Goal: Communication & Community: Participate in discussion

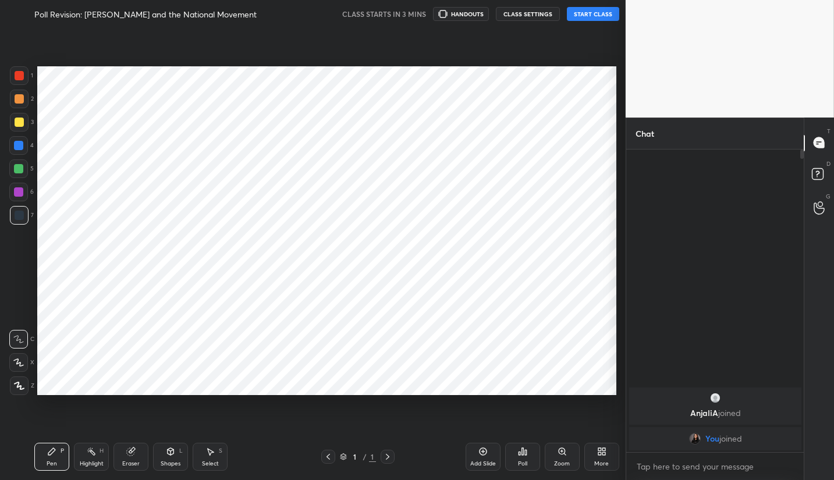
scroll to position [57779, 57605]
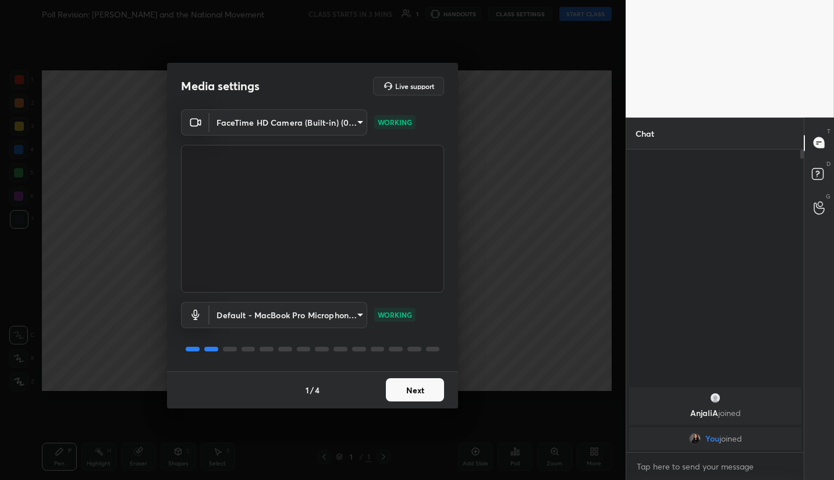
click at [411, 393] on button "Next" at bounding box center [415, 389] width 58 height 23
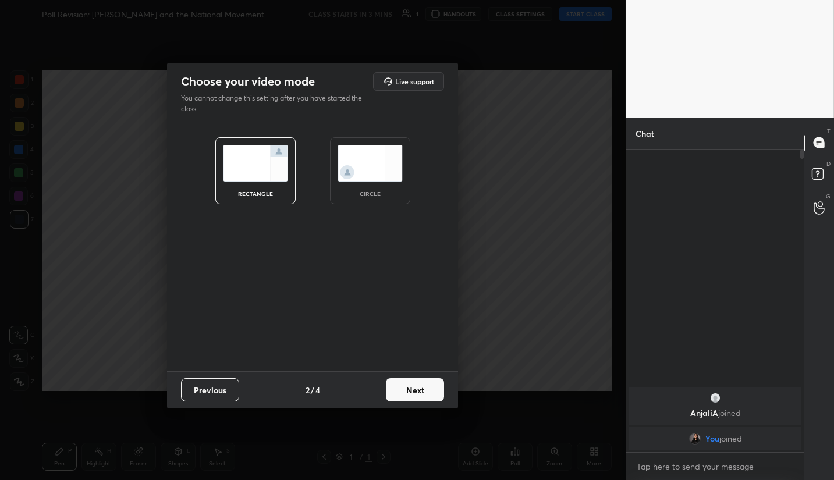
click at [418, 400] on button "Next" at bounding box center [415, 389] width 58 height 23
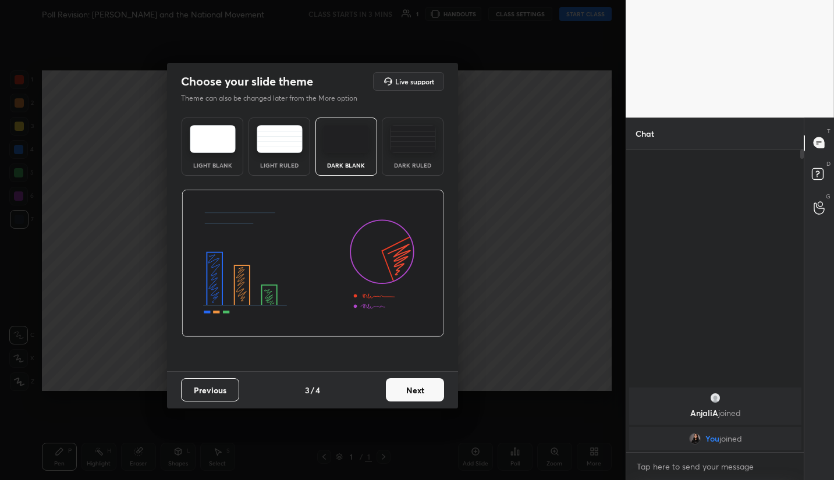
click at [415, 388] on button "Next" at bounding box center [415, 389] width 58 height 23
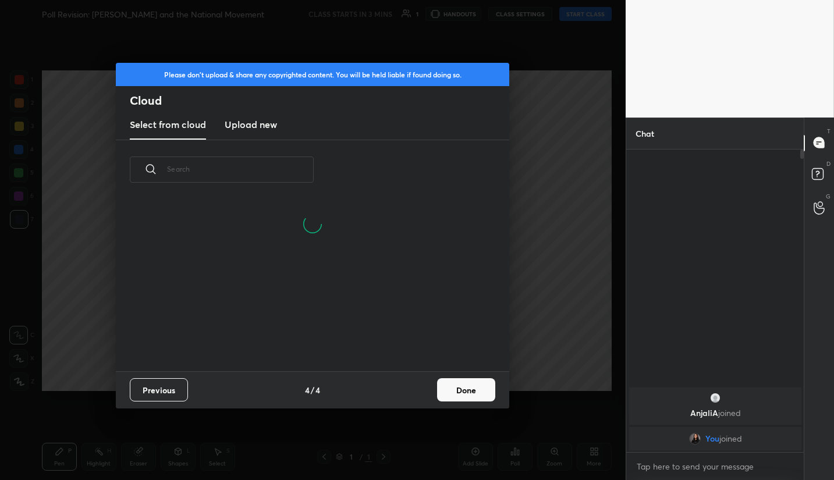
scroll to position [3, 6]
click at [269, 133] on new "Upload new" at bounding box center [251, 125] width 52 height 29
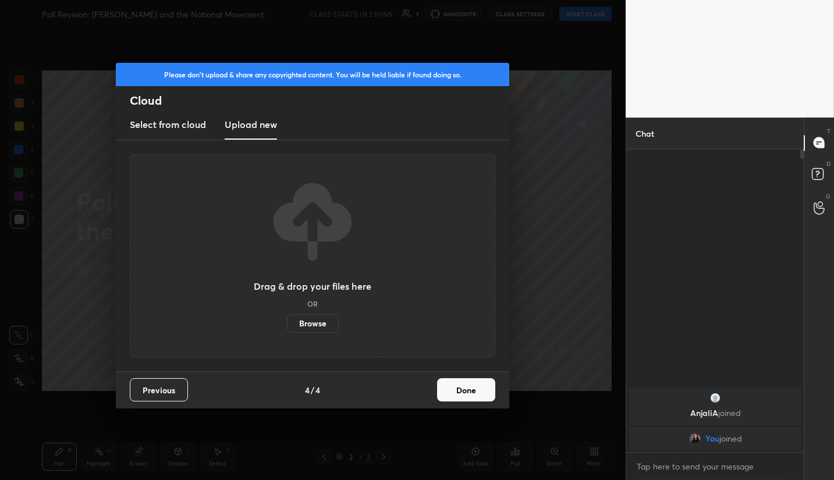
click at [325, 322] on label "Browse" at bounding box center [313, 323] width 52 height 19
click at [287, 322] on input "Browse" at bounding box center [287, 323] width 0 height 19
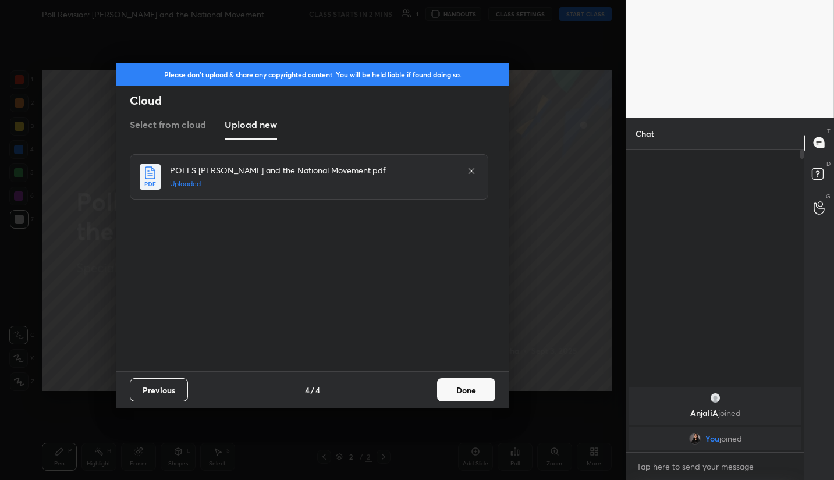
click at [473, 386] on button "Done" at bounding box center [466, 389] width 58 height 23
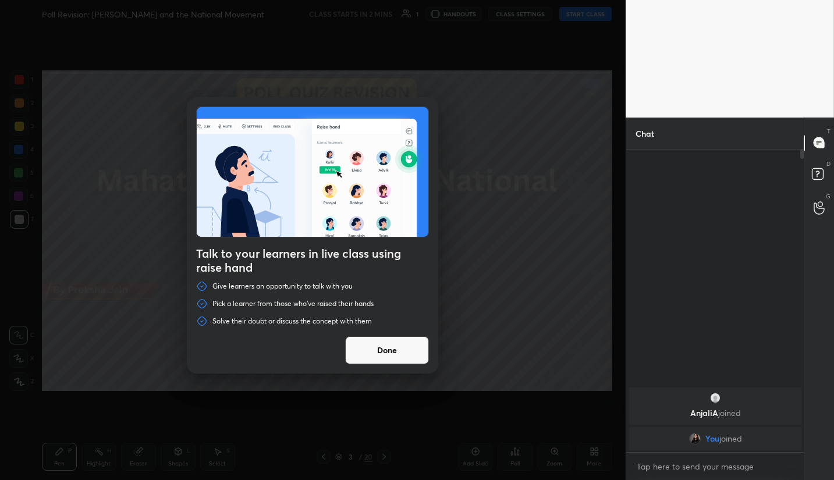
click at [411, 351] on button "Done" at bounding box center [387, 350] width 84 height 28
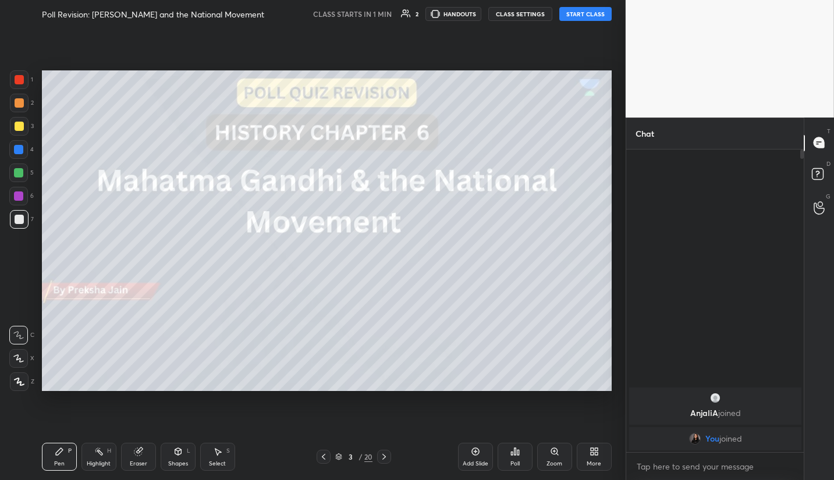
click at [11, 379] on div at bounding box center [19, 381] width 19 height 19
click at [16, 129] on div at bounding box center [19, 126] width 9 height 9
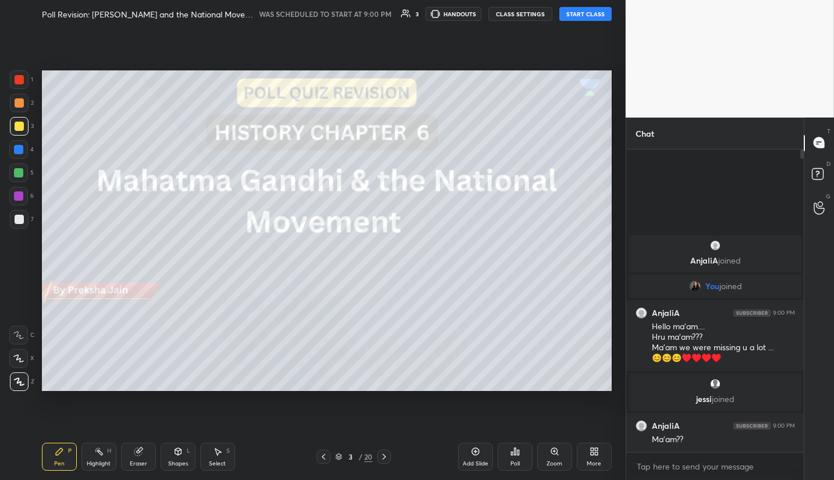
click at [589, 16] on button "START CLASS" at bounding box center [585, 14] width 52 height 14
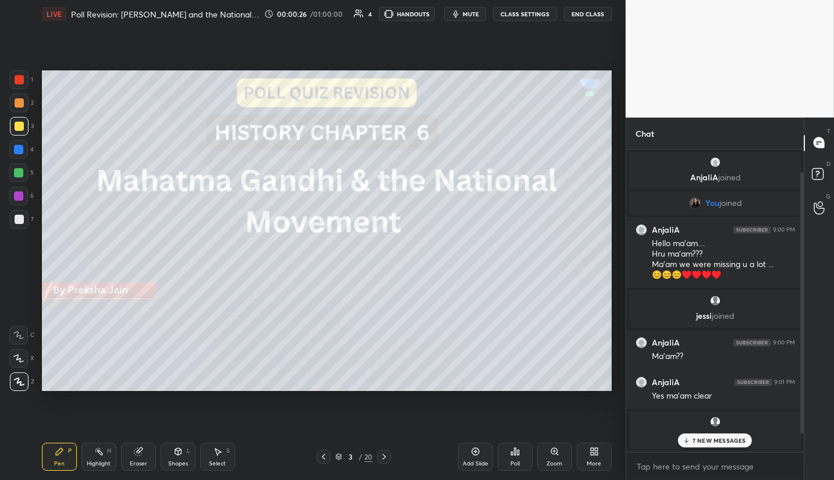
scroll to position [48, 0]
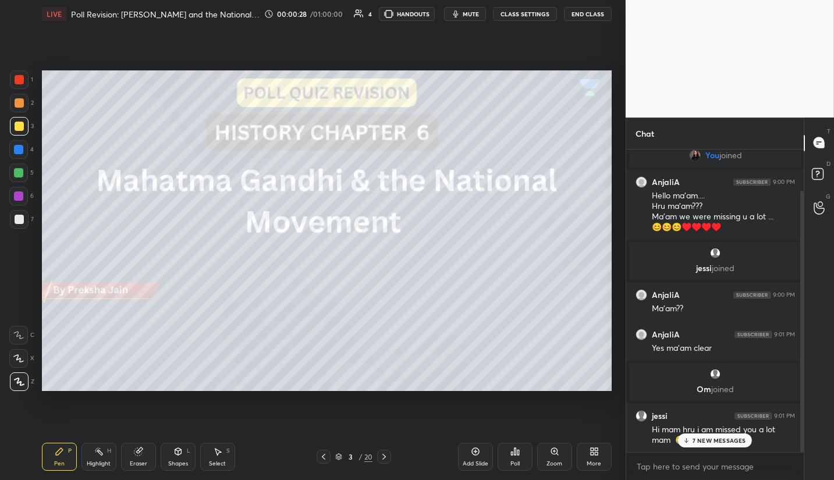
click at [728, 438] on p "7 NEW MESSAGES" at bounding box center [719, 440] width 54 height 7
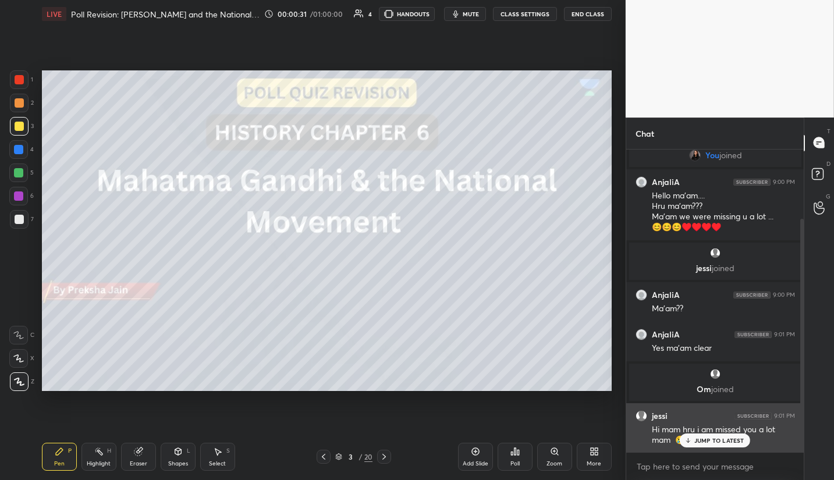
scroll to position [90, 0]
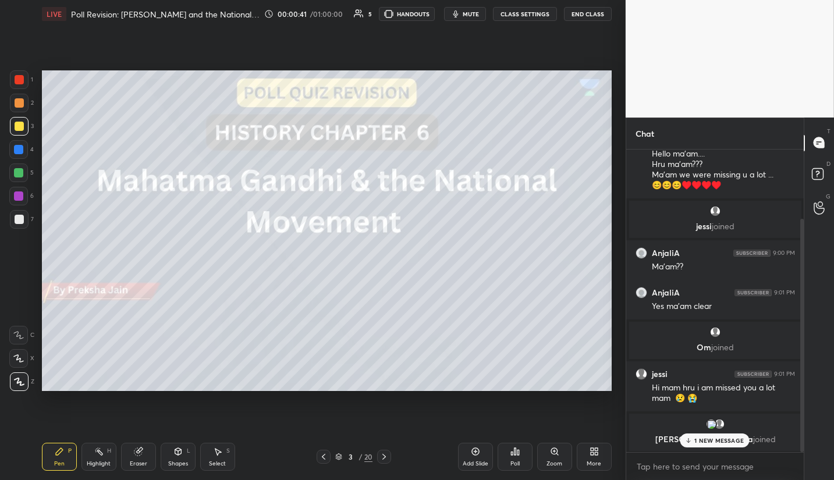
click at [724, 435] on div "1 NEW MESSAGE" at bounding box center [714, 440] width 69 height 14
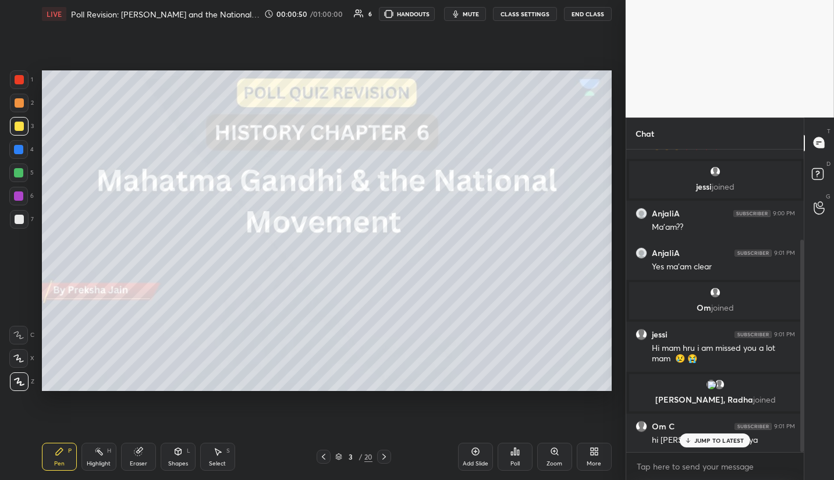
click at [734, 439] on p "JUMP TO LATEST" at bounding box center [719, 440] width 50 height 7
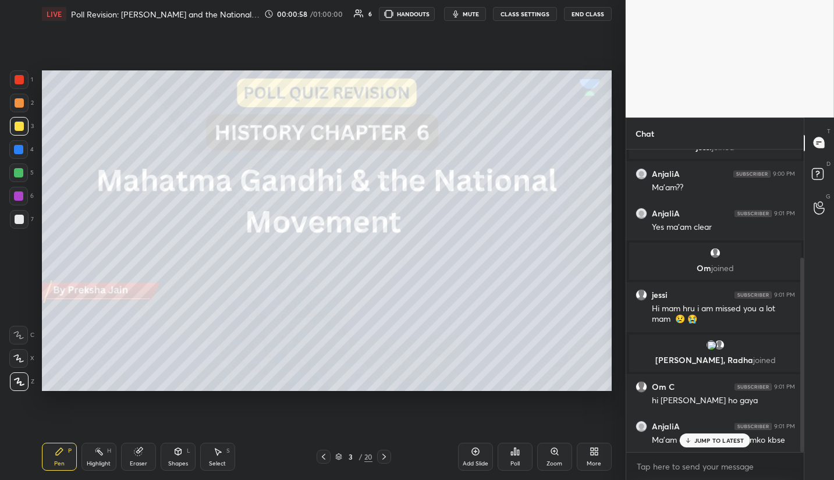
click at [739, 440] on p "JUMP TO LATEST" at bounding box center [719, 440] width 50 height 7
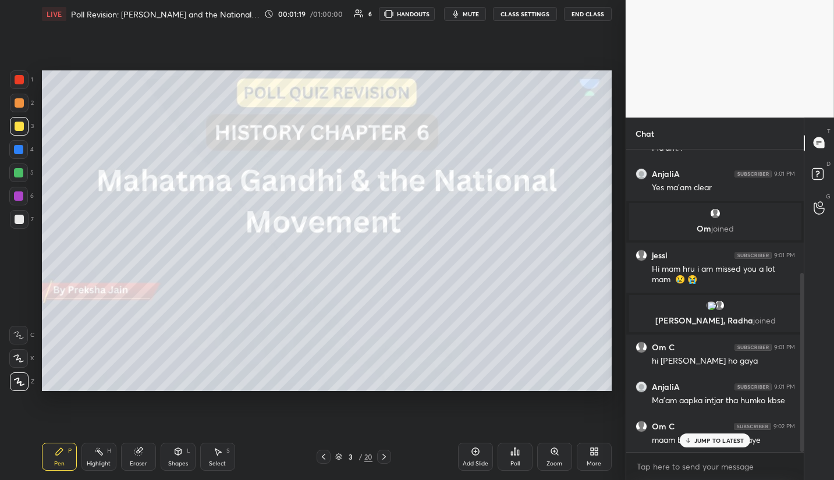
click at [741, 444] on p "JUMP TO LATEST" at bounding box center [719, 440] width 50 height 7
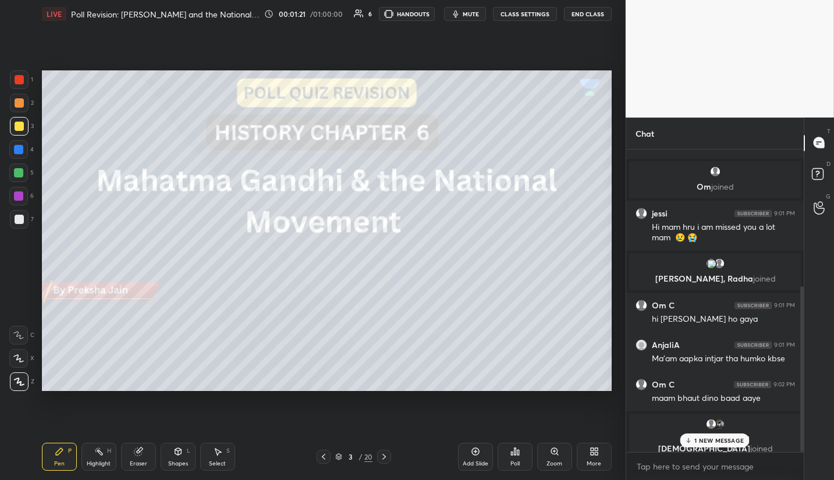
click at [741, 442] on p "1 NEW MESSAGE" at bounding box center [718, 440] width 49 height 7
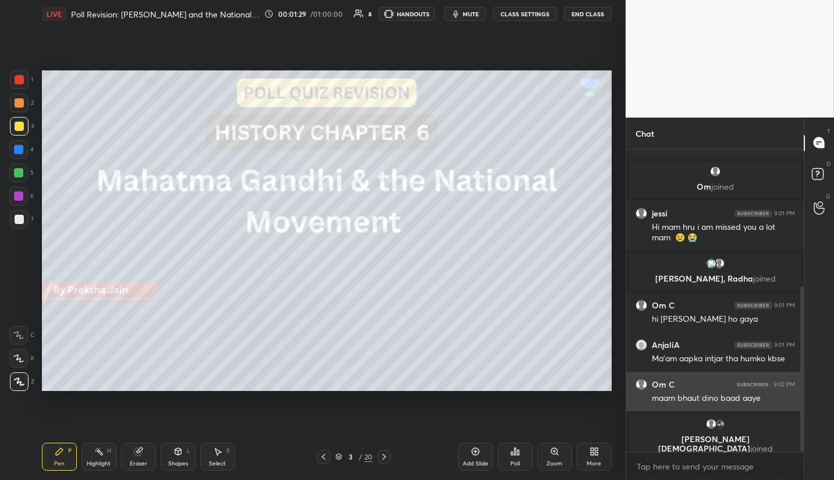
scroll to position [290, 0]
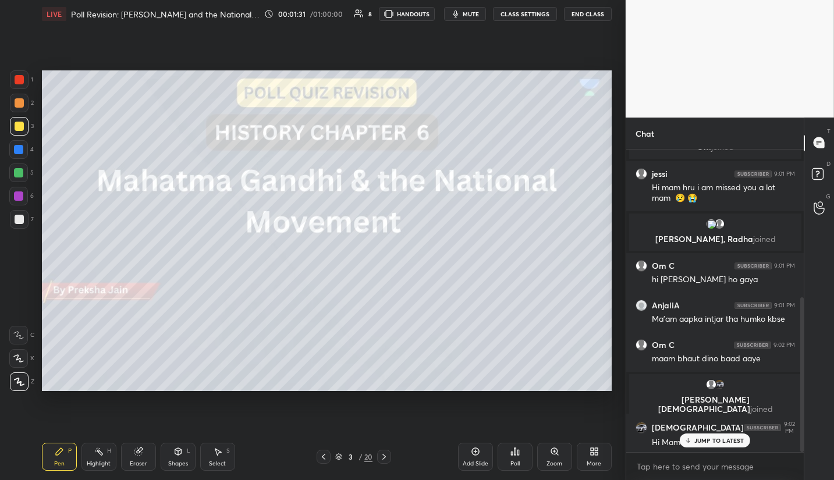
click at [737, 445] on div "JUMP TO LATEST" at bounding box center [715, 440] width 70 height 14
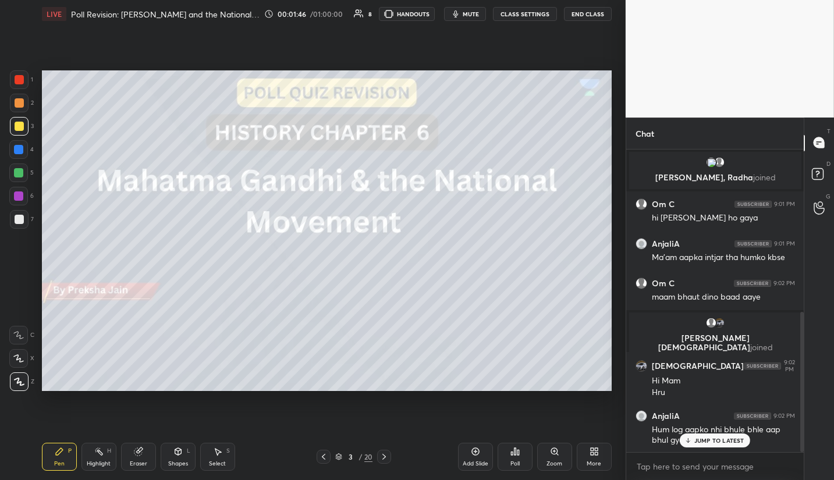
scroll to position [391, 0]
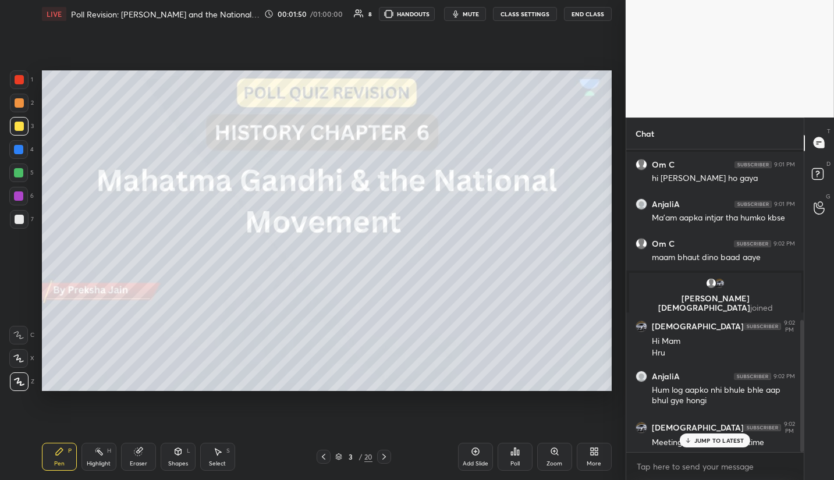
click at [734, 435] on div "JUMP TO LATEST" at bounding box center [715, 440] width 70 height 14
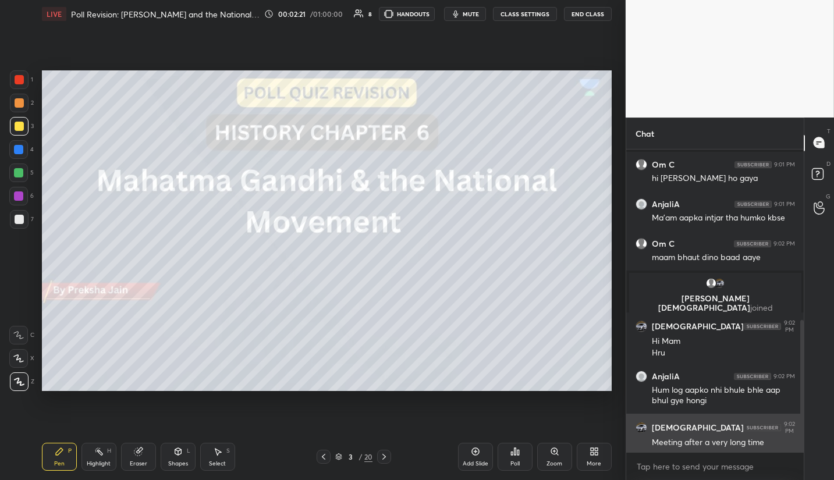
scroll to position [431, 0]
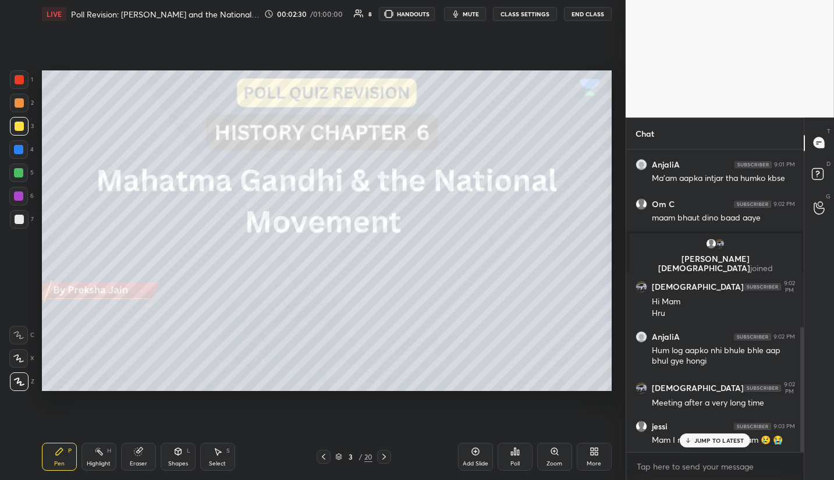
click at [721, 446] on div "JUMP TO LATEST" at bounding box center [715, 440] width 70 height 14
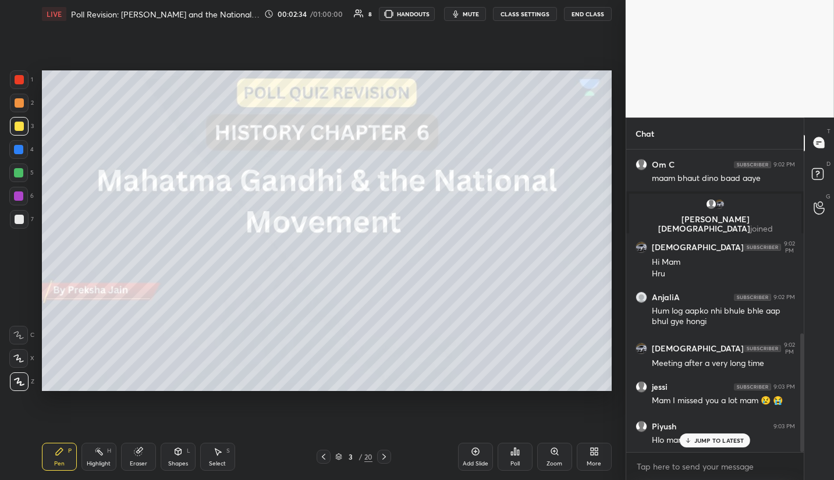
scroll to position [510, 0]
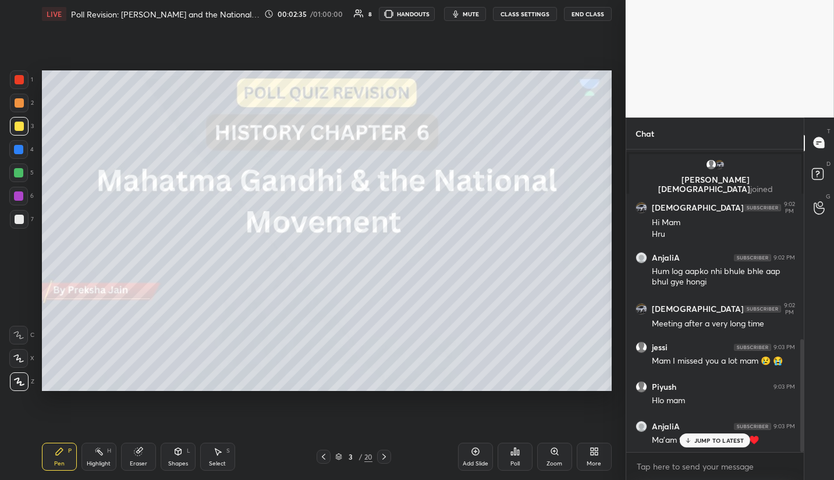
click at [715, 440] on p "JUMP TO LATEST" at bounding box center [719, 440] width 50 height 7
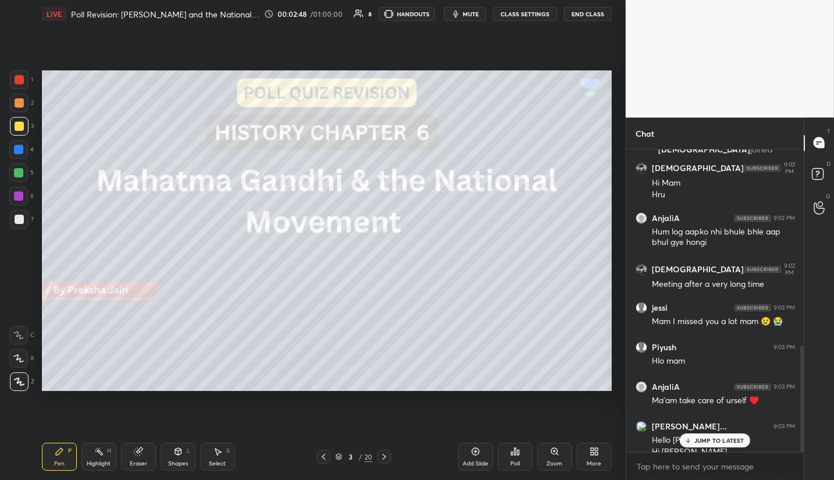
scroll to position [561, 0]
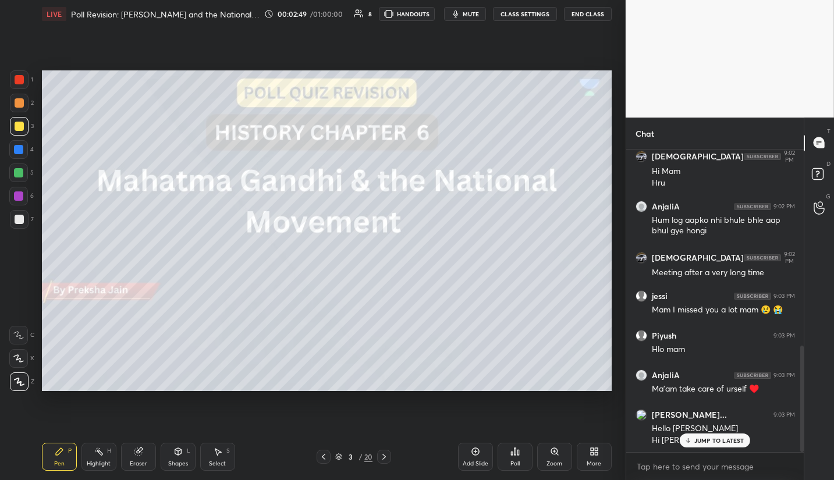
click at [710, 441] on p "JUMP TO LATEST" at bounding box center [719, 440] width 50 height 7
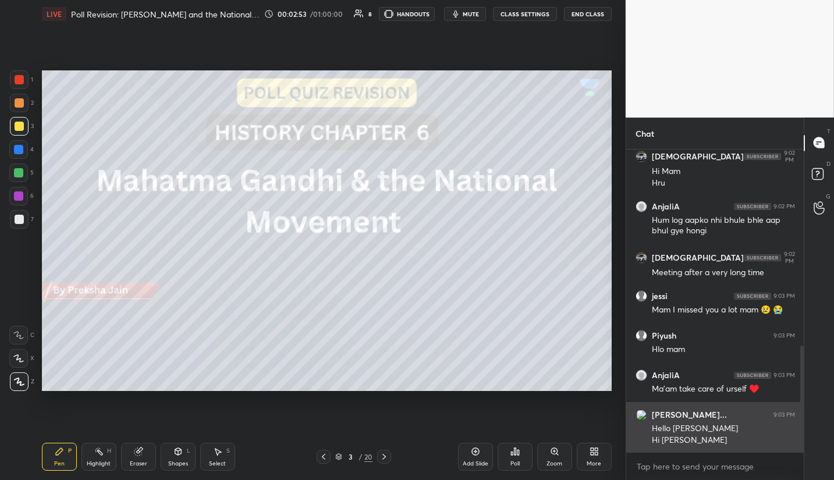
scroll to position [600, 0]
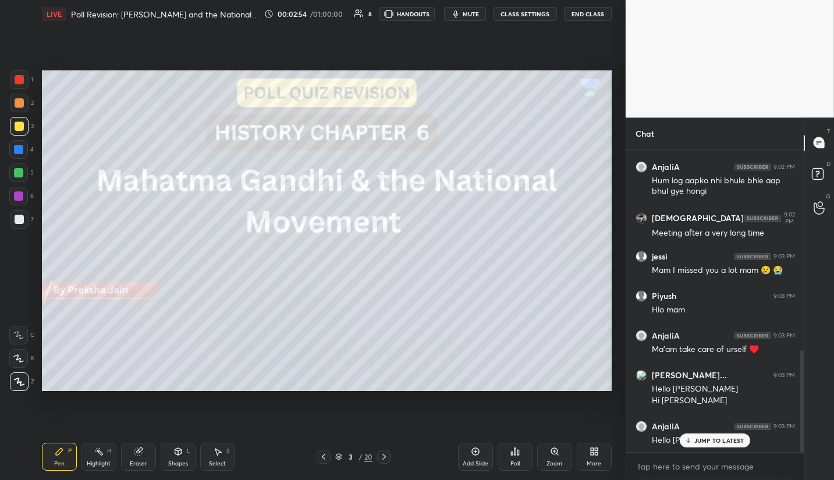
click at [710, 443] on p "JUMP TO LATEST" at bounding box center [719, 440] width 50 height 7
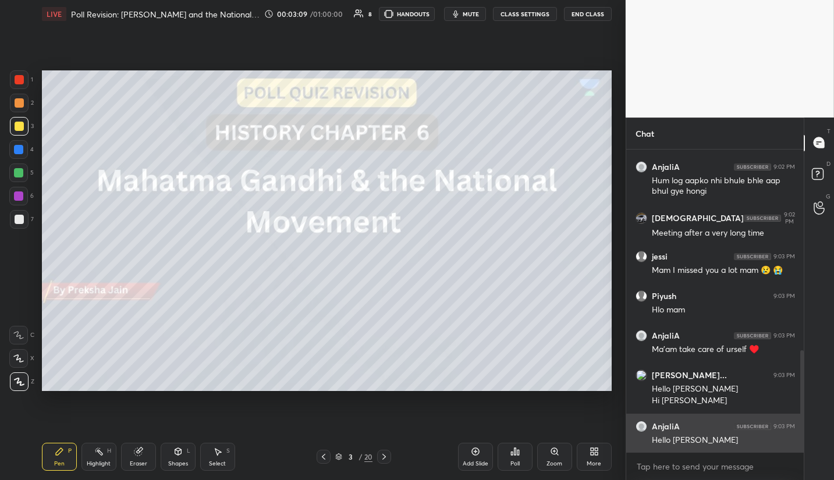
scroll to position [642, 0]
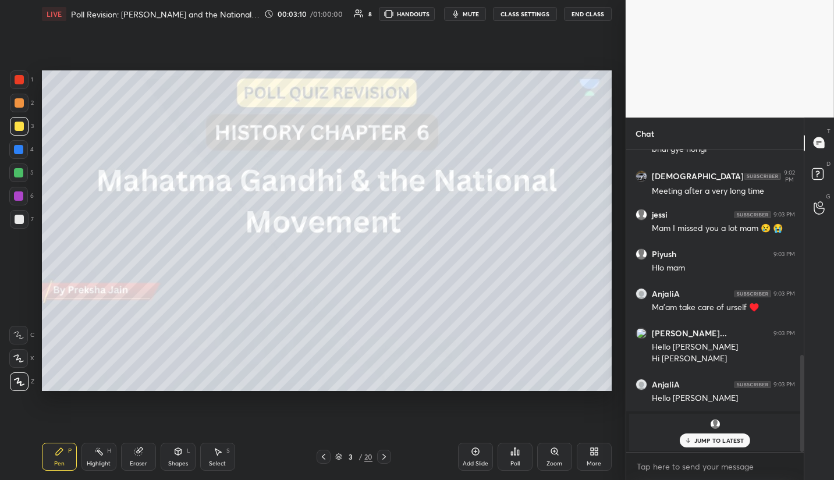
click at [727, 438] on p "JUMP TO LATEST" at bounding box center [719, 440] width 50 height 7
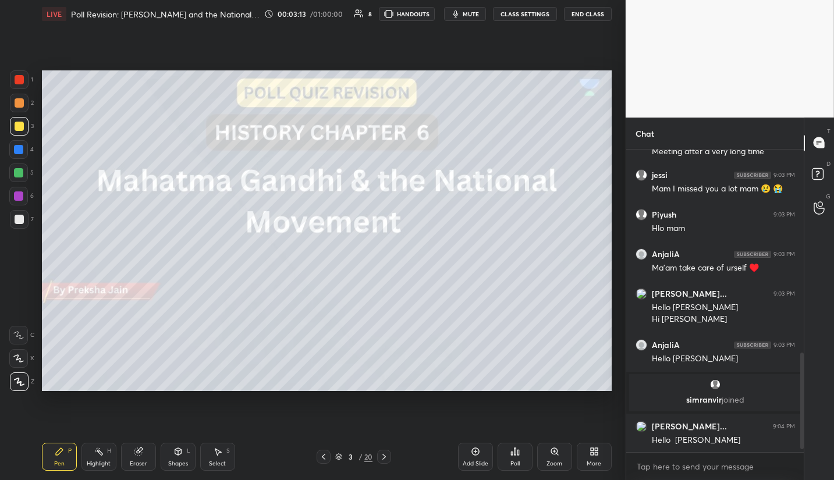
scroll to position [668, 0]
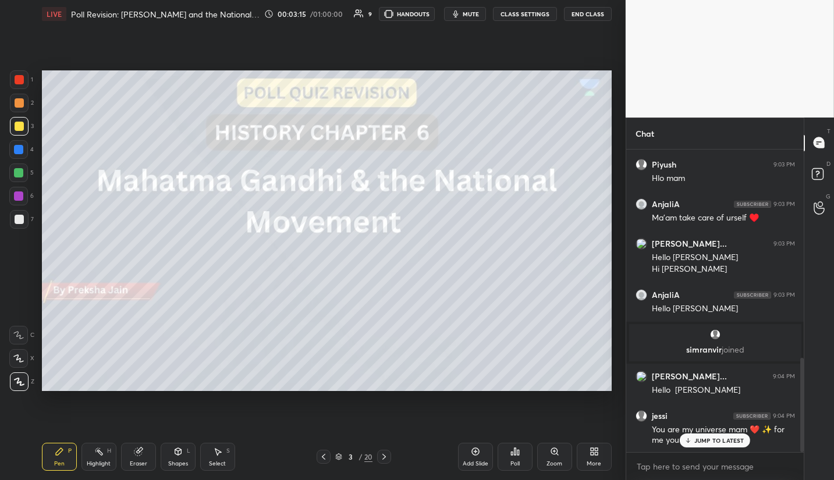
click at [727, 437] on p "JUMP TO LATEST" at bounding box center [719, 440] width 50 height 7
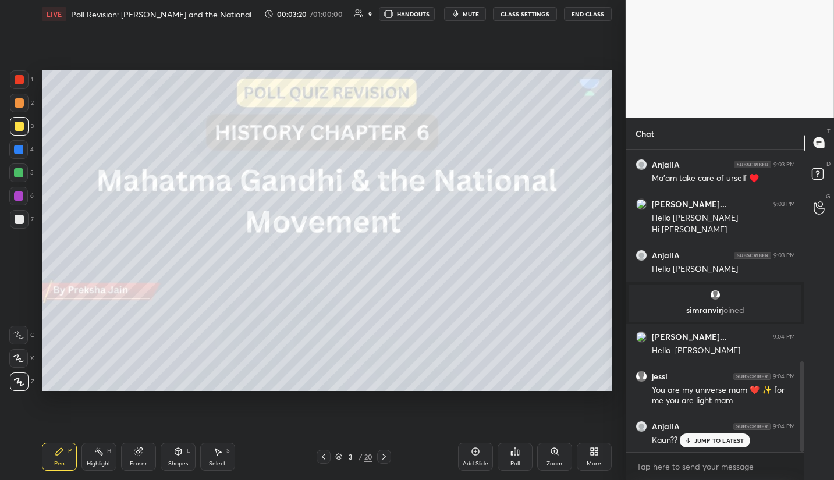
scroll to position [747, 0]
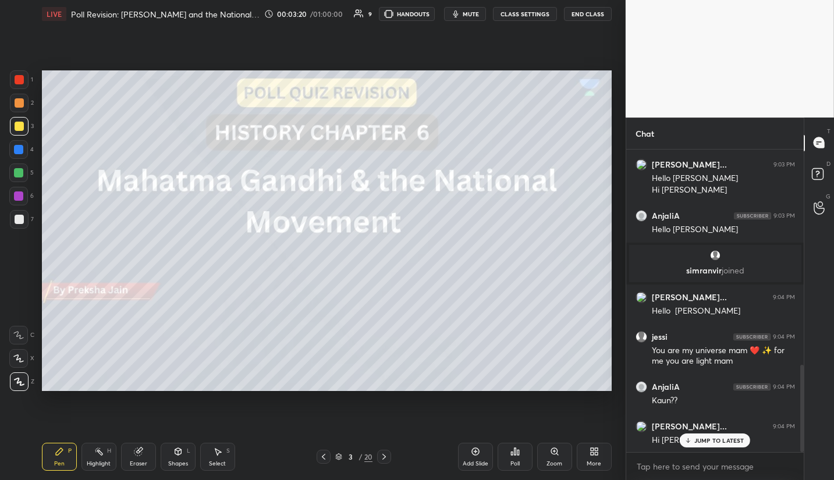
click at [719, 444] on p "JUMP TO LATEST" at bounding box center [719, 440] width 50 height 7
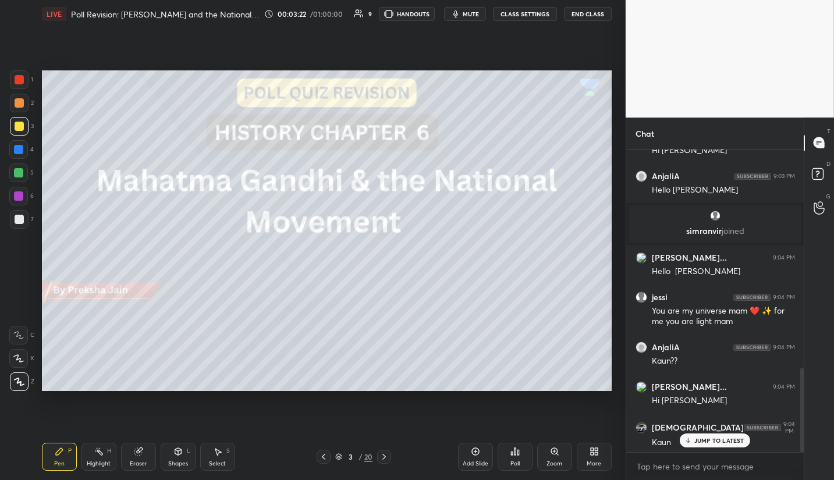
scroll to position [826, 0]
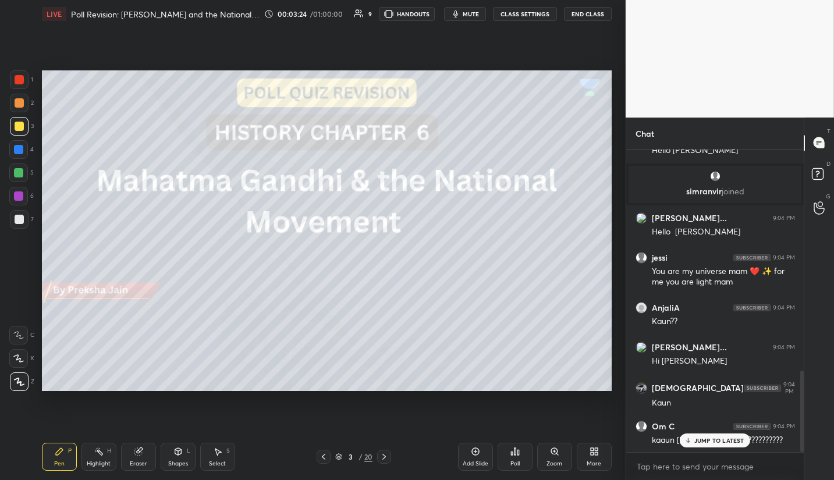
click at [721, 439] on p "JUMP TO LATEST" at bounding box center [719, 440] width 50 height 7
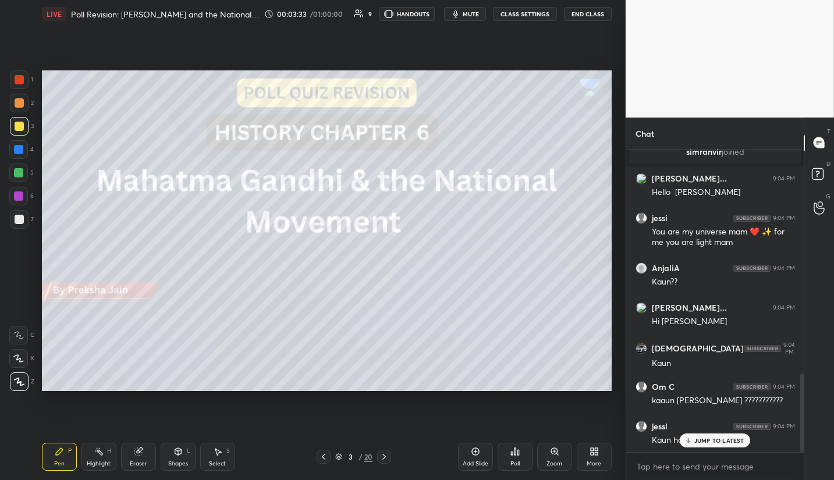
click at [724, 444] on p "JUMP TO LATEST" at bounding box center [719, 440] width 50 height 7
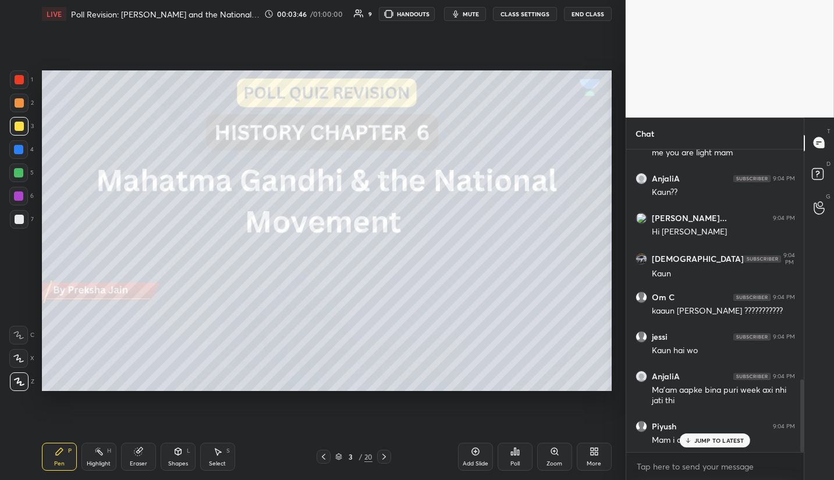
scroll to position [995, 0]
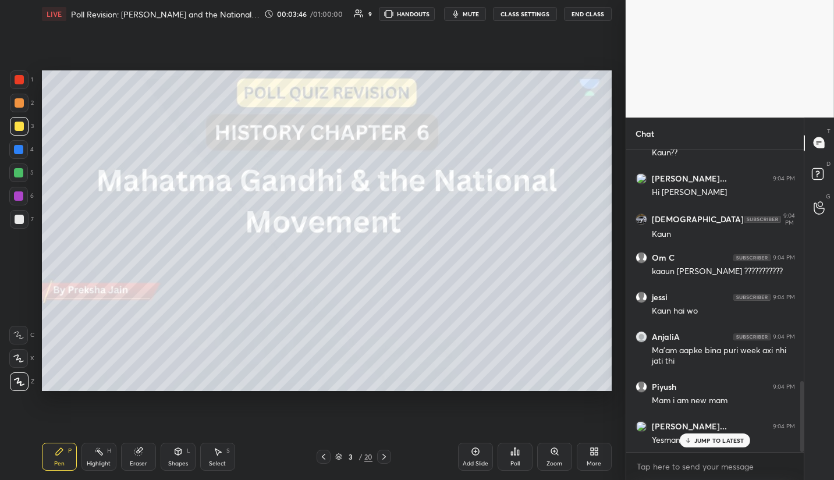
click at [728, 442] on p "JUMP TO LATEST" at bounding box center [719, 440] width 50 height 7
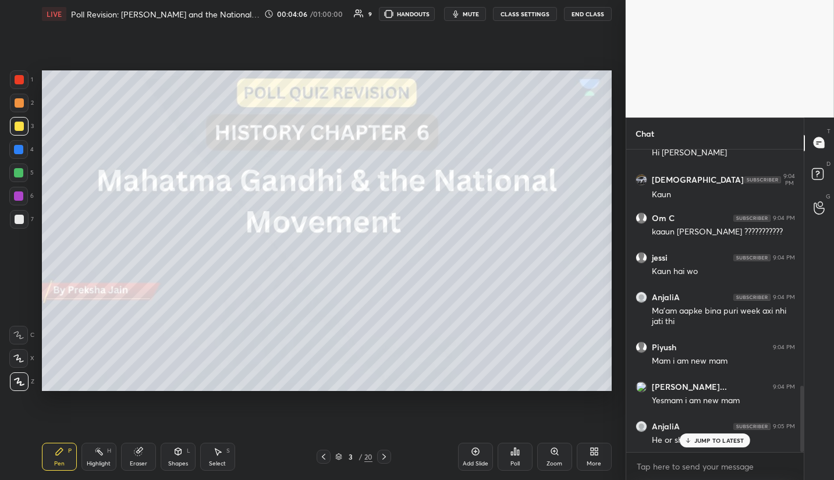
scroll to position [1085, 0]
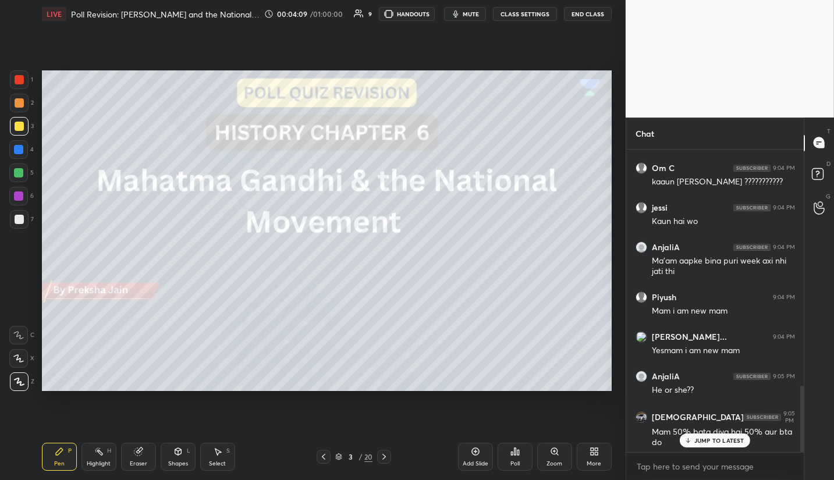
click at [720, 439] on p "JUMP TO LATEST" at bounding box center [719, 440] width 50 height 7
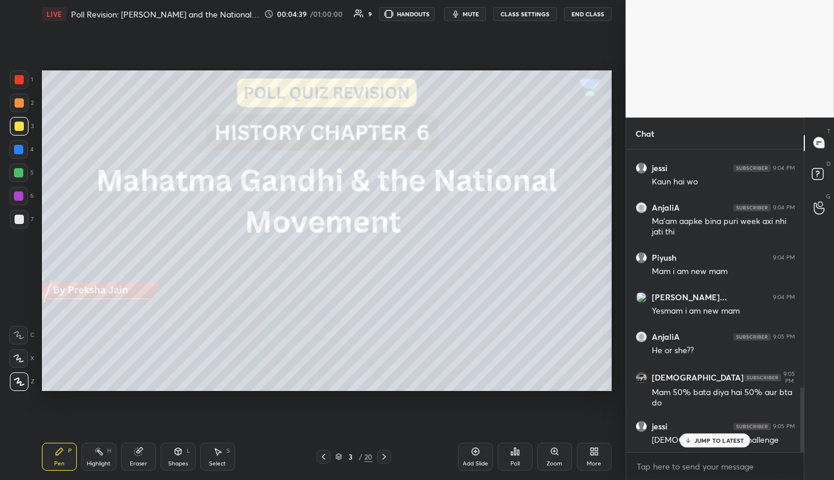
click at [738, 439] on p "JUMP TO LATEST" at bounding box center [719, 440] width 50 height 7
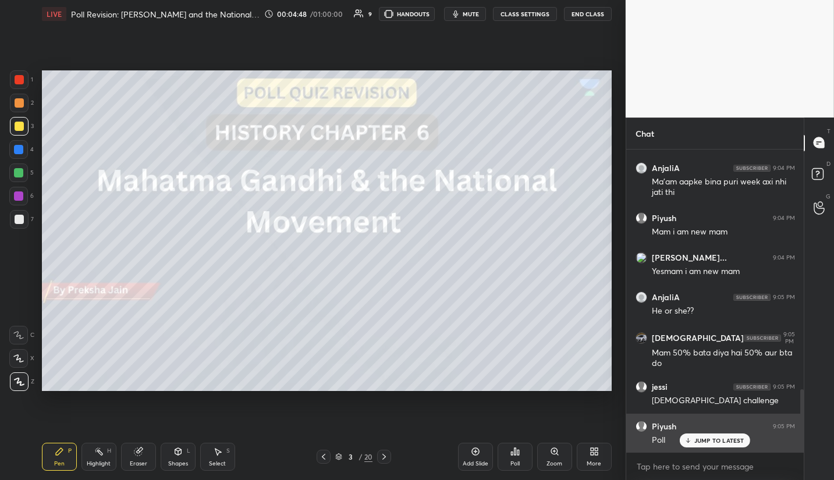
click at [725, 449] on div "Piyush 9:05 PM Poll" at bounding box center [715, 434] width 178 height 40
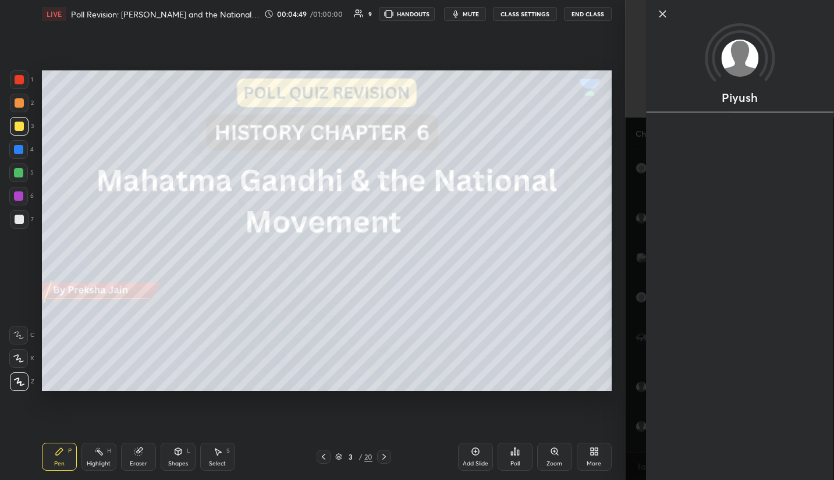
scroll to position [1175, 0]
click at [634, 393] on div "Piyush" at bounding box center [729, 240] width 208 height 480
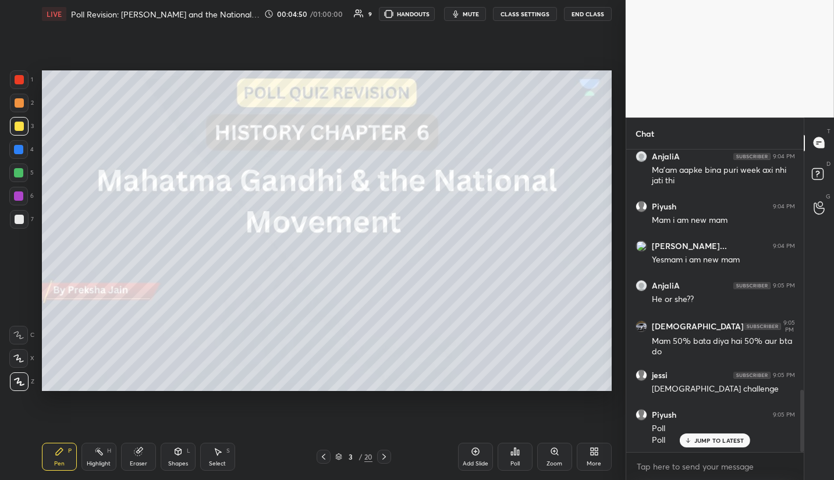
click at [708, 442] on p "JUMP TO LATEST" at bounding box center [719, 440] width 50 height 7
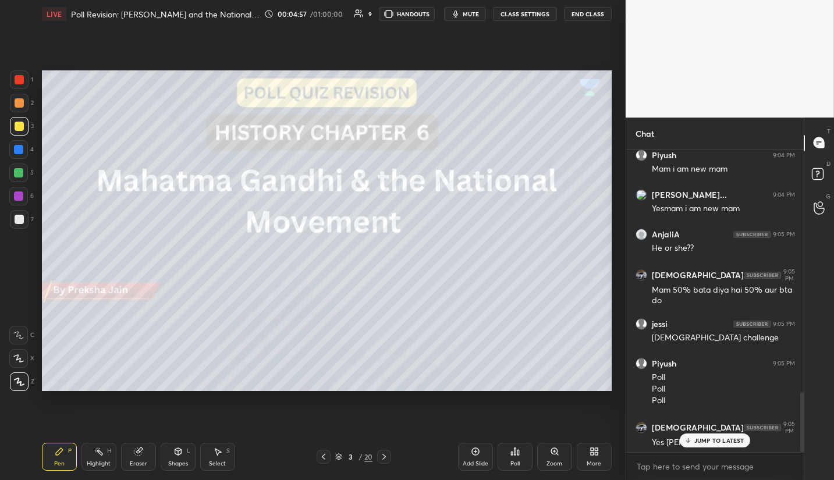
scroll to position [1266, 0]
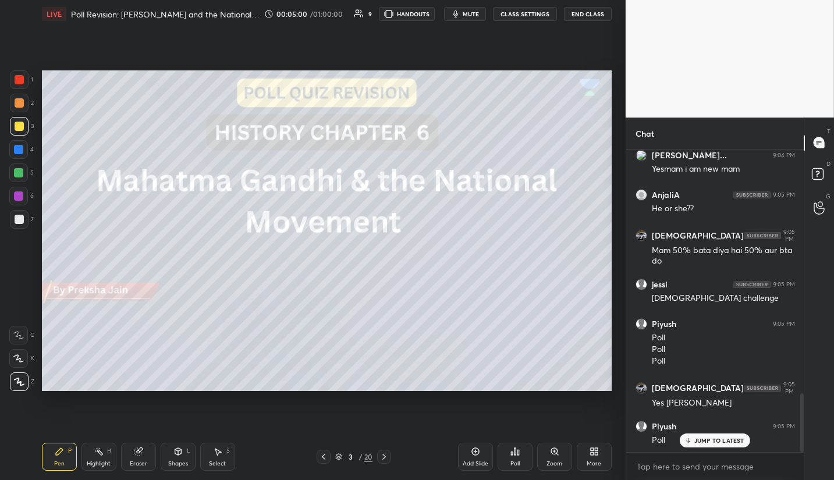
click at [717, 437] on p "JUMP TO LATEST" at bounding box center [719, 440] width 50 height 7
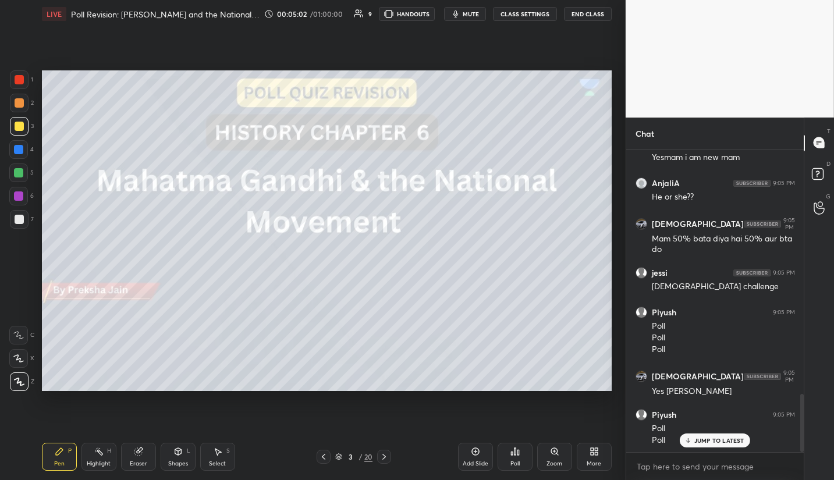
click at [714, 444] on p "JUMP TO LATEST" at bounding box center [719, 440] width 50 height 7
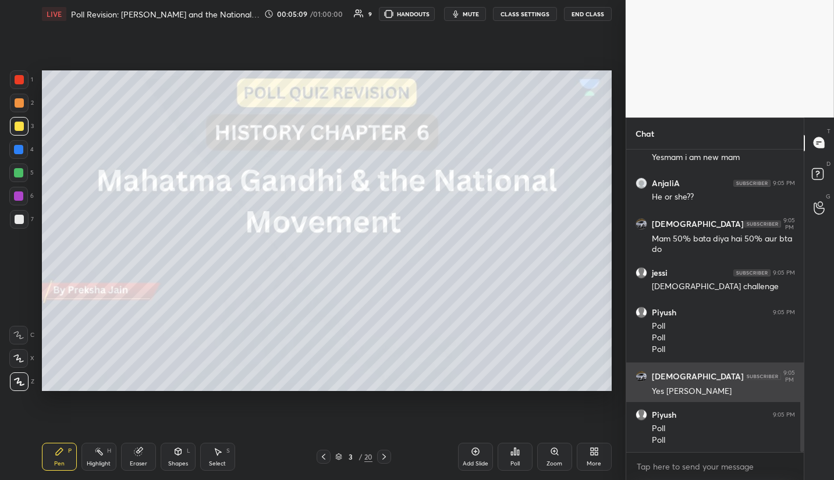
scroll to position [1317, 0]
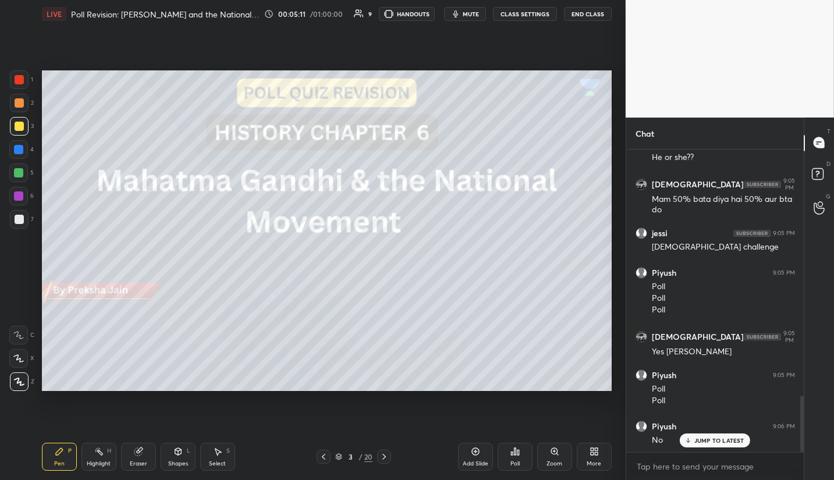
click at [737, 442] on p "JUMP TO LATEST" at bounding box center [719, 440] width 50 height 7
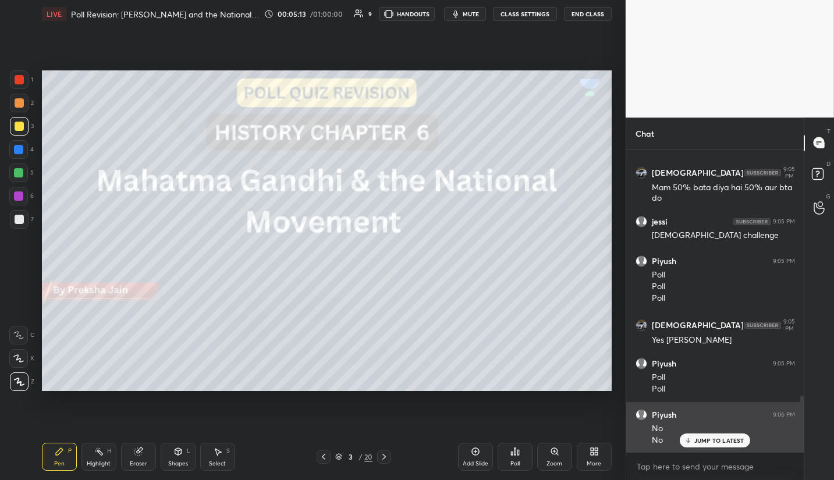
scroll to position [1379, 0]
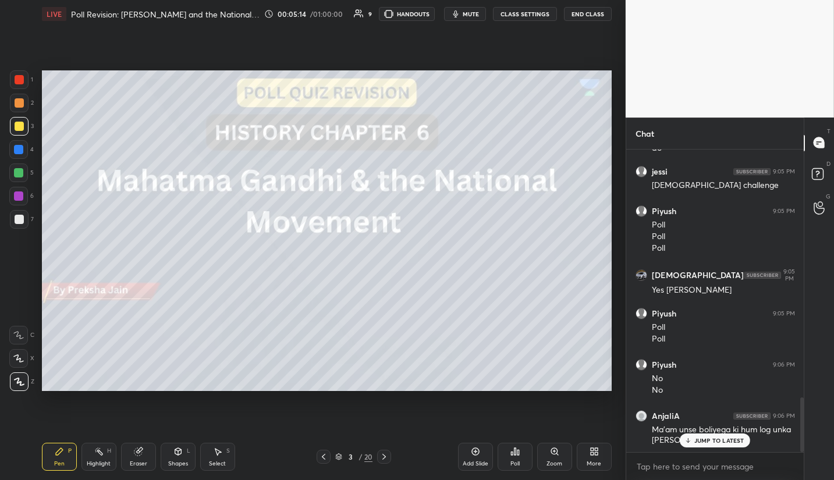
click at [734, 440] on p "JUMP TO LATEST" at bounding box center [719, 440] width 50 height 7
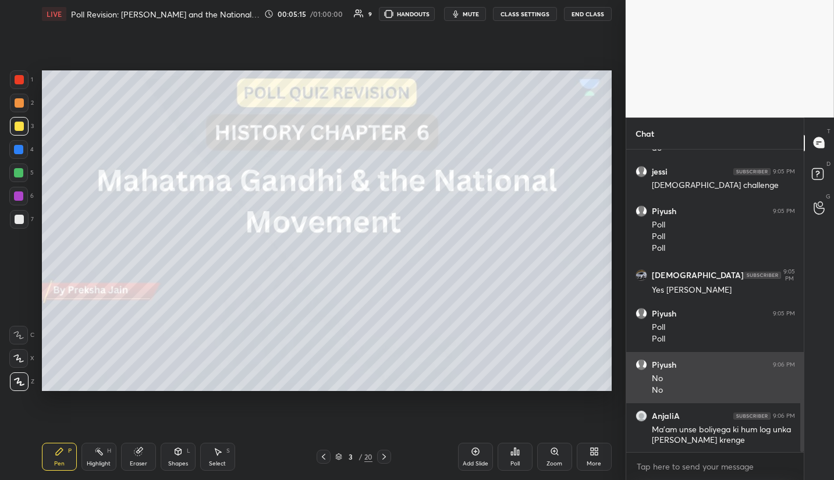
scroll to position [1419, 0]
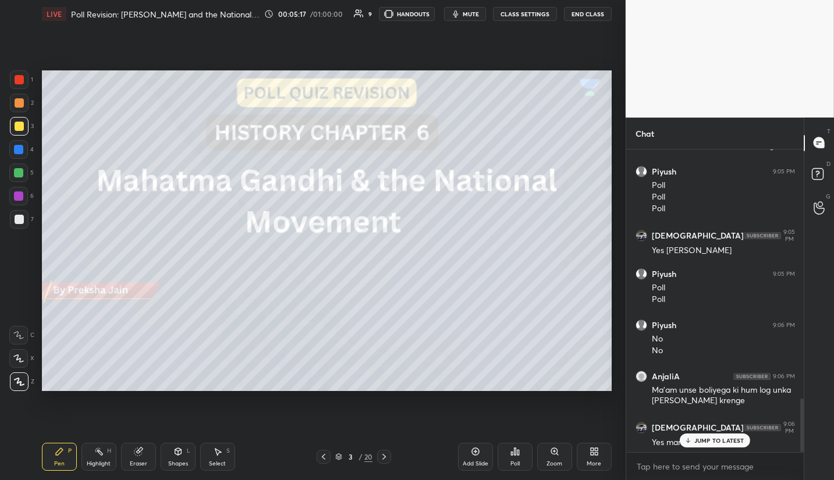
click at [723, 441] on p "JUMP TO LATEST" at bounding box center [719, 440] width 50 height 7
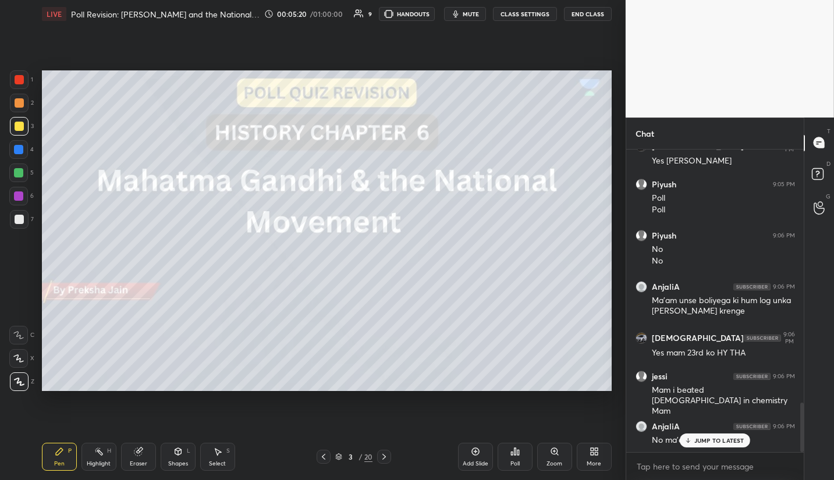
scroll to position [1548, 0]
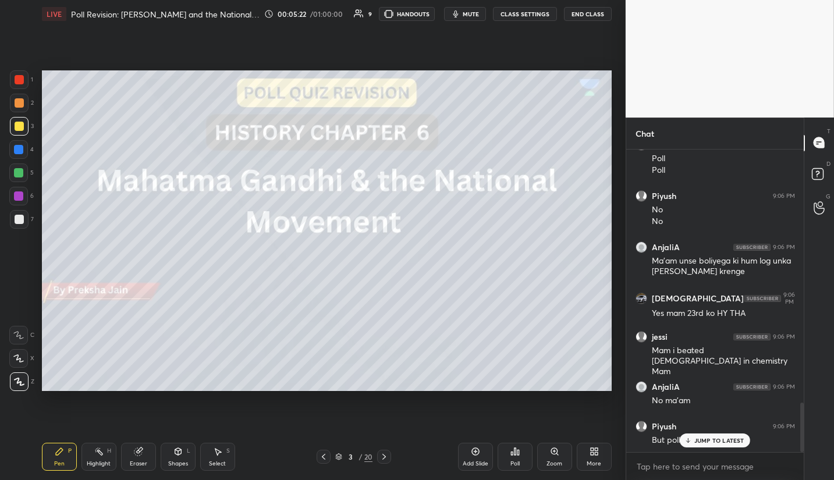
click at [723, 441] on p "JUMP TO LATEST" at bounding box center [719, 440] width 50 height 7
click at [385, 456] on icon at bounding box center [383, 457] width 3 height 6
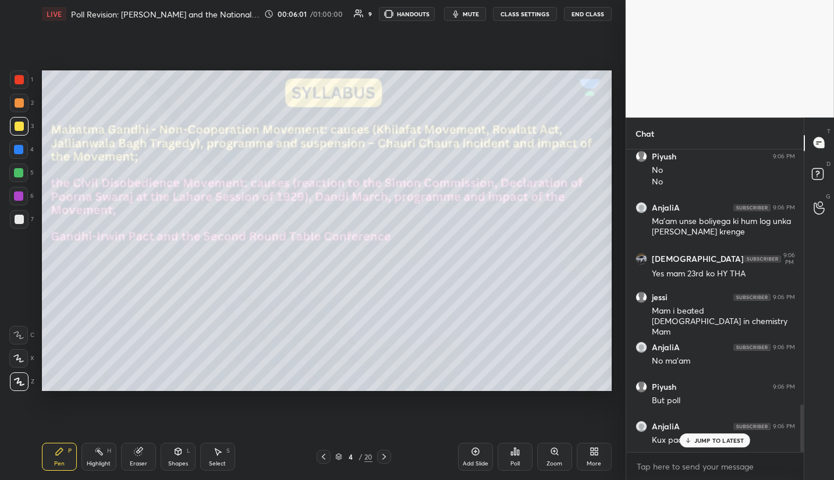
scroll to position [1627, 0]
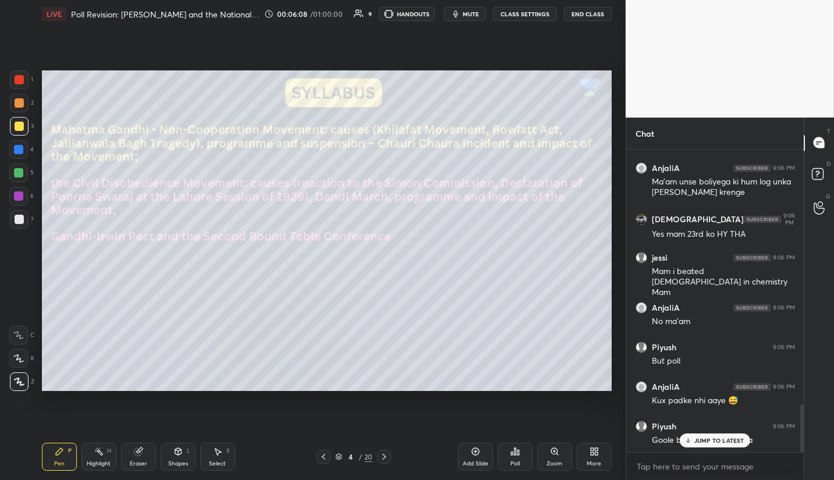
click at [719, 441] on p "JUMP TO LATEST" at bounding box center [719, 440] width 50 height 7
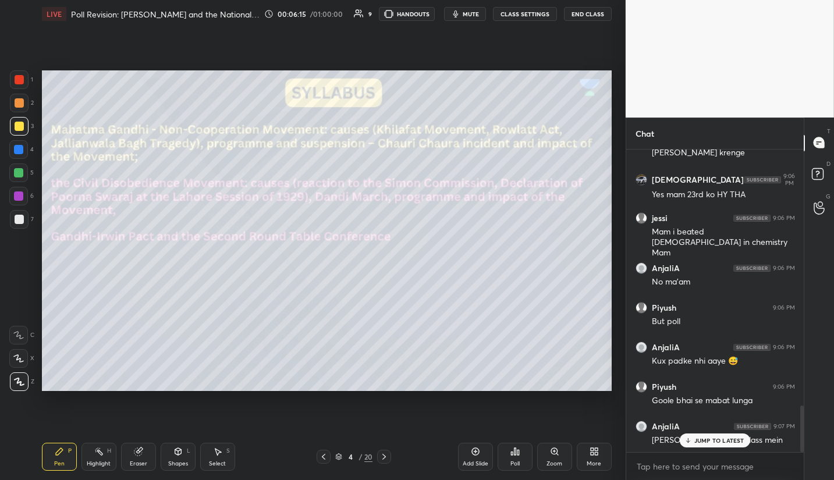
click at [723, 443] on p "JUMP TO LATEST" at bounding box center [719, 440] width 50 height 7
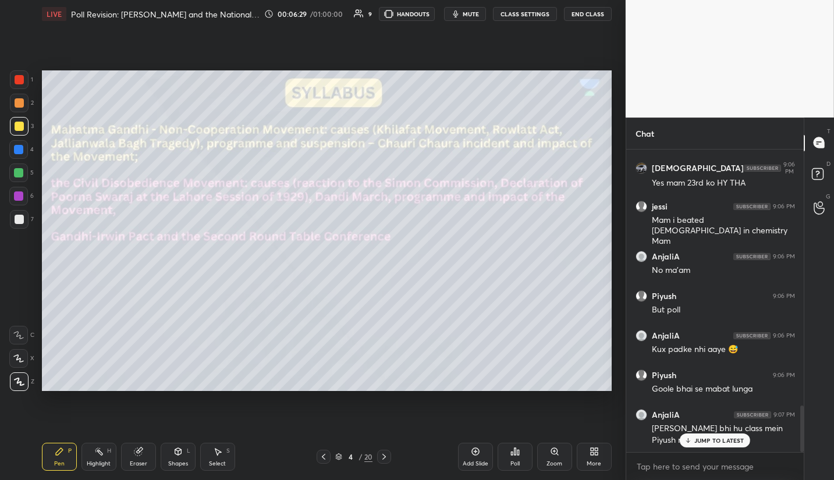
click at [692, 446] on div "JUMP TO LATEST" at bounding box center [715, 440] width 70 height 14
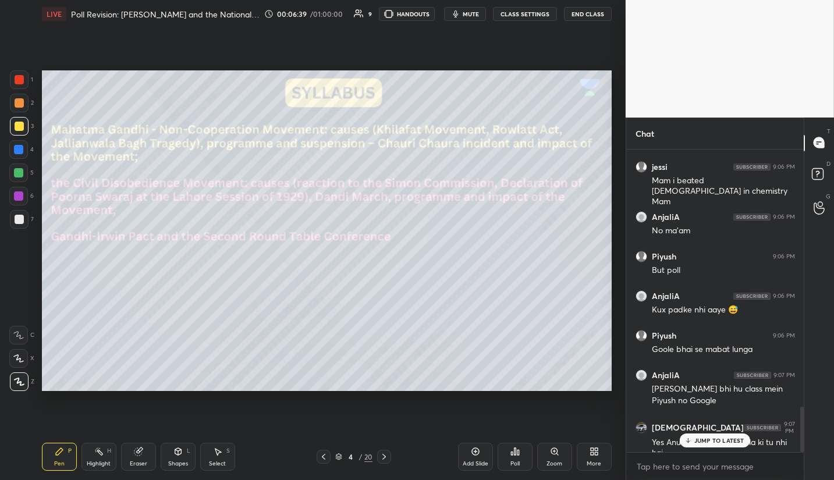
click at [728, 442] on p "JUMP TO LATEST" at bounding box center [719, 440] width 50 height 7
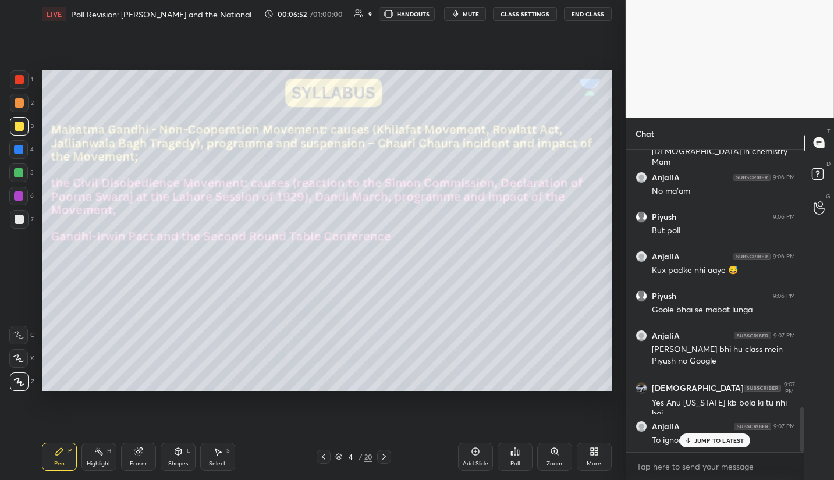
click at [734, 439] on p "JUMP TO LATEST" at bounding box center [719, 440] width 50 height 7
click at [720, 413] on p "JUMP TO LATEST" at bounding box center [719, 416] width 50 height 7
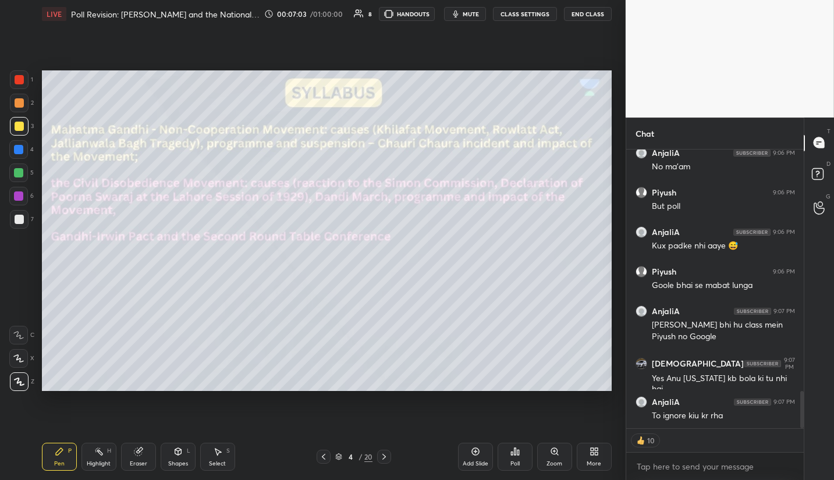
scroll to position [1821, 0]
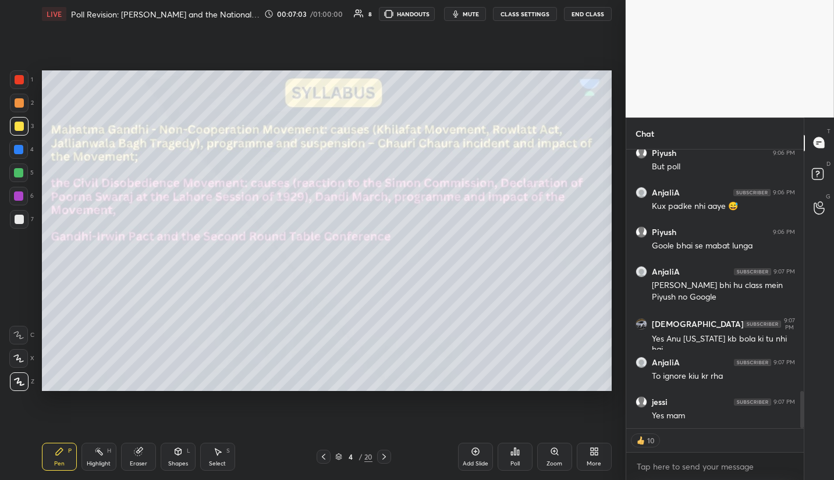
click at [388, 454] on icon at bounding box center [383, 456] width 9 height 9
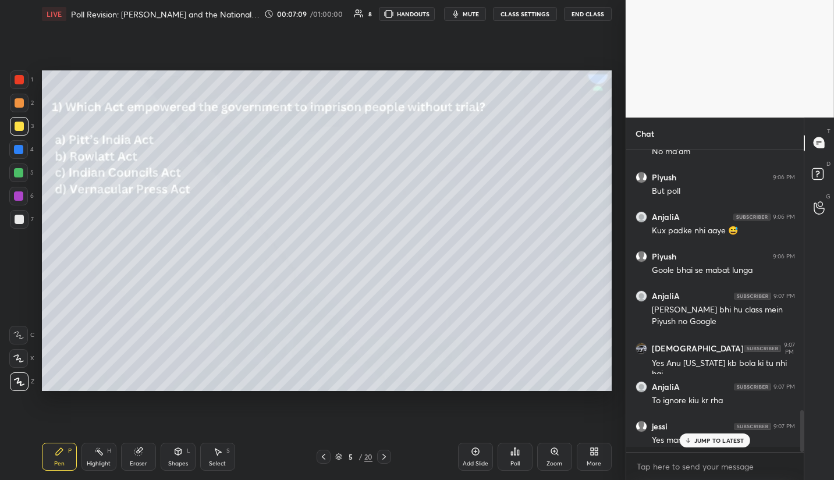
scroll to position [3, 4]
click at [517, 459] on div "Poll" at bounding box center [514, 457] width 35 height 28
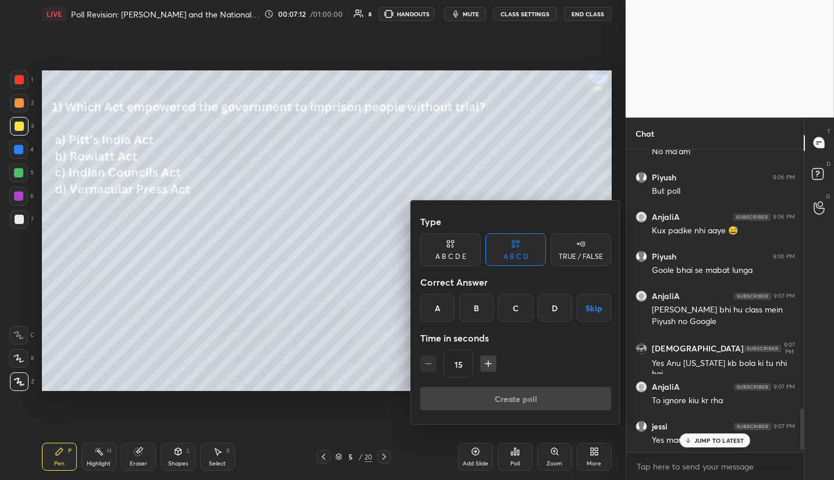
click at [484, 318] on div "B" at bounding box center [476, 308] width 34 height 28
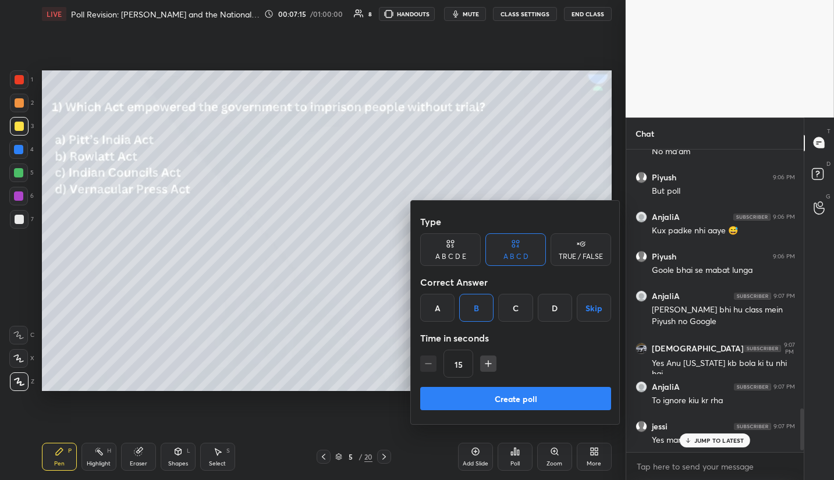
click at [504, 401] on button "Create poll" at bounding box center [515, 398] width 191 height 23
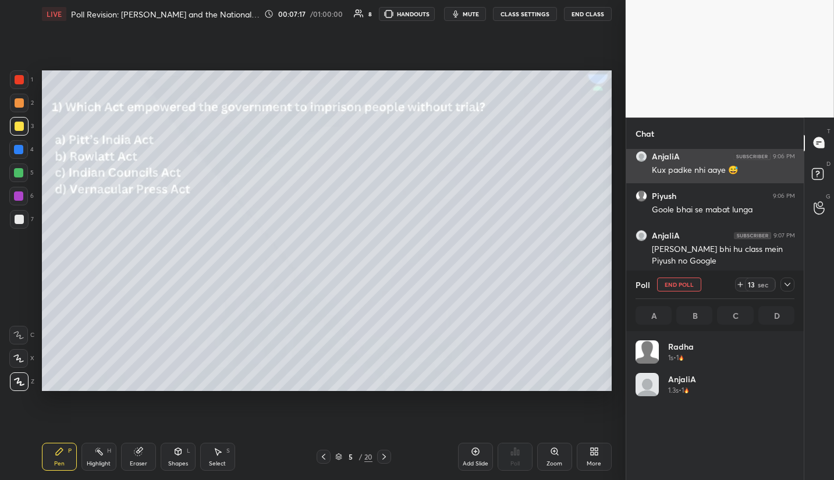
scroll to position [136, 155]
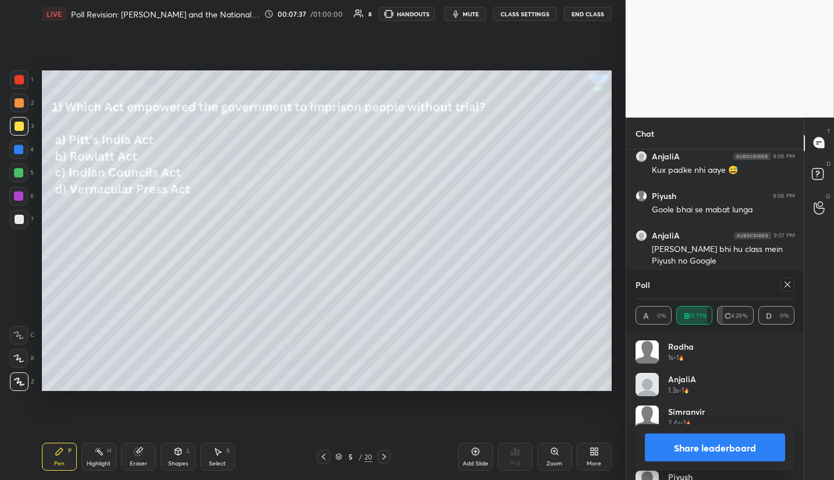
click at [785, 283] on icon at bounding box center [787, 285] width 6 height 6
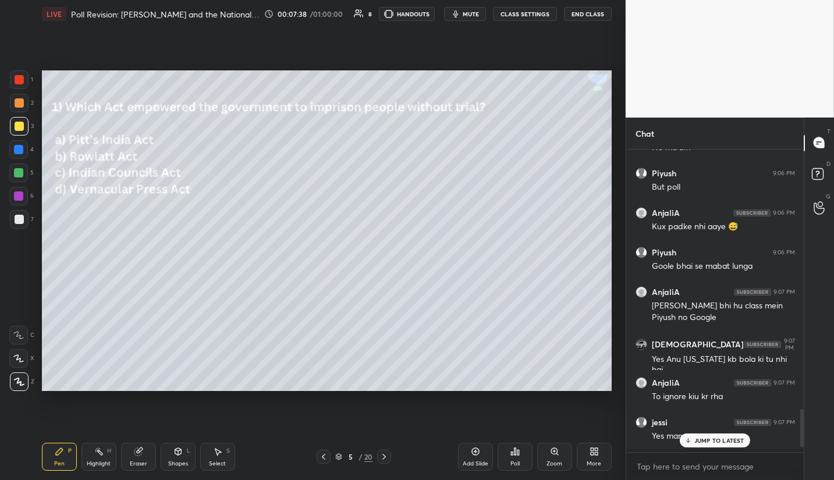
scroll to position [300, 174]
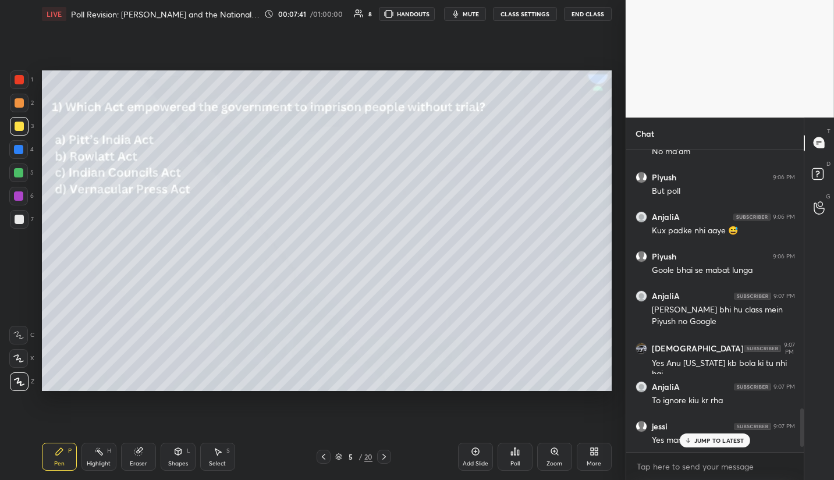
click at [717, 440] on p "JUMP TO LATEST" at bounding box center [719, 440] width 50 height 7
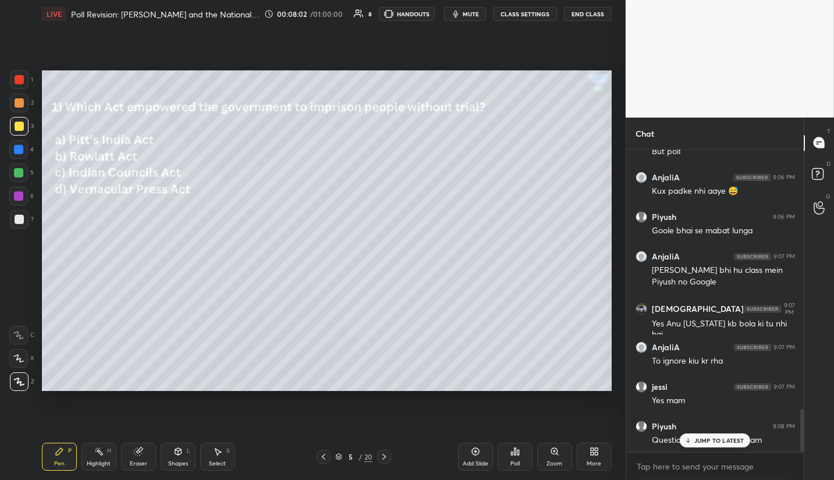
click at [711, 439] on p "JUMP TO LATEST" at bounding box center [719, 440] width 50 height 7
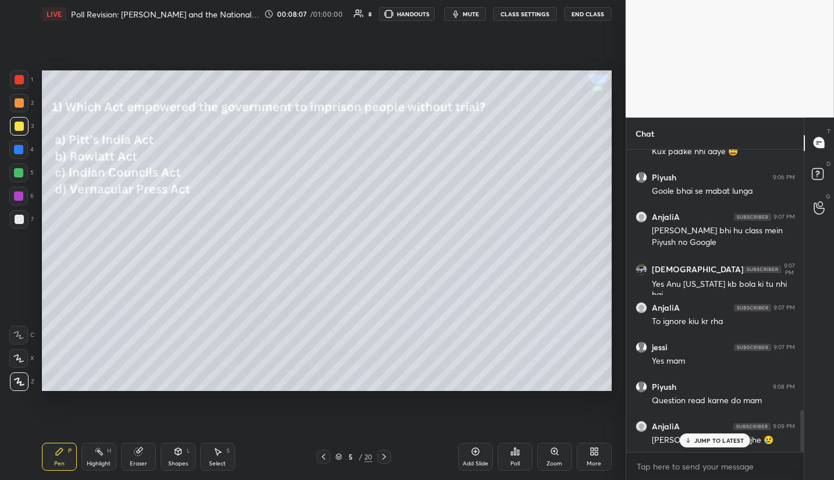
click at [695, 443] on p "JUMP TO LATEST" at bounding box center [719, 440] width 50 height 7
click at [385, 458] on icon at bounding box center [383, 456] width 9 height 9
click at [514, 459] on div "Poll" at bounding box center [514, 457] width 35 height 28
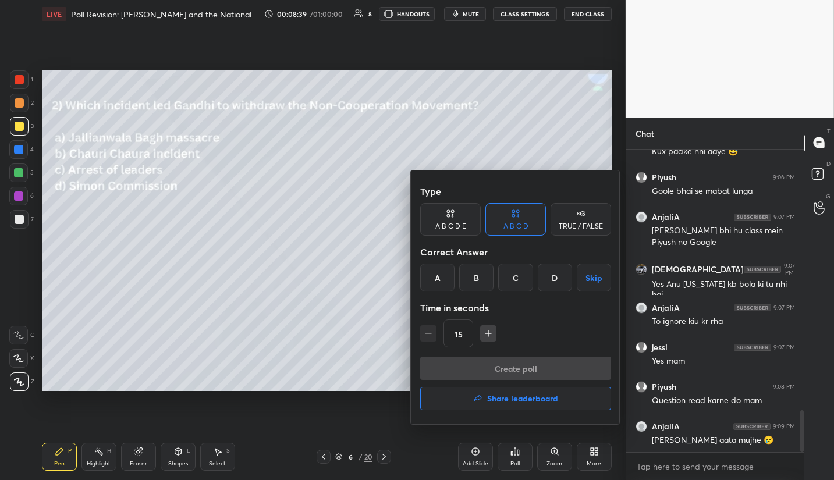
click at [477, 276] on div "B" at bounding box center [476, 278] width 34 height 28
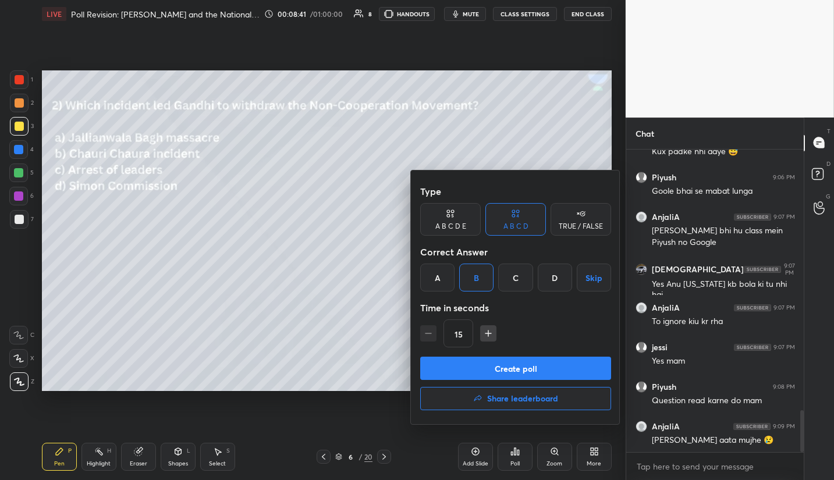
click at [525, 371] on button "Create poll" at bounding box center [515, 368] width 191 height 23
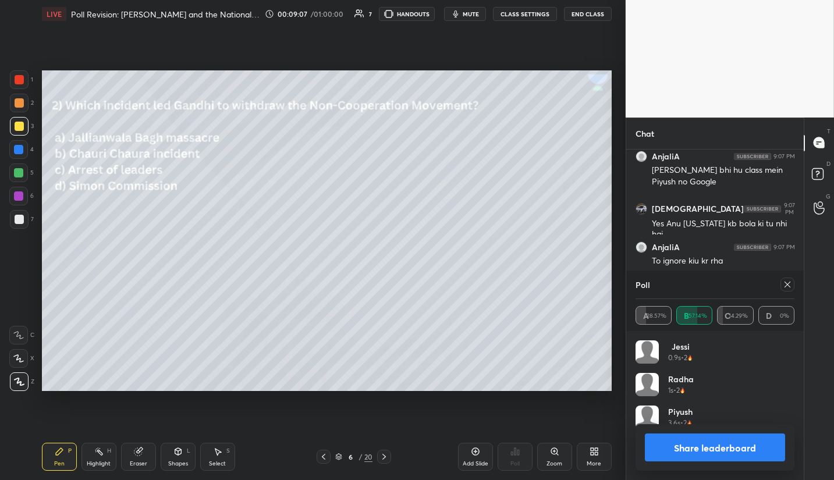
scroll to position [1976, 0]
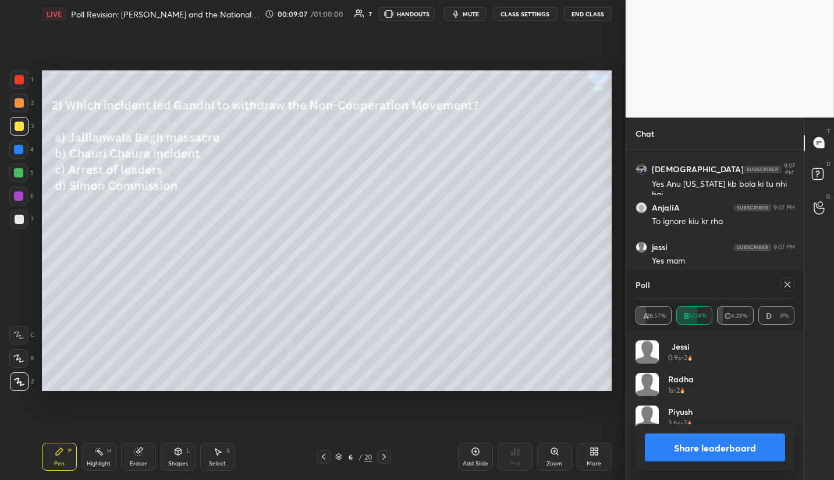
click at [794, 284] on div at bounding box center [787, 285] width 14 height 14
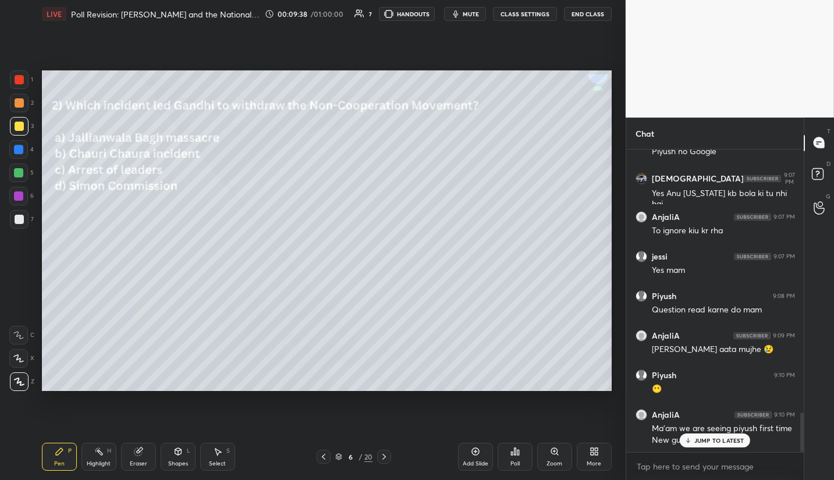
scroll to position [2006, 0]
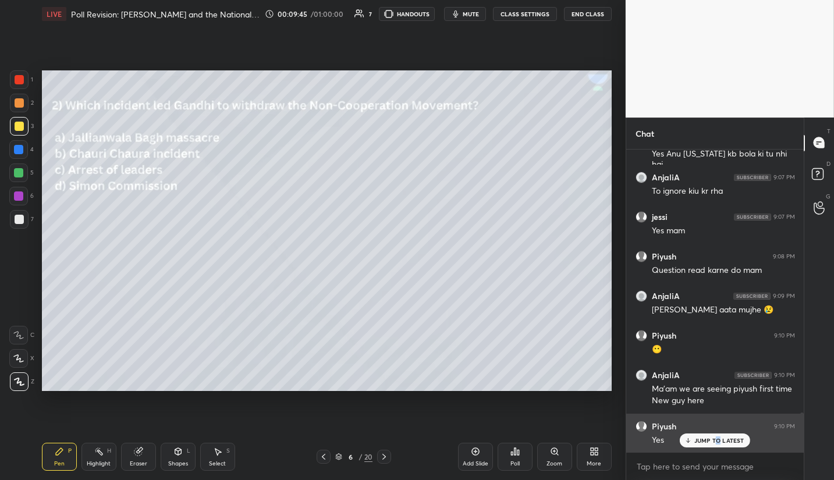
click at [718, 443] on p "JUMP TO LATEST" at bounding box center [719, 440] width 50 height 7
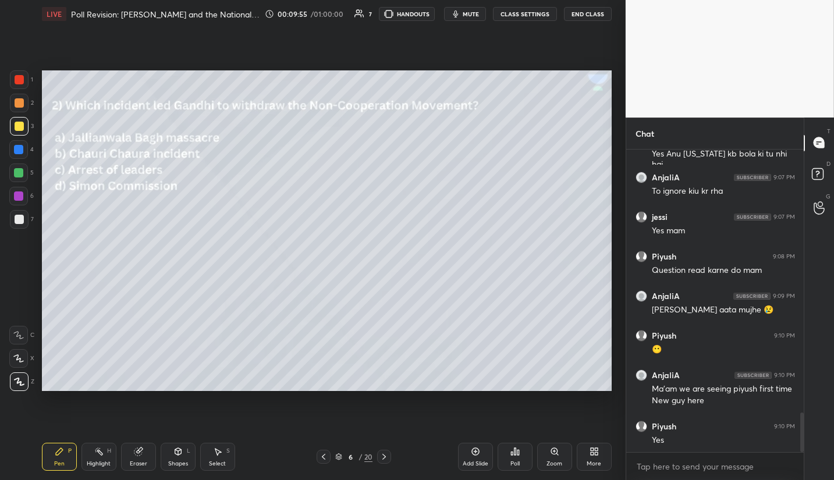
scroll to position [2018, 0]
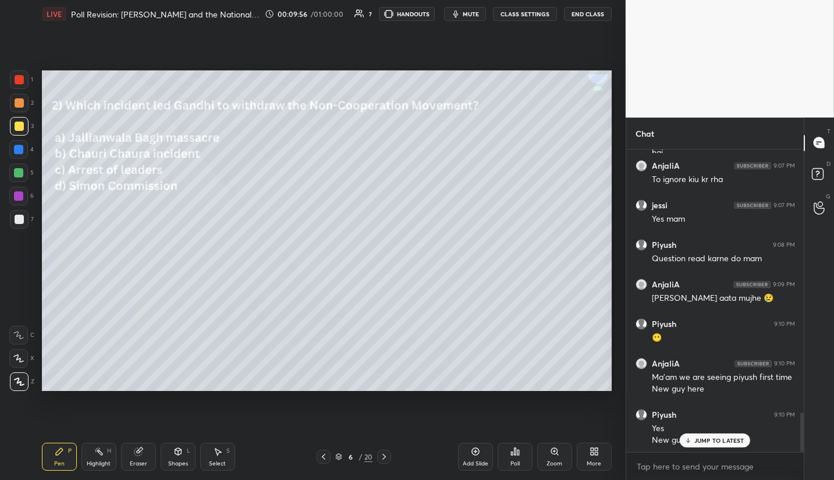
click at [721, 435] on div "JUMP TO LATEST" at bounding box center [715, 440] width 70 height 14
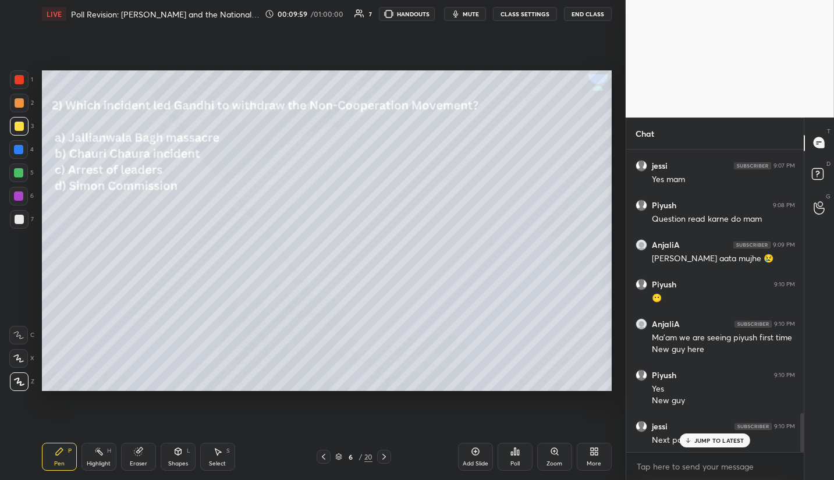
click at [708, 435] on div "JUMP TO LATEST" at bounding box center [715, 440] width 70 height 14
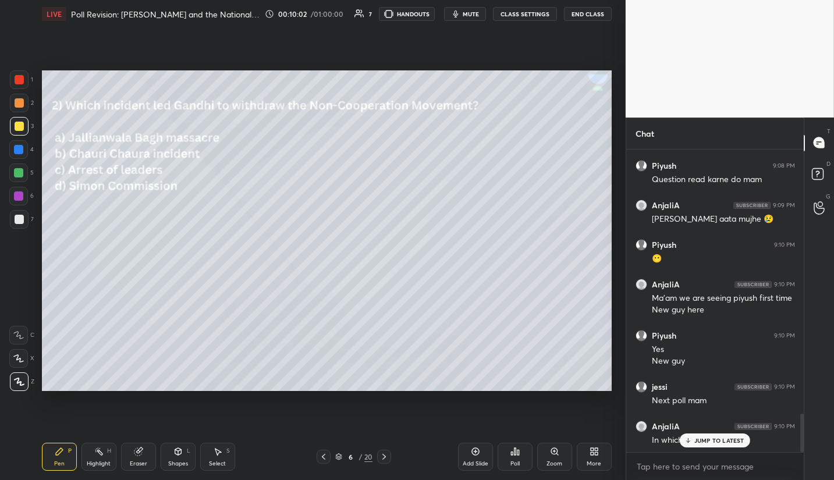
click at [387, 454] on icon at bounding box center [383, 456] width 9 height 9
click at [521, 458] on div "Poll" at bounding box center [514, 457] width 35 height 28
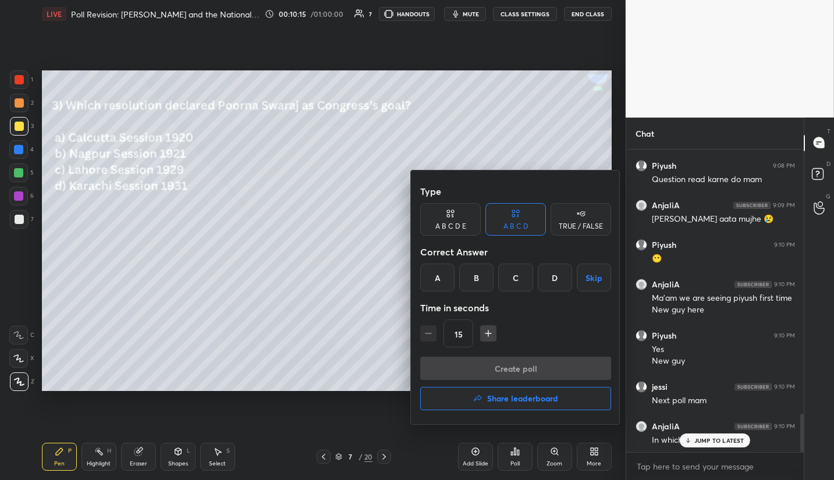
click at [514, 281] on div "C" at bounding box center [515, 278] width 34 height 28
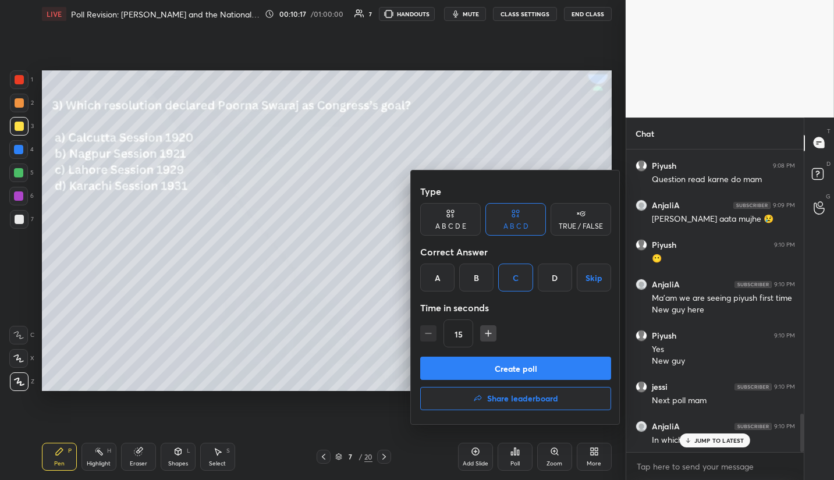
click at [518, 365] on button "Create poll" at bounding box center [515, 368] width 191 height 23
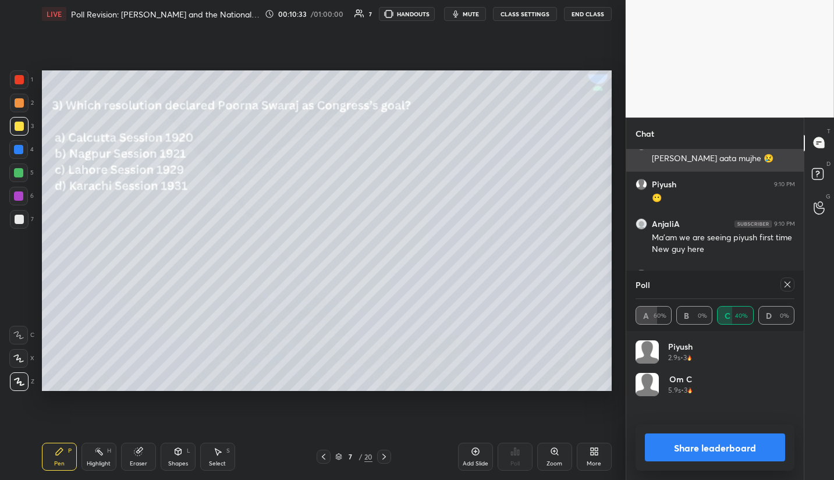
scroll to position [2197, 0]
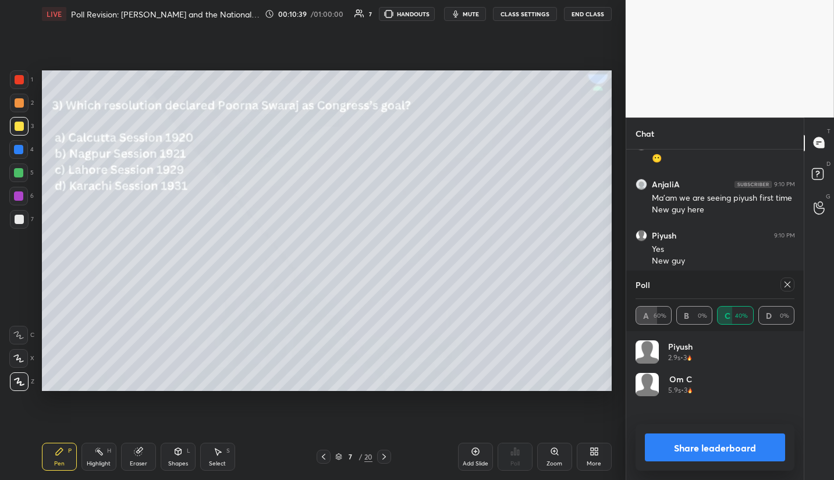
click at [785, 282] on icon at bounding box center [787, 284] width 9 height 9
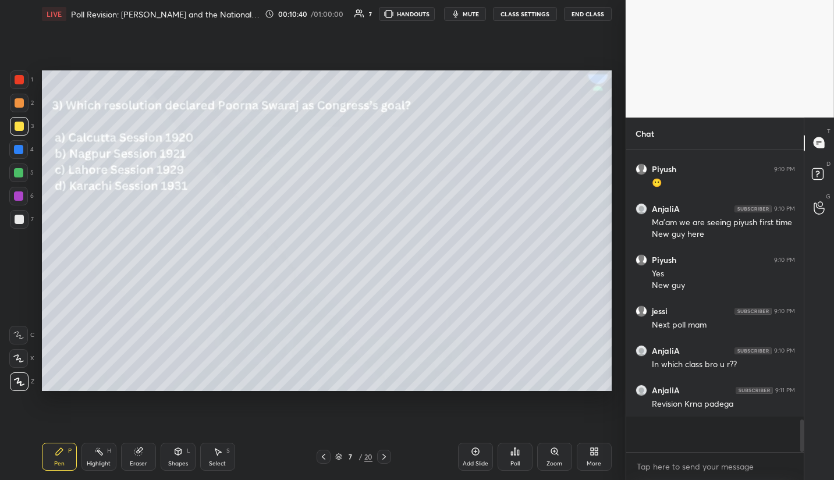
scroll to position [296, 174]
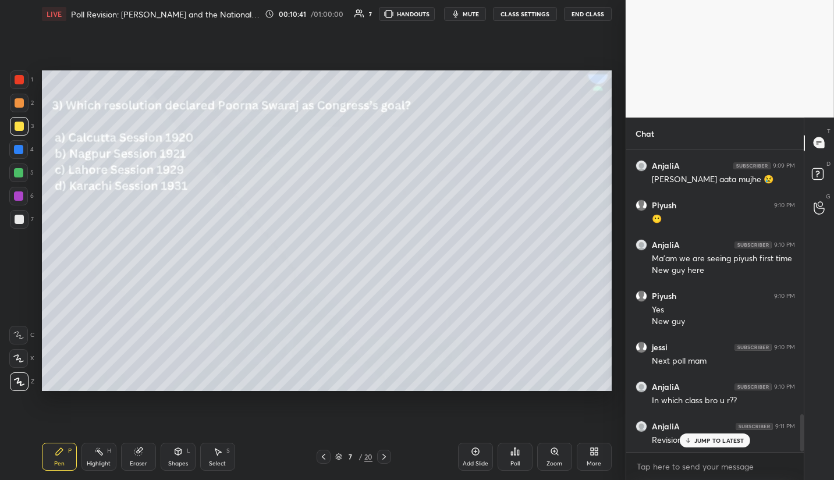
click at [719, 447] on div "JUMP TO LATEST" at bounding box center [715, 440] width 70 height 14
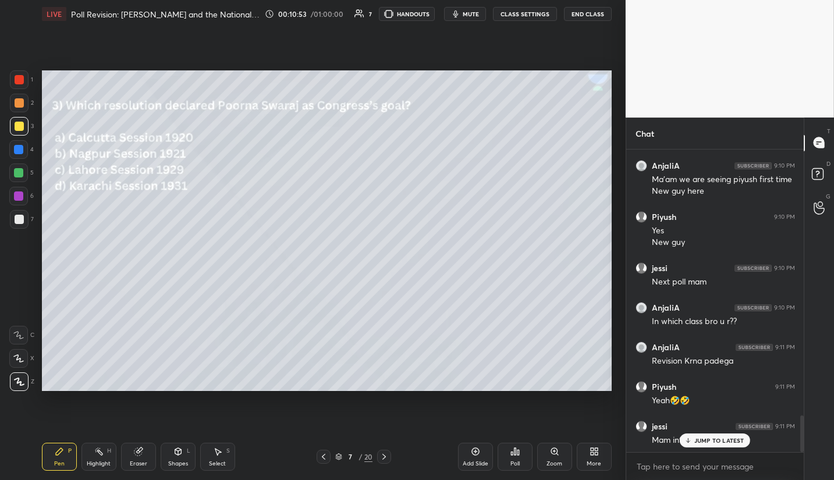
click at [717, 435] on div "JUMP TO LATEST" at bounding box center [715, 440] width 70 height 14
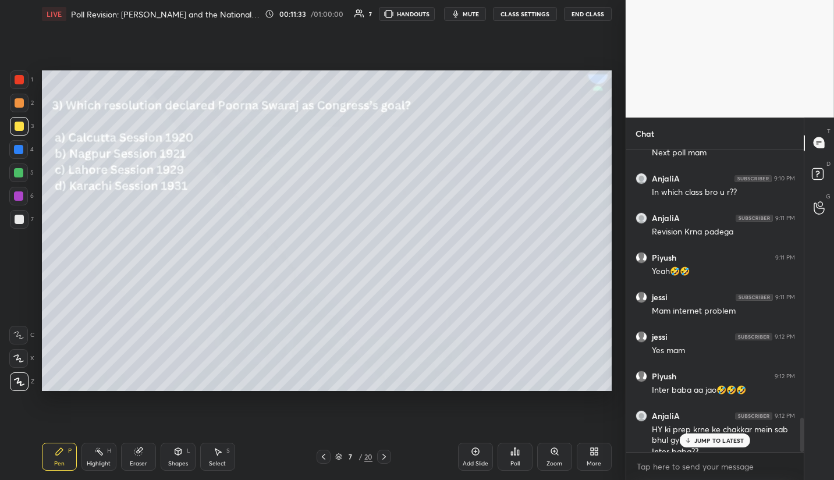
scroll to position [2356, 0]
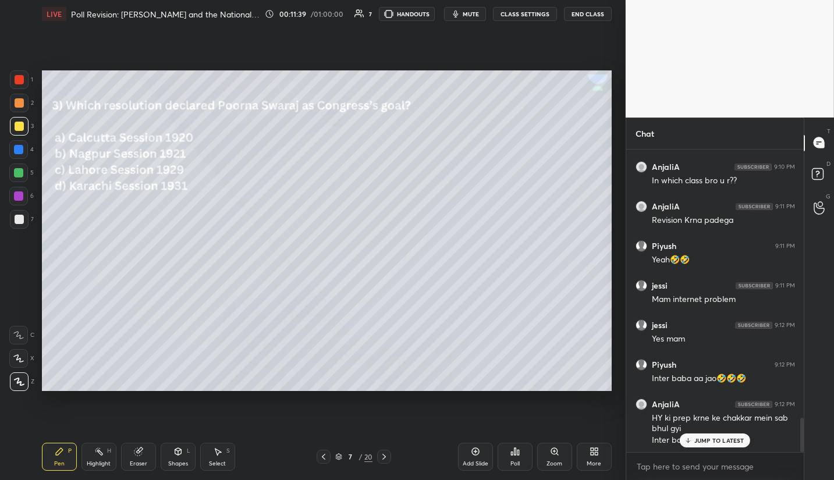
click at [724, 439] on p "JUMP TO LATEST" at bounding box center [719, 440] width 50 height 7
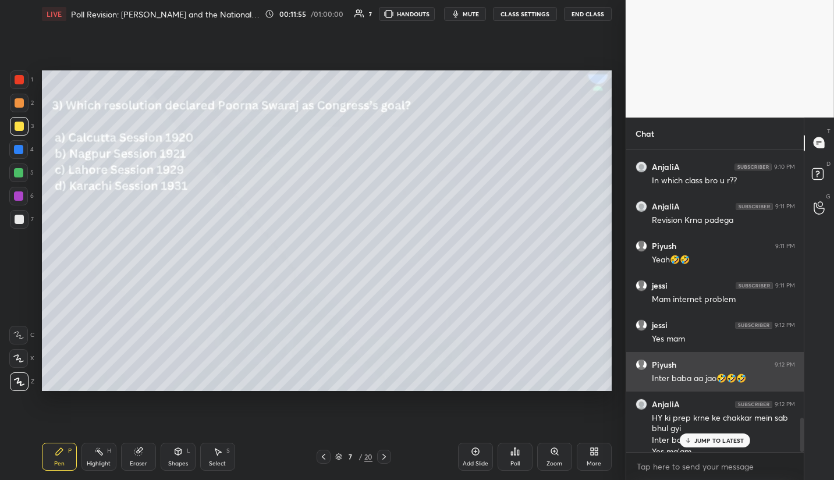
scroll to position [2368, 0]
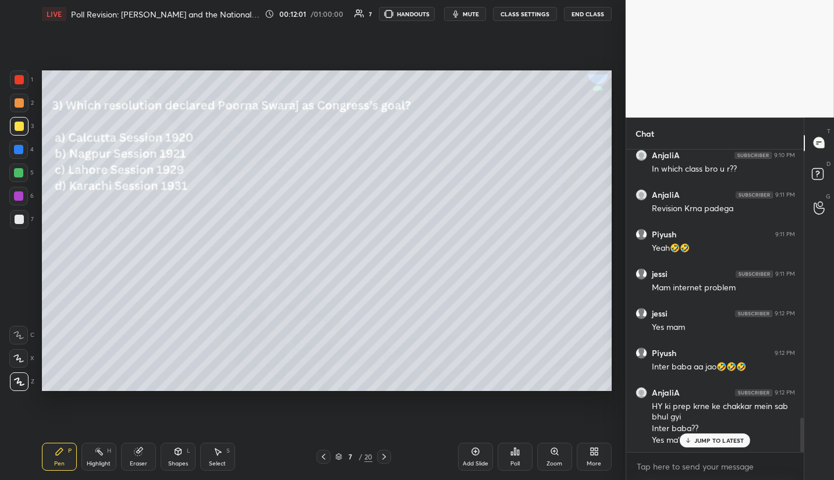
click at [694, 440] on div "JUMP TO LATEST" at bounding box center [715, 440] width 70 height 14
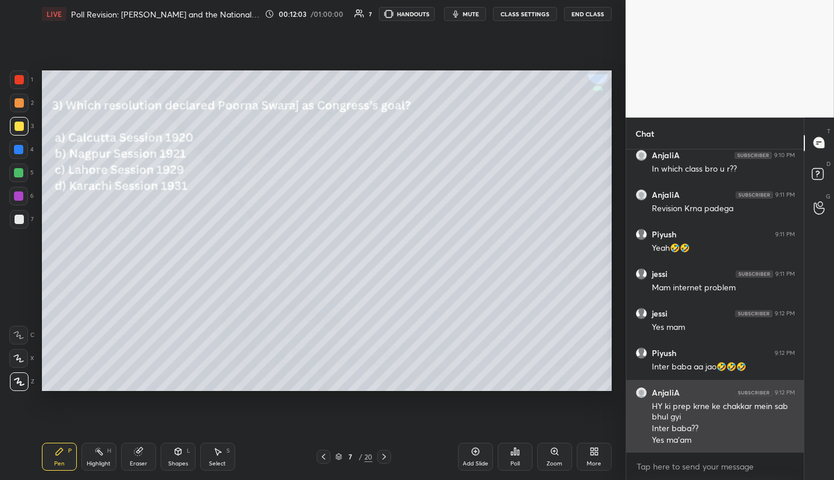
scroll to position [2408, 0]
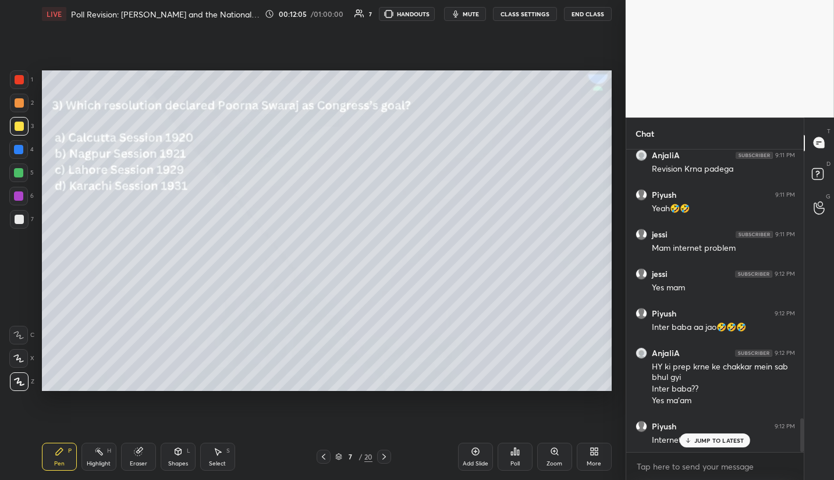
click at [699, 442] on p "JUMP TO LATEST" at bounding box center [719, 440] width 50 height 7
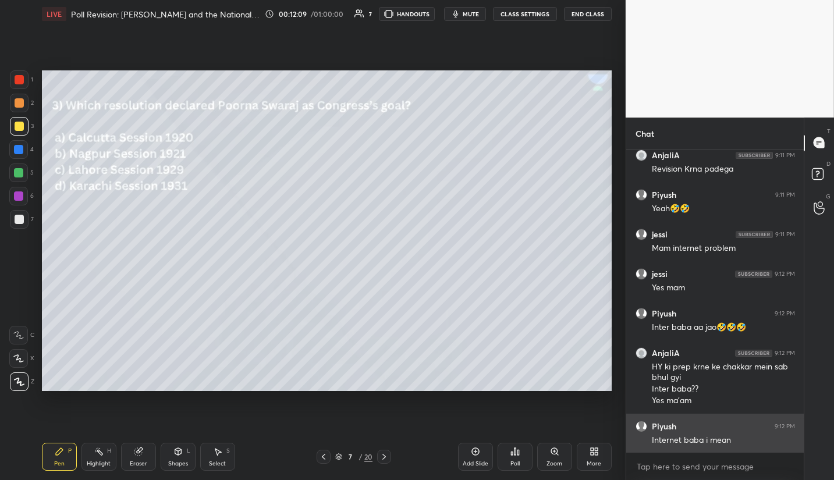
scroll to position [2447, 0]
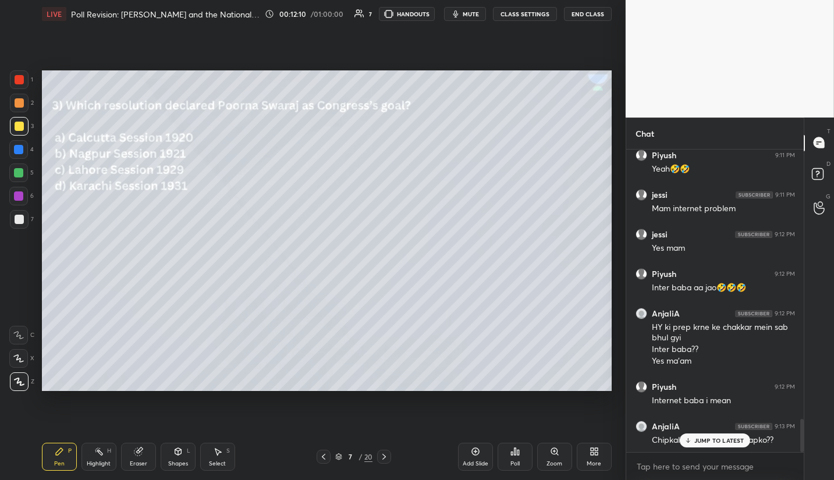
click at [703, 442] on p "JUMP TO LATEST" at bounding box center [719, 440] width 50 height 7
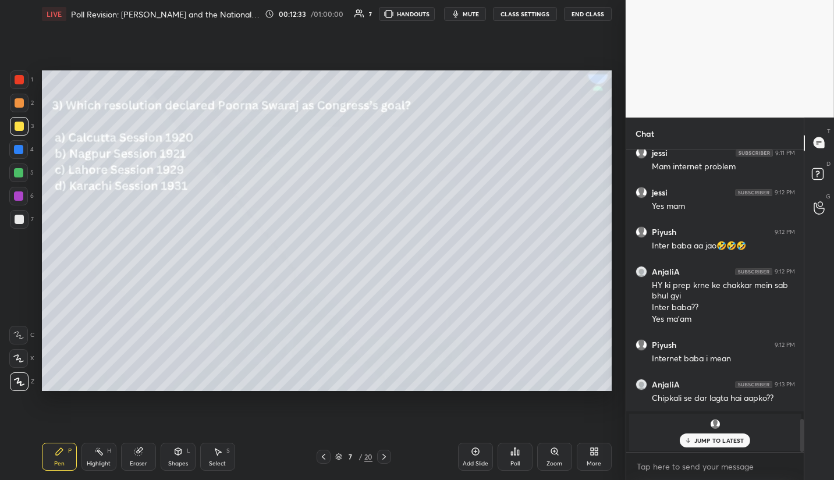
click at [732, 442] on p "JUMP TO LATEST" at bounding box center [719, 440] width 50 height 7
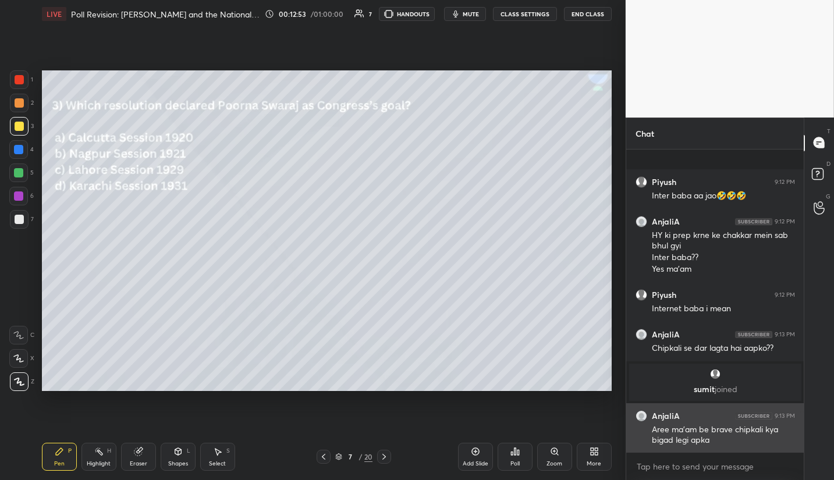
scroll to position [1964, 0]
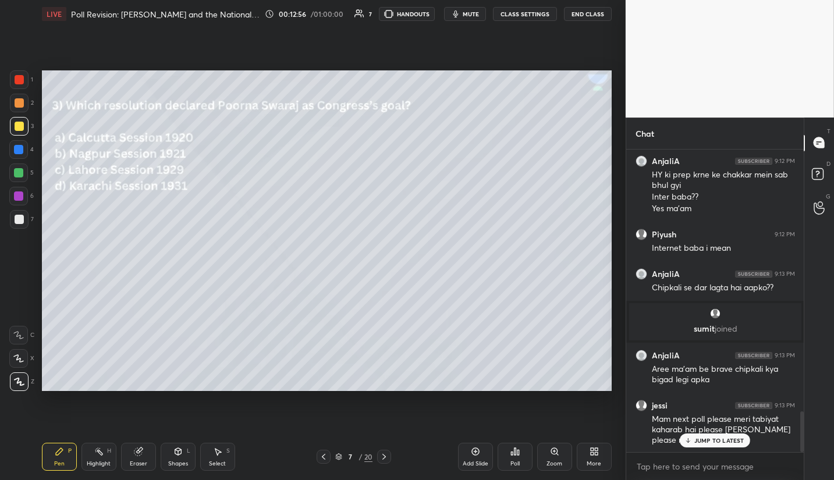
click at [728, 442] on p "JUMP TO LATEST" at bounding box center [719, 440] width 50 height 7
click at [388, 456] on icon at bounding box center [383, 456] width 9 height 9
click at [511, 454] on icon at bounding box center [512, 453] width 2 height 3
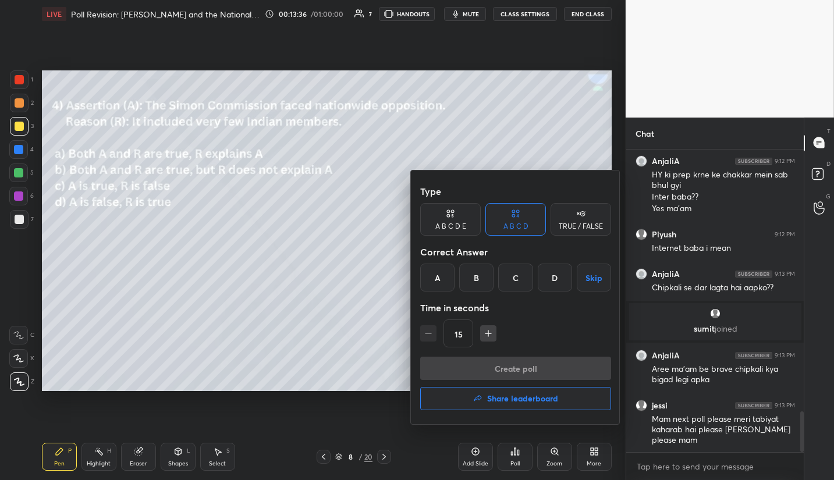
click at [517, 286] on div "C" at bounding box center [515, 278] width 34 height 28
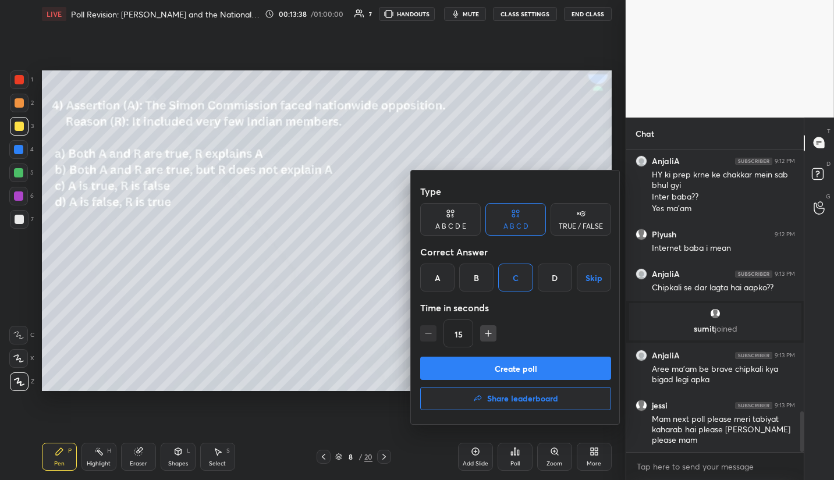
click at [511, 366] on button "Create poll" at bounding box center [515, 368] width 191 height 23
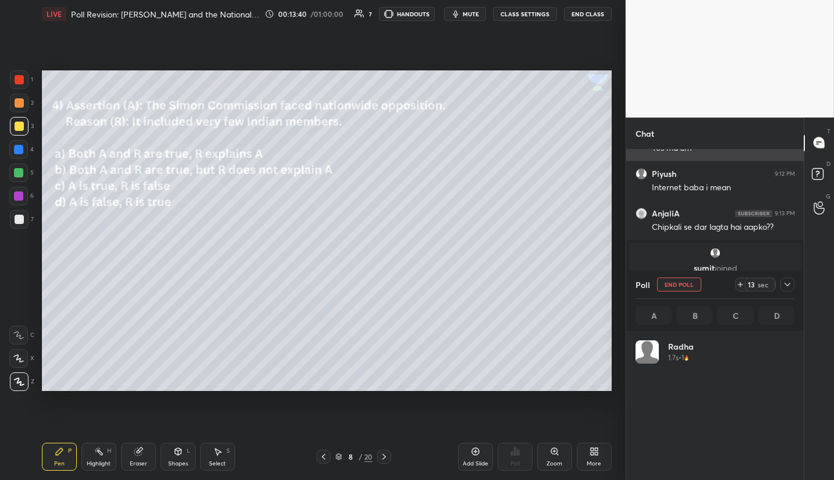
scroll to position [136, 155]
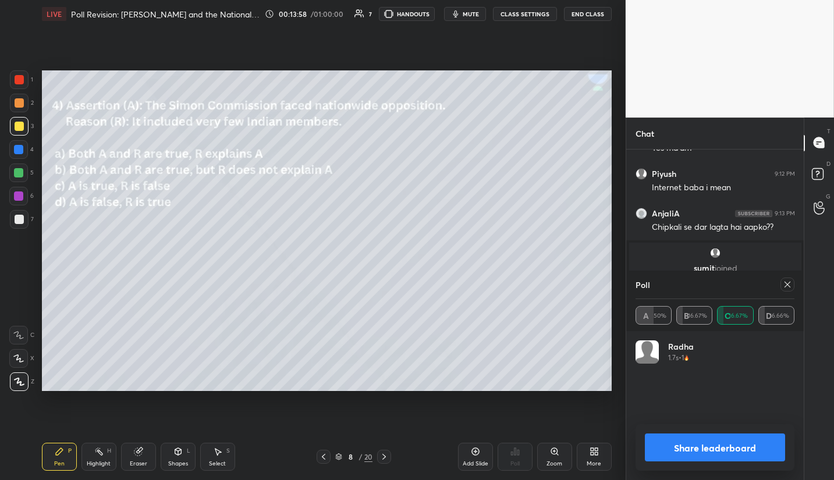
click at [784, 282] on icon at bounding box center [787, 284] width 9 height 9
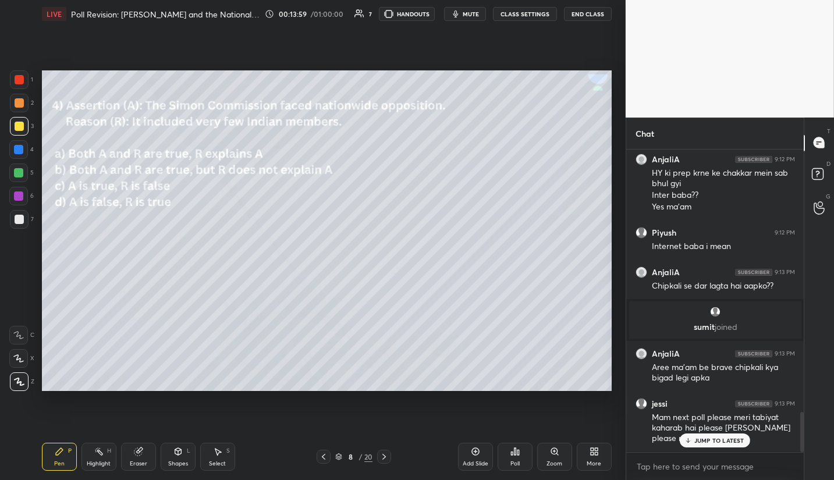
scroll to position [300, 174]
click at [727, 437] on p "JUMP TO LATEST" at bounding box center [719, 440] width 50 height 7
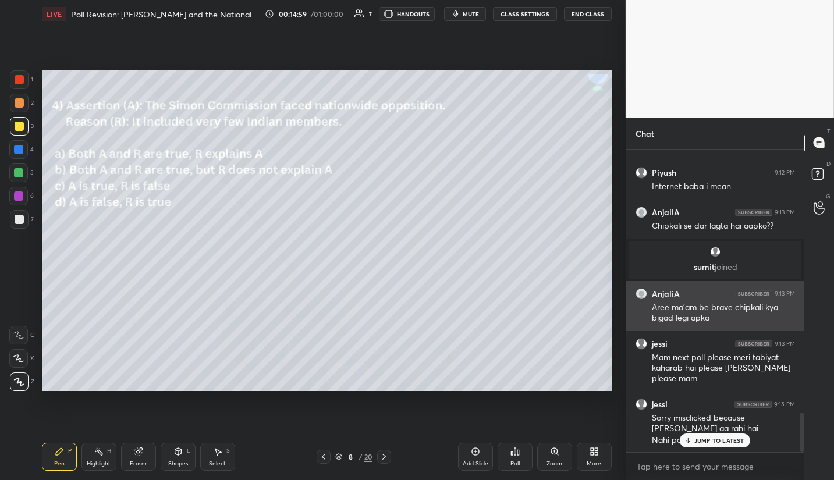
scroll to position [2066, 0]
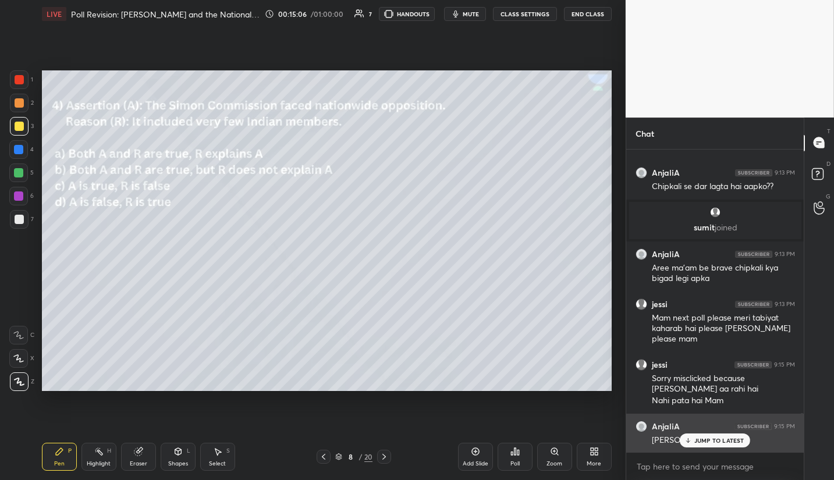
click at [716, 443] on p "JUMP TO LATEST" at bounding box center [719, 440] width 50 height 7
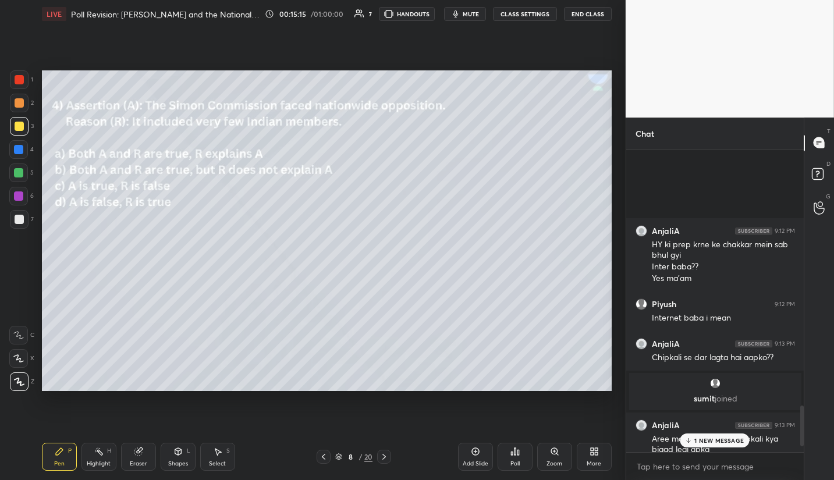
scroll to position [2116, 0]
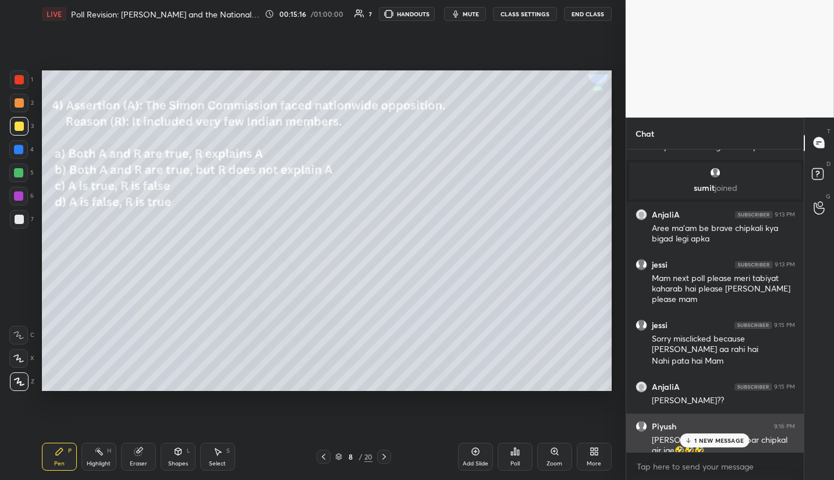
click at [717, 439] on p "1 NEW MESSAGE" at bounding box center [718, 440] width 49 height 7
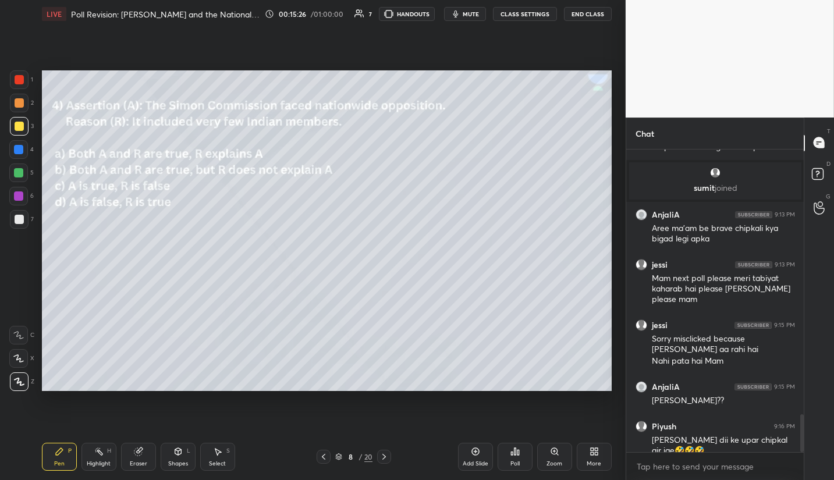
click at [383, 456] on icon at bounding box center [383, 456] width 9 height 9
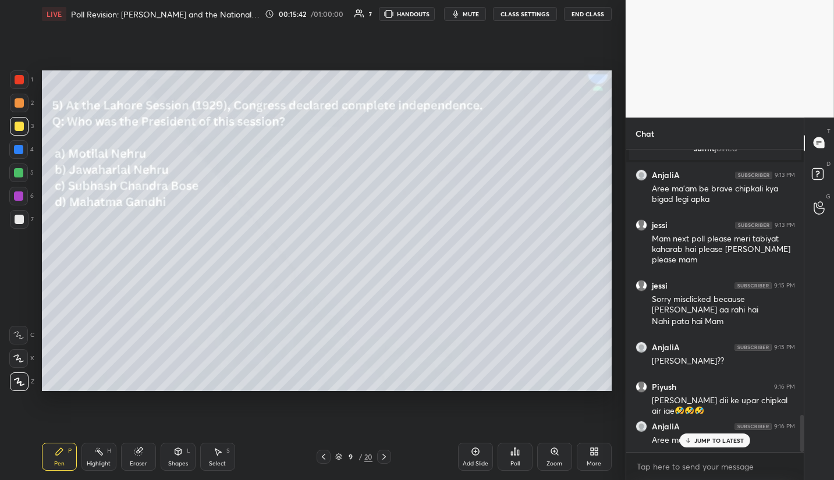
click at [523, 453] on div "Poll" at bounding box center [514, 457] width 35 height 28
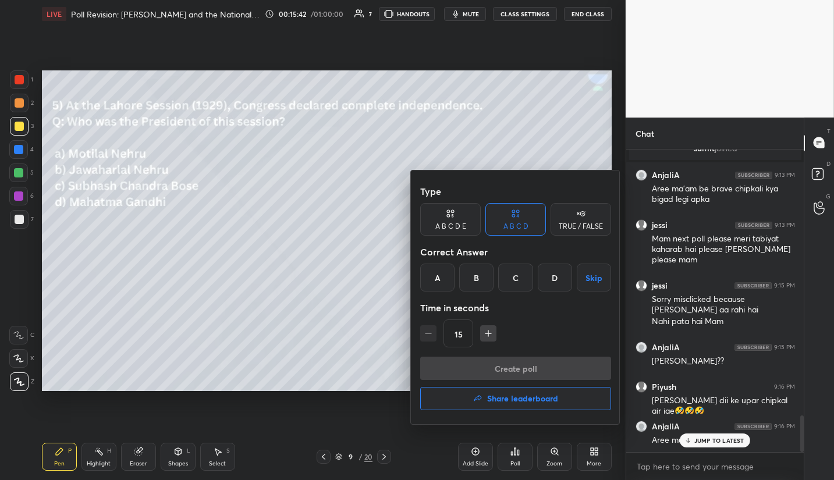
scroll to position [2195, 0]
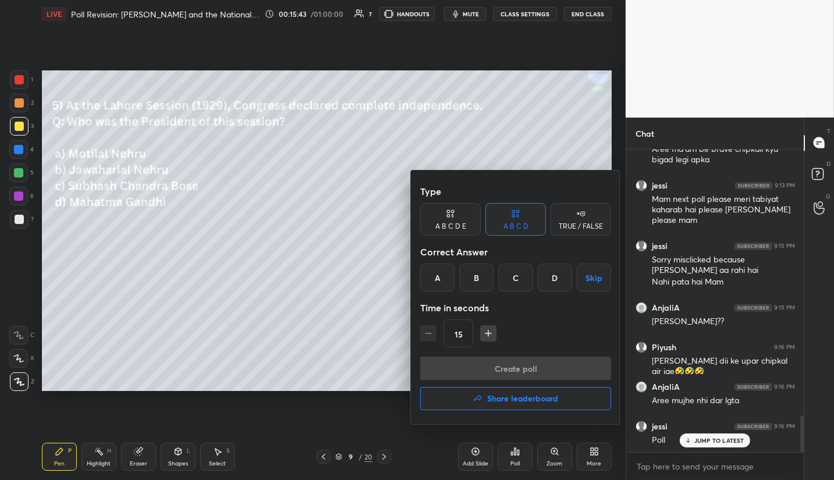
click at [470, 266] on div "B" at bounding box center [476, 278] width 34 height 28
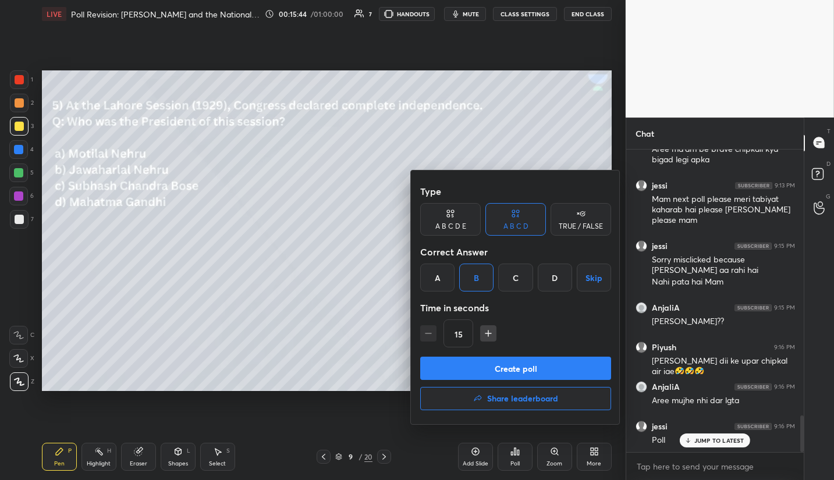
click at [542, 364] on button "Create poll" at bounding box center [515, 368] width 191 height 23
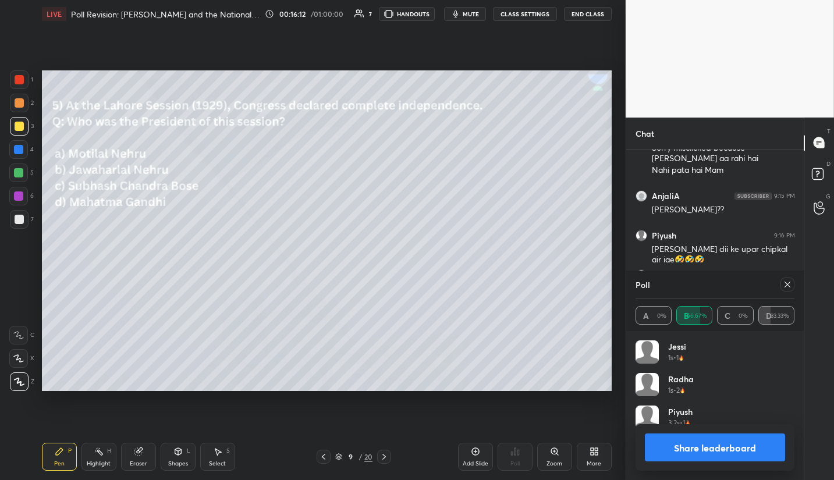
scroll to position [2318, 0]
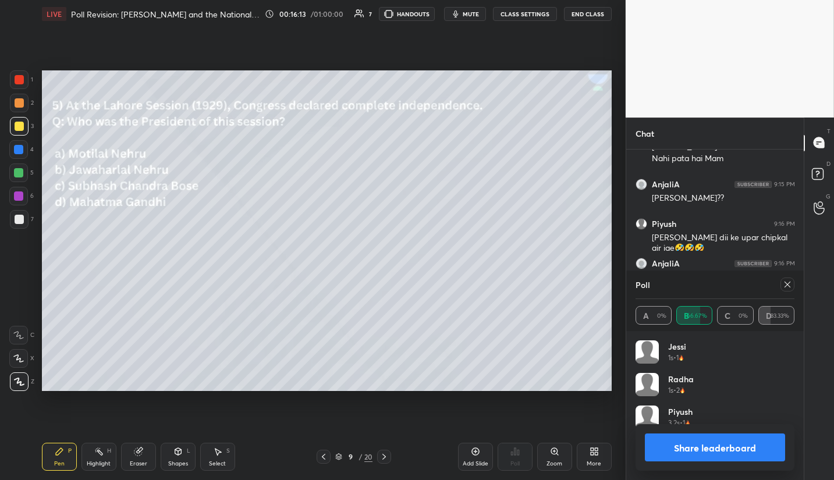
click at [788, 287] on icon at bounding box center [787, 284] width 9 height 9
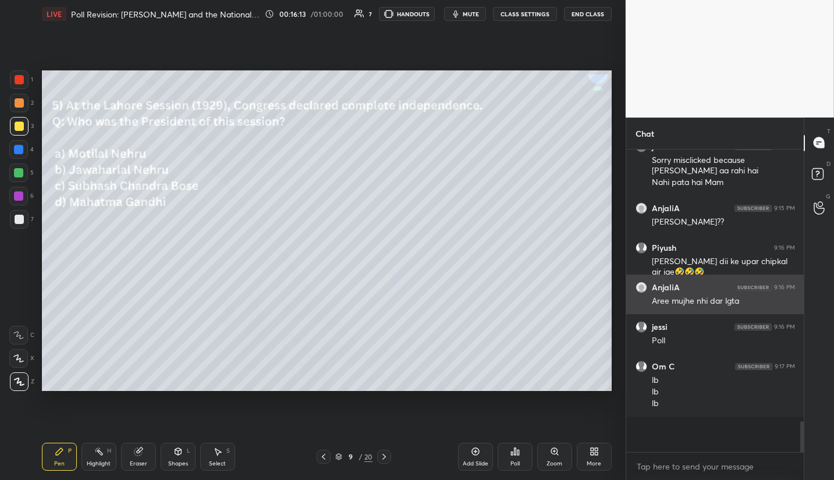
scroll to position [280, 174]
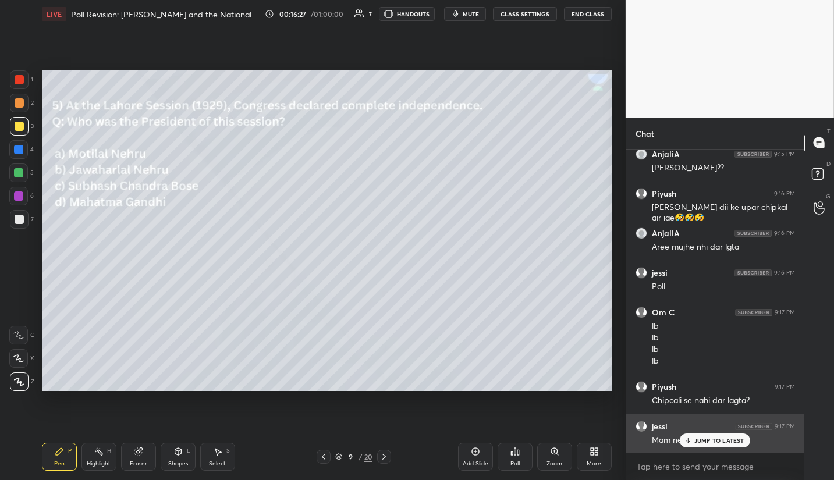
drag, startPoint x: 715, startPoint y: 439, endPoint x: 708, endPoint y: 433, distance: 9.5
click at [714, 439] on p "JUMP TO LATEST" at bounding box center [719, 440] width 50 height 7
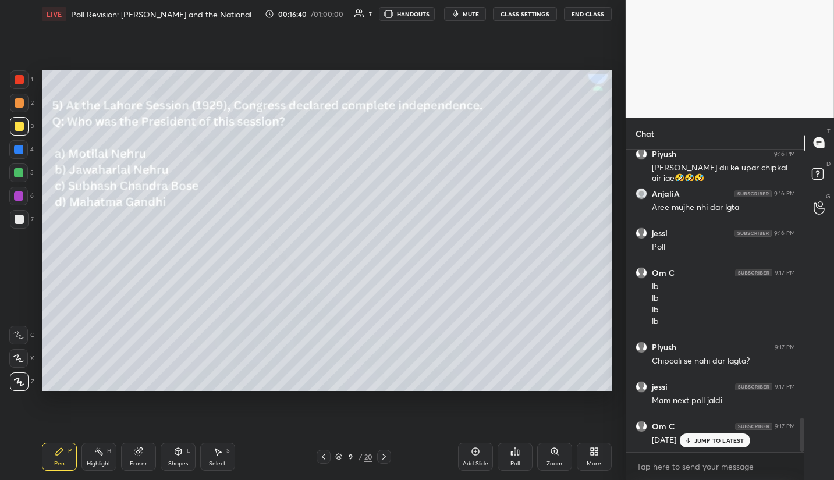
click at [703, 441] on p "JUMP TO LATEST" at bounding box center [719, 440] width 50 height 7
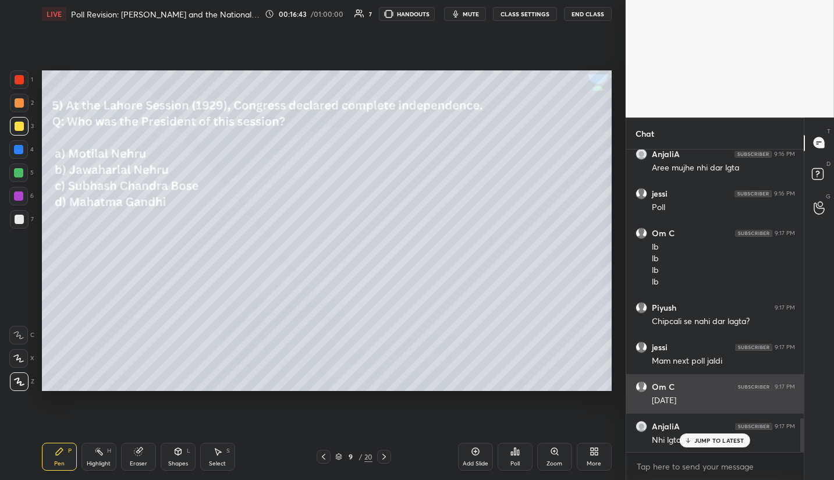
click at [703, 442] on p "JUMP TO LATEST" at bounding box center [719, 440] width 50 height 7
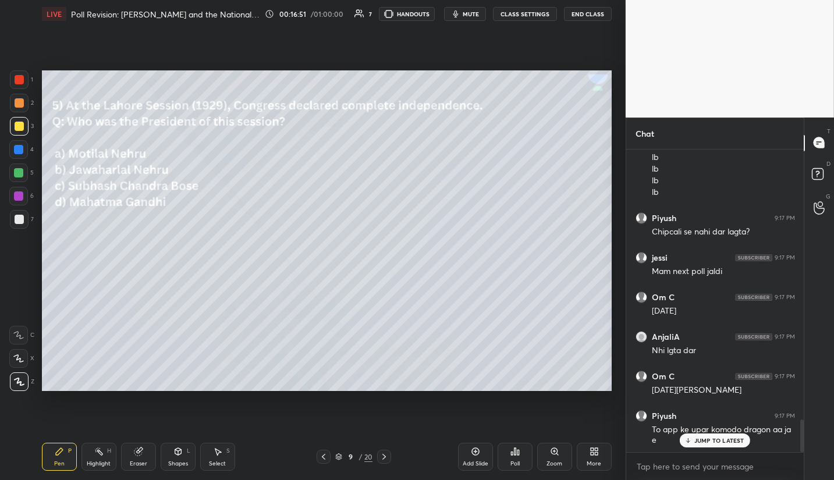
click at [721, 442] on p "JUMP TO LATEST" at bounding box center [719, 440] width 50 height 7
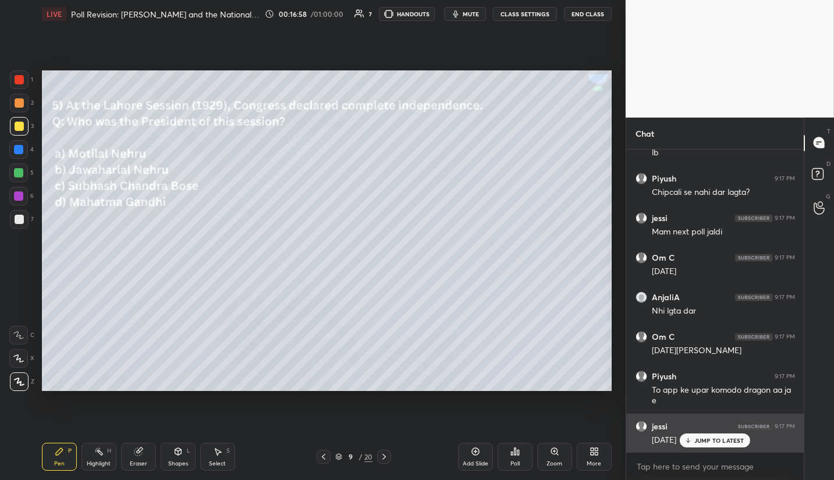
click at [707, 439] on p "JUMP TO LATEST" at bounding box center [719, 440] width 50 height 7
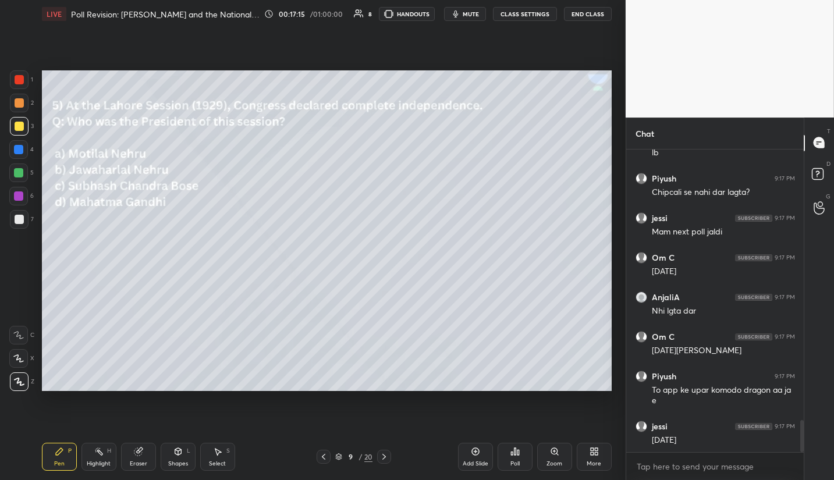
click at [384, 458] on icon at bounding box center [383, 457] width 3 height 6
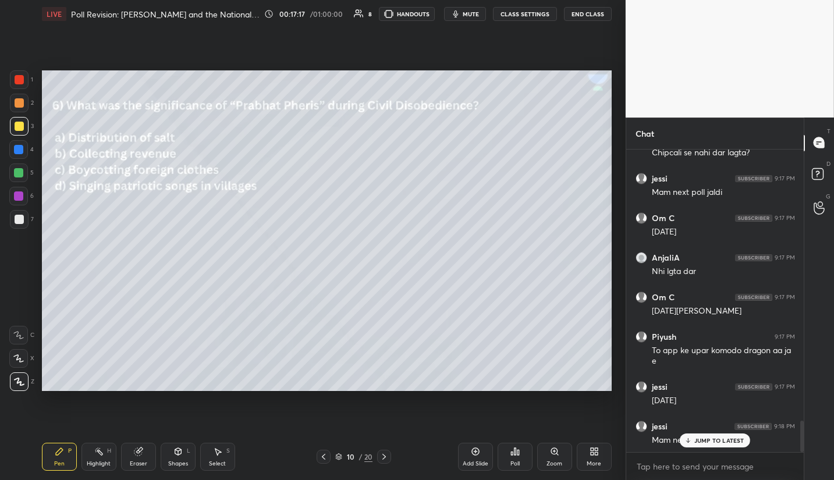
scroll to position [2636, 0]
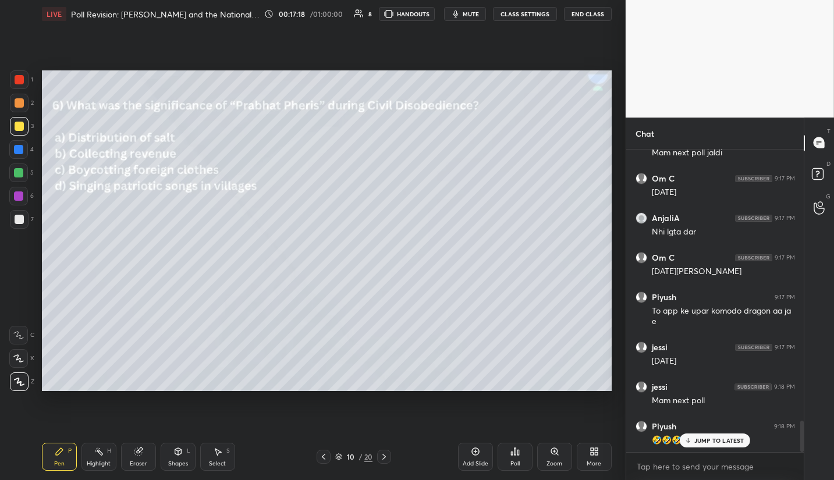
click at [719, 437] on p "JUMP TO LATEST" at bounding box center [719, 440] width 50 height 7
click at [511, 453] on icon at bounding box center [512, 453] width 2 height 3
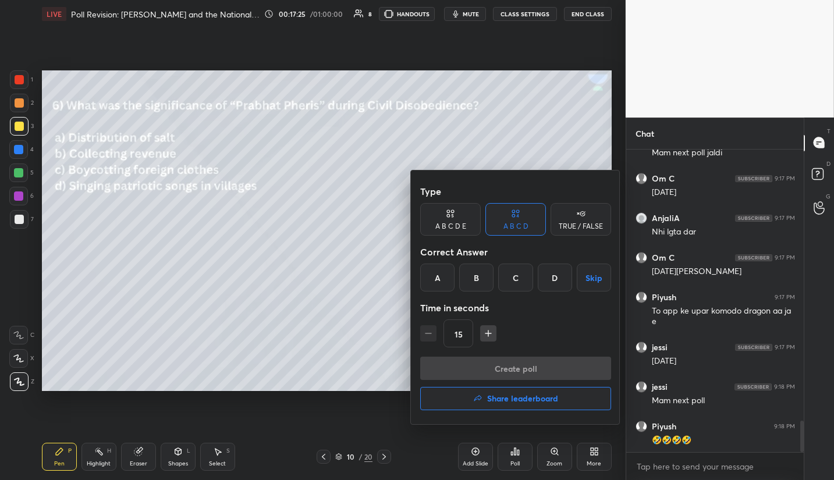
click at [550, 283] on div "D" at bounding box center [555, 278] width 34 height 28
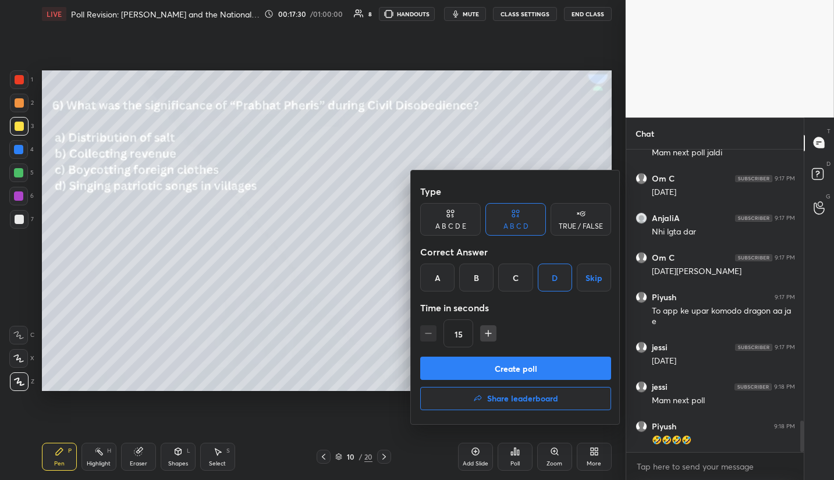
click at [513, 370] on button "Create poll" at bounding box center [515, 368] width 191 height 23
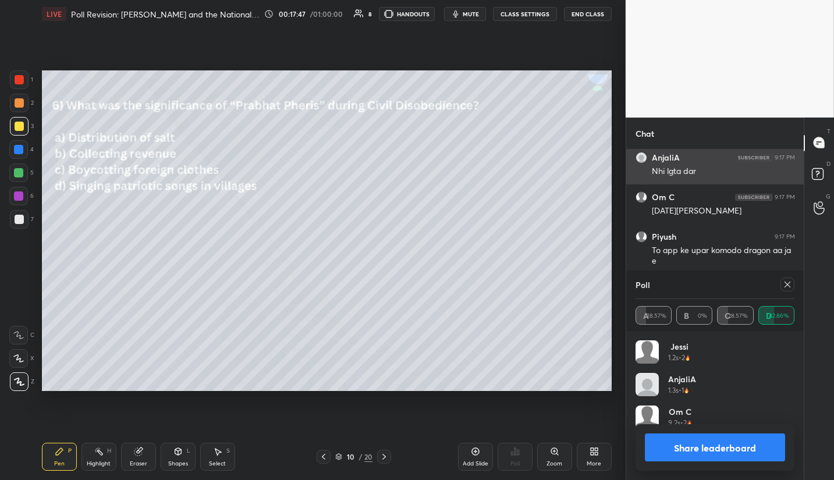
scroll to position [2736, 0]
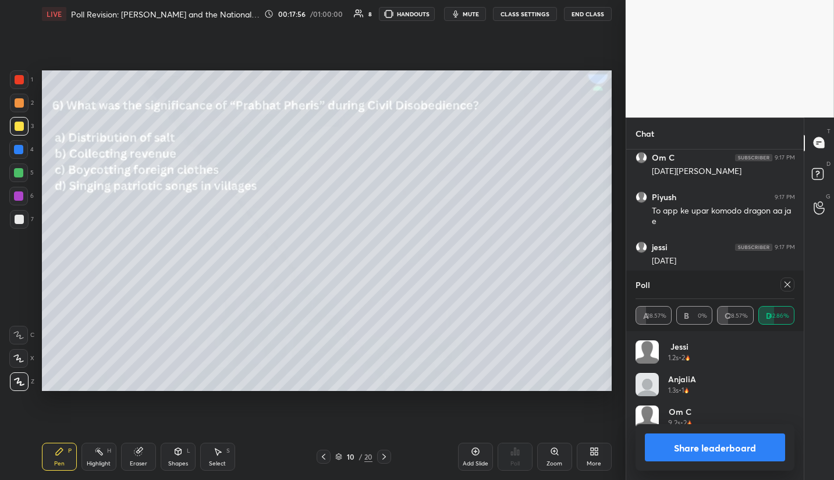
click at [787, 285] on icon at bounding box center [787, 285] width 6 height 6
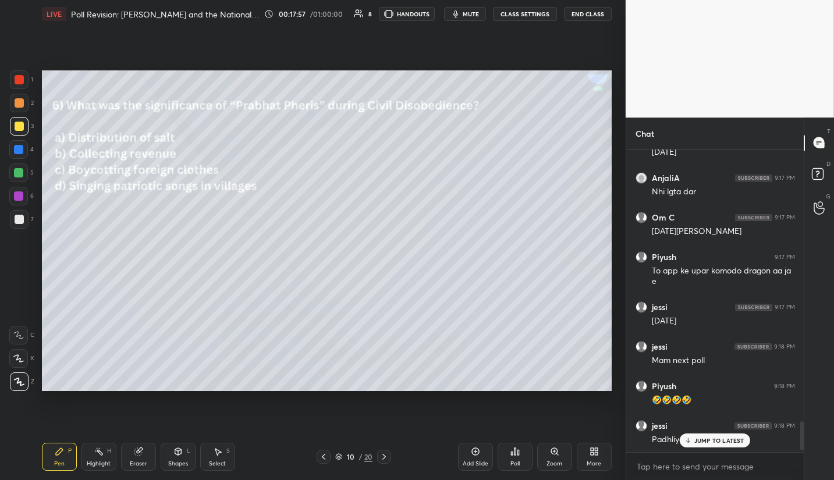
scroll to position [300, 174]
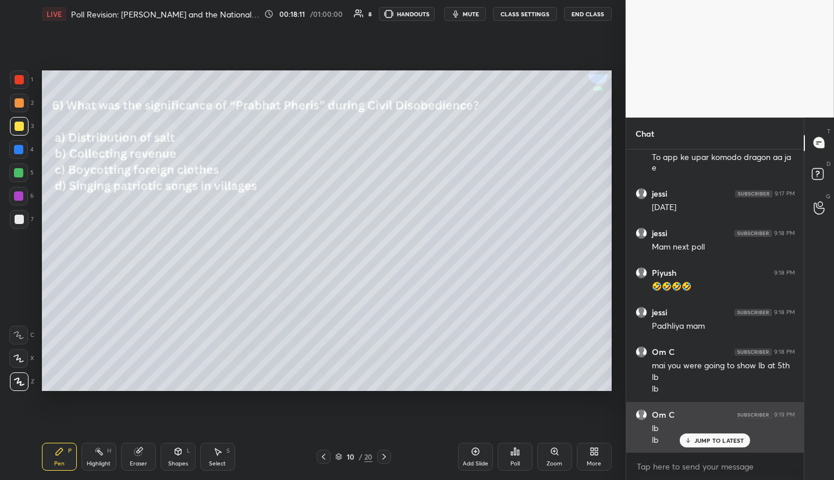
click at [728, 444] on p "JUMP TO LATEST" at bounding box center [719, 440] width 50 height 7
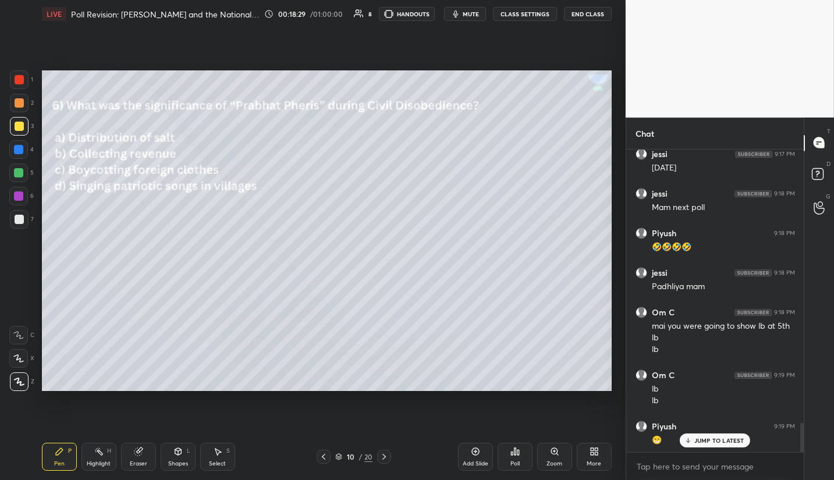
click at [510, 449] on icon at bounding box center [514, 451] width 9 height 9
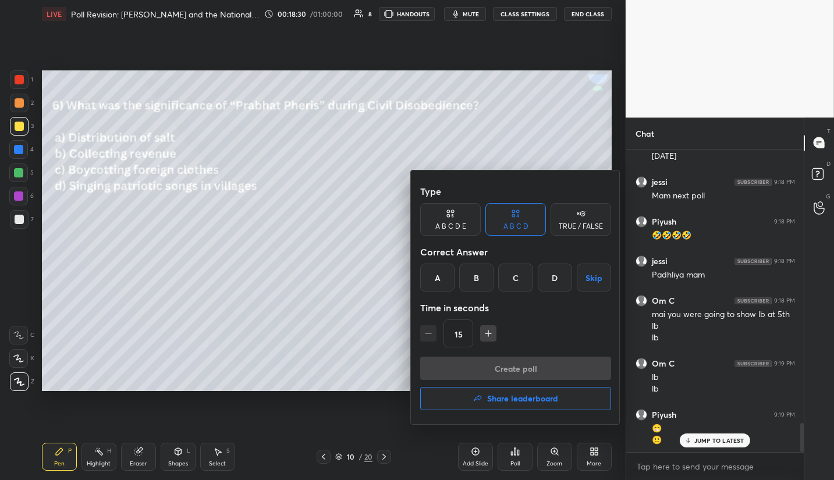
click at [527, 397] on h4 "Share leaderboard" at bounding box center [522, 398] width 71 height 8
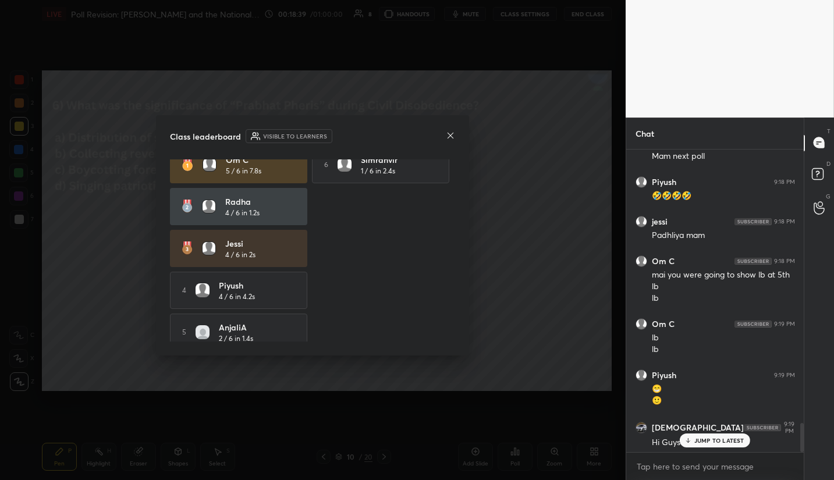
scroll to position [12, 0]
click at [451, 136] on icon at bounding box center [450, 136] width 6 height 6
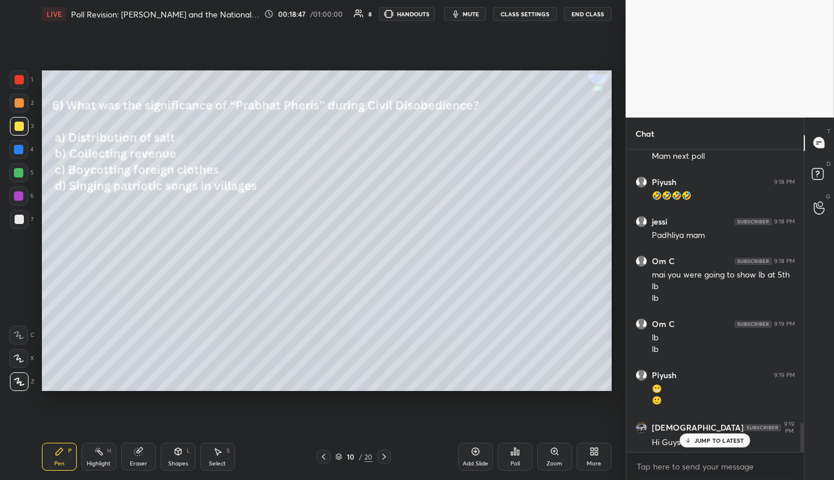
click at [729, 447] on div "JUMP TO LATEST" at bounding box center [715, 440] width 70 height 14
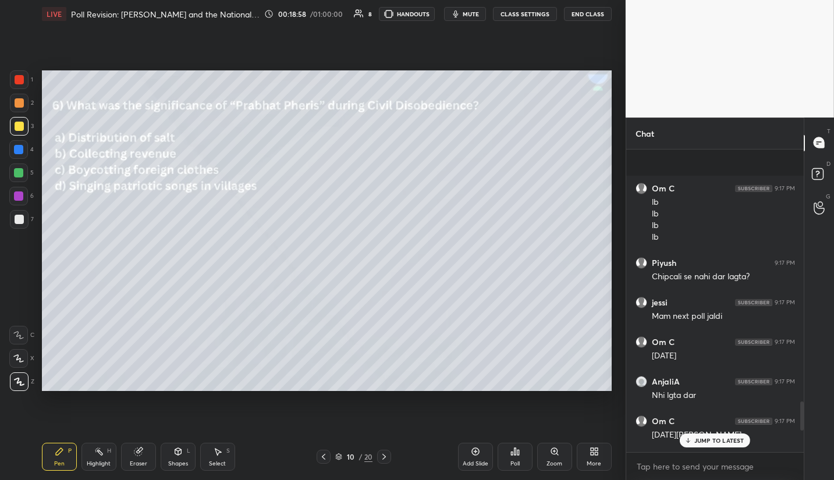
scroll to position [3005, 0]
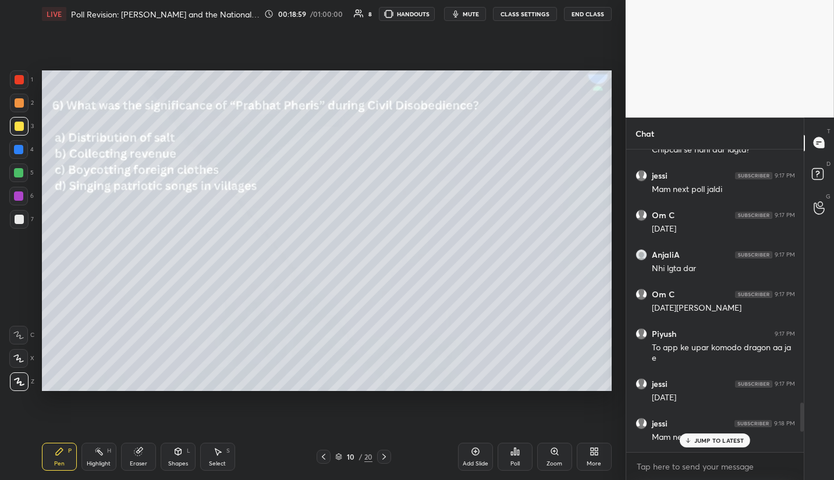
click at [706, 437] on p "JUMP TO LATEST" at bounding box center [719, 440] width 50 height 7
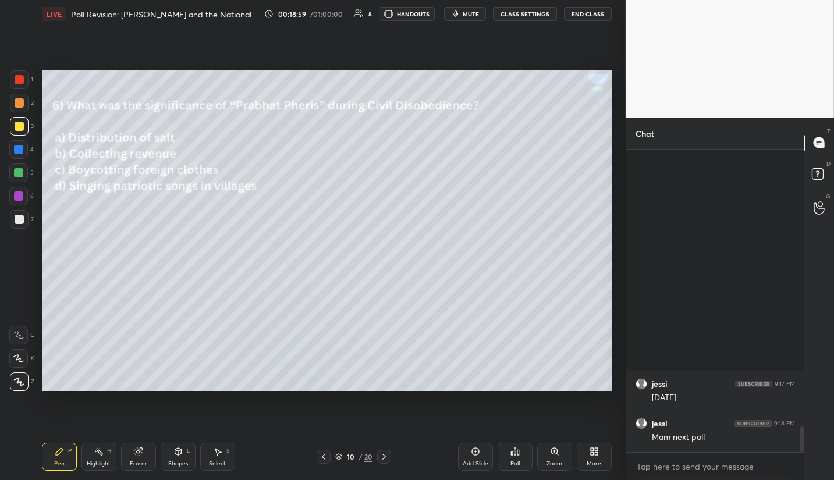
scroll to position [3286, 0]
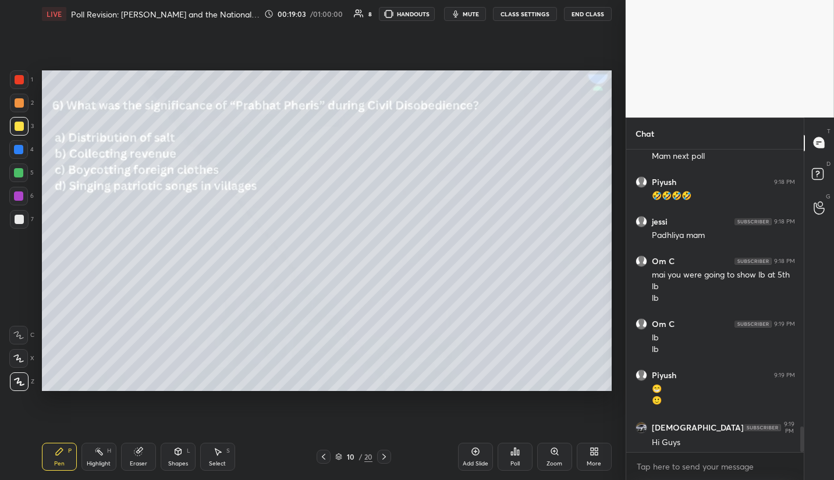
click at [387, 461] on icon at bounding box center [383, 456] width 9 height 9
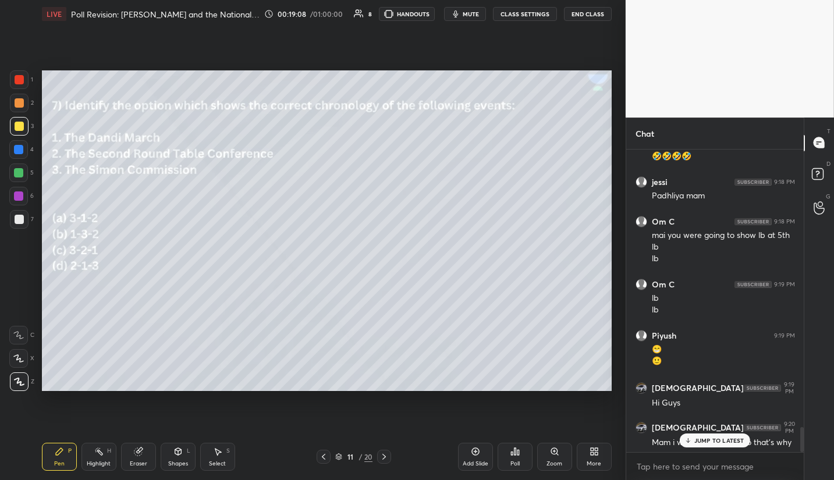
scroll to position [3365, 0]
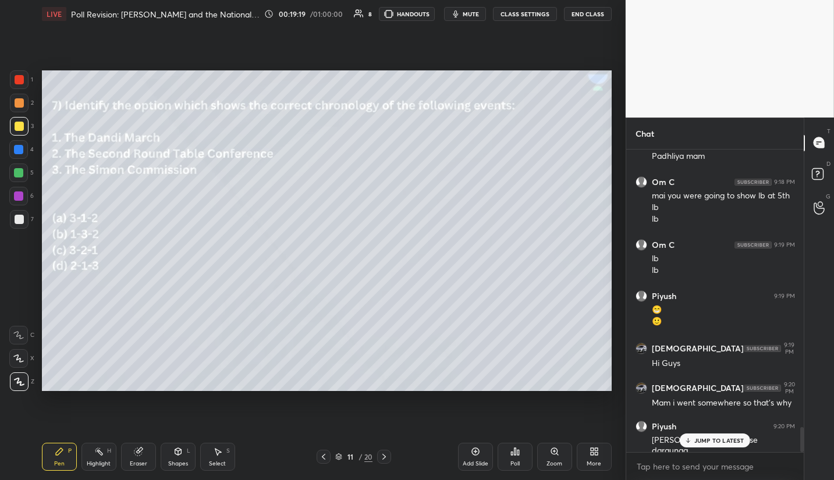
click at [522, 457] on div "Poll" at bounding box center [514, 457] width 35 height 28
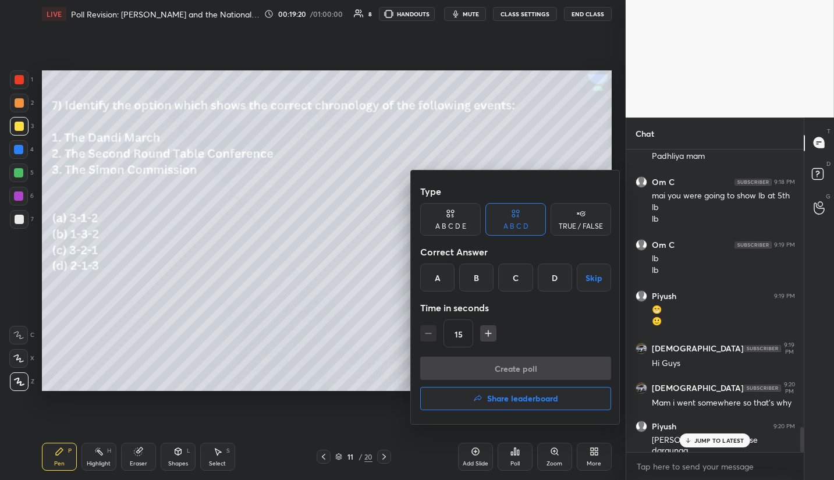
click at [731, 445] on div at bounding box center [417, 240] width 834 height 480
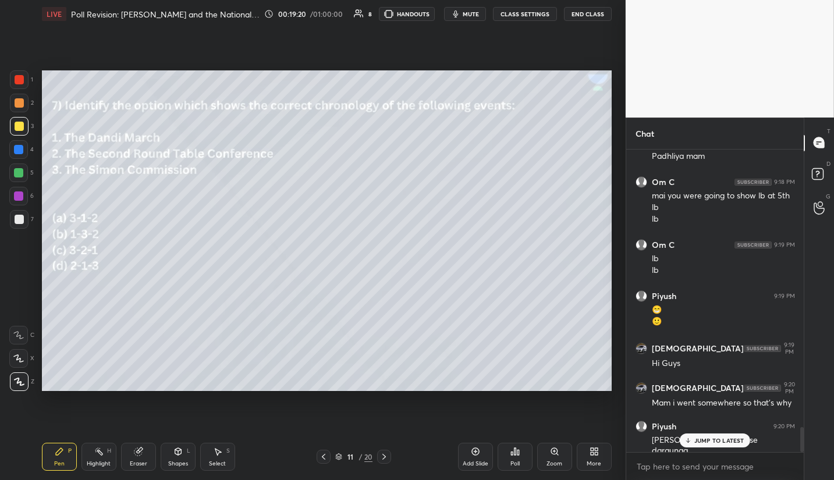
click at [727, 439] on p "JUMP TO LATEST" at bounding box center [719, 440] width 50 height 7
click at [519, 463] on div "Poll" at bounding box center [514, 464] width 9 height 6
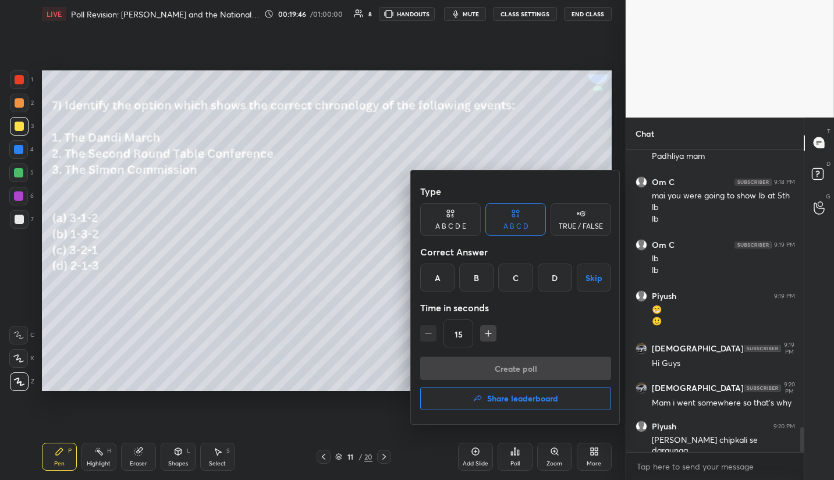
scroll to position [3405, 0]
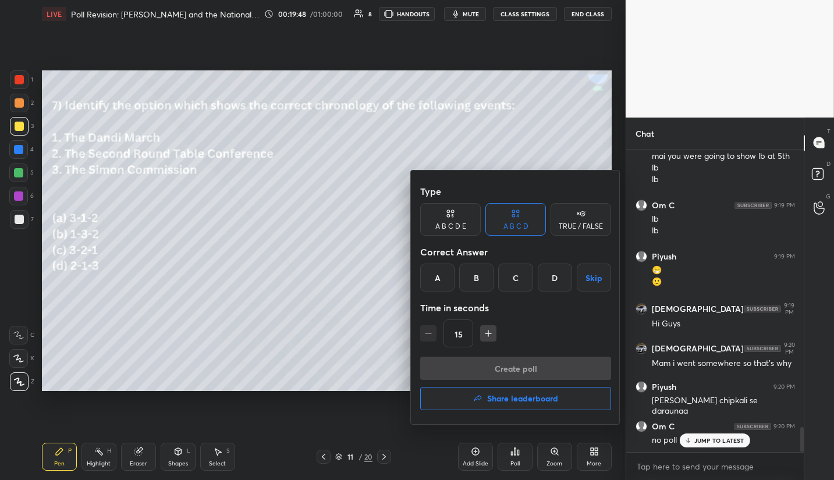
click at [723, 438] on div at bounding box center [417, 240] width 834 height 480
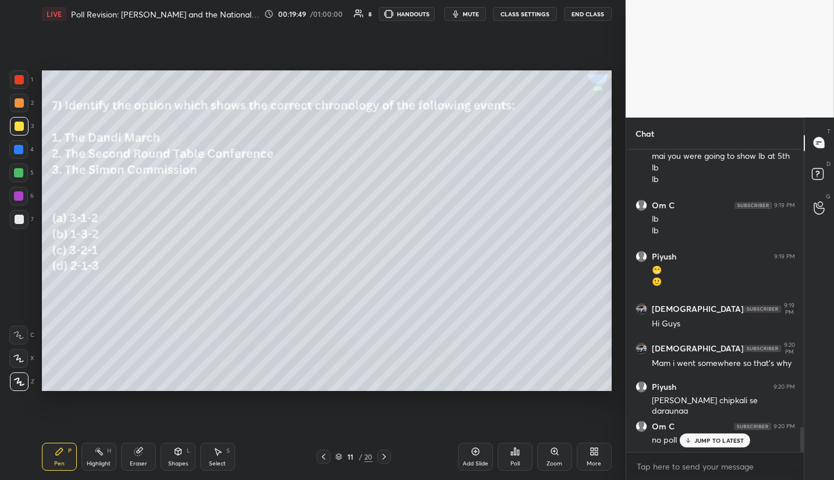
click at [700, 438] on p "JUMP TO LATEST" at bounding box center [719, 440] width 50 height 7
click at [518, 463] on div "Poll" at bounding box center [514, 464] width 9 height 6
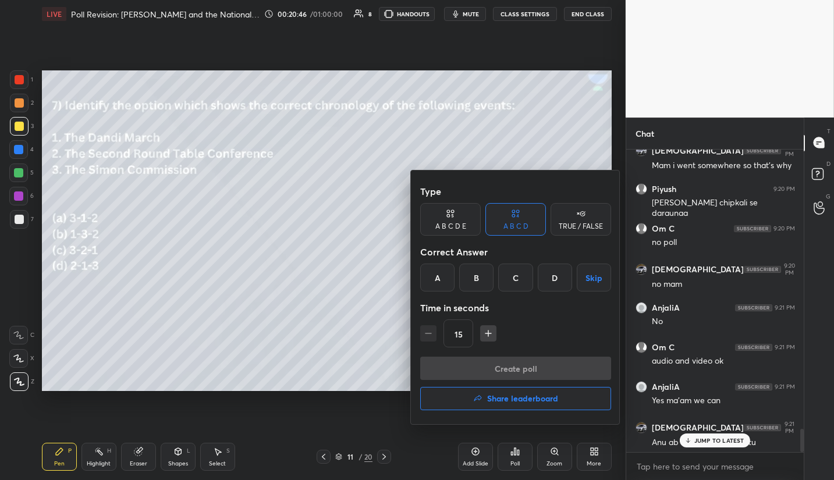
scroll to position [3642, 0]
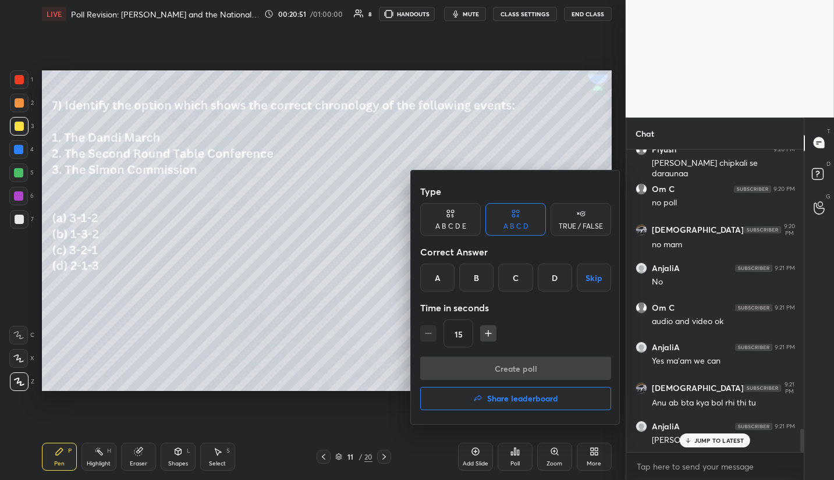
click at [439, 276] on div "A" at bounding box center [437, 278] width 34 height 28
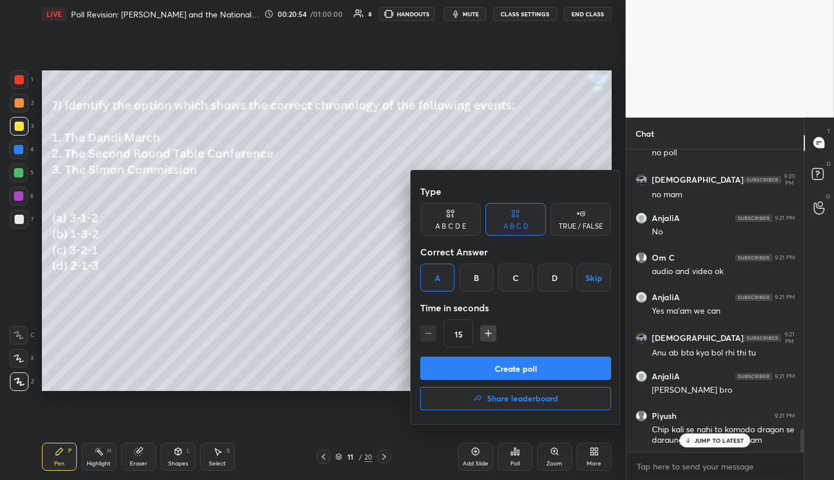
scroll to position [3742, 0]
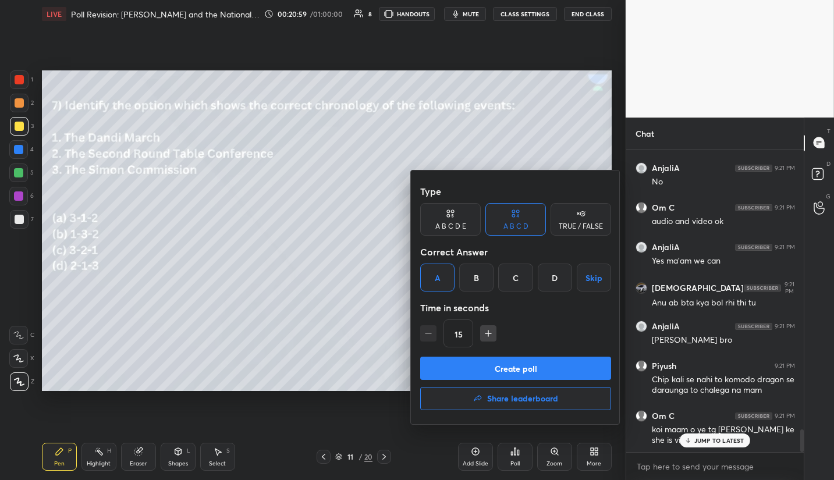
click at [540, 366] on button "Create poll" at bounding box center [515, 368] width 191 height 23
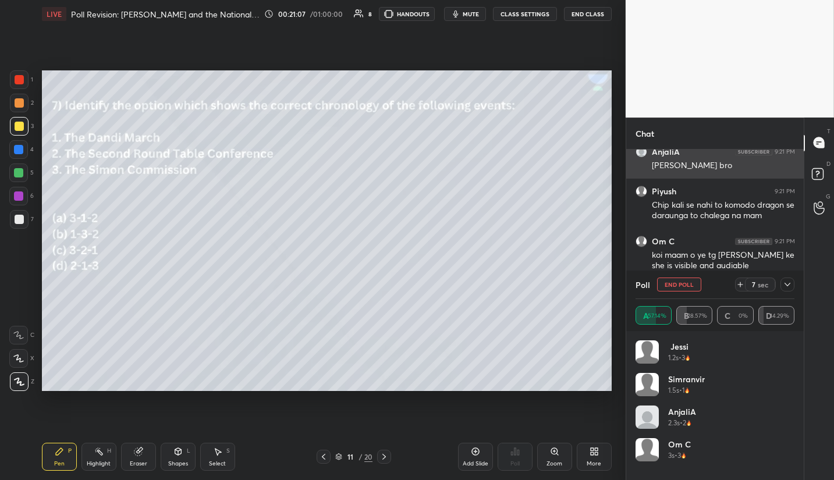
scroll to position [3967, 0]
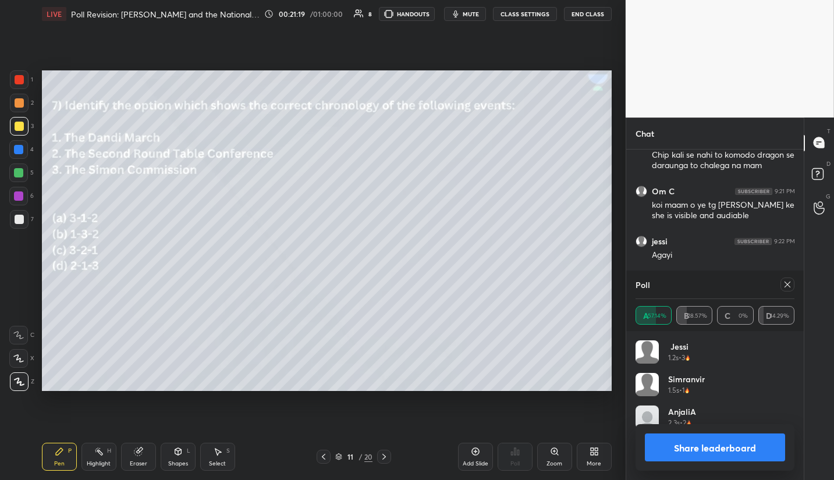
click at [716, 450] on button "Share leaderboard" at bounding box center [715, 447] width 140 height 28
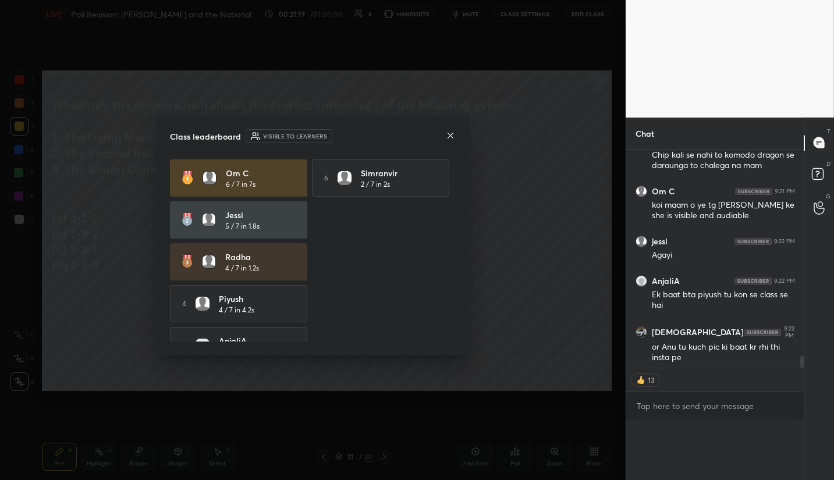
scroll to position [3, 4]
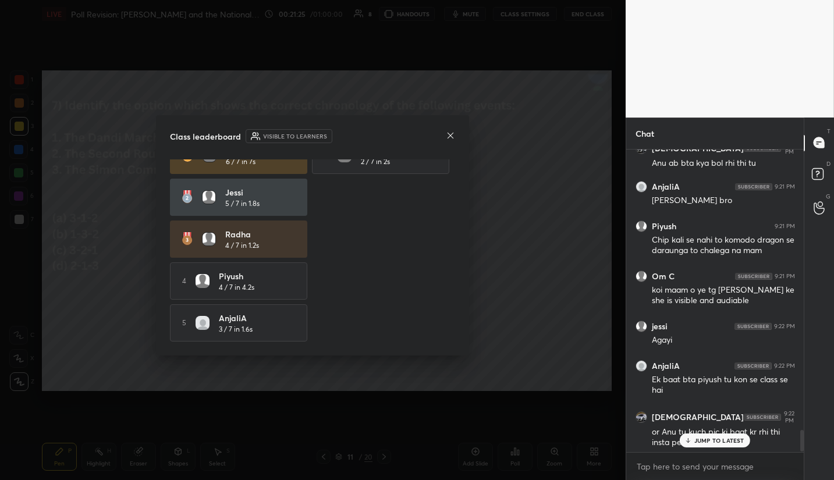
click at [453, 138] on icon at bounding box center [450, 135] width 9 height 9
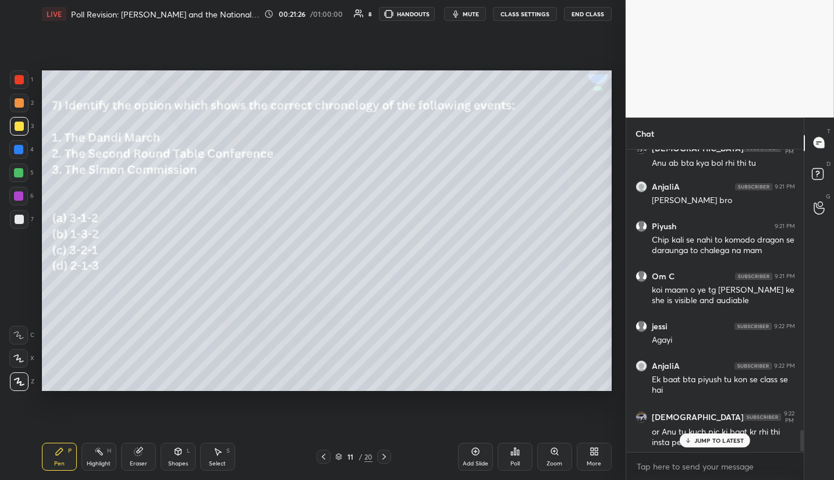
click at [726, 443] on p "JUMP TO LATEST" at bounding box center [719, 440] width 50 height 7
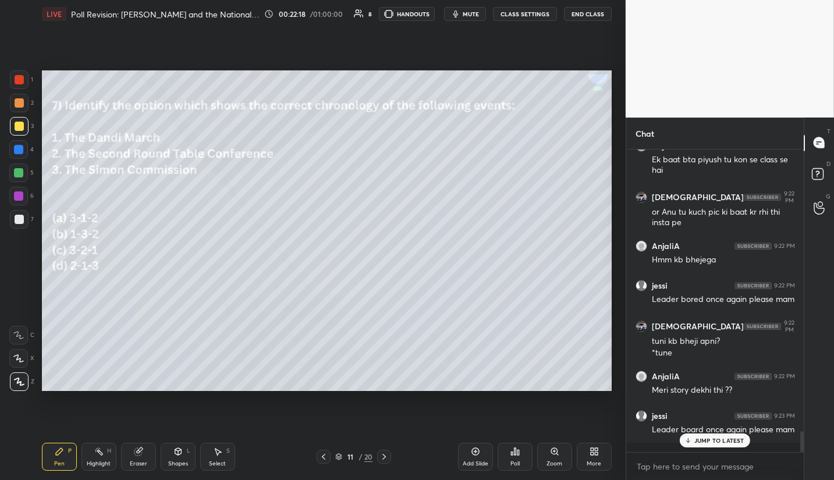
scroll to position [4142, 0]
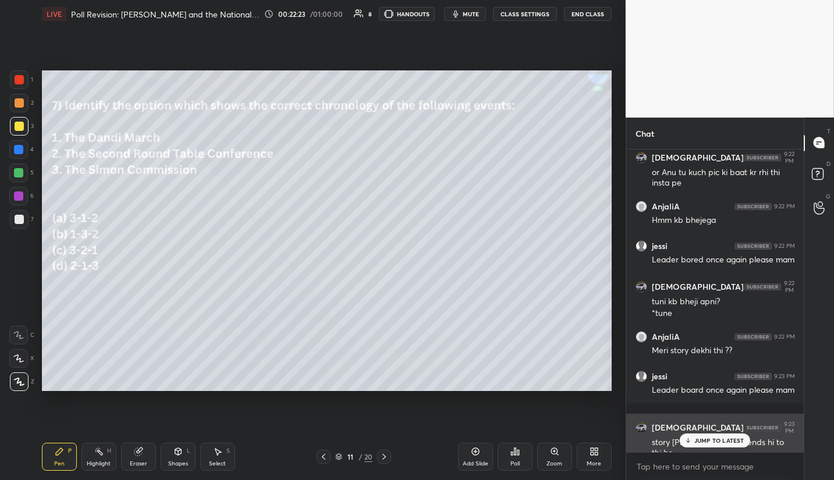
click at [724, 442] on p "JUMP TO LATEST" at bounding box center [719, 440] width 50 height 7
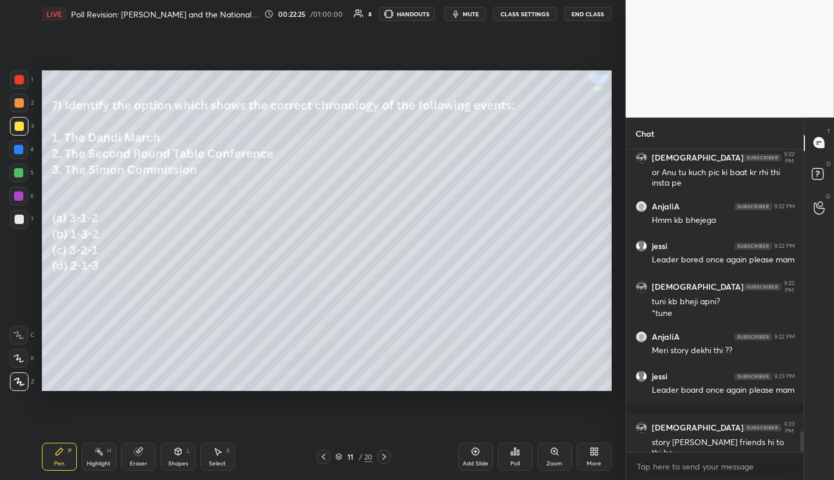
click at [518, 461] on div "Poll" at bounding box center [514, 464] width 9 height 6
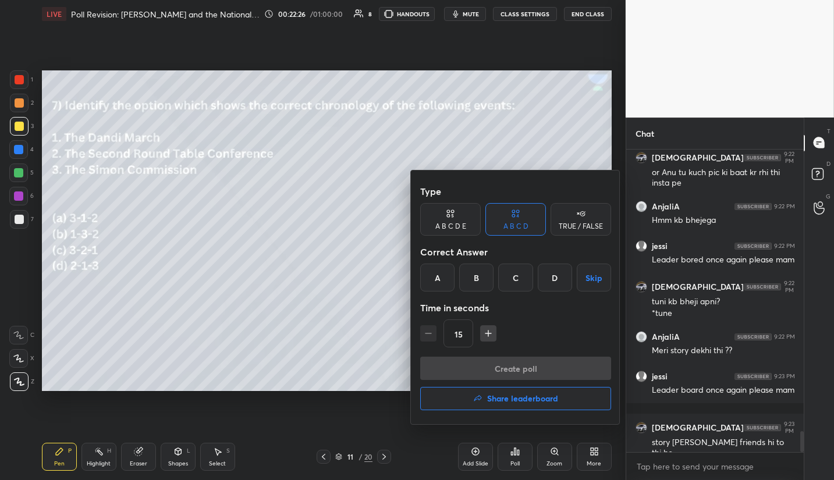
click at [526, 396] on h4 "Share leaderboard" at bounding box center [522, 398] width 71 height 8
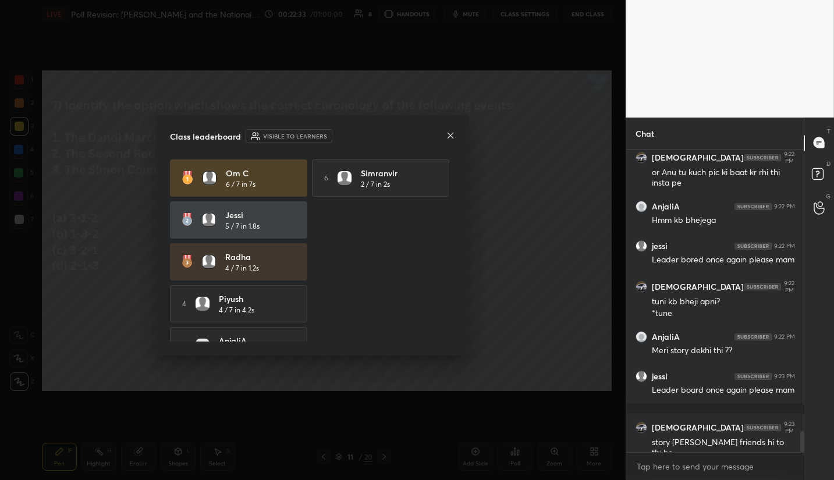
click at [451, 141] on div at bounding box center [450, 136] width 9 height 12
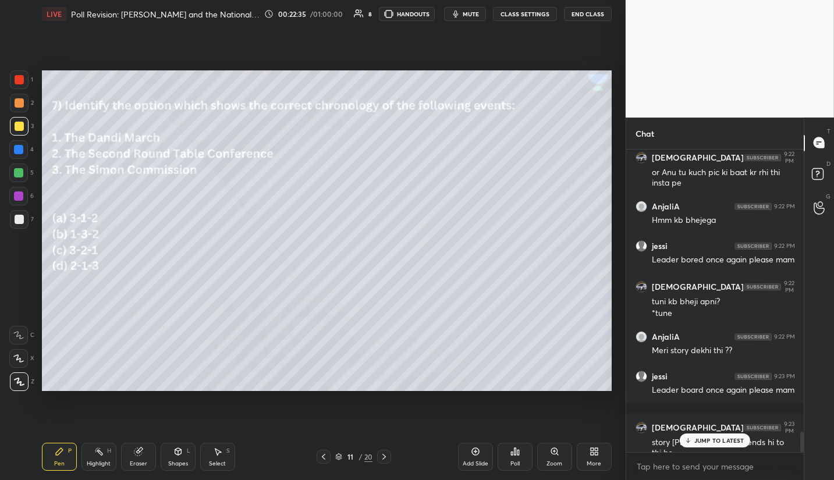
scroll to position [4181, 0]
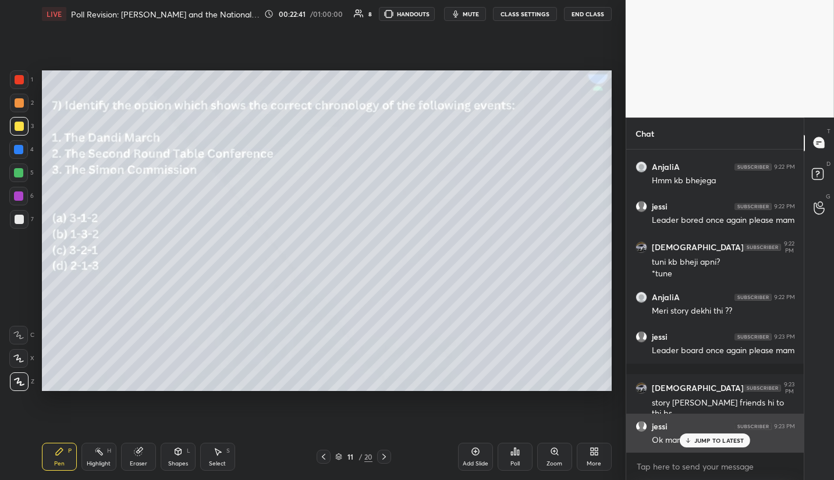
click at [712, 440] on p "JUMP TO LATEST" at bounding box center [719, 440] width 50 height 7
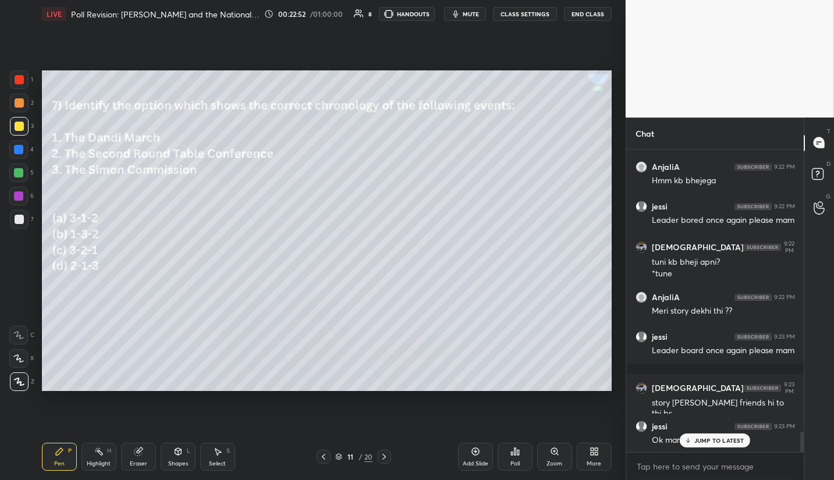
scroll to position [4221, 0]
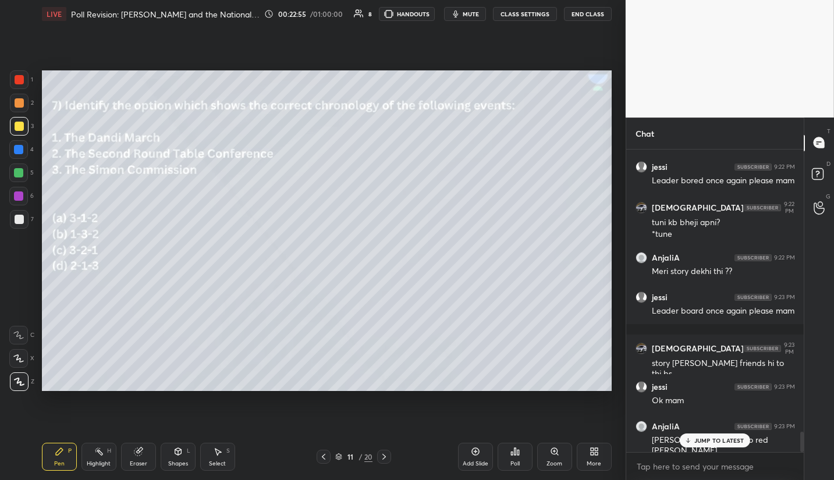
click at [713, 436] on div "JUMP TO LATEST" at bounding box center [715, 440] width 70 height 14
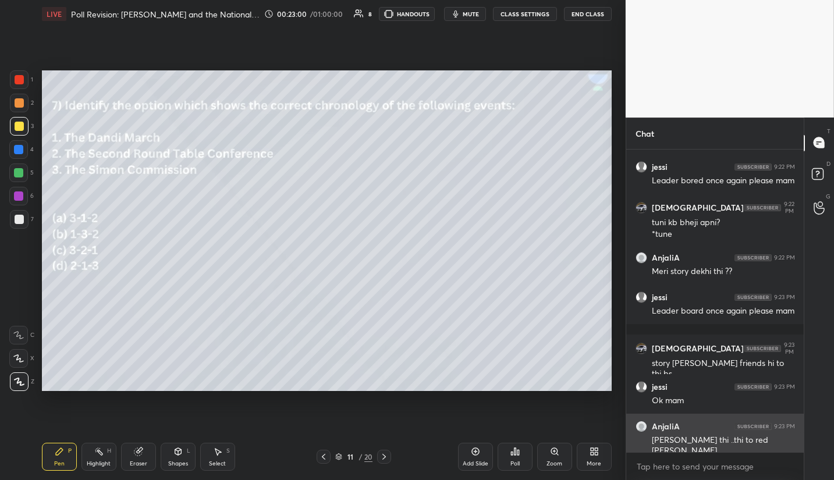
scroll to position [4260, 0]
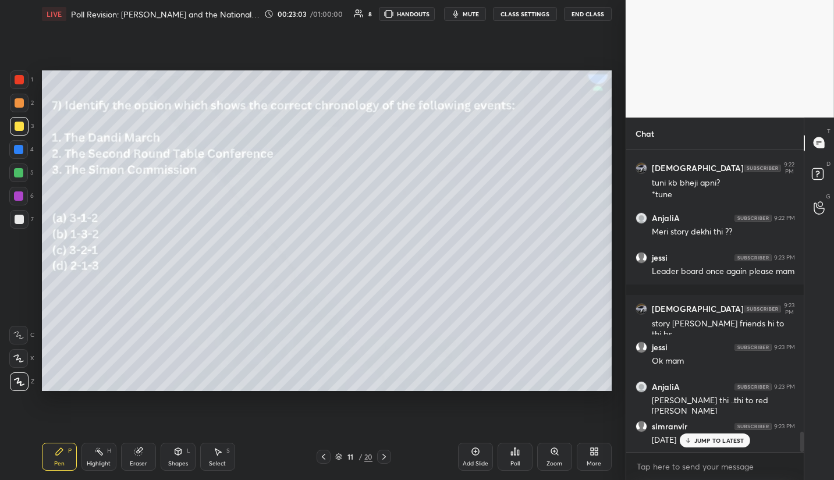
click at [737, 444] on p "JUMP TO LATEST" at bounding box center [719, 440] width 50 height 7
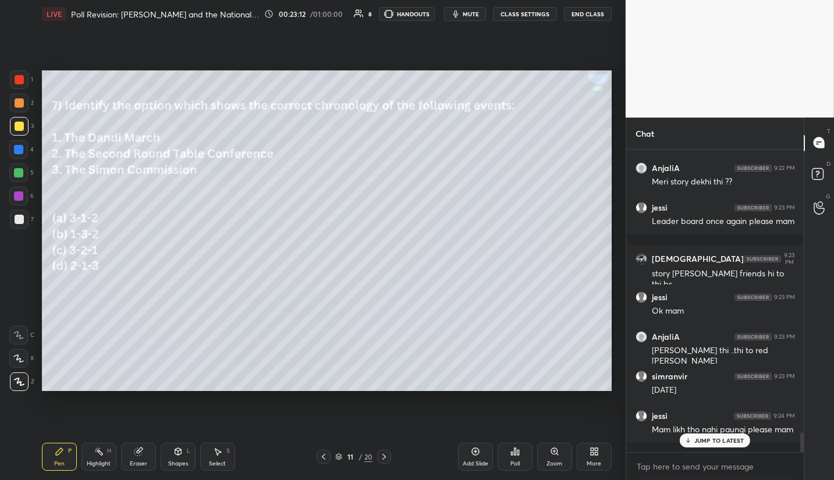
scroll to position [4350, 0]
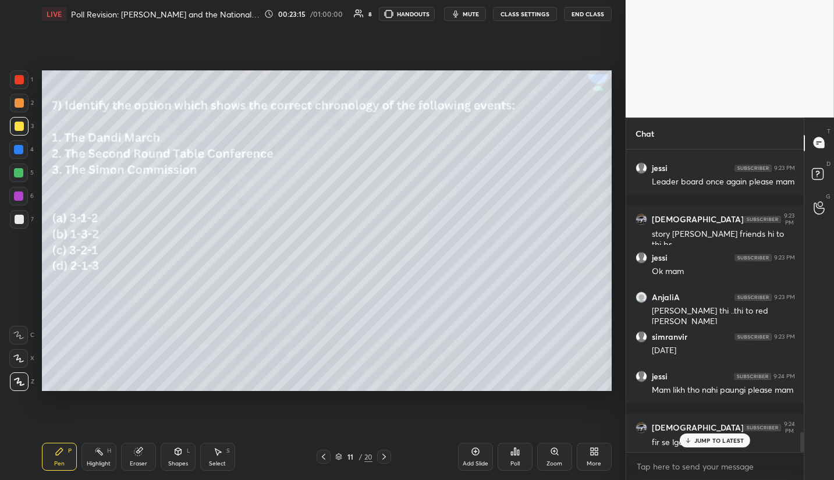
click at [722, 443] on p "JUMP TO LATEST" at bounding box center [719, 440] width 50 height 7
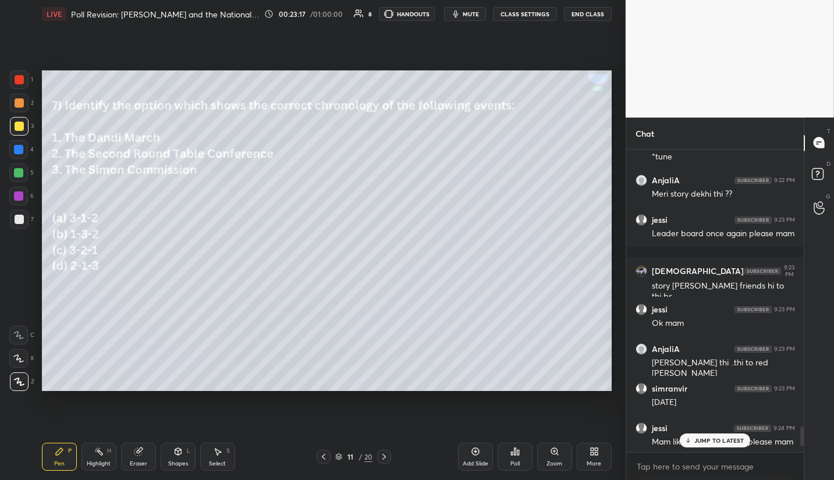
scroll to position [4389, 0]
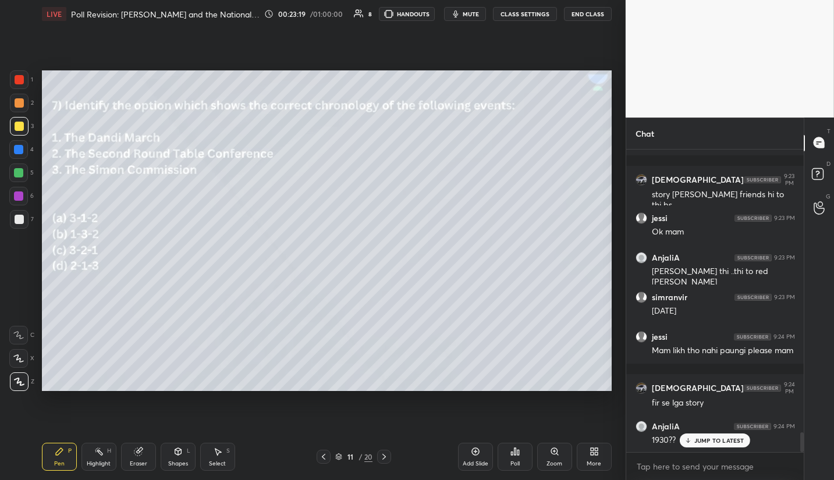
click at [727, 439] on p "JUMP TO LATEST" at bounding box center [719, 440] width 50 height 7
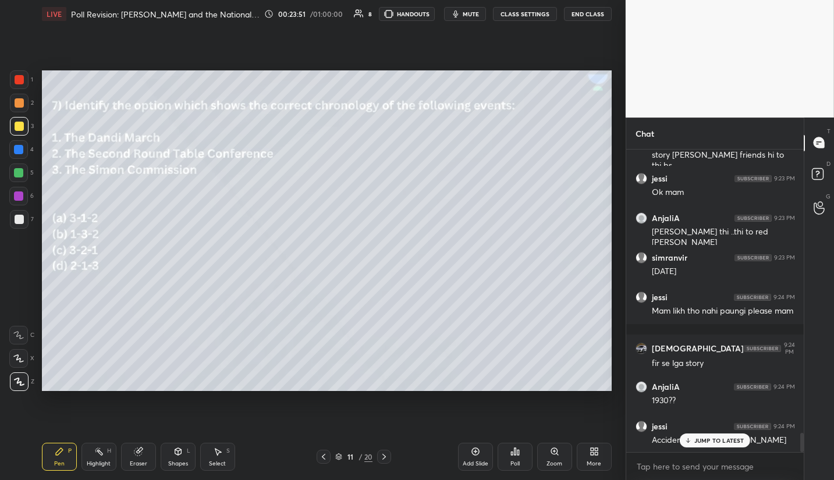
click at [698, 442] on p "JUMP TO LATEST" at bounding box center [719, 440] width 50 height 7
click at [384, 457] on icon at bounding box center [383, 456] width 9 height 9
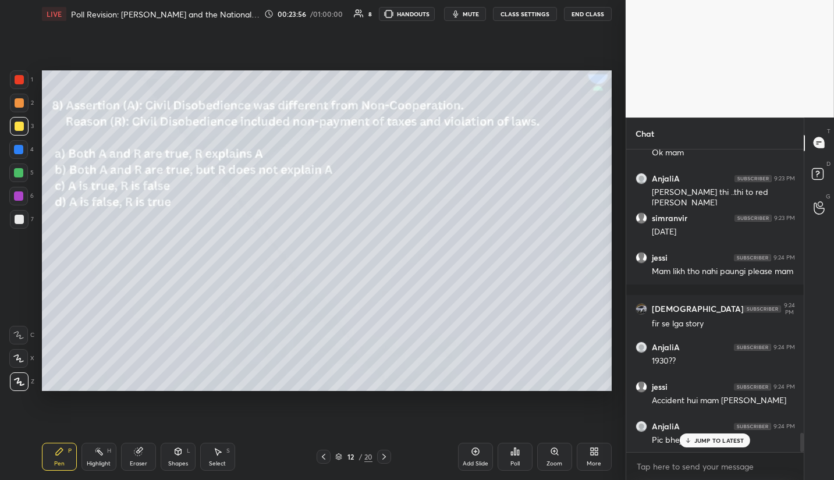
click at [702, 439] on p "JUMP TO LATEST" at bounding box center [719, 440] width 50 height 7
click at [517, 454] on icon at bounding box center [518, 452] width 2 height 5
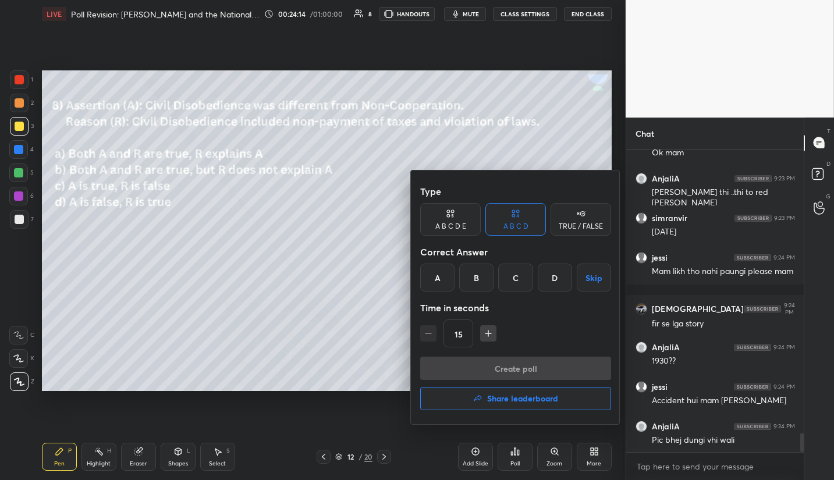
click at [439, 281] on div "A" at bounding box center [437, 278] width 34 height 28
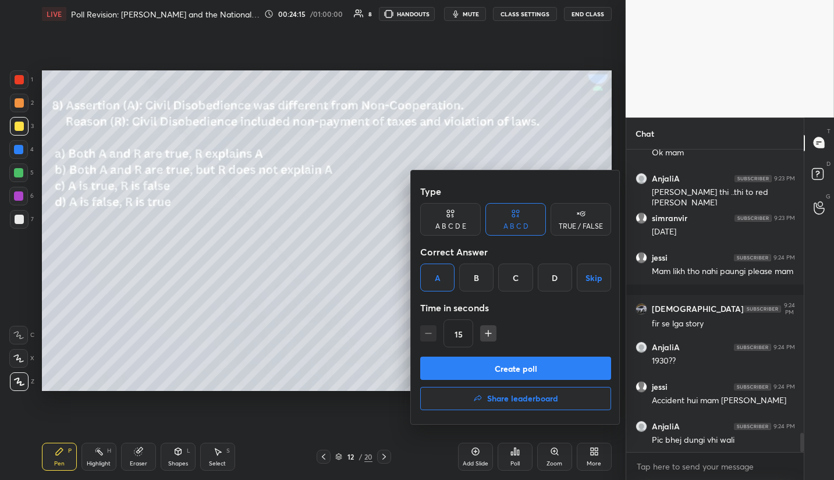
click at [525, 366] on button "Create poll" at bounding box center [515, 368] width 191 height 23
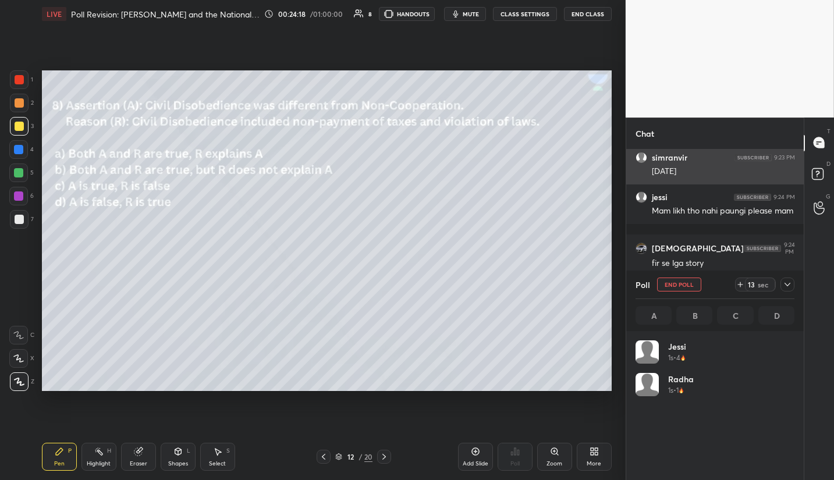
scroll to position [136, 155]
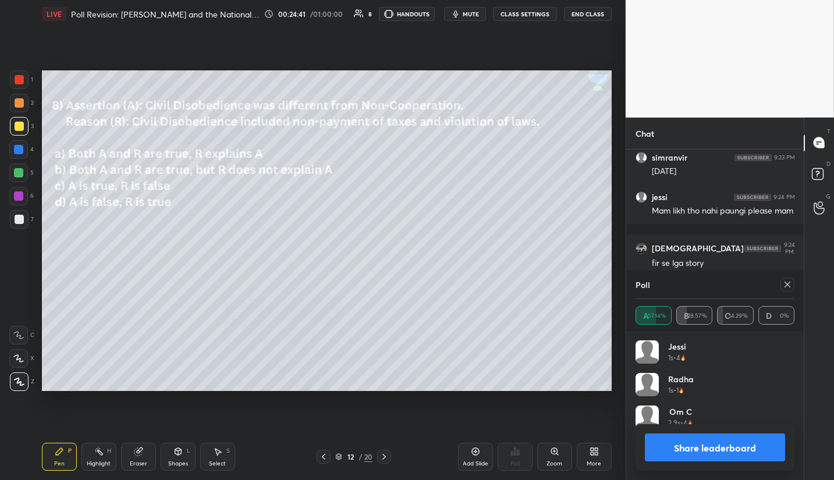
click at [787, 286] on icon at bounding box center [787, 284] width 9 height 9
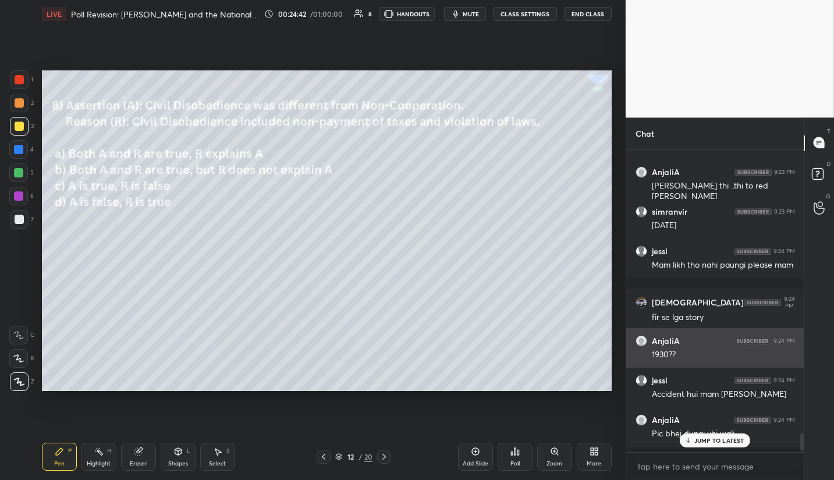
scroll to position [4472, 0]
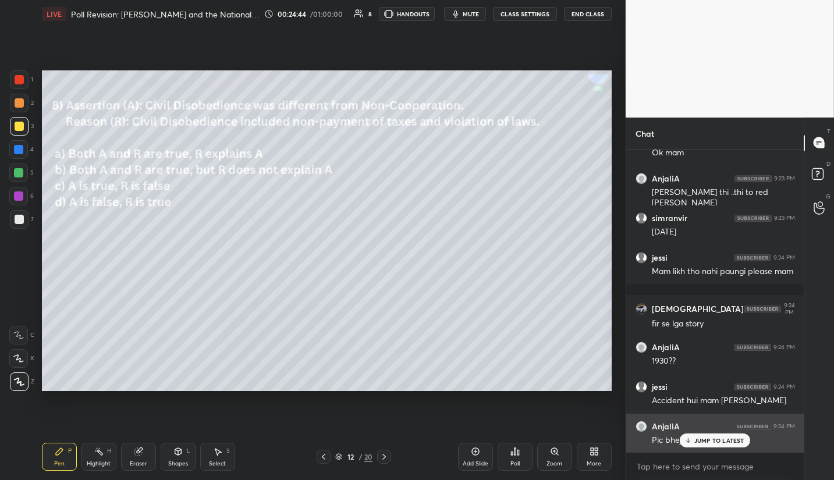
click at [706, 439] on p "JUMP TO LATEST" at bounding box center [719, 440] width 50 height 7
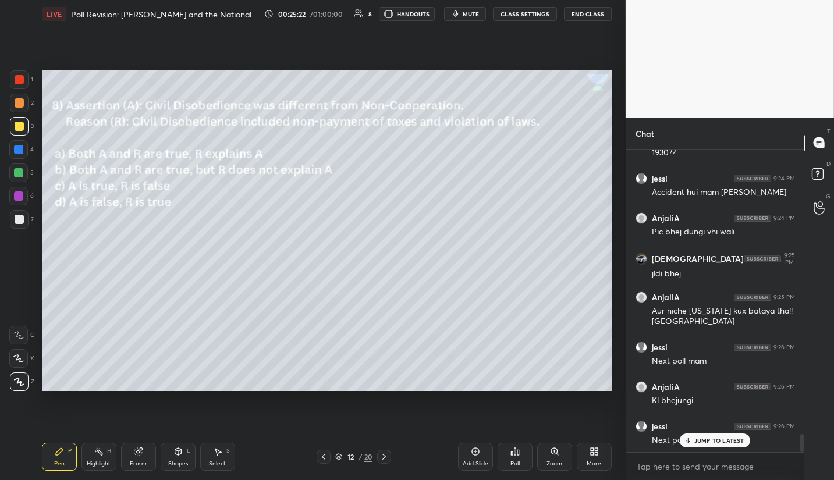
scroll to position [4716, 0]
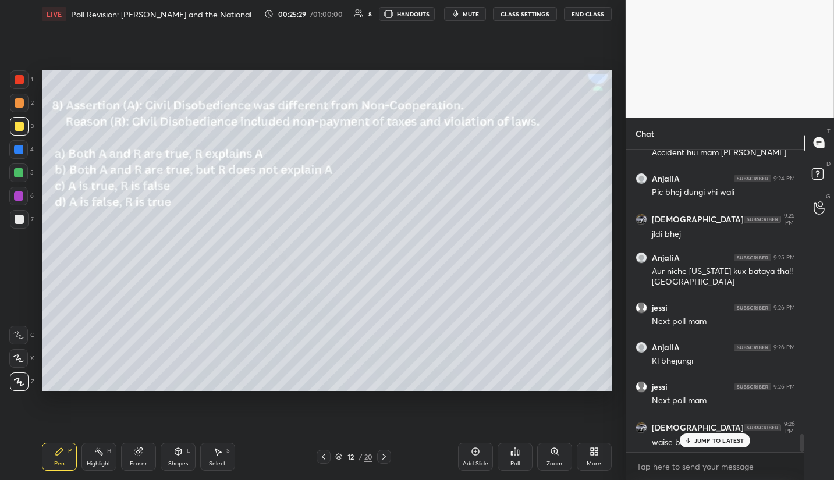
click at [712, 444] on p "JUMP TO LATEST" at bounding box center [719, 440] width 50 height 7
click at [383, 458] on icon at bounding box center [383, 456] width 9 height 9
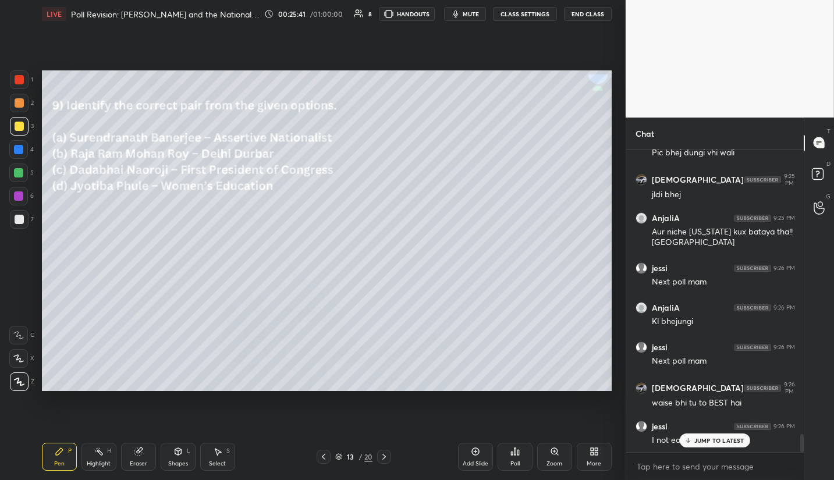
scroll to position [4806, 0]
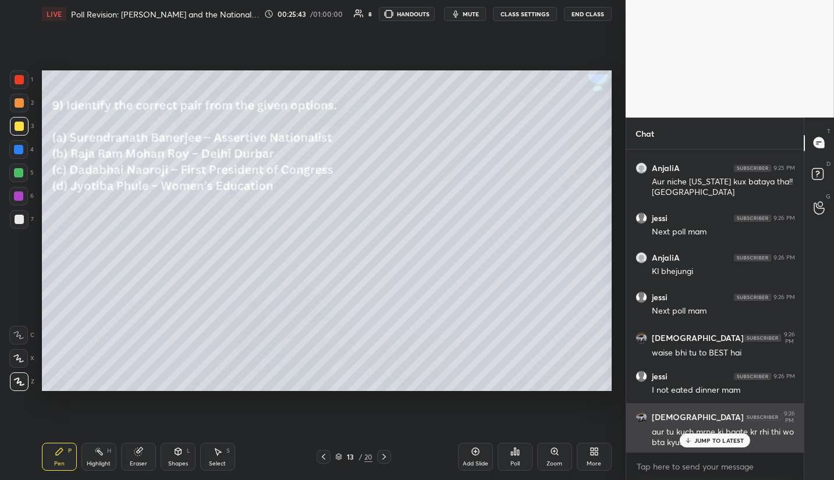
click at [705, 440] on p "JUMP TO LATEST" at bounding box center [719, 440] width 50 height 7
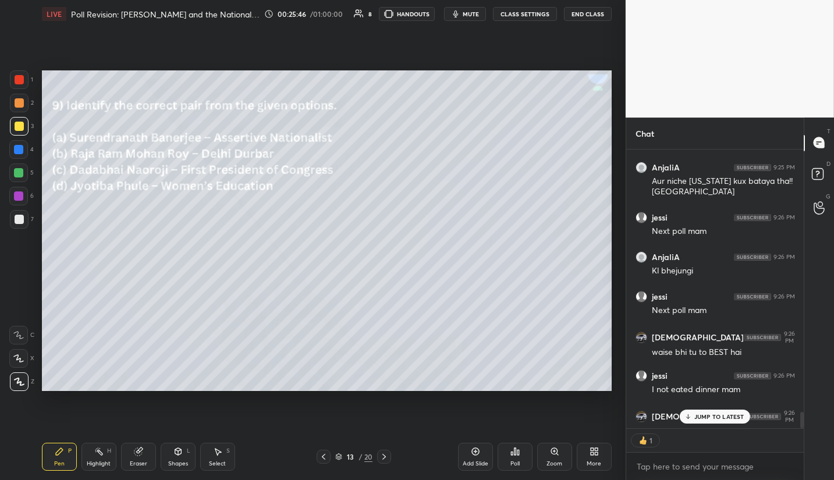
scroll to position [3, 4]
click at [715, 417] on p "JUMP TO LATEST" at bounding box center [719, 416] width 50 height 7
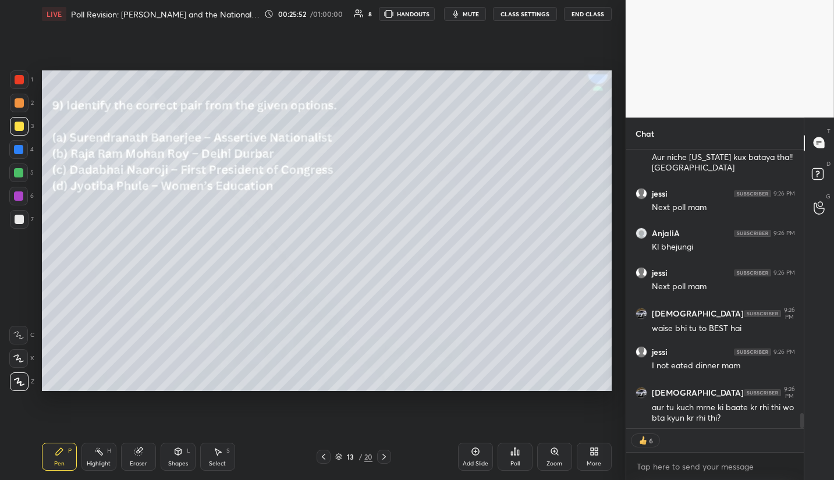
click at [513, 463] on div "Poll" at bounding box center [514, 464] width 9 height 6
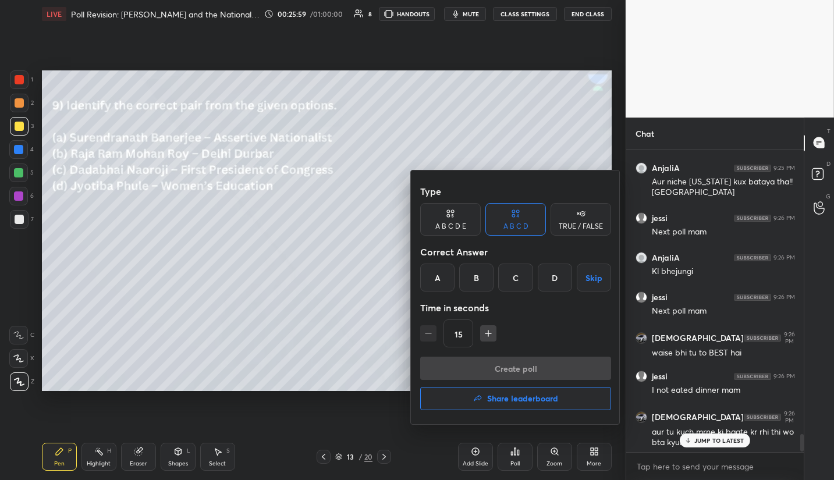
scroll to position [4846, 0]
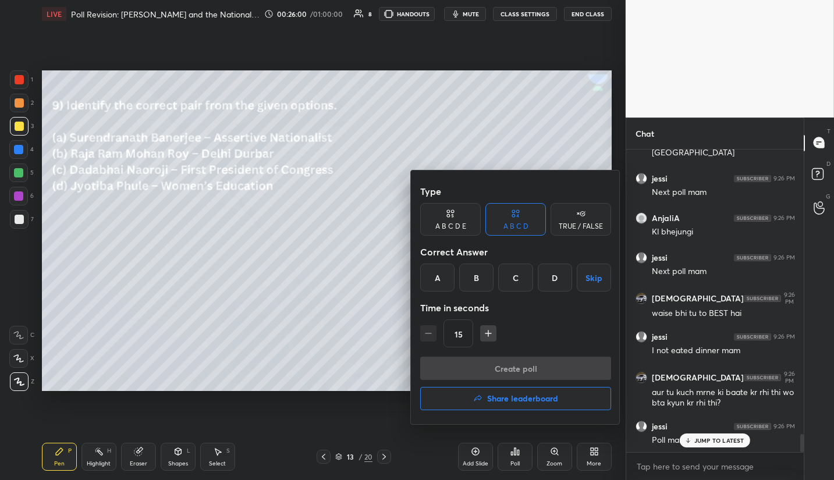
click at [558, 288] on div "D" at bounding box center [555, 278] width 34 height 28
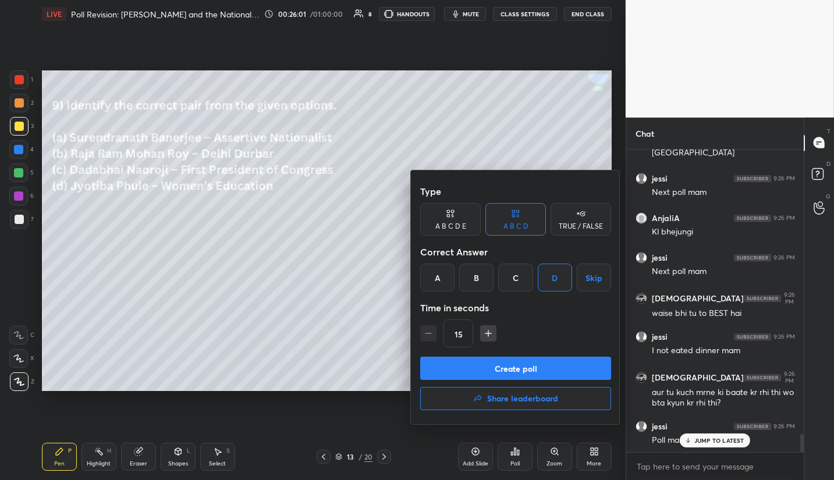
click at [526, 370] on button "Create poll" at bounding box center [515, 368] width 191 height 23
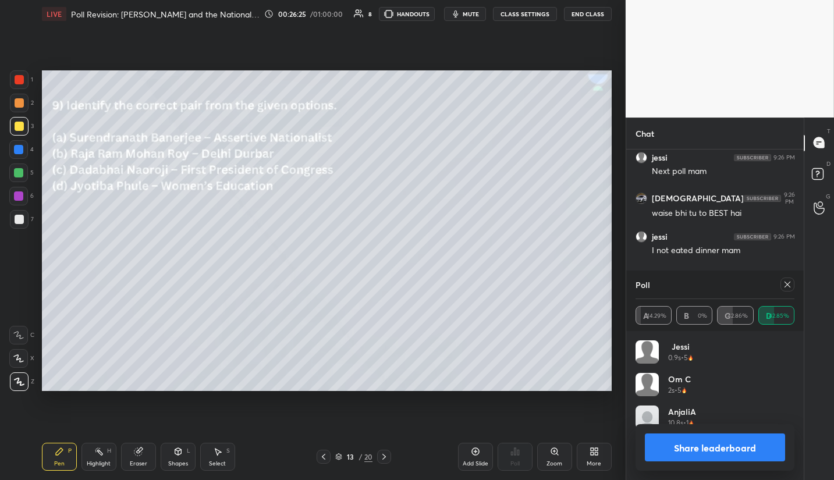
scroll to position [4985, 0]
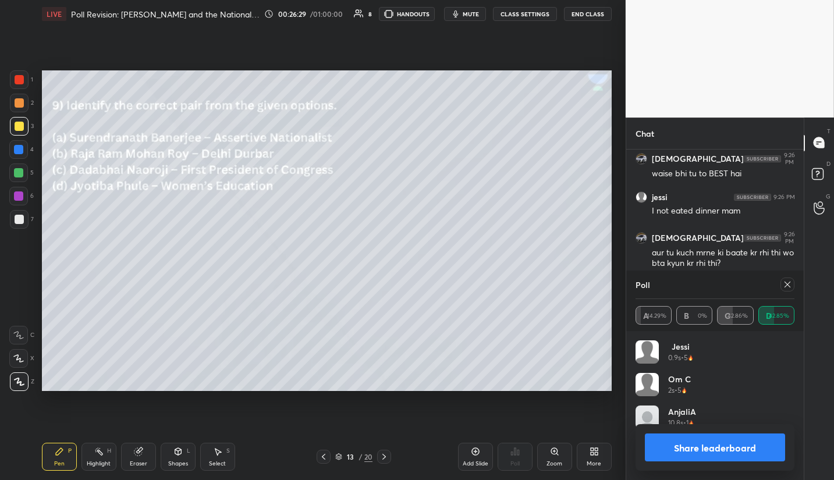
click at [749, 276] on div "Poll" at bounding box center [714, 285] width 159 height 28
drag, startPoint x: 788, startPoint y: 289, endPoint x: 778, endPoint y: 283, distance: 11.2
click at [786, 287] on icon at bounding box center [787, 284] width 9 height 9
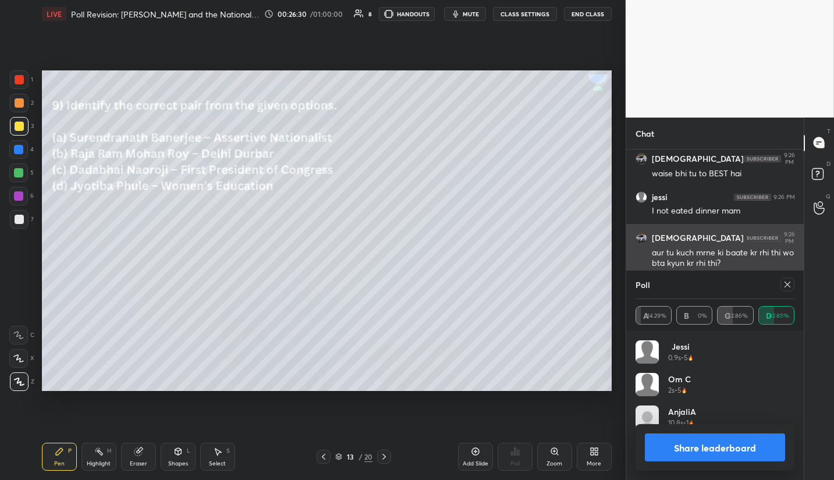
scroll to position [69, 155]
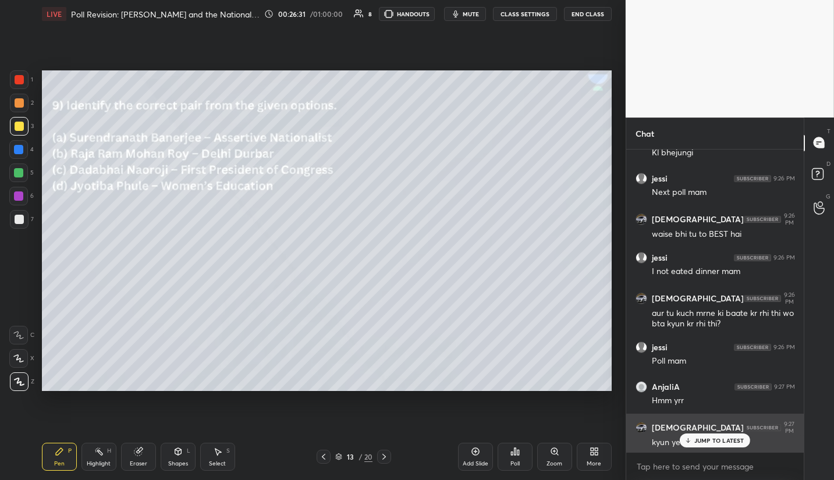
click at [717, 442] on p "JUMP TO LATEST" at bounding box center [719, 440] width 50 height 7
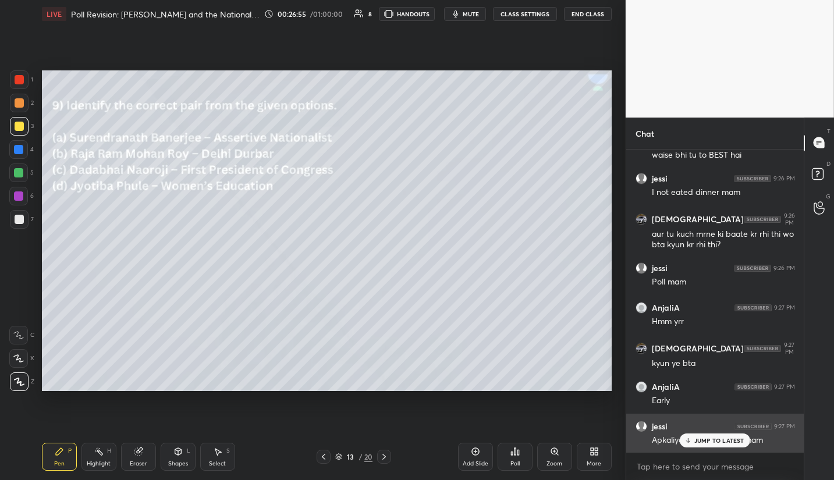
click at [718, 436] on div "JUMP TO LATEST" at bounding box center [715, 440] width 70 height 14
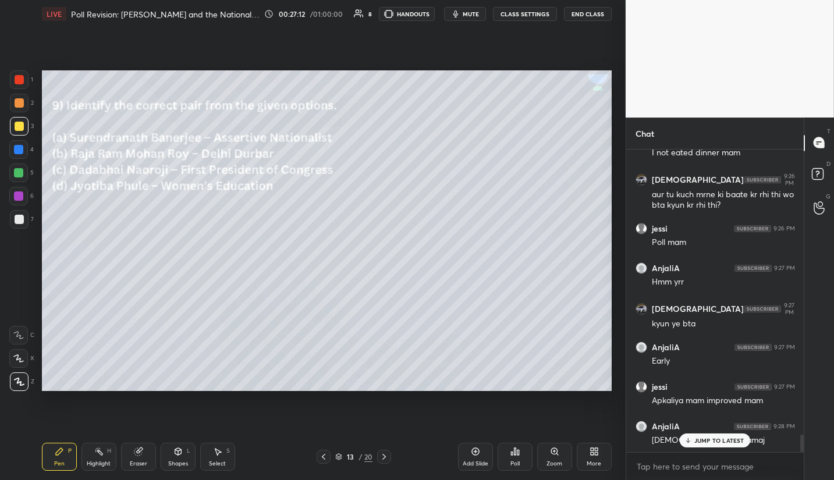
scroll to position [5083, 0]
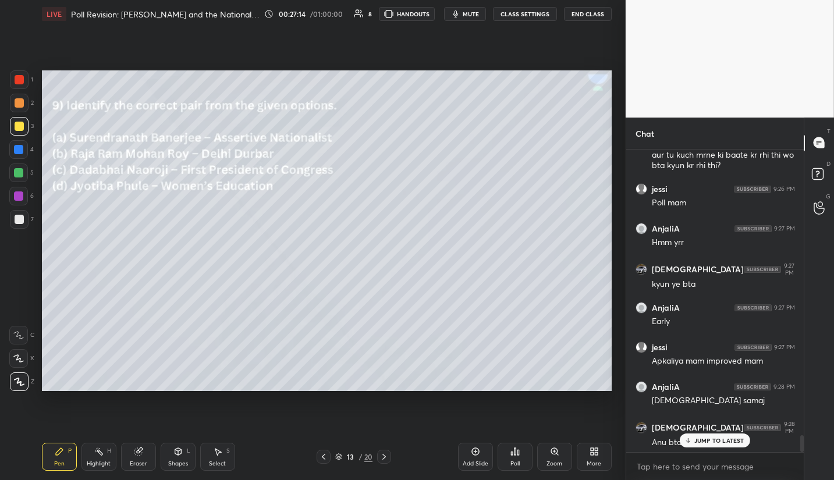
click at [709, 439] on p "JUMP TO LATEST" at bounding box center [719, 440] width 50 height 7
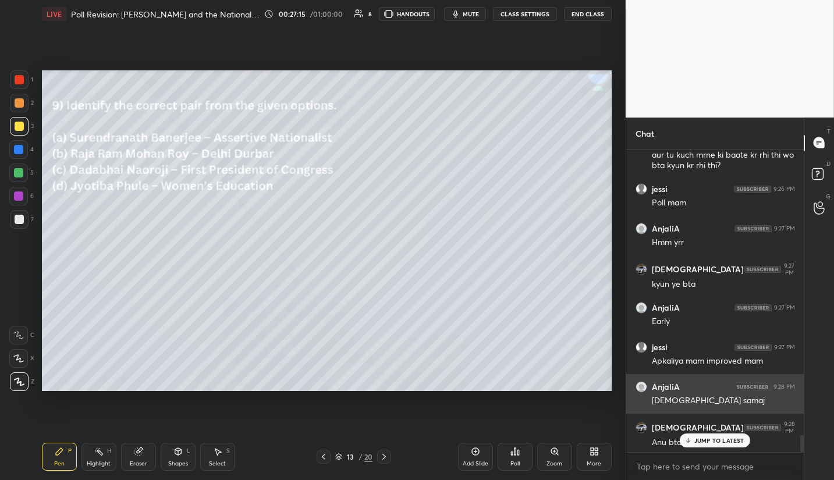
scroll to position [5123, 0]
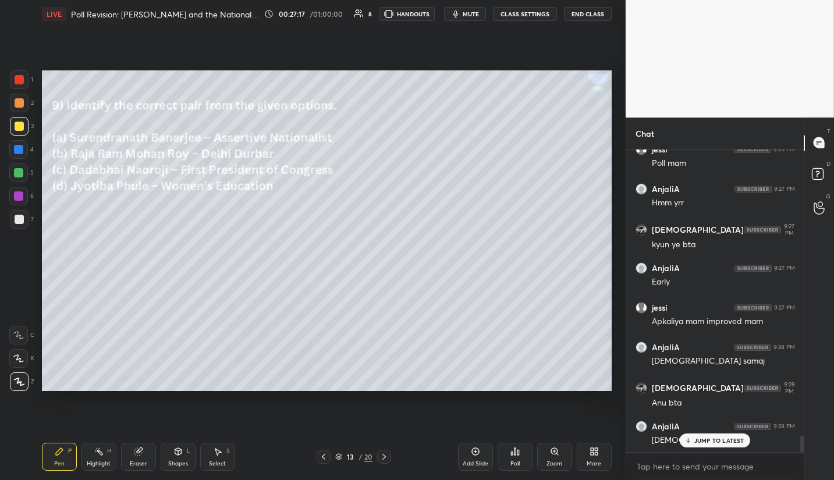
click at [713, 443] on p "JUMP TO LATEST" at bounding box center [719, 440] width 50 height 7
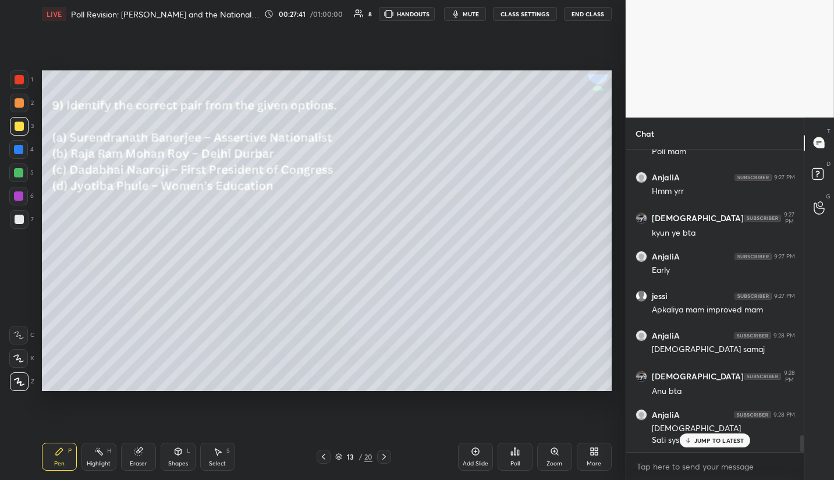
click at [719, 437] on p "JUMP TO LATEST" at bounding box center [719, 440] width 50 height 7
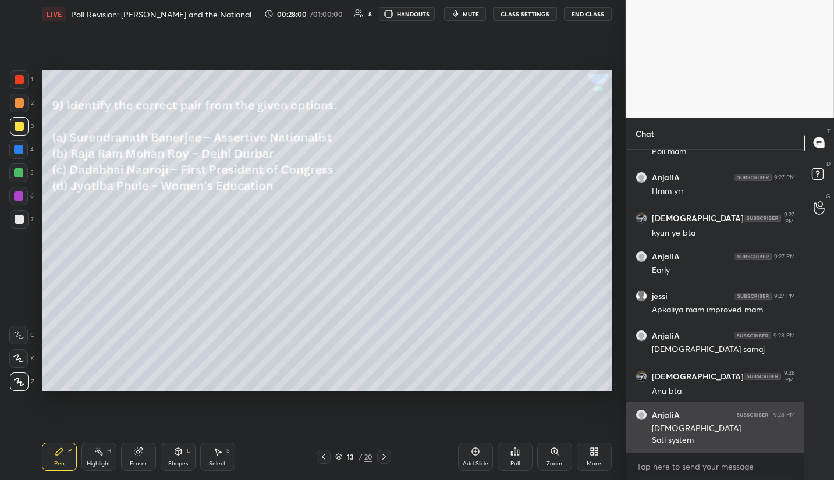
scroll to position [5146, 0]
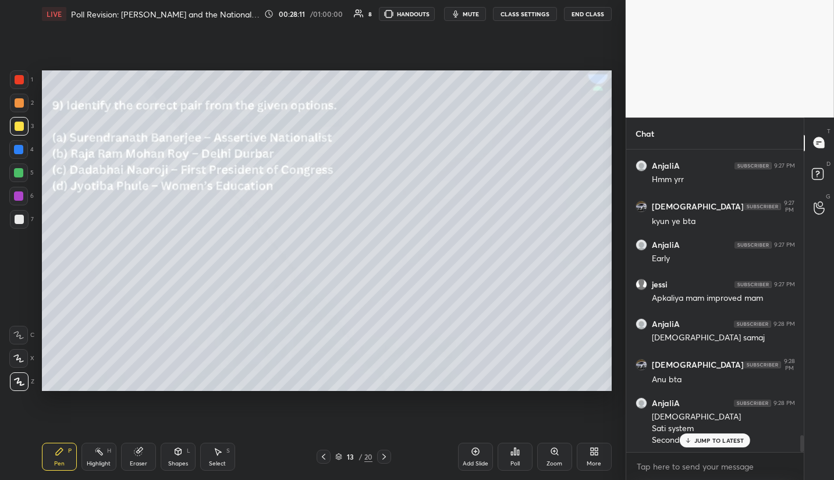
click at [385, 456] on icon at bounding box center [383, 456] width 9 height 9
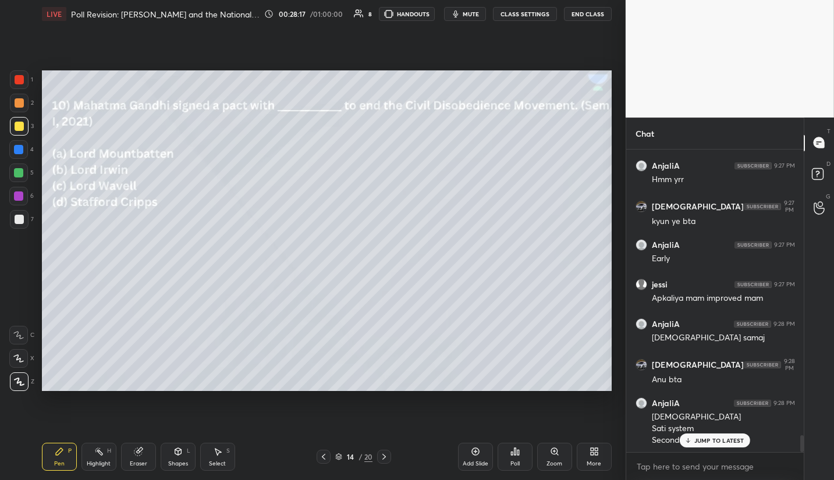
click at [511, 459] on div "Poll" at bounding box center [514, 457] width 35 height 28
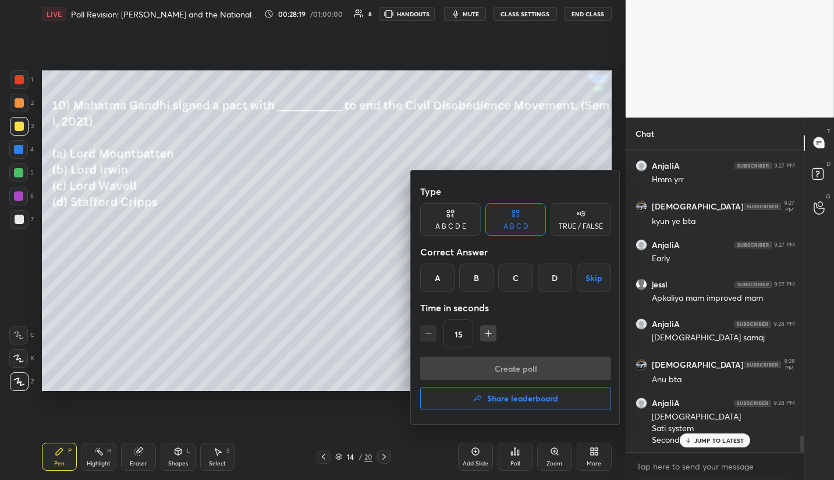
click at [484, 280] on div "B" at bounding box center [476, 278] width 34 height 28
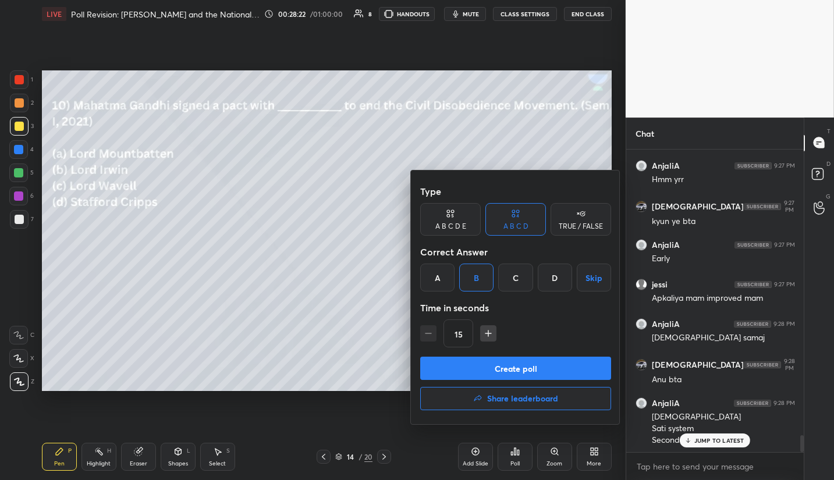
click at [564, 372] on button "Create poll" at bounding box center [515, 368] width 191 height 23
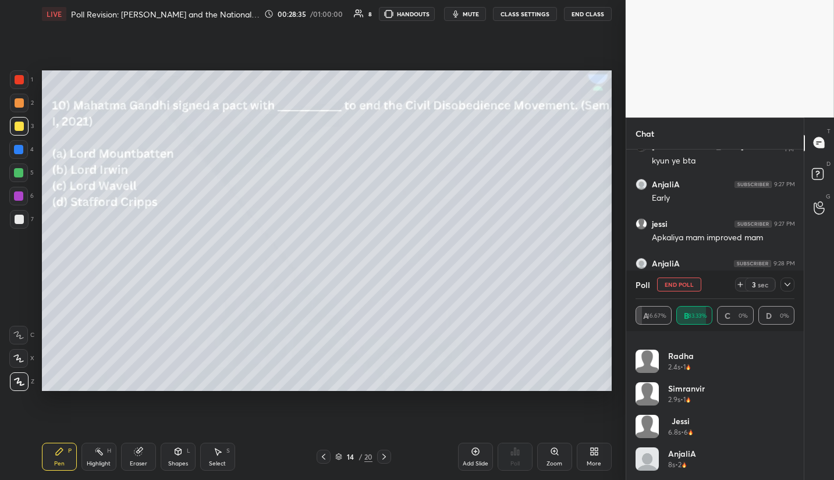
scroll to position [5246, 0]
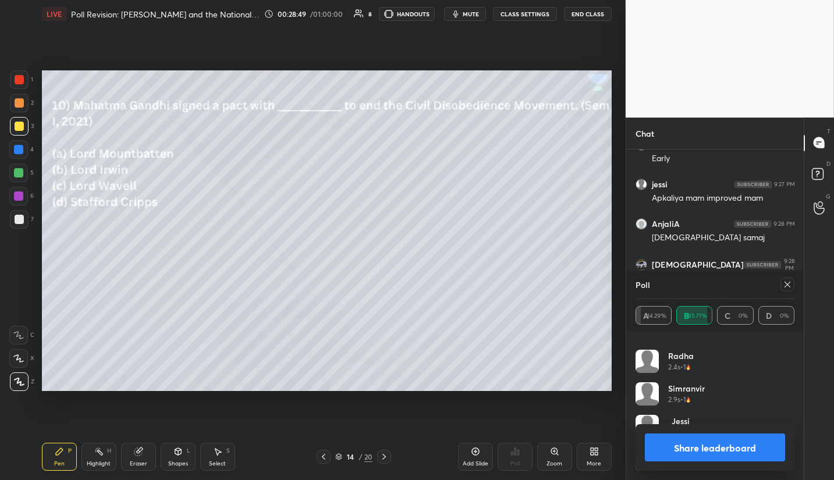
click at [784, 285] on icon at bounding box center [787, 284] width 9 height 9
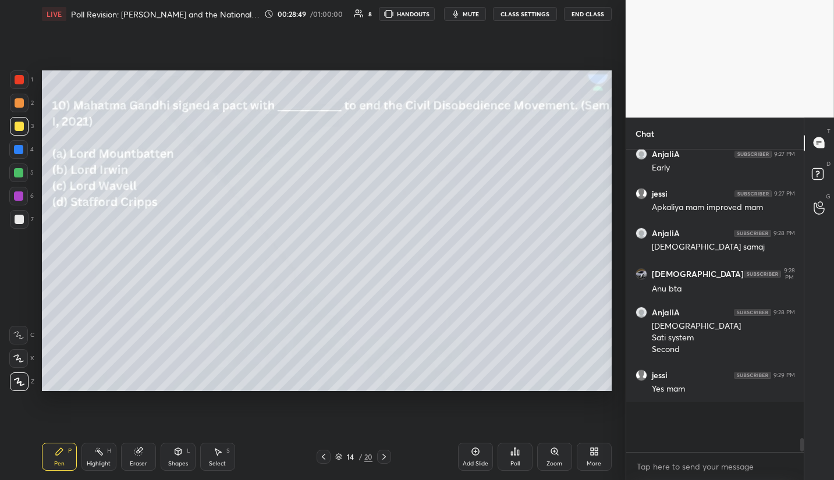
scroll to position [5227, 0]
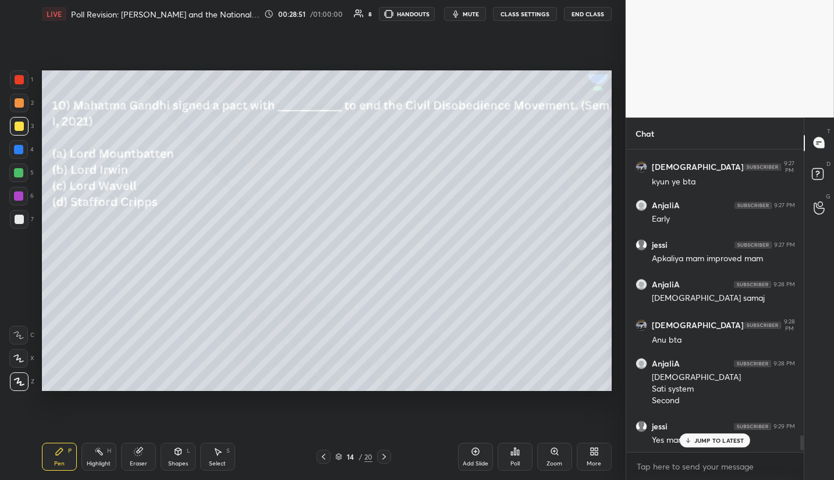
click at [725, 437] on p "JUMP TO LATEST" at bounding box center [719, 440] width 50 height 7
click at [520, 450] on div "Poll" at bounding box center [514, 457] width 35 height 28
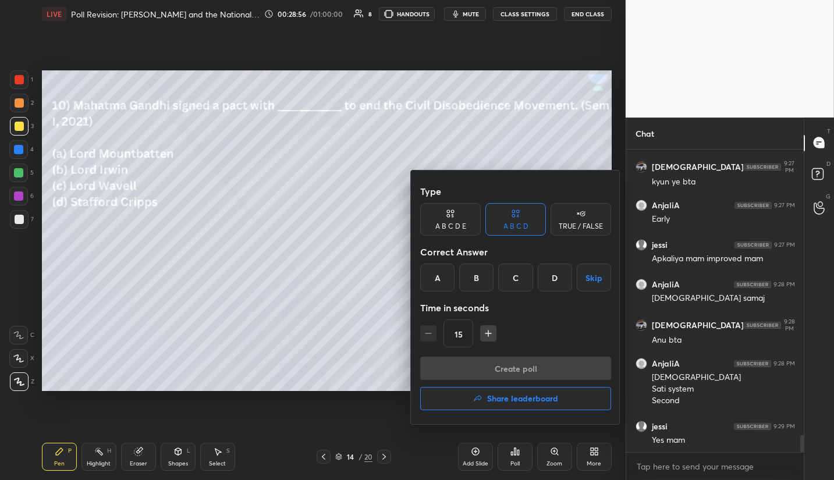
click at [524, 406] on button "Share leaderboard" at bounding box center [515, 398] width 191 height 23
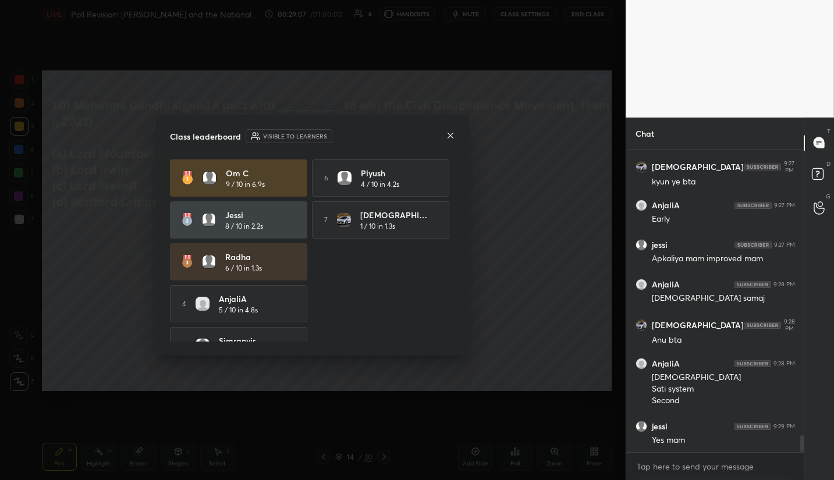
click at [451, 137] on icon at bounding box center [450, 135] width 9 height 9
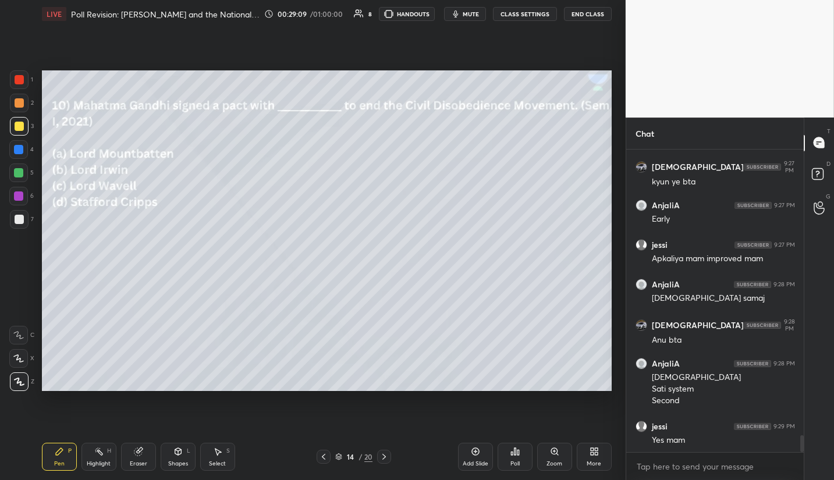
click at [384, 458] on icon at bounding box center [383, 457] width 3 height 6
click at [506, 463] on div "Poll" at bounding box center [514, 457] width 35 height 28
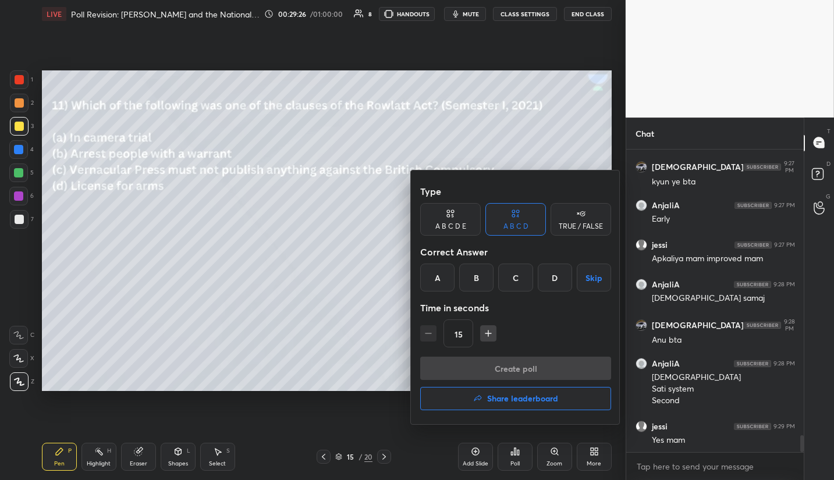
click at [443, 280] on div "A" at bounding box center [437, 278] width 34 height 28
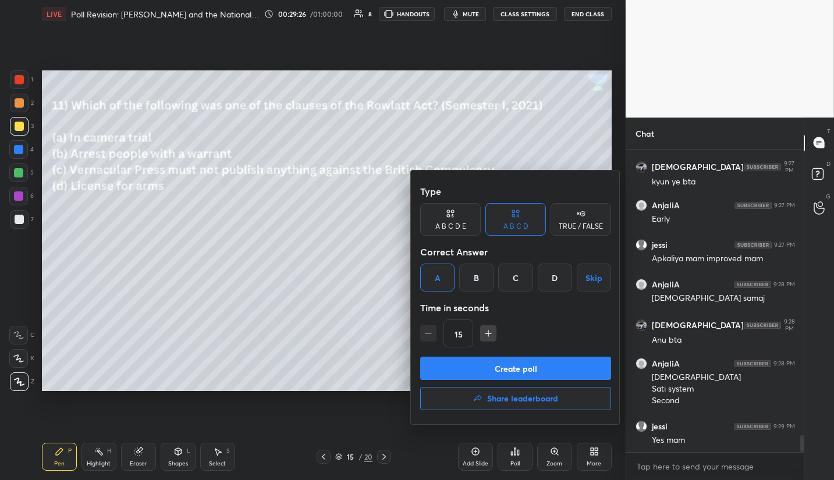
click at [530, 367] on button "Create poll" at bounding box center [515, 368] width 191 height 23
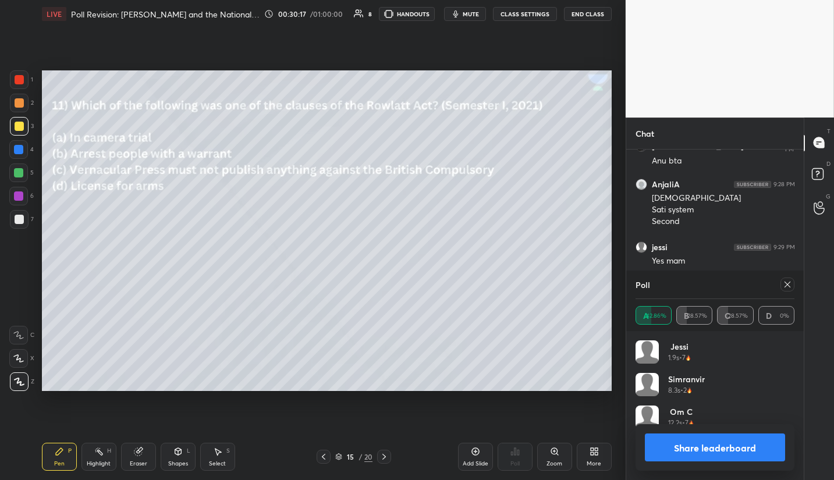
scroll to position [5415, 0]
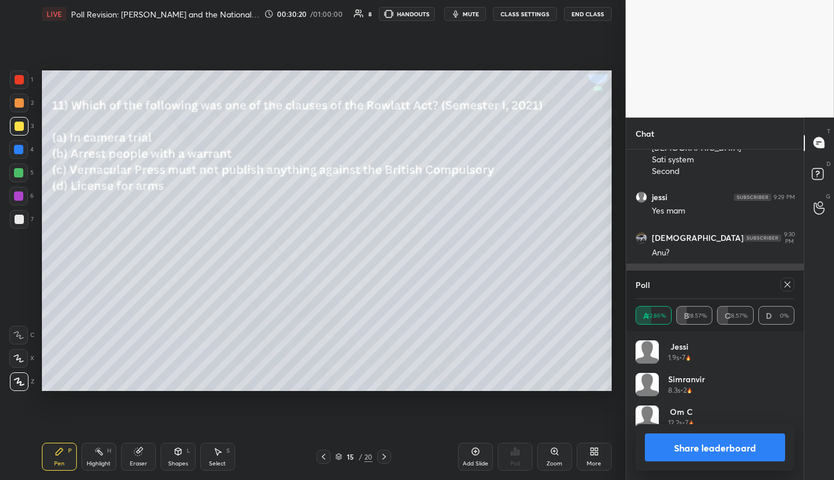
drag, startPoint x: 782, startPoint y: 288, endPoint x: 772, endPoint y: 287, distance: 10.5
click at [780, 287] on div at bounding box center [787, 285] width 14 height 14
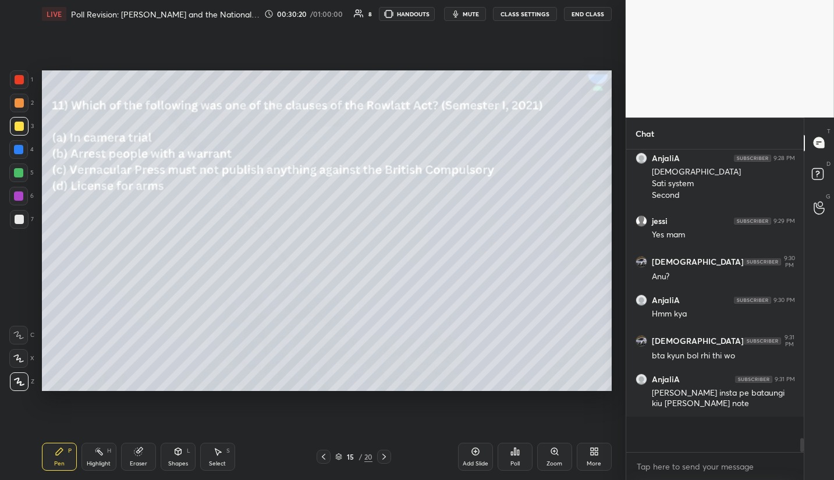
scroll to position [300, 174]
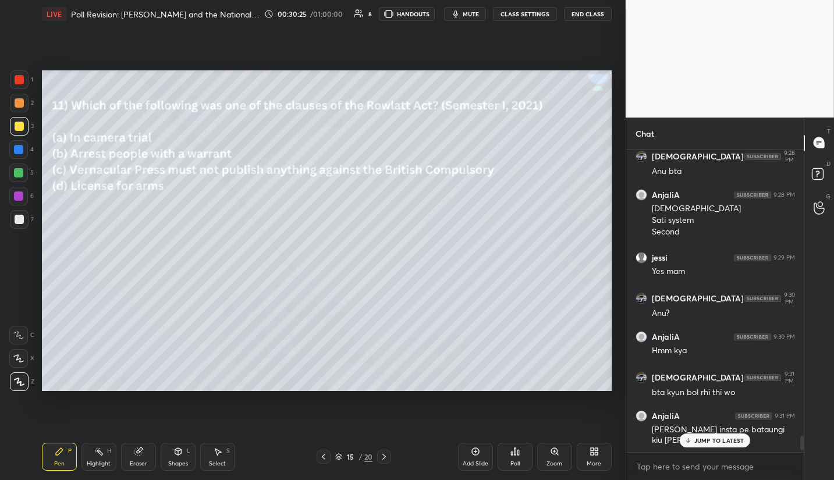
click at [385, 458] on icon at bounding box center [383, 456] width 9 height 9
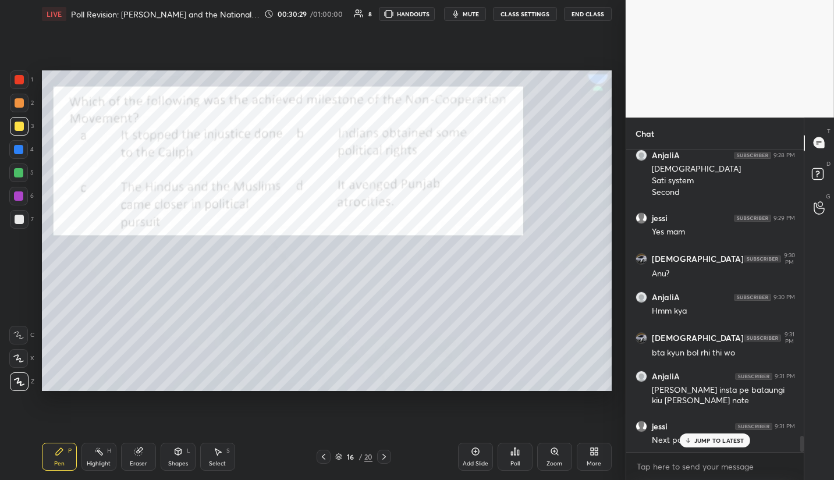
scroll to position [5433, 0]
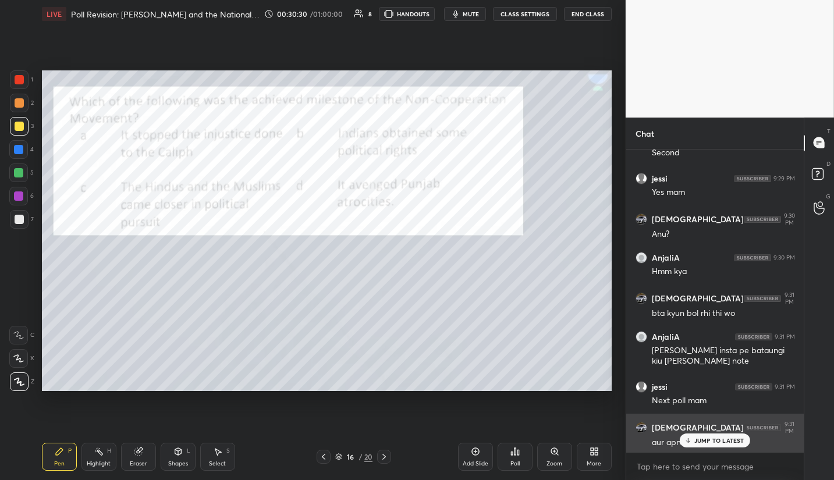
click at [696, 435] on div "JUMP TO LATEST" at bounding box center [715, 440] width 70 height 14
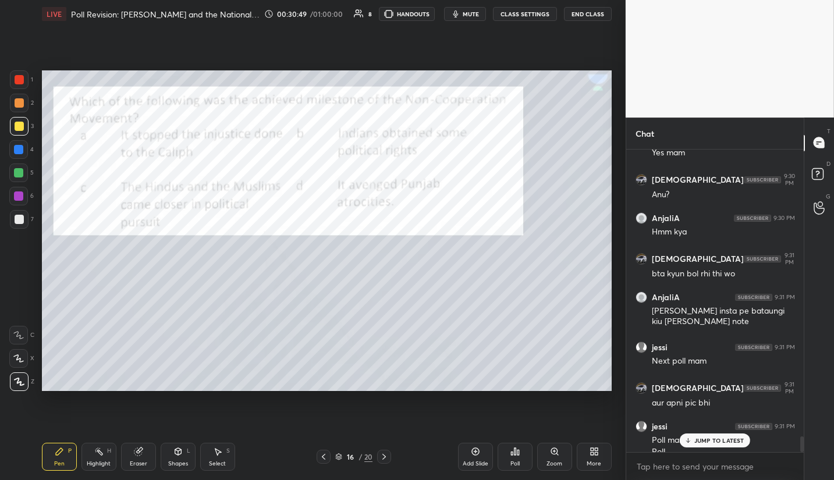
scroll to position [5485, 0]
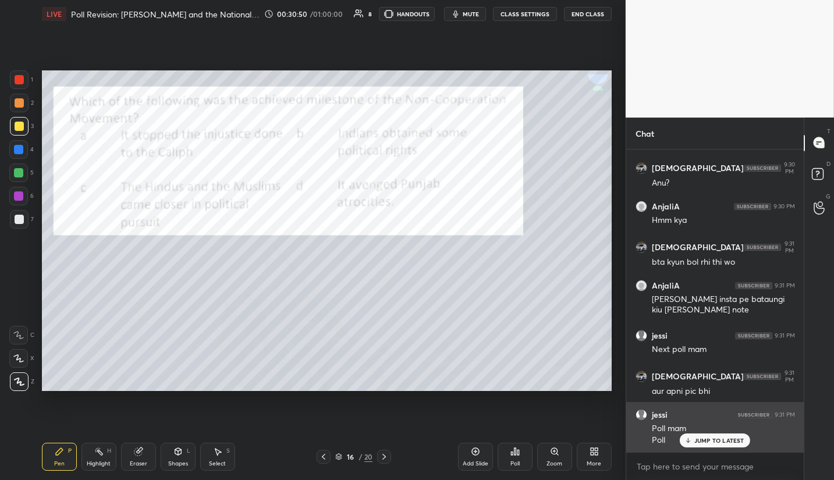
click at [688, 439] on icon at bounding box center [688, 440] width 0 height 4
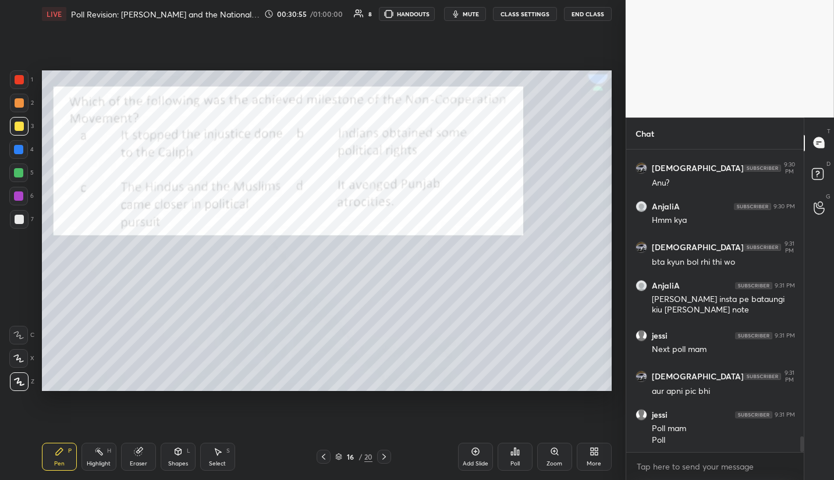
click at [513, 451] on icon at bounding box center [514, 451] width 9 height 9
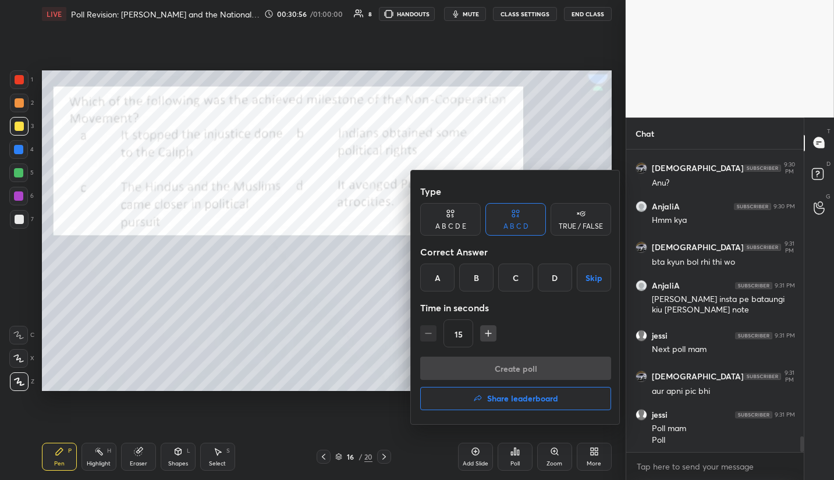
scroll to position [5496, 0]
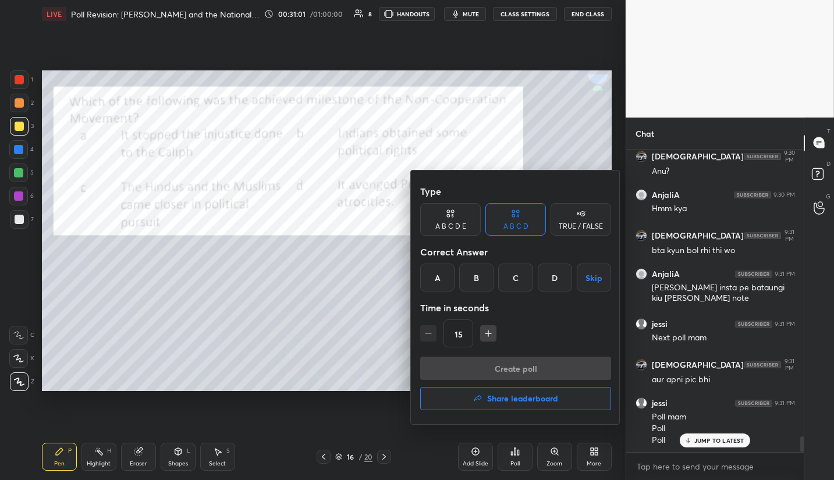
drag, startPoint x: 515, startPoint y: 279, endPoint x: 506, endPoint y: 298, distance: 21.3
click at [514, 280] on div "C" at bounding box center [515, 278] width 34 height 28
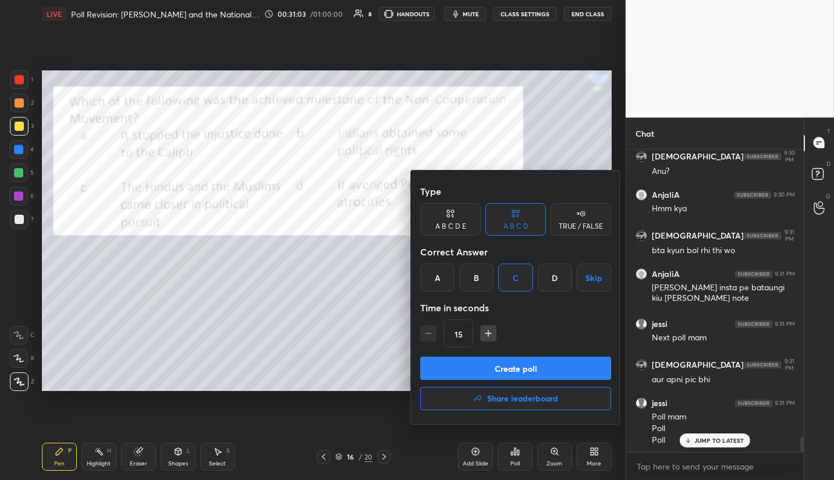
click at [527, 368] on button "Create poll" at bounding box center [515, 368] width 191 height 23
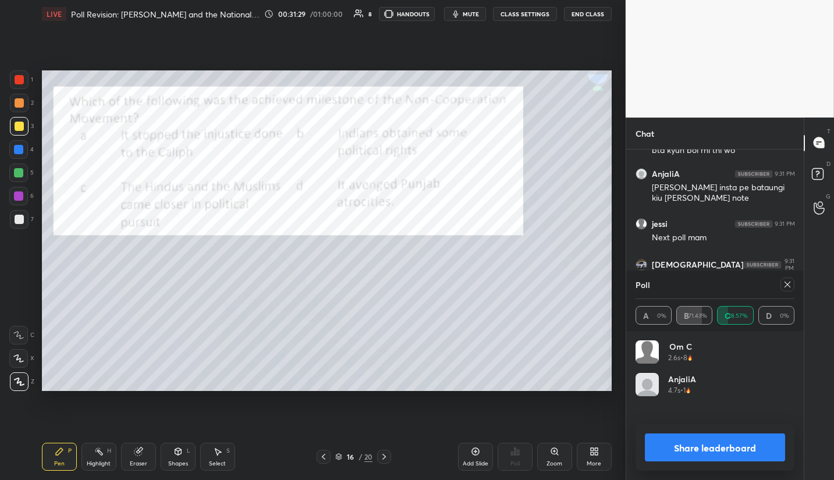
scroll to position [5636, 0]
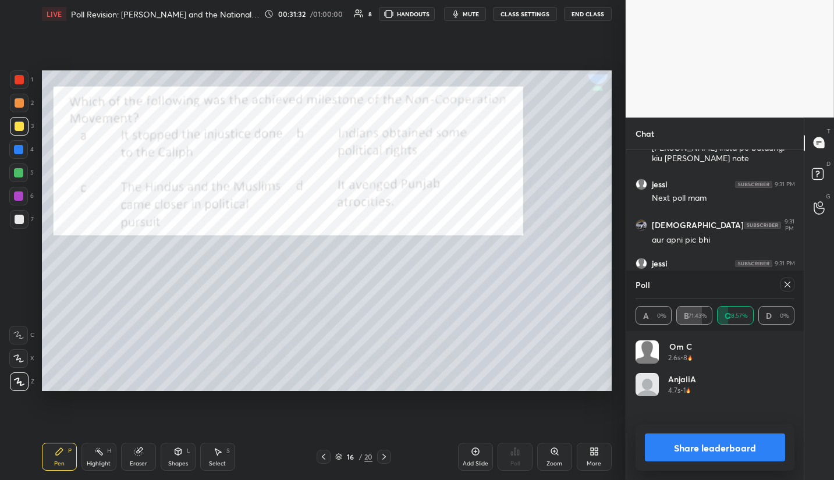
click at [785, 281] on icon at bounding box center [787, 284] width 9 height 9
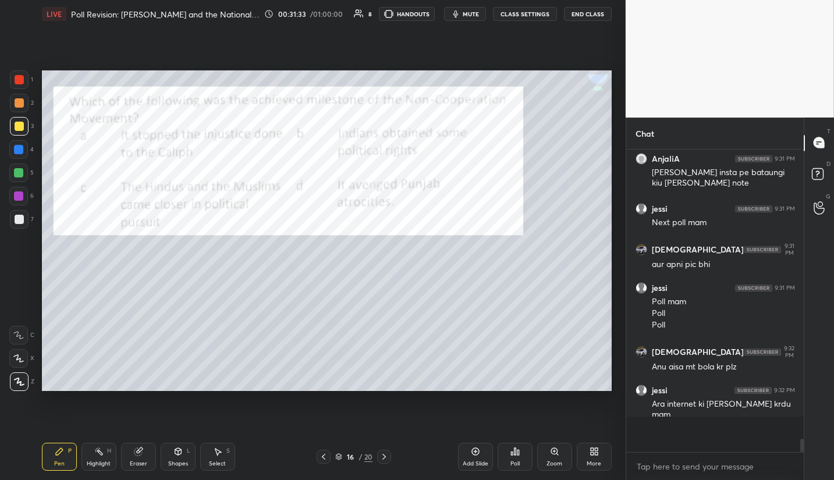
scroll to position [296, 174]
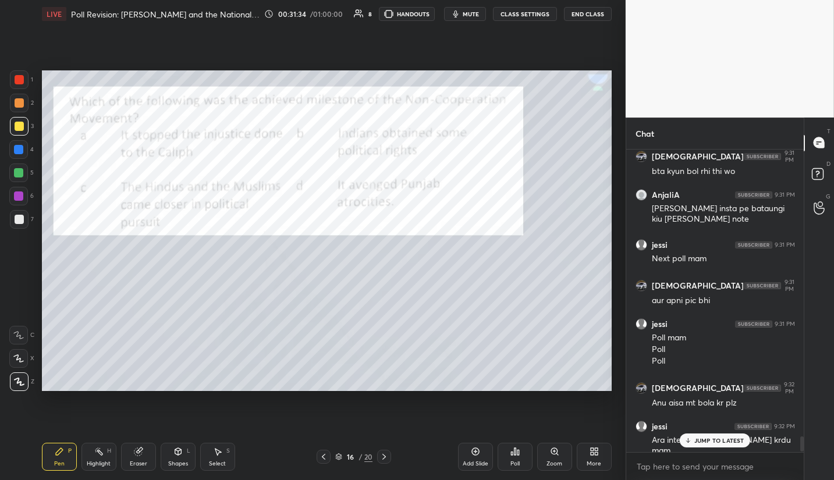
click at [717, 445] on div "JUMP TO LATEST" at bounding box center [715, 440] width 70 height 14
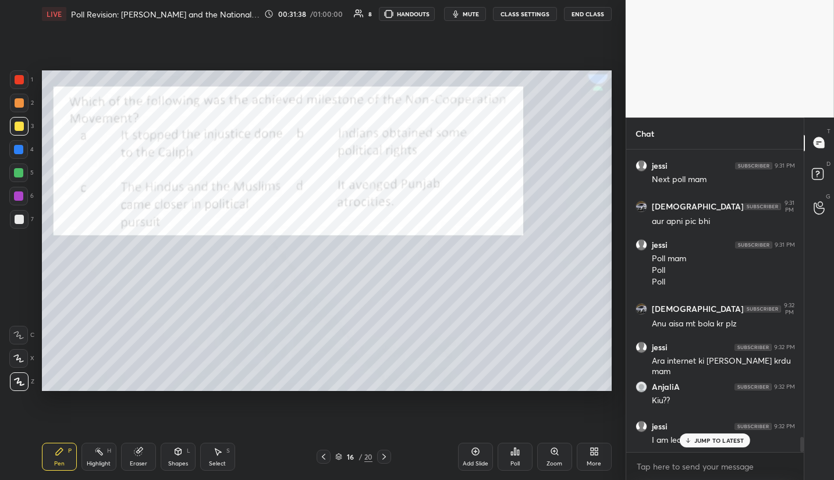
click at [731, 440] on p "JUMP TO LATEST" at bounding box center [719, 440] width 50 height 7
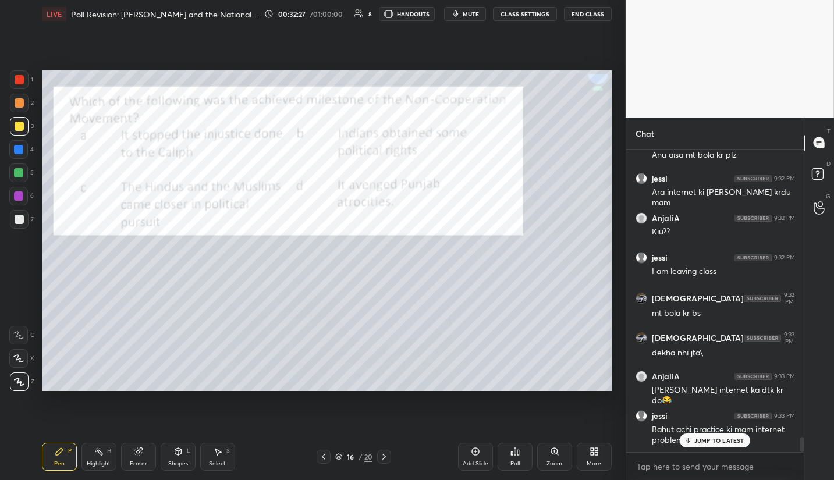
scroll to position [5863, 0]
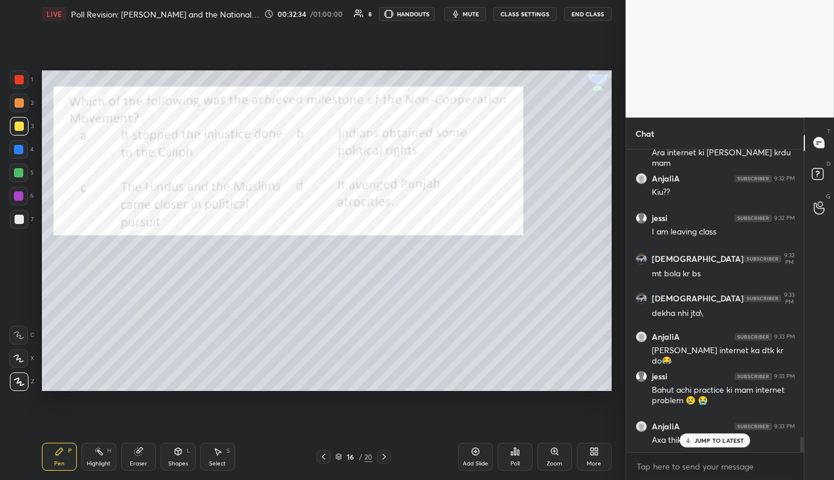
click at [706, 443] on p "JUMP TO LATEST" at bounding box center [719, 440] width 50 height 7
click at [385, 457] on icon at bounding box center [383, 457] width 3 height 6
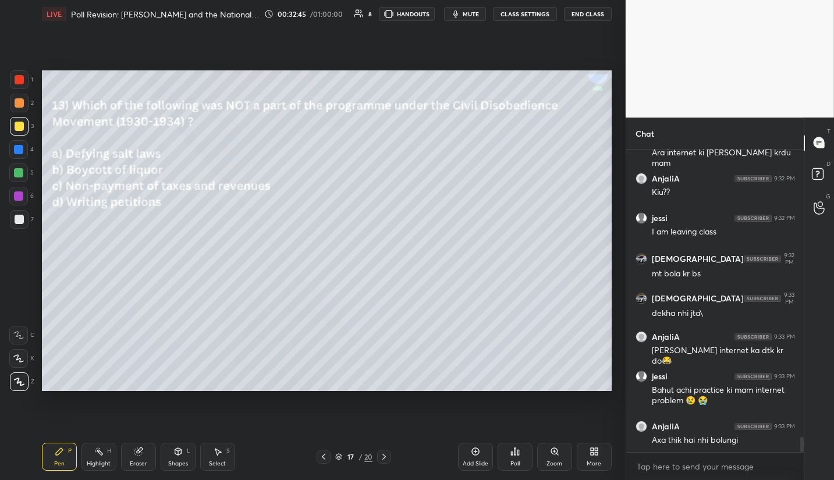
scroll to position [5902, 0]
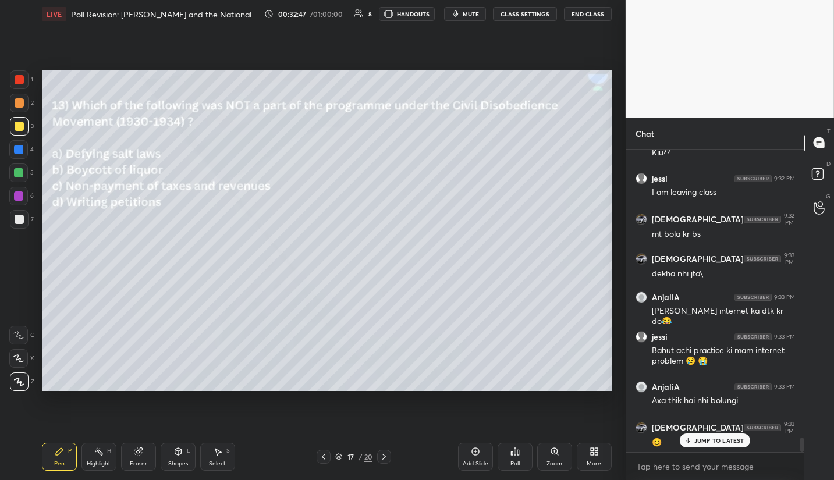
click at [519, 460] on div "Poll" at bounding box center [514, 457] width 35 height 28
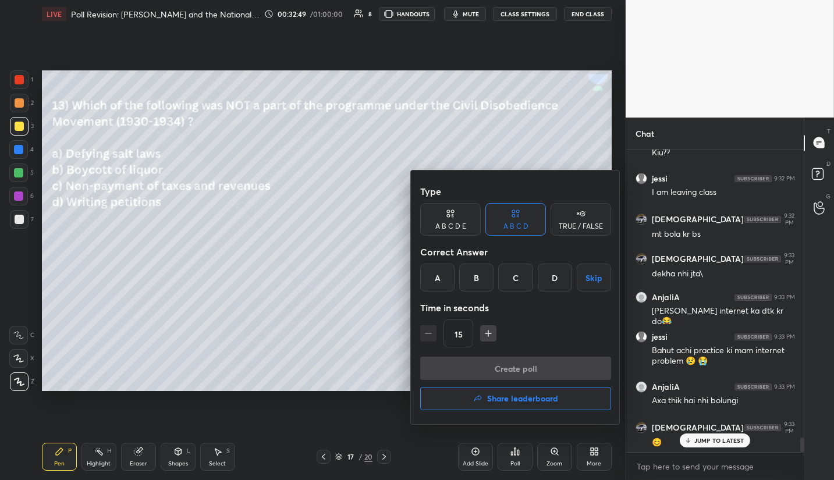
click at [552, 283] on div "D" at bounding box center [555, 278] width 34 height 28
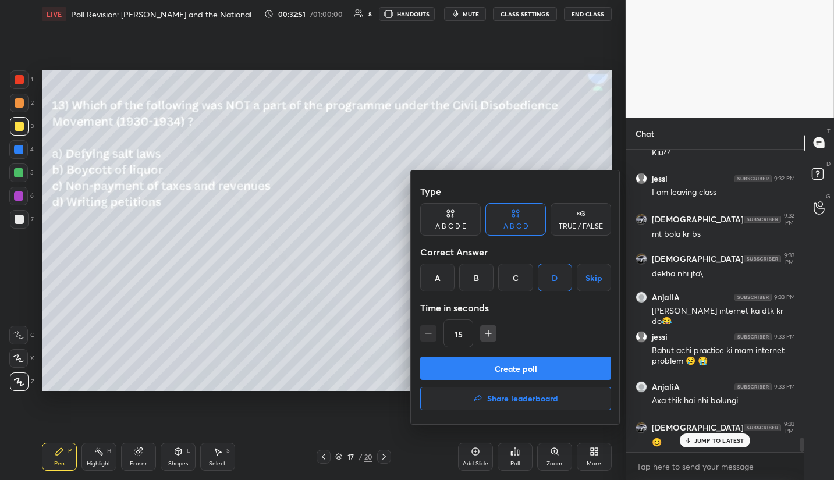
click at [574, 372] on button "Create poll" at bounding box center [515, 368] width 191 height 23
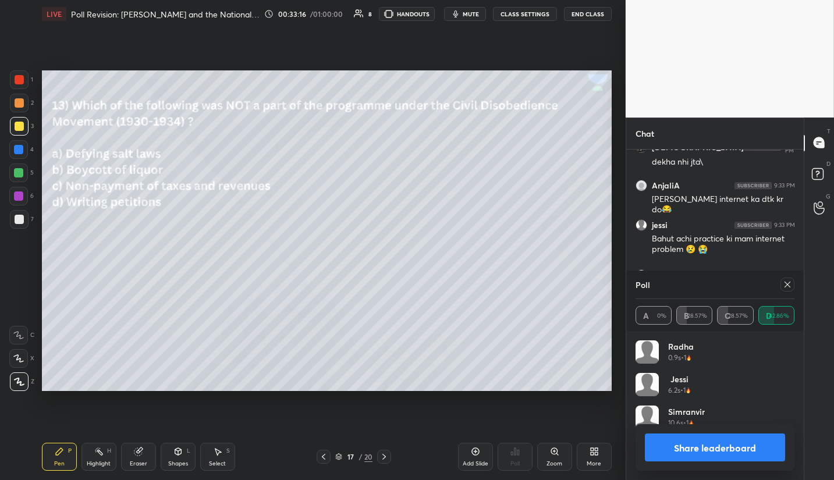
scroll to position [6054, 0]
click at [786, 287] on icon at bounding box center [787, 284] width 9 height 9
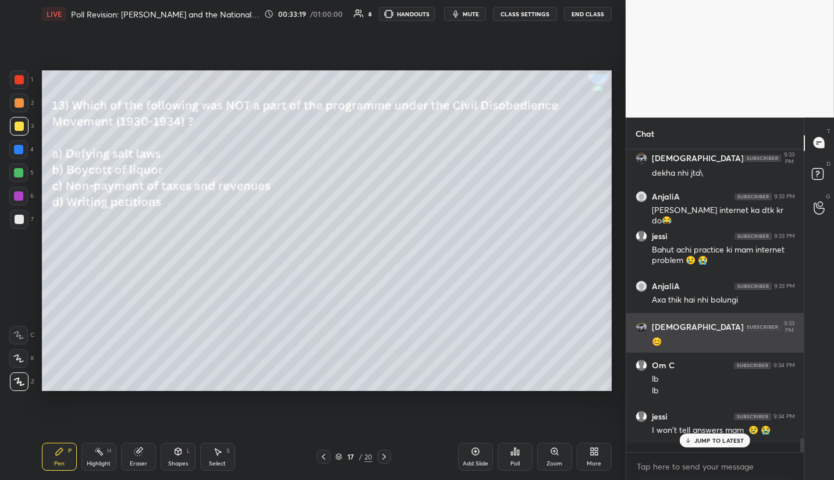
scroll to position [5993, 0]
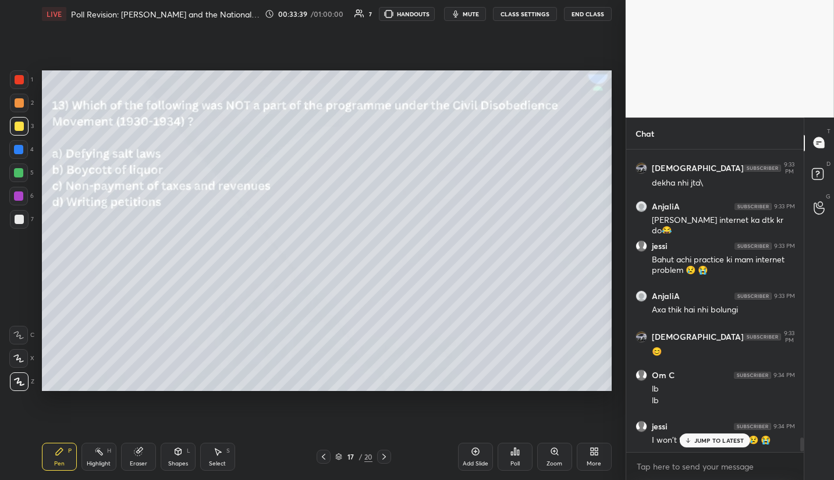
click at [724, 440] on p "JUMP TO LATEST" at bounding box center [719, 440] width 50 height 7
click at [507, 462] on div "Poll" at bounding box center [514, 457] width 35 height 28
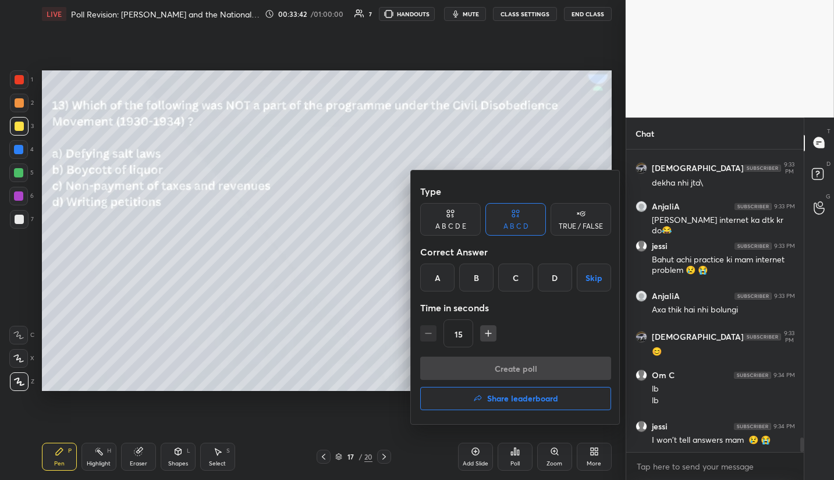
scroll to position [6033, 0]
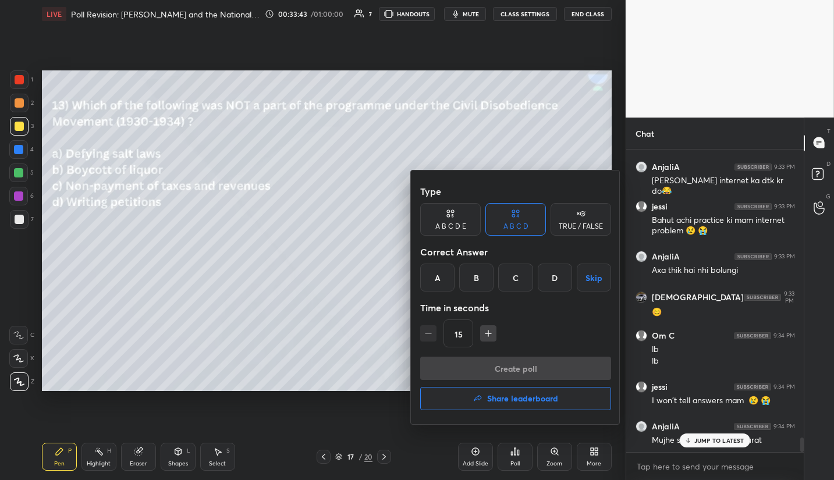
click at [553, 397] on h4 "Share leaderboard" at bounding box center [522, 398] width 71 height 8
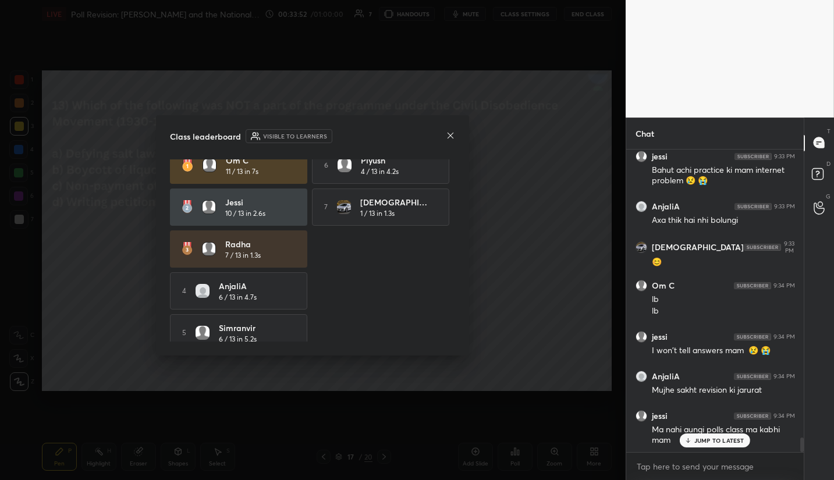
scroll to position [0, 0]
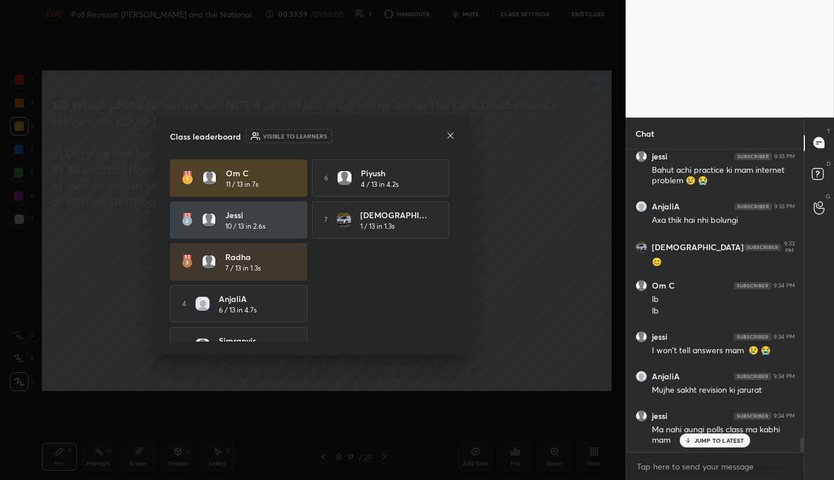
click at [450, 134] on icon at bounding box center [450, 135] width 9 height 9
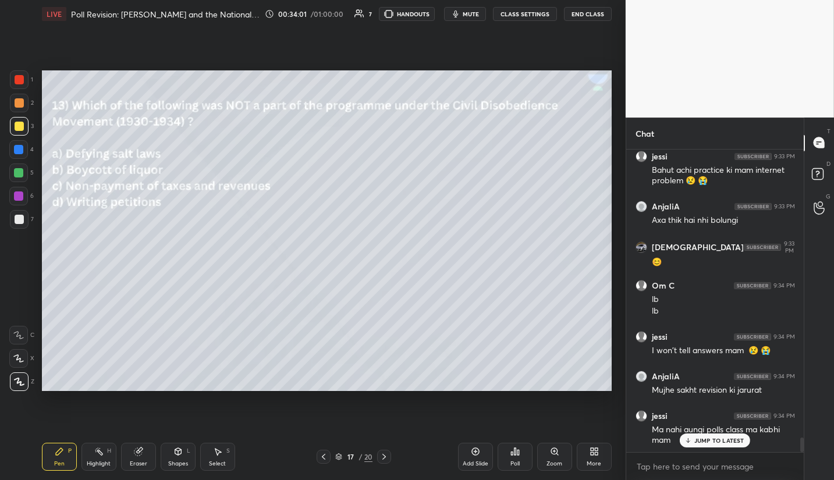
click at [742, 441] on p "JUMP TO LATEST" at bounding box center [719, 440] width 50 height 7
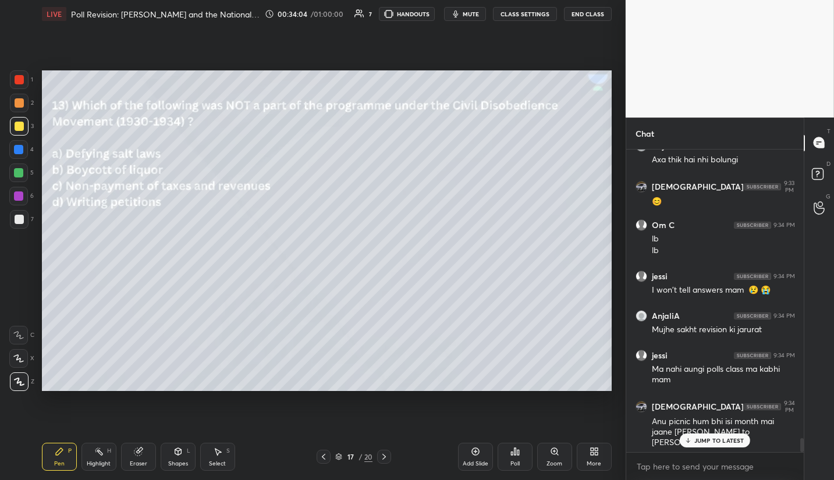
click at [386, 457] on icon at bounding box center [383, 456] width 9 height 9
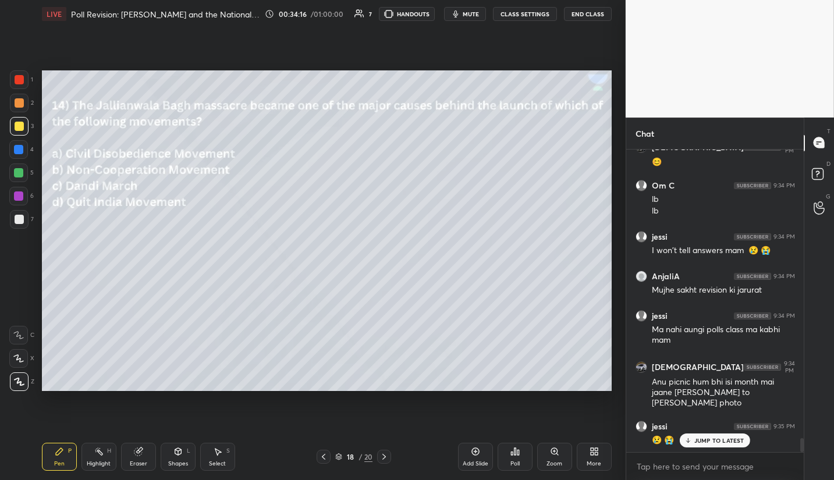
click at [515, 459] on div "Poll" at bounding box center [514, 457] width 35 height 28
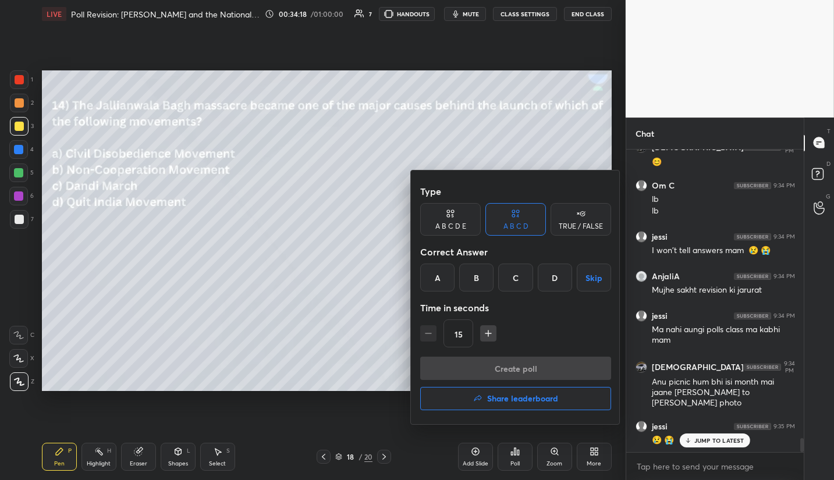
click at [478, 279] on div "B" at bounding box center [476, 278] width 34 height 28
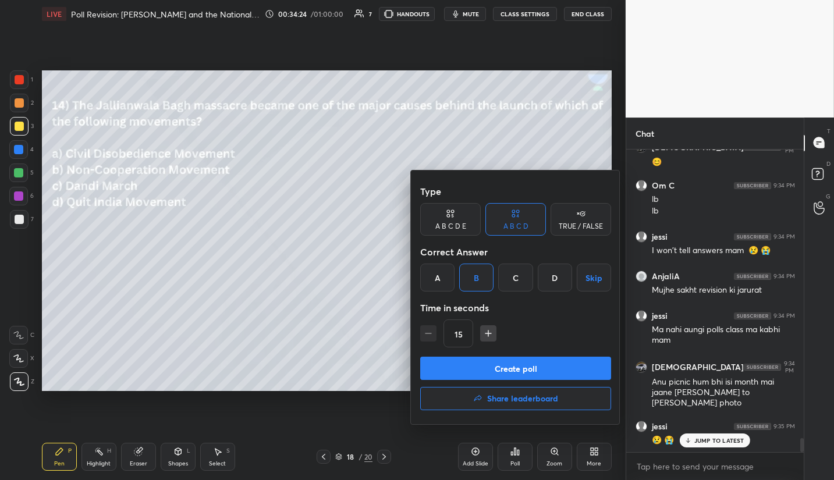
click at [507, 364] on button "Create poll" at bounding box center [515, 368] width 191 height 23
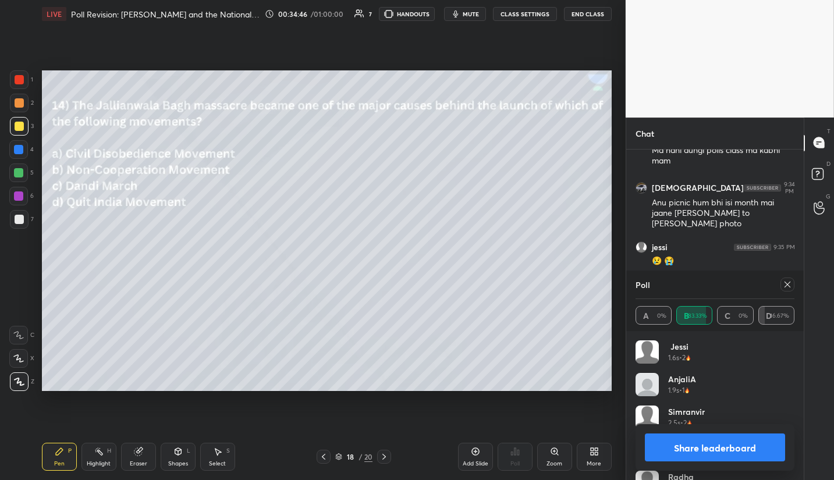
scroll to position [6401, 0]
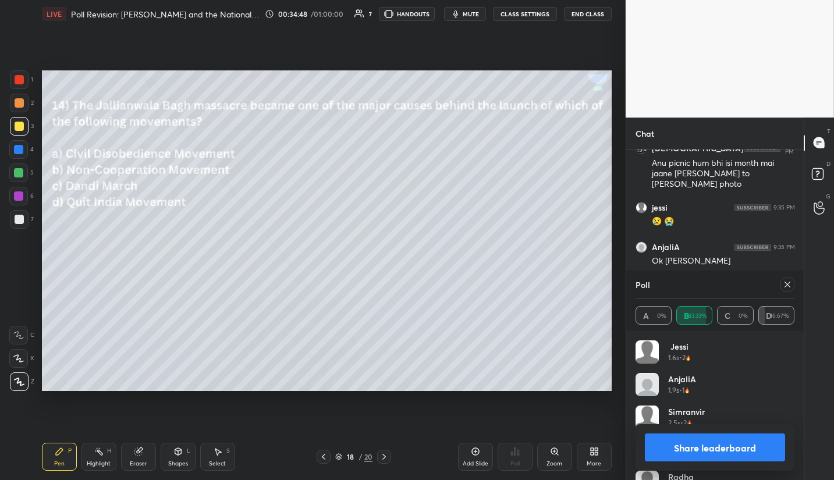
click at [791, 289] on icon at bounding box center [787, 284] width 9 height 9
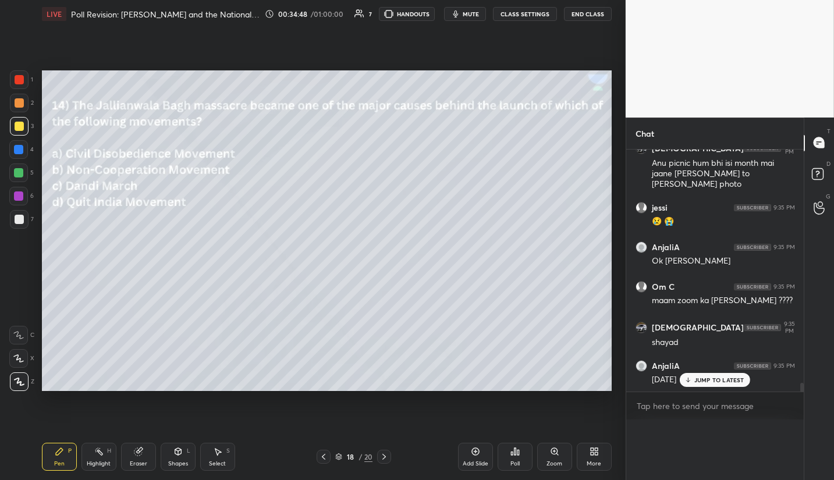
scroll to position [4, 4]
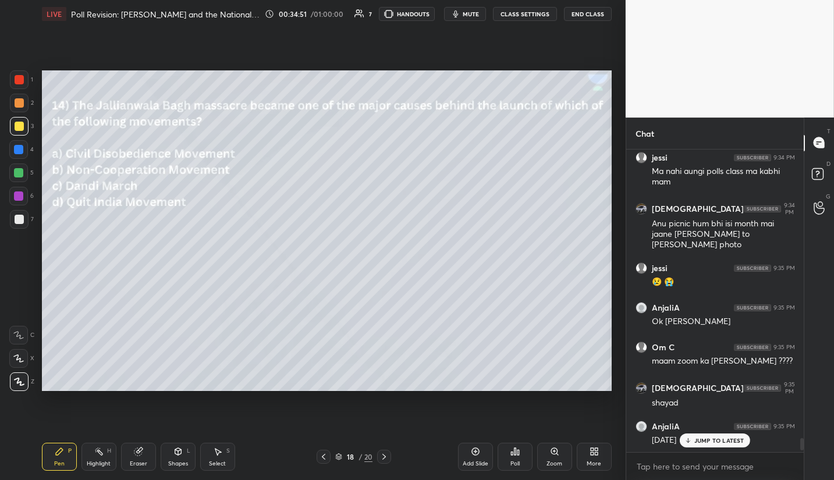
click at [726, 439] on p "JUMP TO LATEST" at bounding box center [719, 440] width 50 height 7
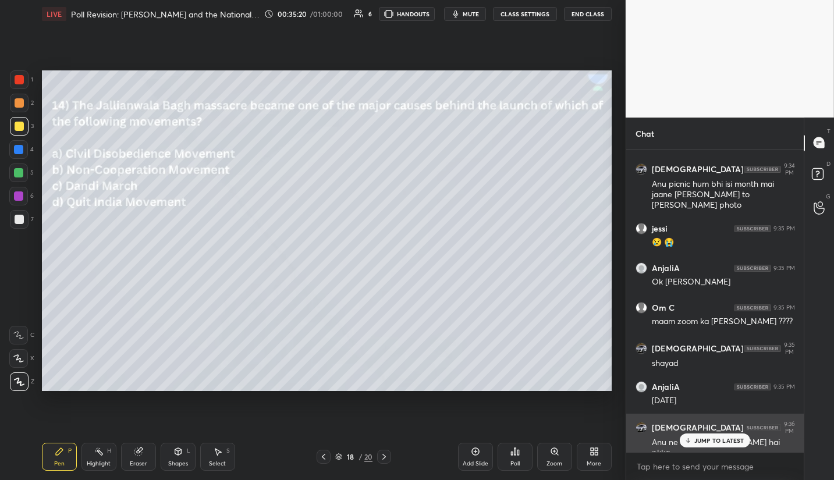
click at [691, 440] on icon at bounding box center [688, 440] width 8 height 7
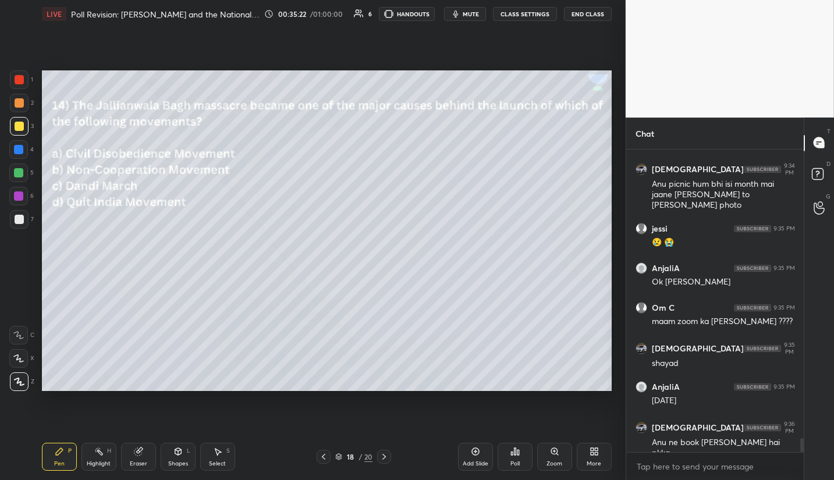
click at [386, 456] on icon at bounding box center [383, 456] width 9 height 9
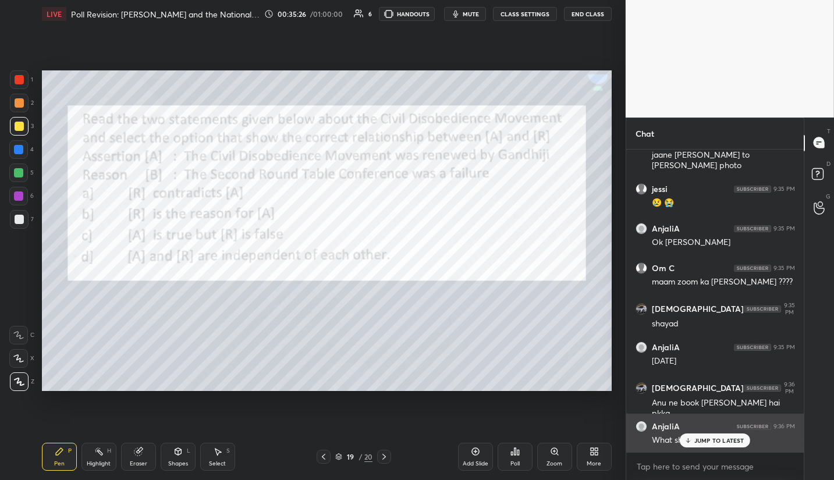
click at [713, 437] on p "JUMP TO LATEST" at bounding box center [719, 440] width 50 height 7
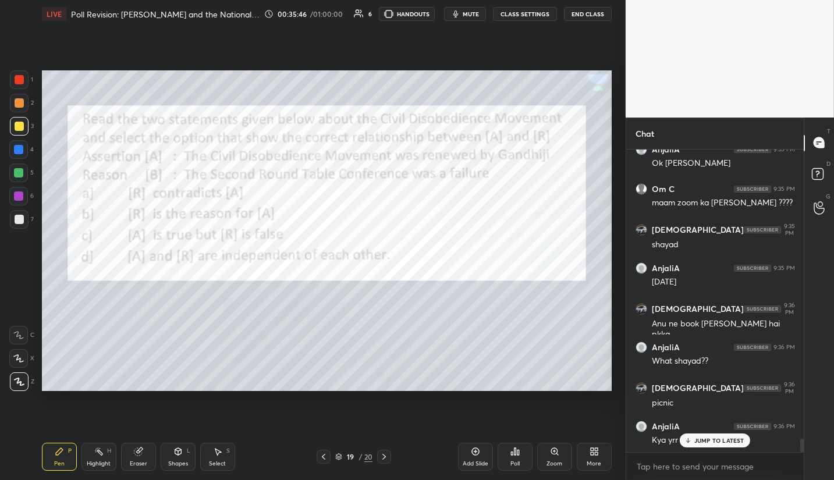
scroll to position [6511, 0]
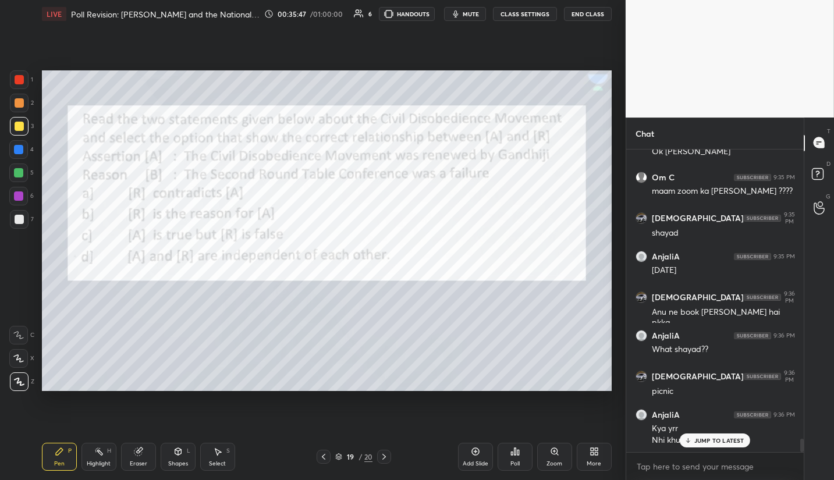
click at [517, 458] on div "Poll" at bounding box center [514, 457] width 35 height 28
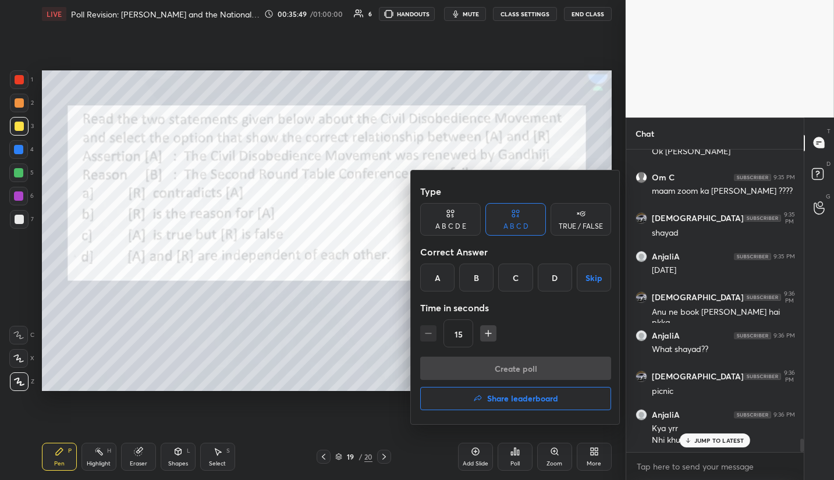
drag, startPoint x: 474, startPoint y: 279, endPoint x: 474, endPoint y: 285, distance: 5.8
click at [474, 279] on div "B" at bounding box center [476, 278] width 34 height 28
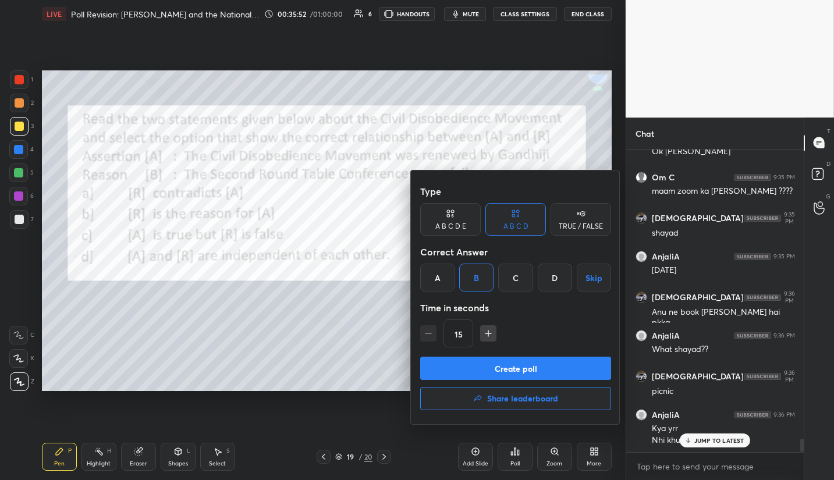
drag, startPoint x: 549, startPoint y: 361, endPoint x: 535, endPoint y: 364, distance: 14.2
click at [548, 361] on button "Create poll" at bounding box center [515, 368] width 191 height 23
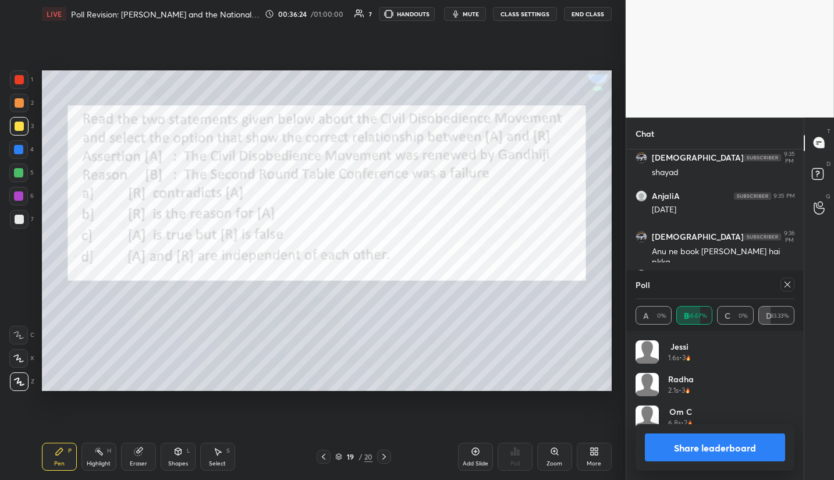
scroll to position [6621, 0]
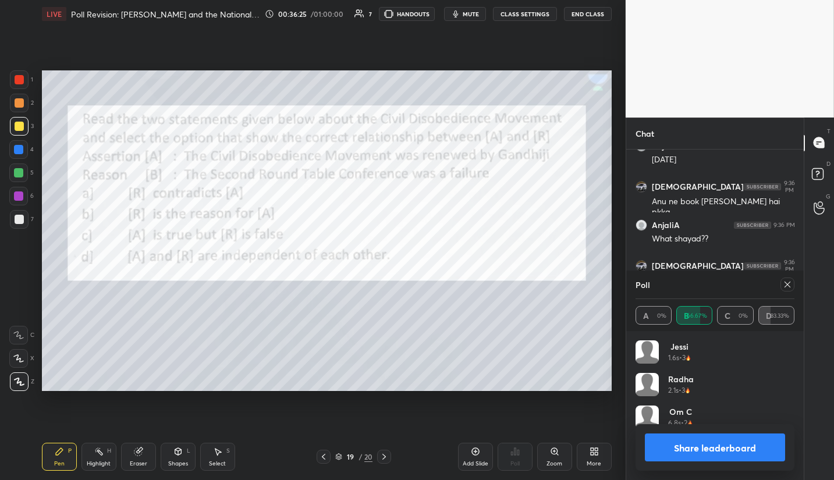
click at [785, 282] on icon at bounding box center [787, 284] width 9 height 9
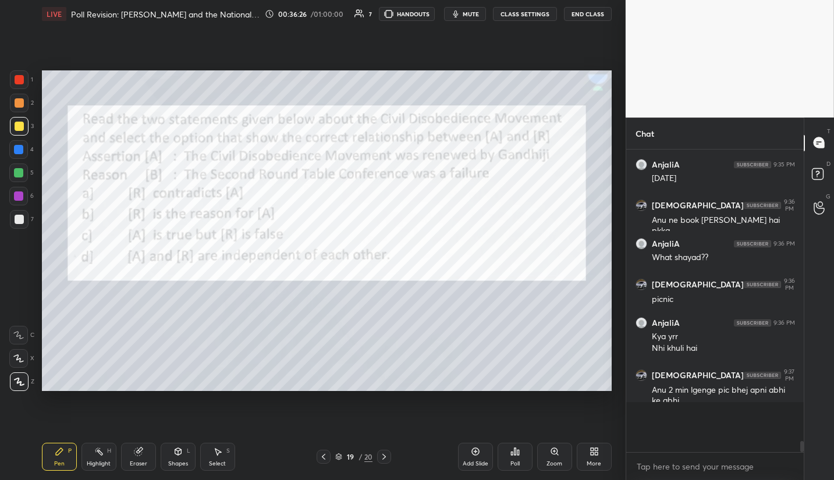
scroll to position [293, 174]
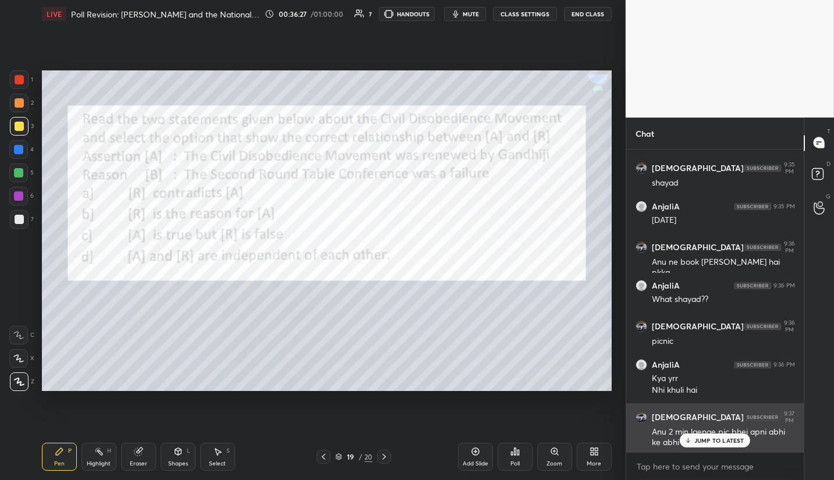
click at [706, 442] on p "JUMP TO LATEST" at bounding box center [719, 440] width 50 height 7
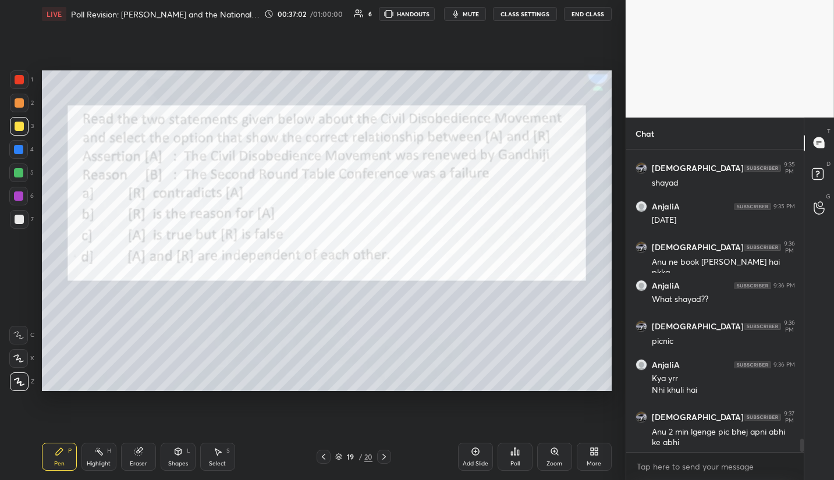
scroll to position [6573, 0]
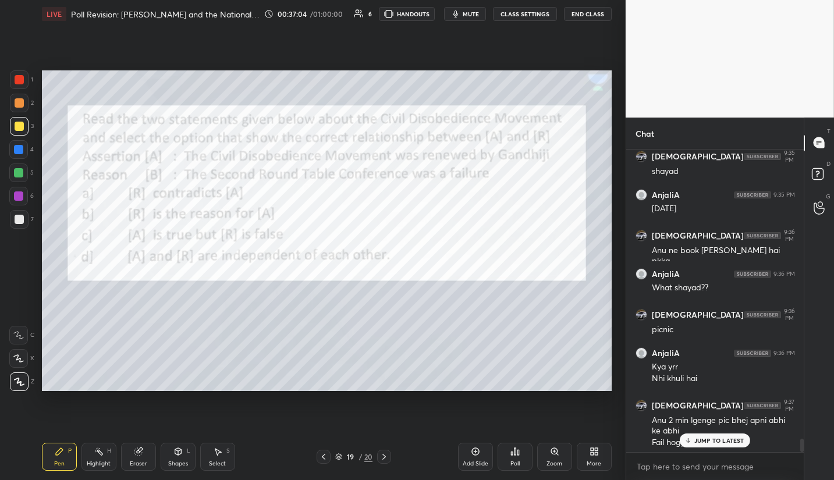
drag, startPoint x: 634, startPoint y: 464, endPoint x: 623, endPoint y: 461, distance: 10.7
click at [635, 465] on div "x" at bounding box center [714, 466] width 177 height 27
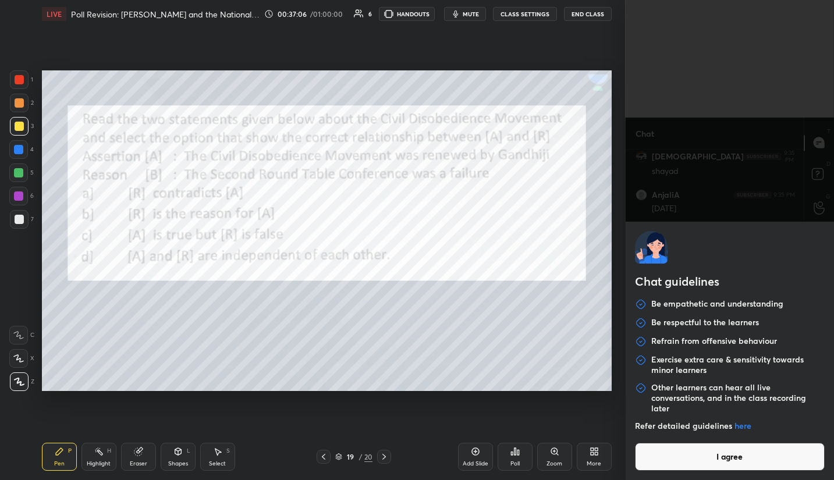
click at [705, 461] on button "I agree" at bounding box center [730, 457] width 190 height 28
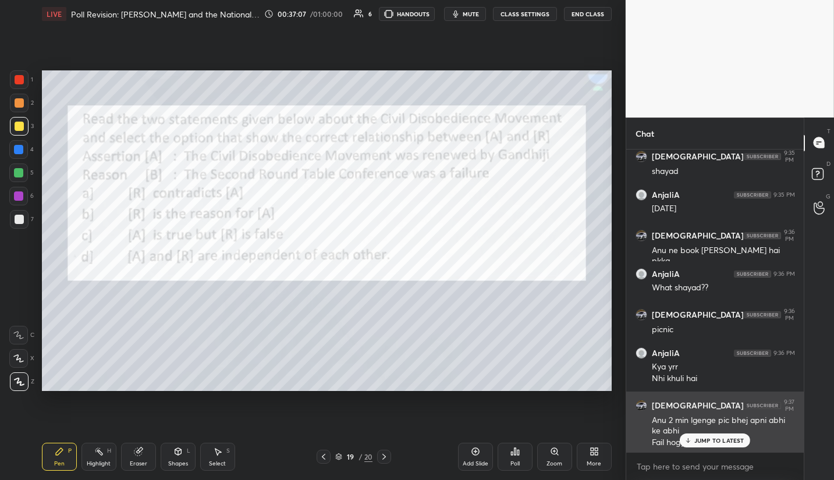
click at [708, 440] on p "JUMP TO LATEST" at bounding box center [719, 440] width 50 height 7
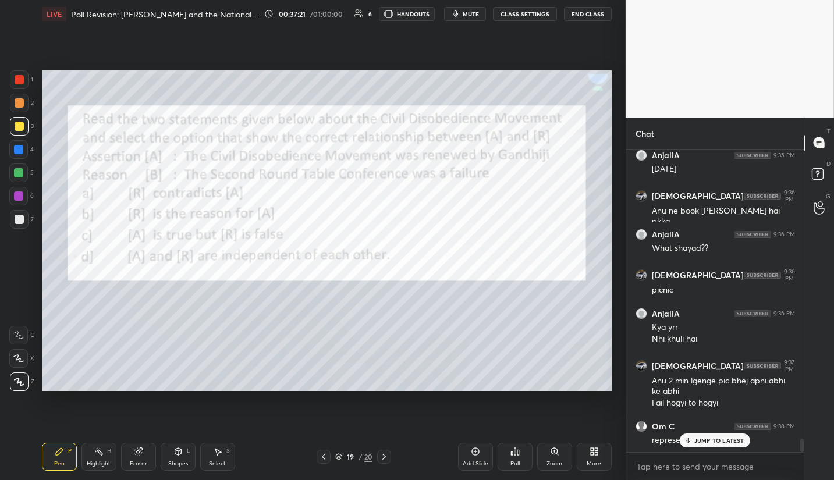
scroll to position [6652, 0]
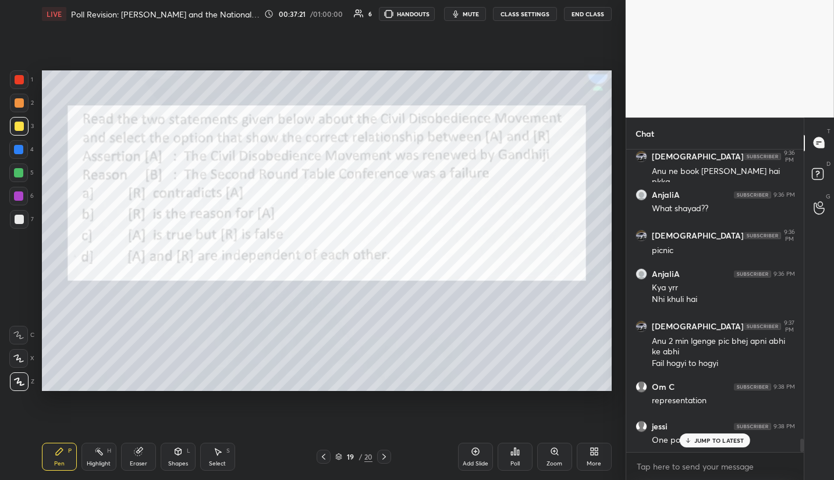
click at [719, 439] on p "JUMP TO LATEST" at bounding box center [719, 440] width 50 height 7
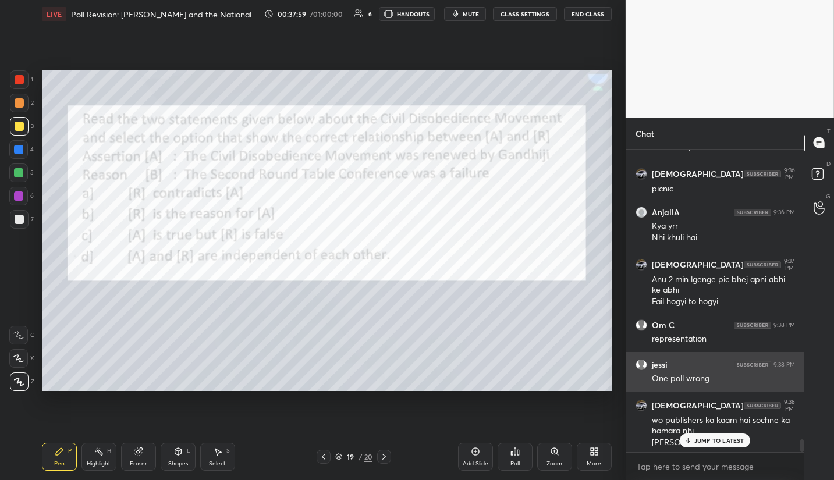
scroll to position [6763, 0]
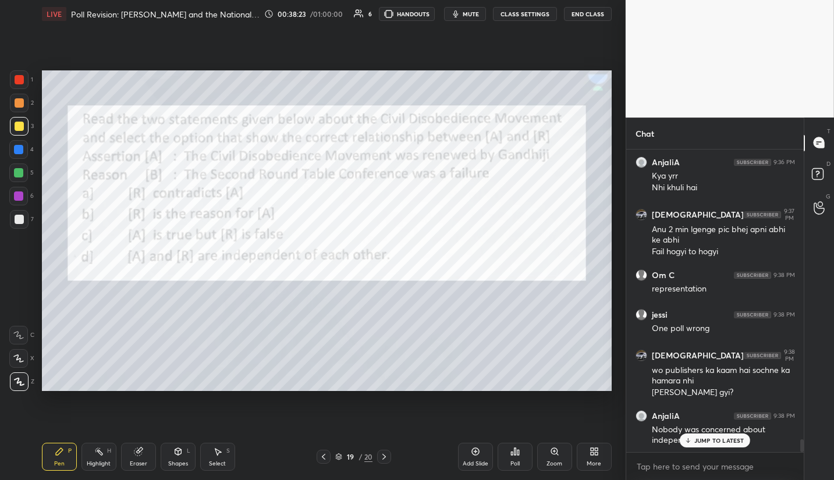
click at [734, 440] on p "JUMP TO LATEST" at bounding box center [719, 440] width 50 height 7
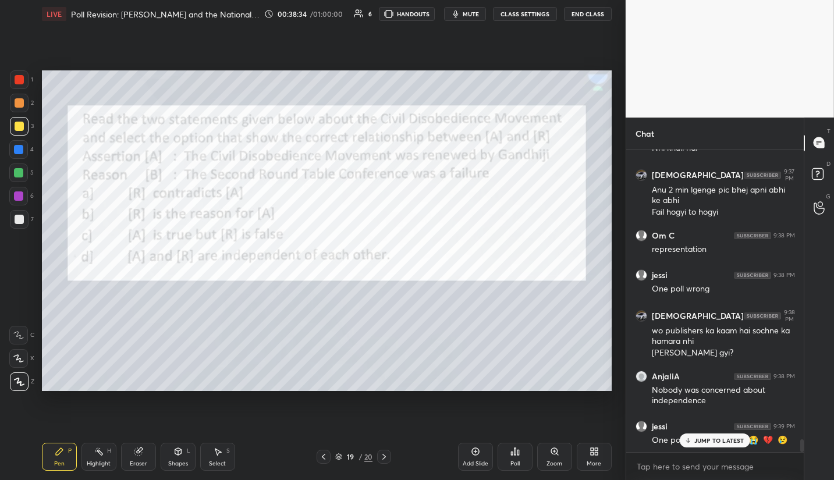
scroll to position [6843, 0]
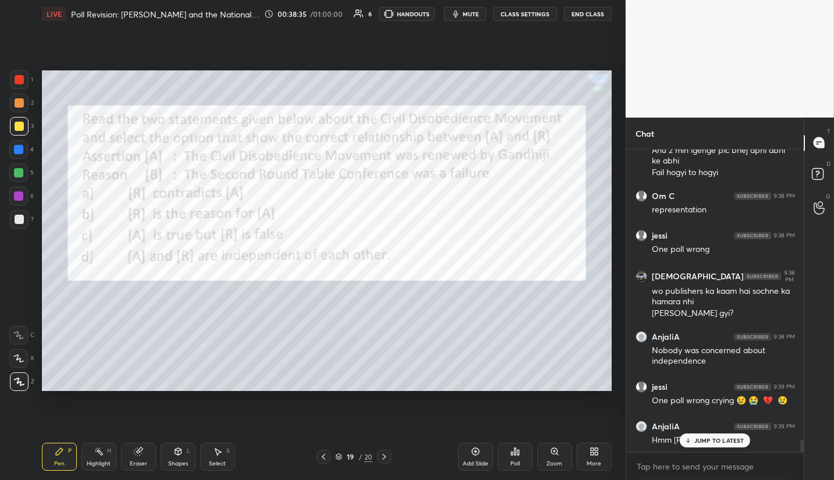
click at [717, 447] on div "JUMP TO LATEST" at bounding box center [715, 440] width 70 height 14
click at [386, 456] on icon at bounding box center [383, 456] width 9 height 9
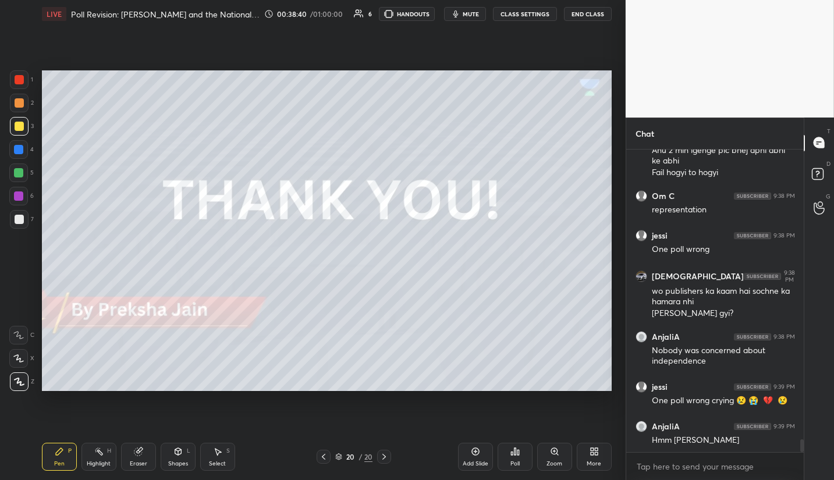
scroll to position [6882, 0]
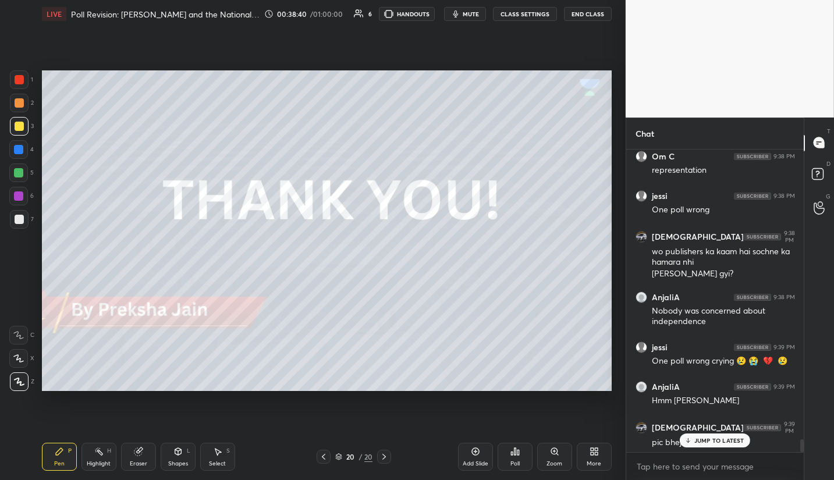
click at [509, 460] on div "Poll" at bounding box center [514, 457] width 35 height 28
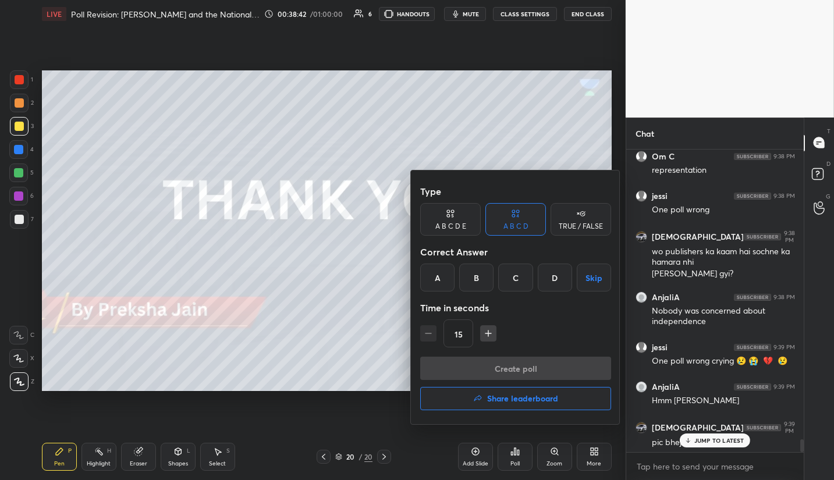
click at [512, 403] on h4 "Share leaderboard" at bounding box center [522, 398] width 71 height 8
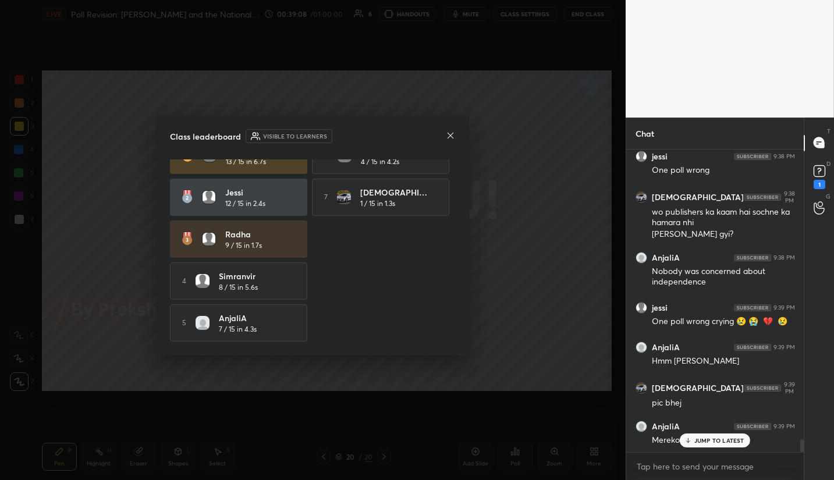
scroll to position [6961, 0]
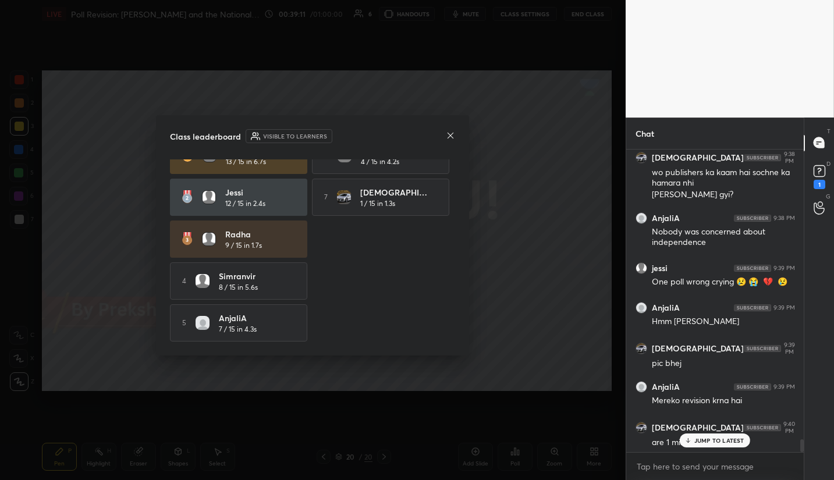
click at [450, 137] on icon at bounding box center [450, 135] width 9 height 9
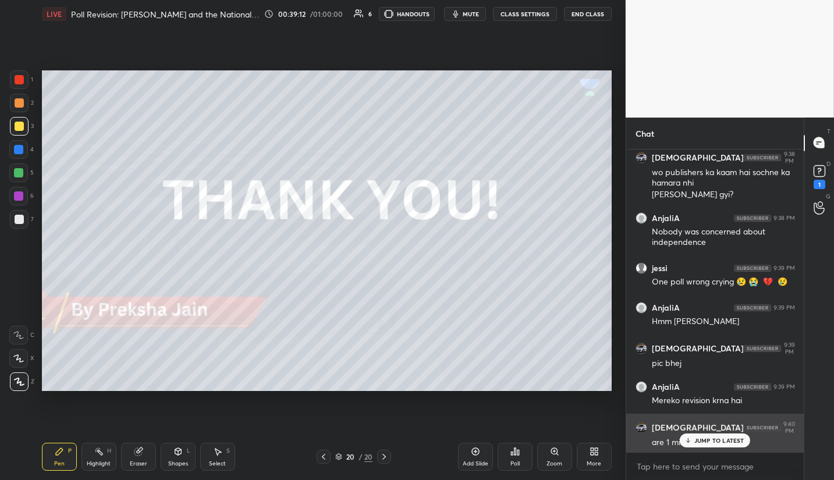
click at [708, 439] on p "JUMP TO LATEST" at bounding box center [719, 440] width 50 height 7
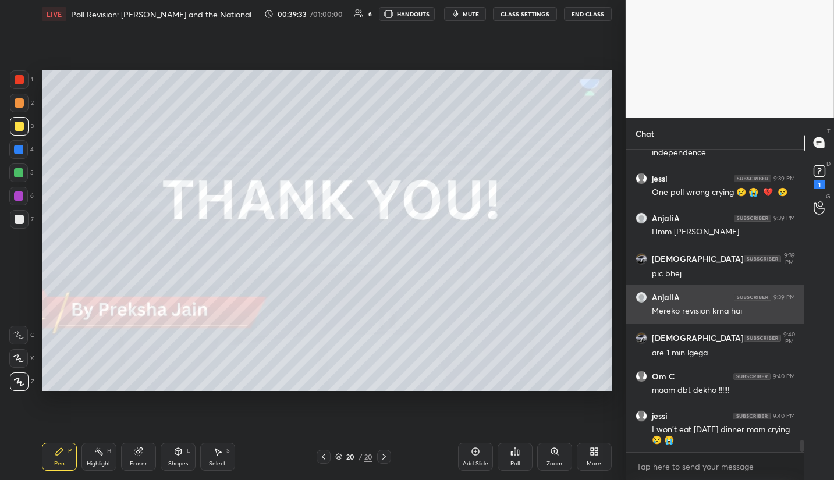
scroll to position [7101, 0]
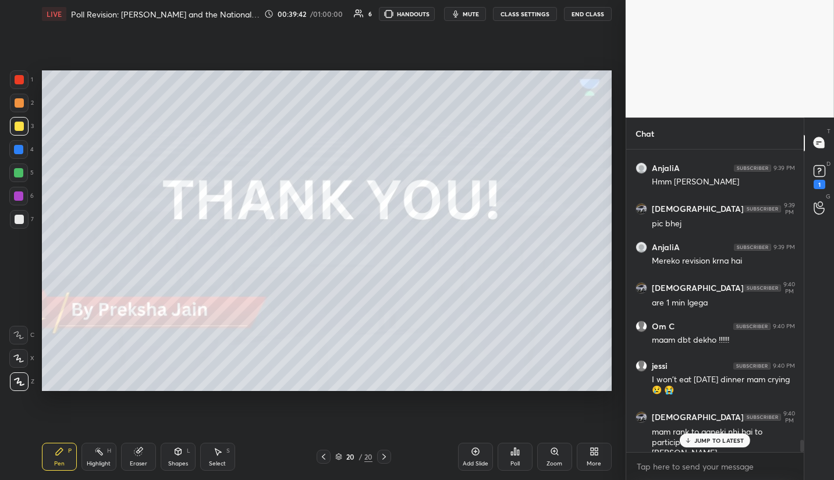
click at [720, 446] on div "JUMP TO LATEST" at bounding box center [715, 440] width 70 height 14
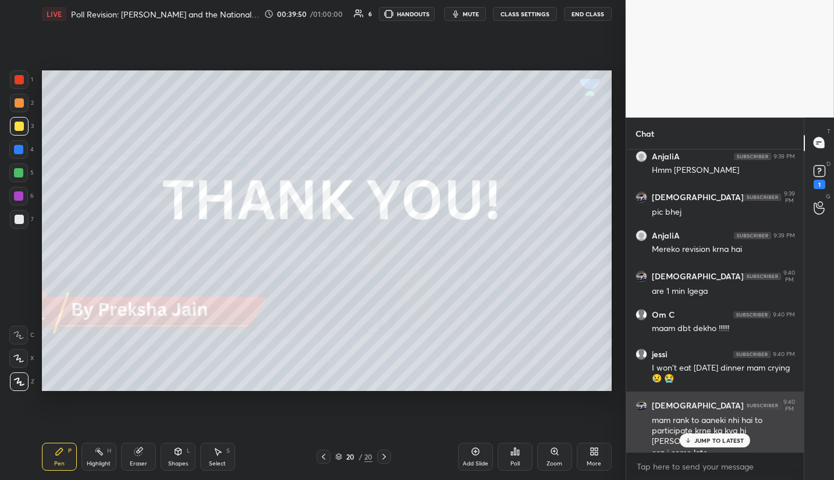
scroll to position [7163, 0]
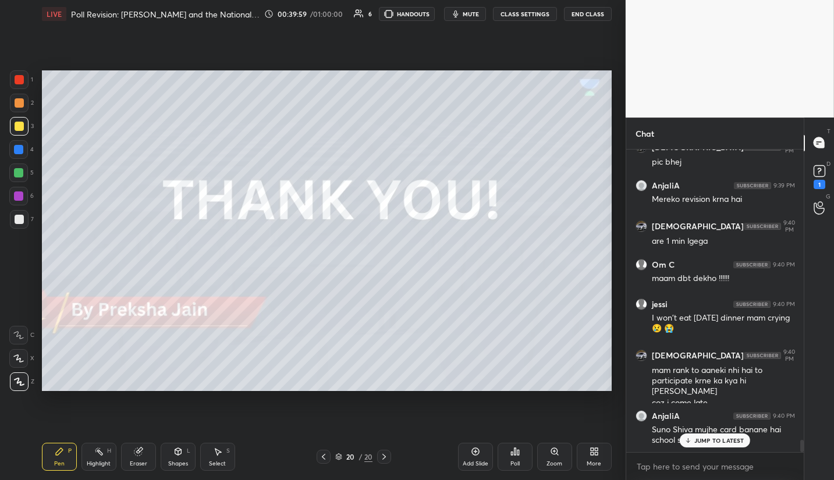
click at [733, 447] on div "JUMP TO LATEST" at bounding box center [715, 440] width 70 height 14
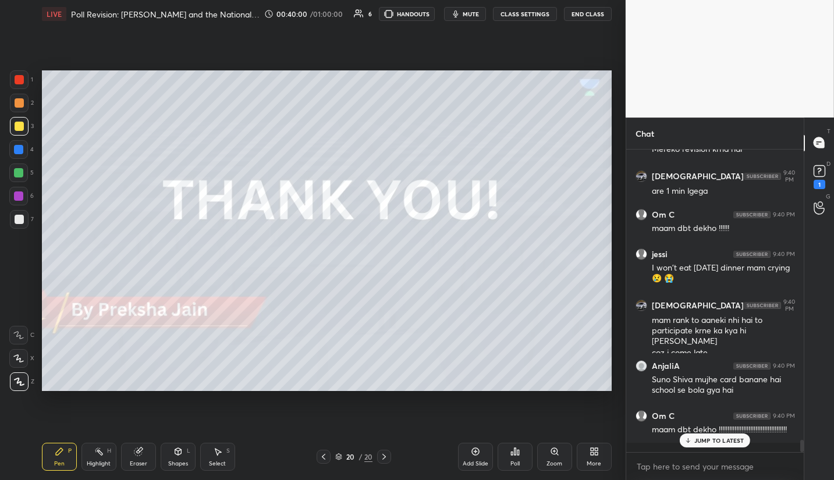
click at [708, 440] on p "JUMP TO LATEST" at bounding box center [719, 440] width 50 height 7
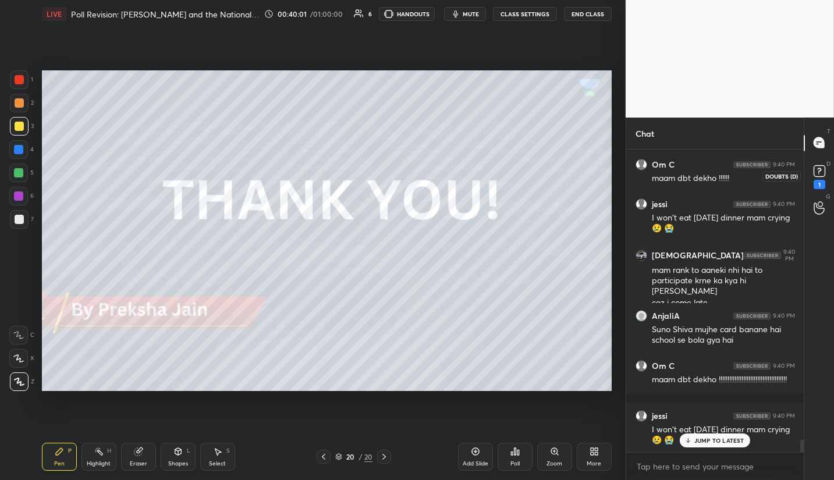
click at [816, 175] on rect at bounding box center [818, 170] width 11 height 11
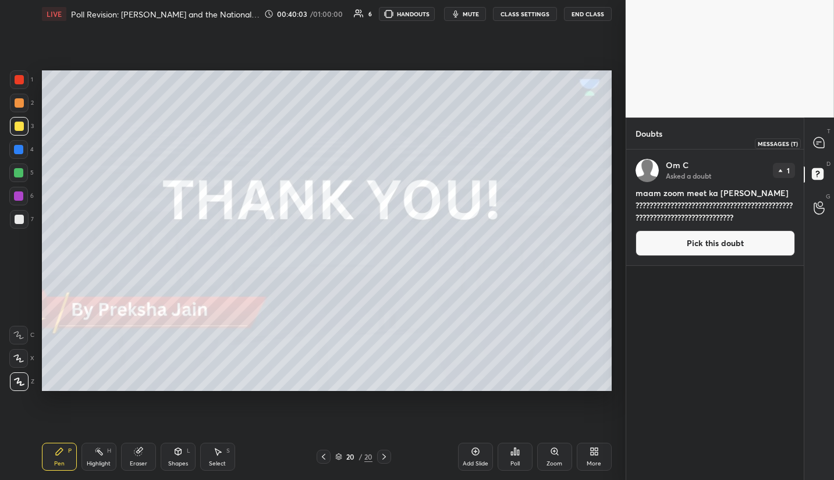
click at [823, 145] on icon at bounding box center [818, 142] width 10 height 10
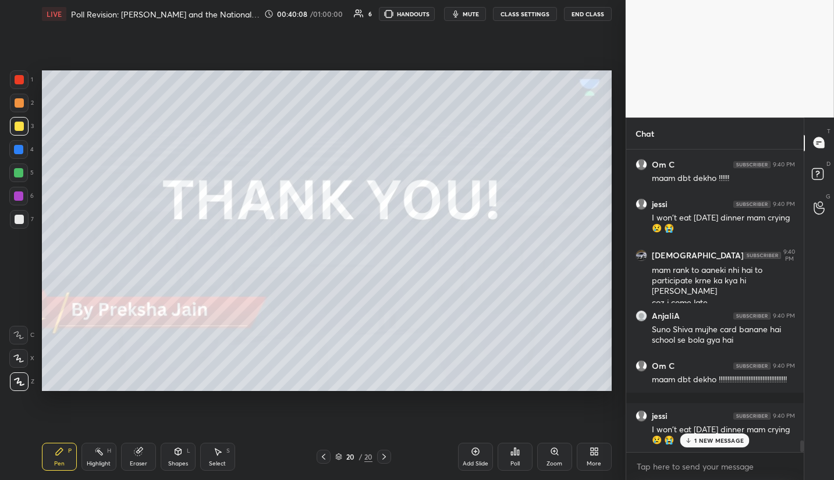
scroll to position [7585, 0]
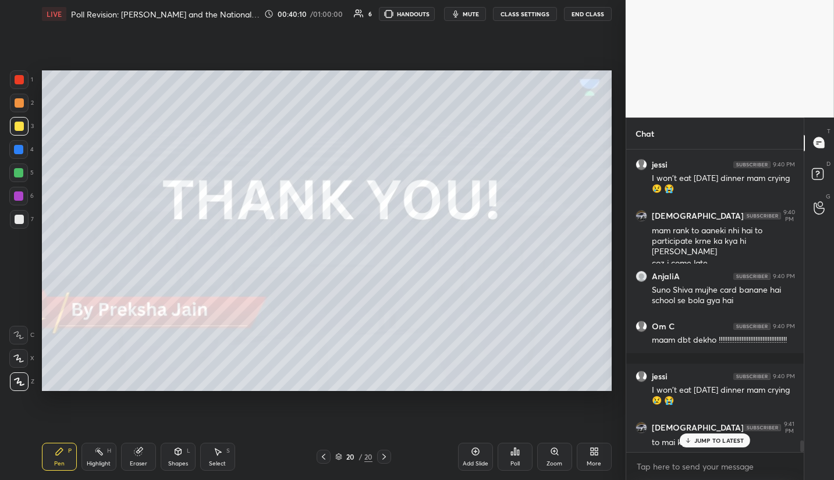
click at [696, 439] on p "JUMP TO LATEST" at bounding box center [719, 440] width 50 height 7
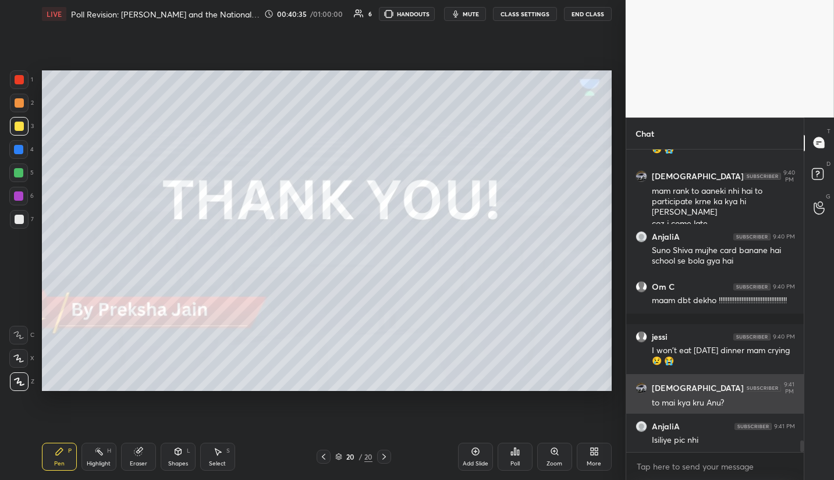
scroll to position [7675, 0]
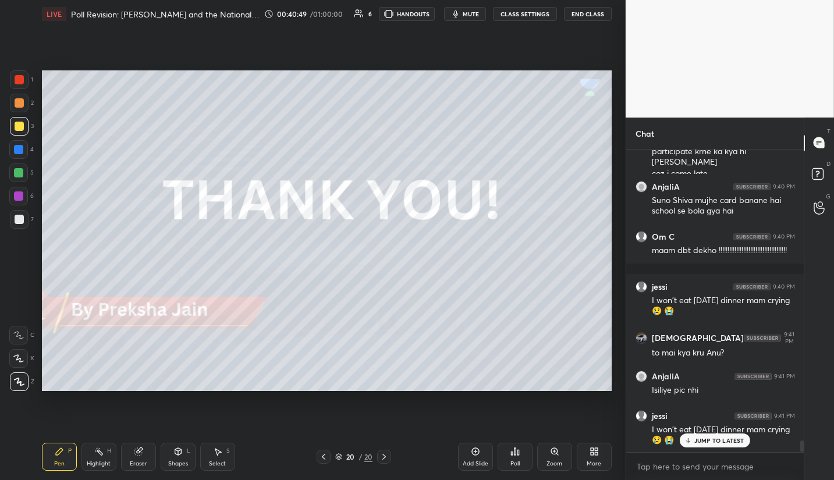
click at [701, 442] on p "JUMP TO LATEST" at bounding box center [719, 440] width 50 height 7
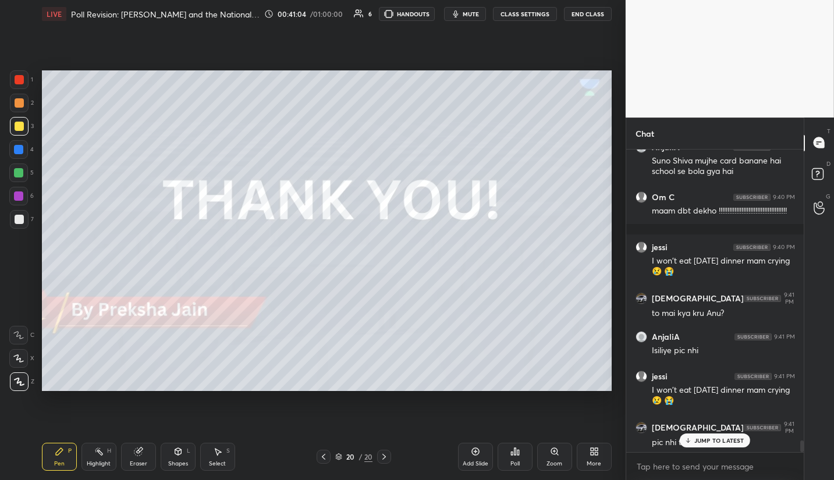
scroll to position [7764, 0]
click at [701, 442] on p "JUMP TO LATEST" at bounding box center [719, 440] width 50 height 7
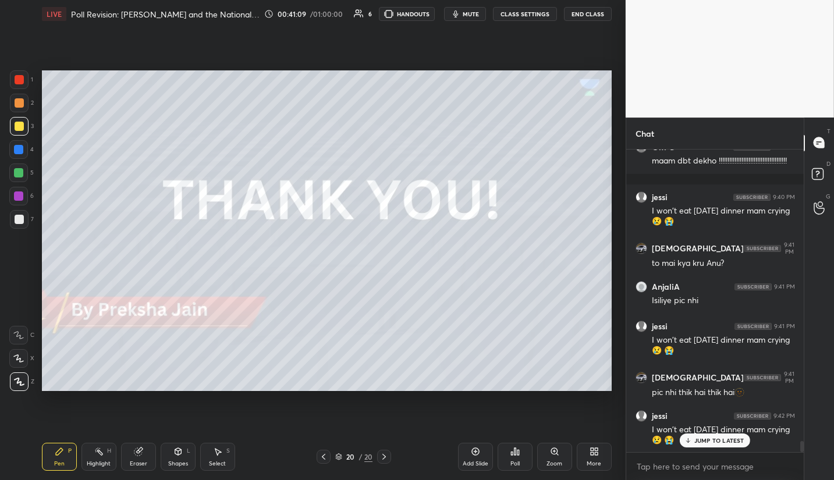
scroll to position [7804, 0]
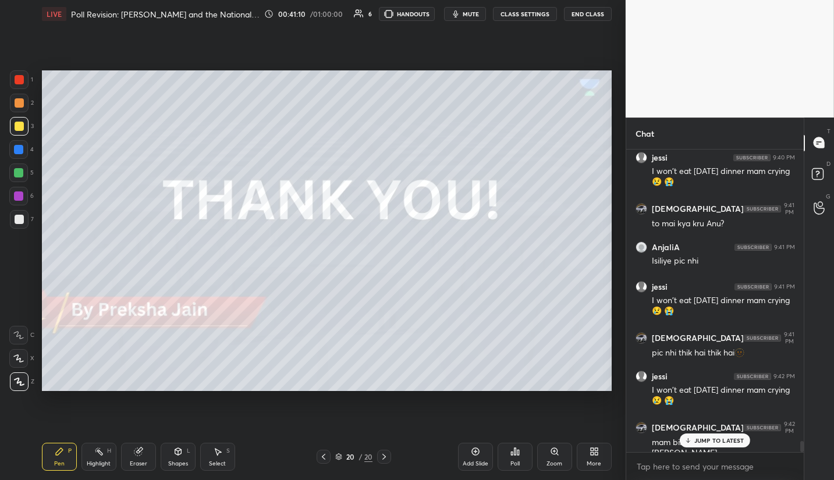
click at [701, 442] on p "JUMP TO LATEST" at bounding box center [719, 440] width 50 height 7
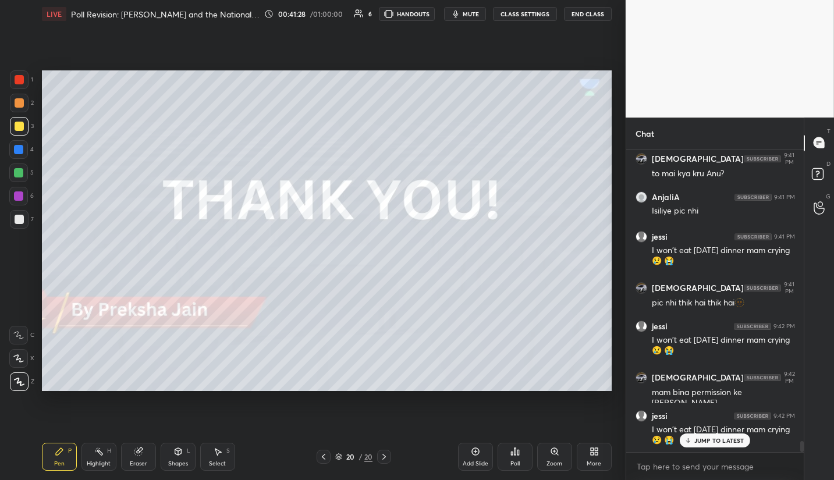
scroll to position [7893, 0]
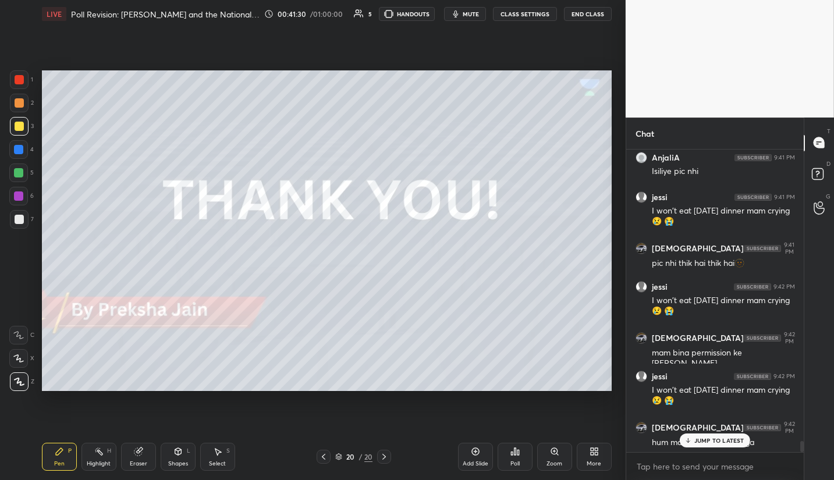
click at [707, 439] on p "JUMP TO LATEST" at bounding box center [719, 440] width 50 height 7
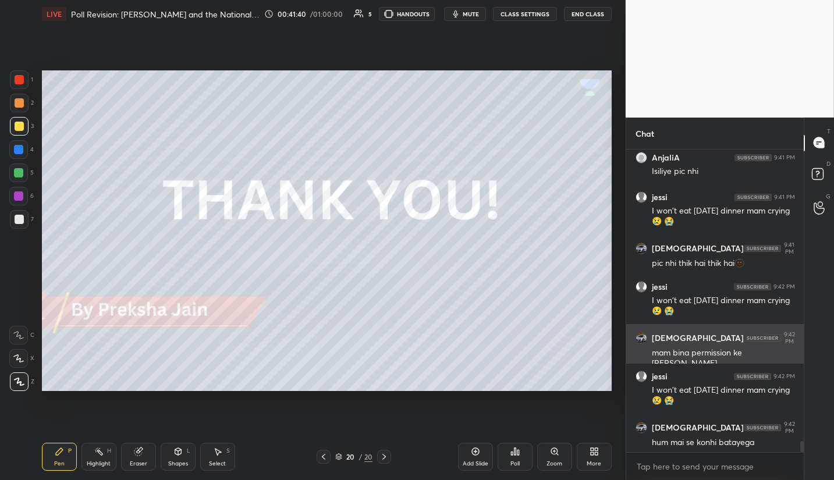
scroll to position [7943, 0]
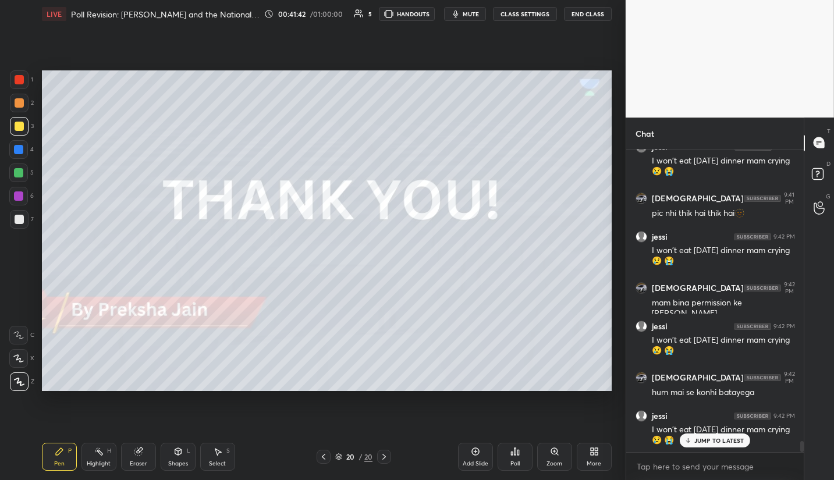
click at [499, 461] on div "Poll" at bounding box center [514, 457] width 35 height 28
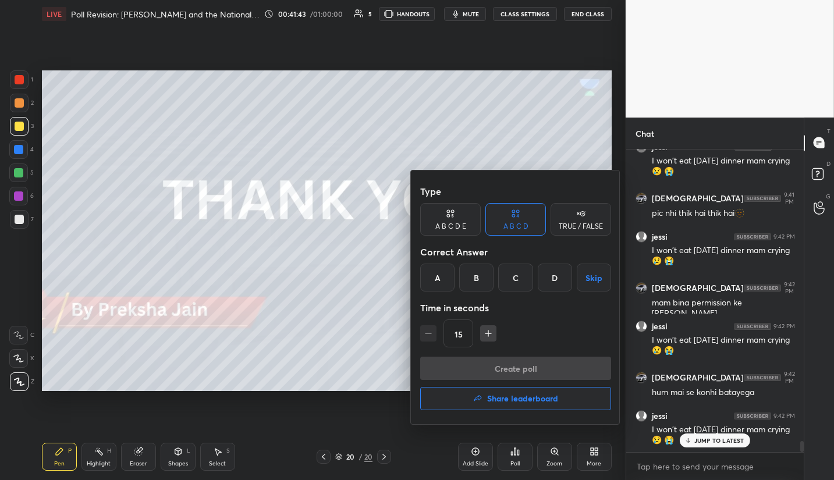
click at [550, 399] on h4 "Share leaderboard" at bounding box center [522, 398] width 71 height 8
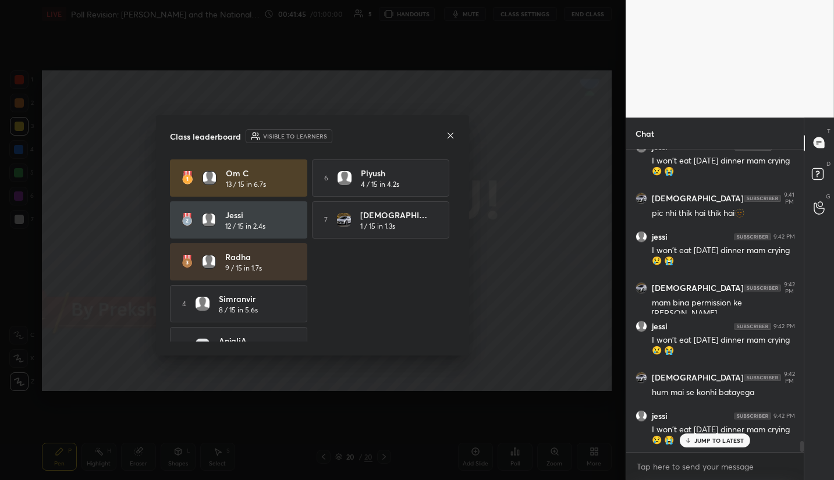
scroll to position [26, 0]
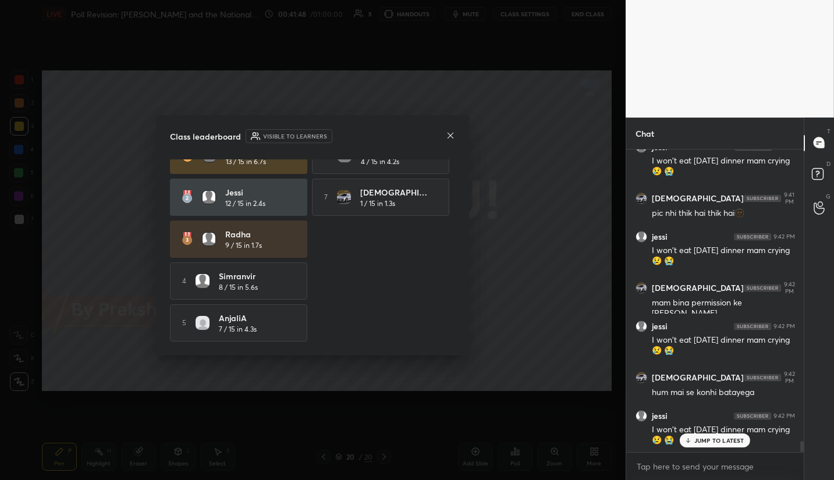
click at [449, 145] on div "Class leaderboard Visible to learners Om C 13 / 15 in 6.7s 6 Piyush 4 / 15 in 4…" at bounding box center [312, 235] width 313 height 240
click at [451, 138] on icon at bounding box center [450, 135] width 9 height 9
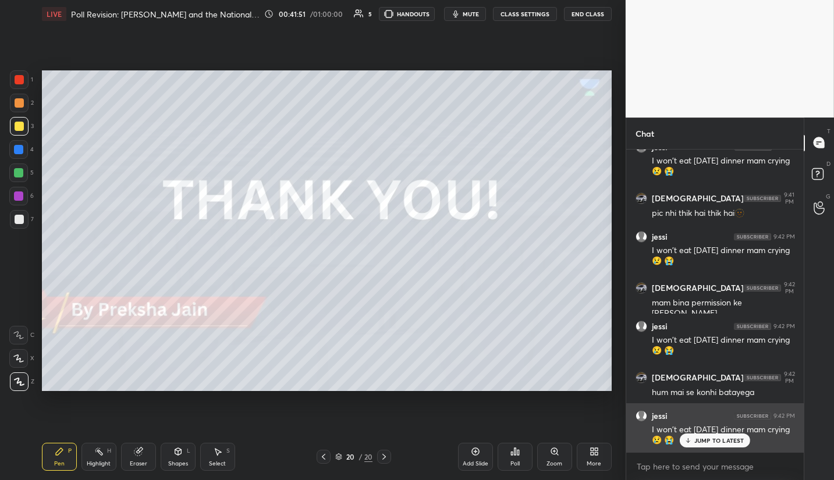
click at [723, 450] on div "[PERSON_NAME] 9:42 PM I won't eat [DATE] dinner mam crying 😢 😭" at bounding box center [715, 428] width 178 height 50
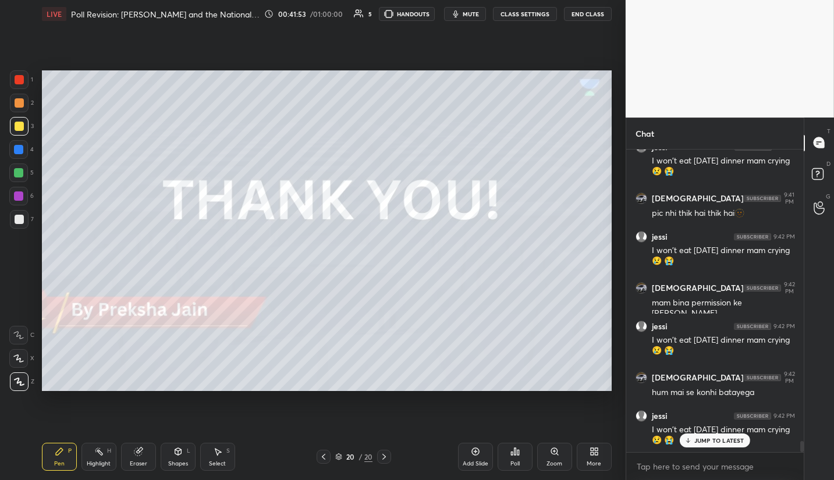
click at [706, 442] on p "JUMP TO LATEST" at bounding box center [719, 440] width 50 height 7
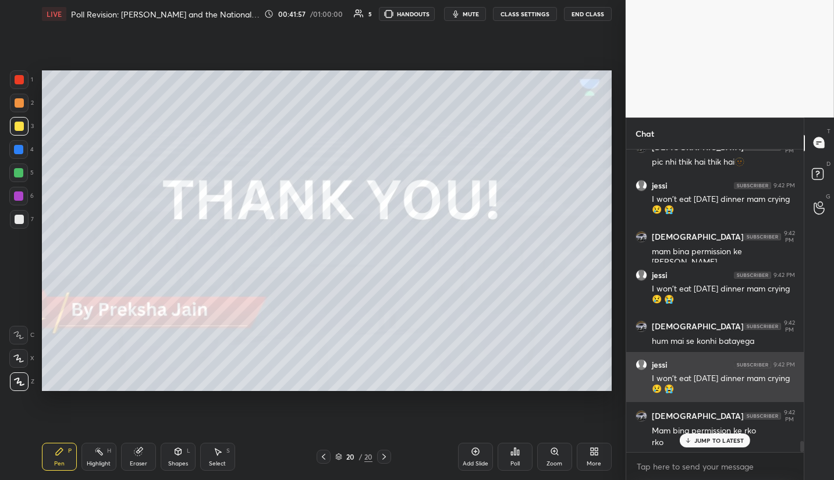
scroll to position [8018, 0]
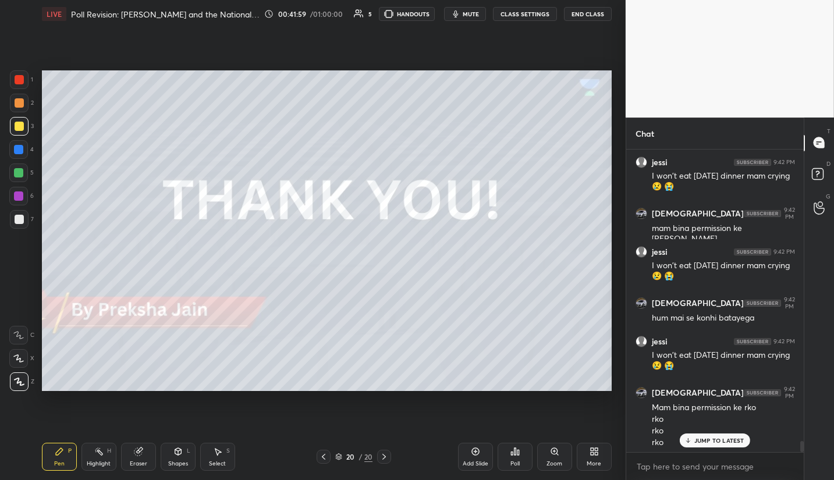
click at [712, 441] on p "JUMP TO LATEST" at bounding box center [719, 440] width 50 height 7
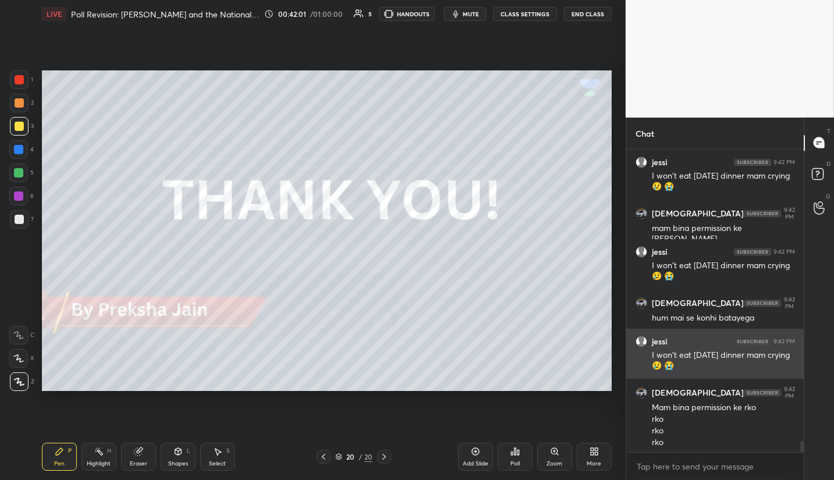
scroll to position [8057, 0]
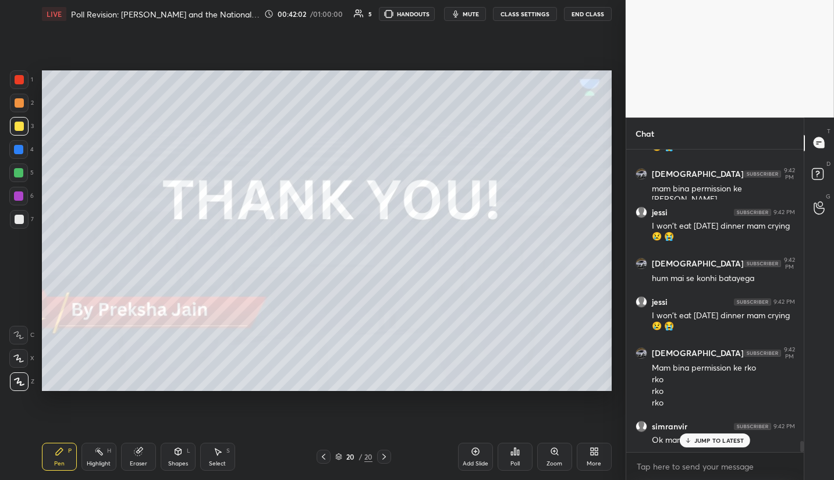
click at [708, 446] on div "JUMP TO LATEST" at bounding box center [715, 440] width 70 height 14
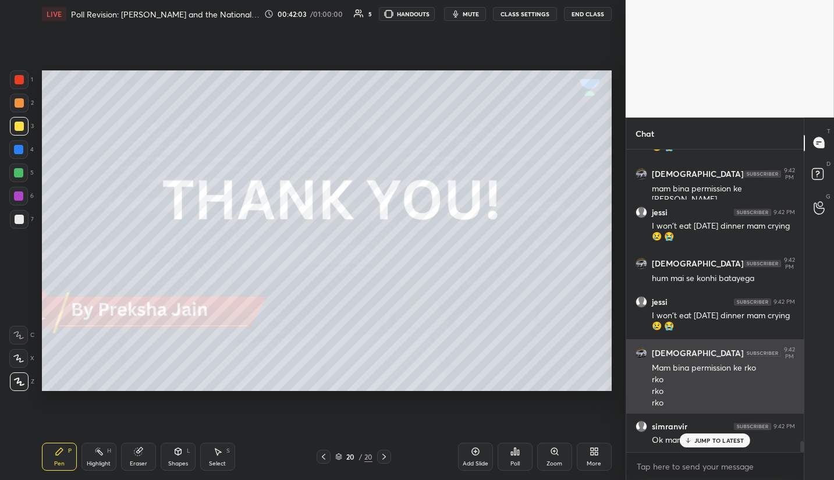
scroll to position [8097, 0]
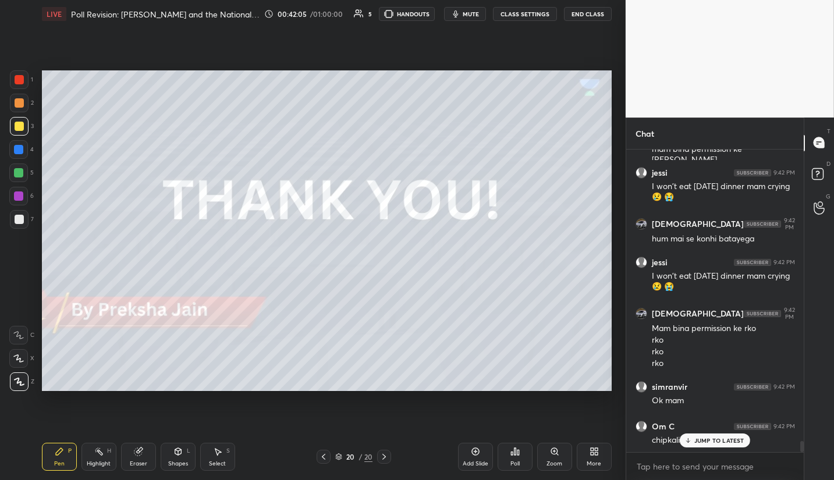
click at [715, 445] on div "JUMP TO LATEST" at bounding box center [715, 440] width 70 height 14
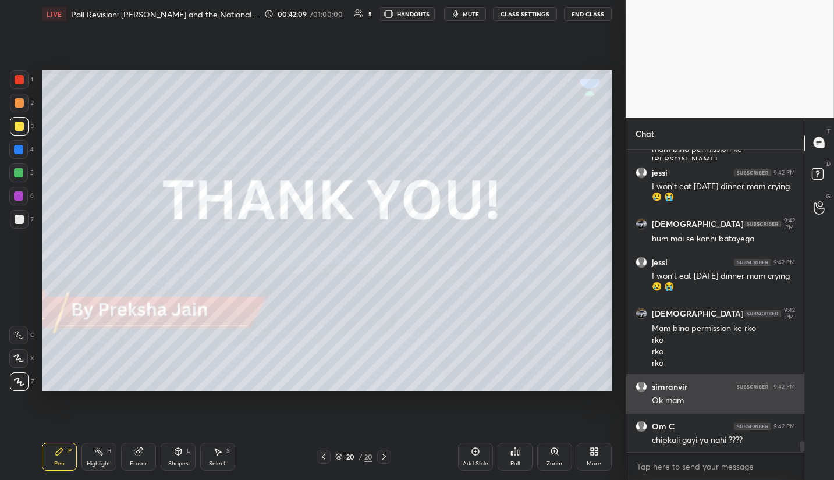
scroll to position [8137, 0]
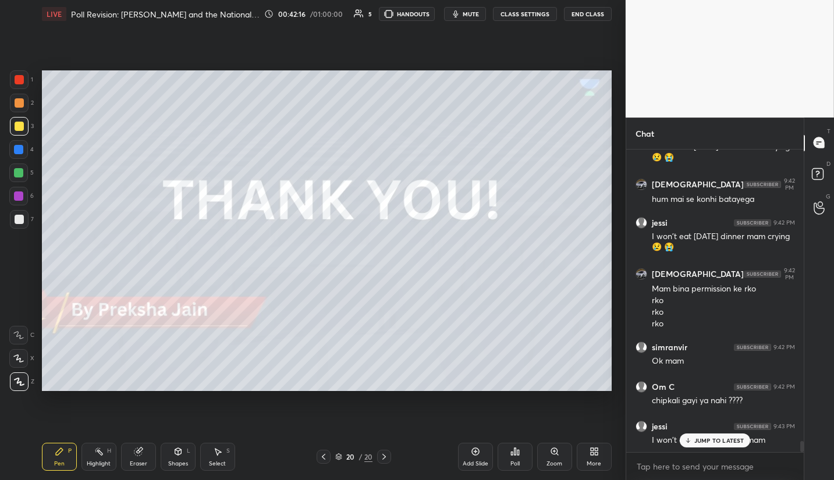
click at [730, 437] on p "JUMP TO LATEST" at bounding box center [719, 440] width 50 height 7
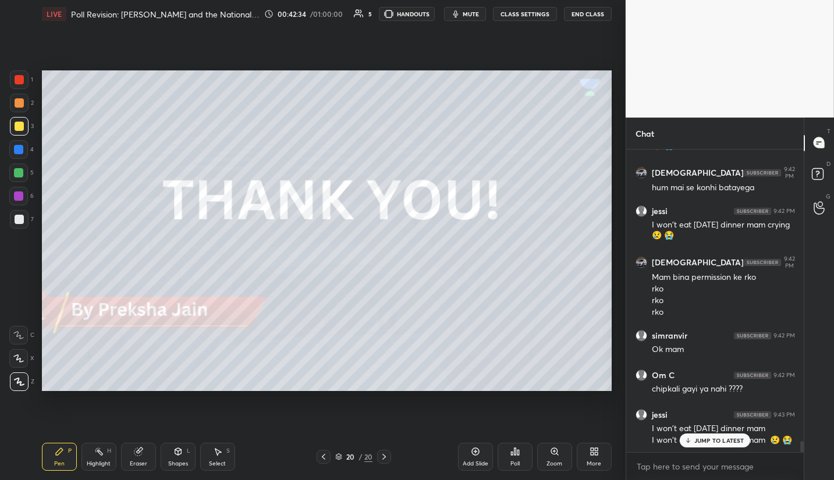
scroll to position [8188, 0]
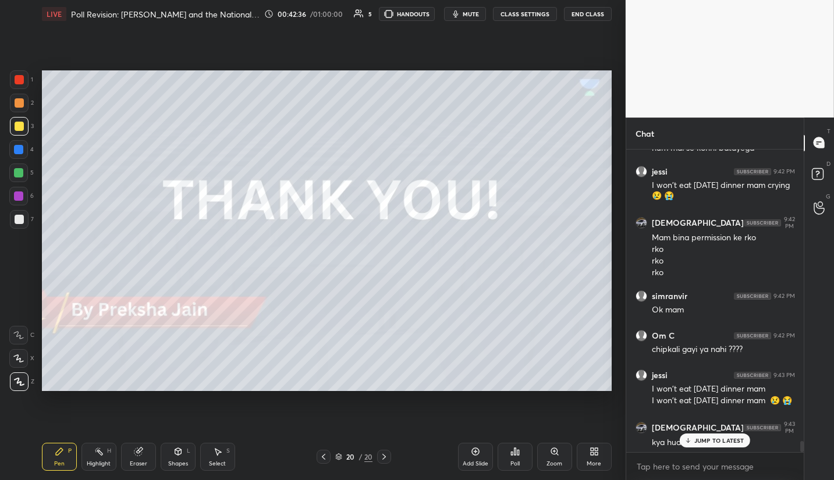
click at [699, 445] on div "JUMP TO LATEST" at bounding box center [715, 440] width 70 height 14
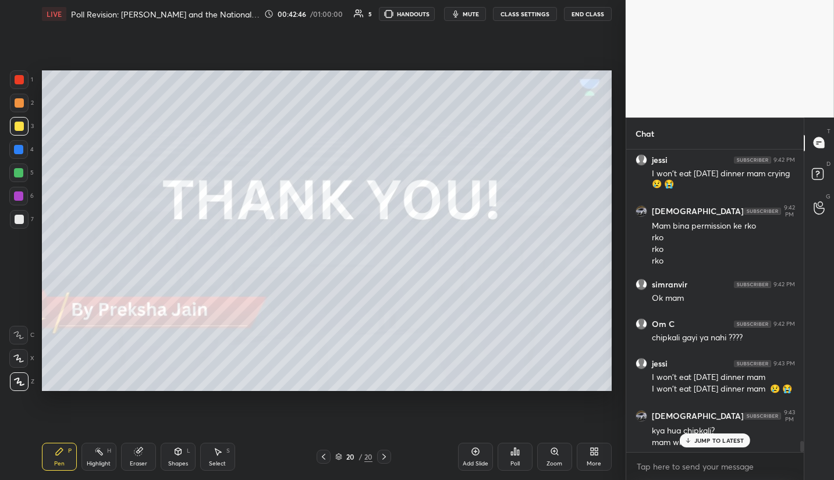
scroll to position [8211, 0]
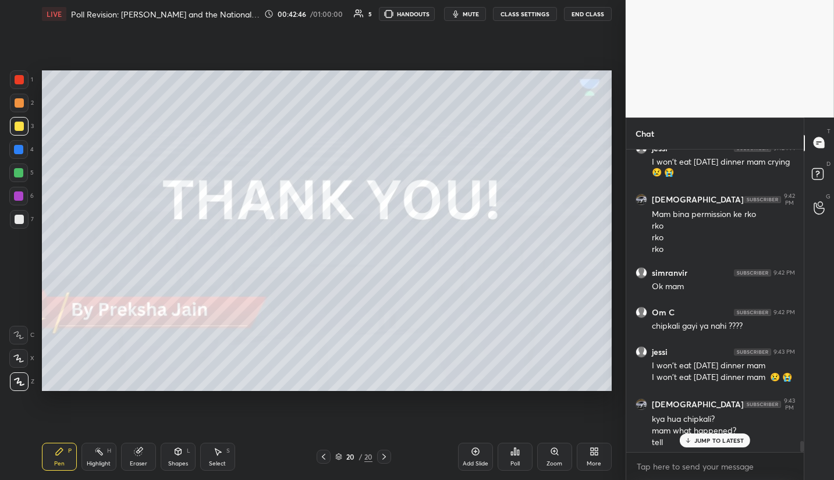
click at [718, 442] on p "JUMP TO LATEST" at bounding box center [719, 440] width 50 height 7
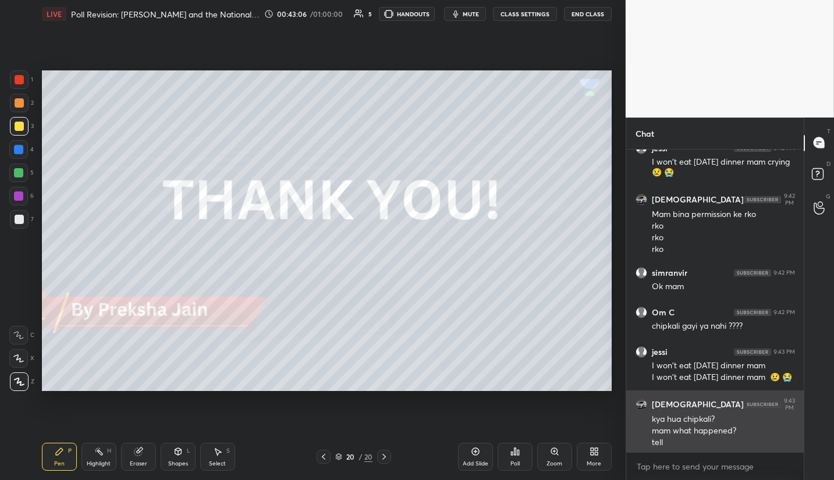
scroll to position [8251, 0]
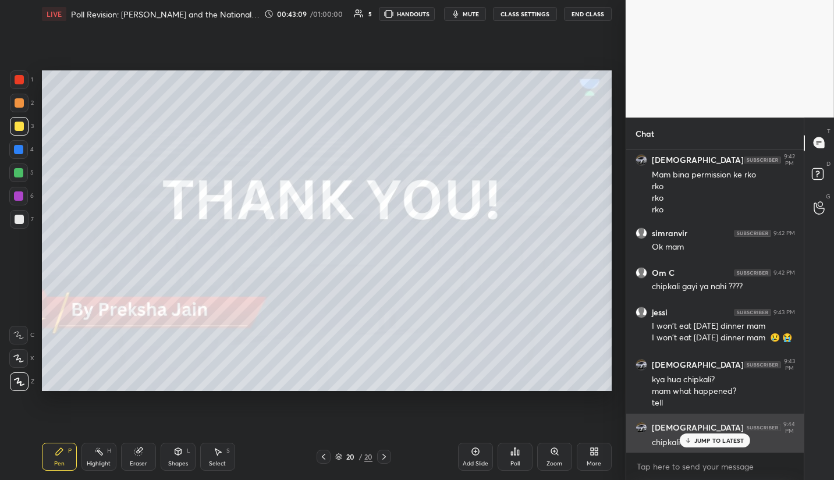
click at [721, 439] on p "JUMP TO LATEST" at bounding box center [719, 440] width 50 height 7
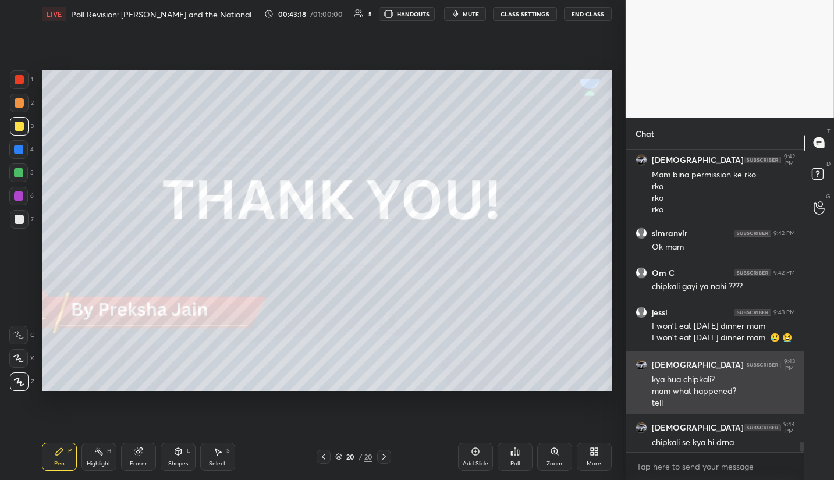
scroll to position [8290, 0]
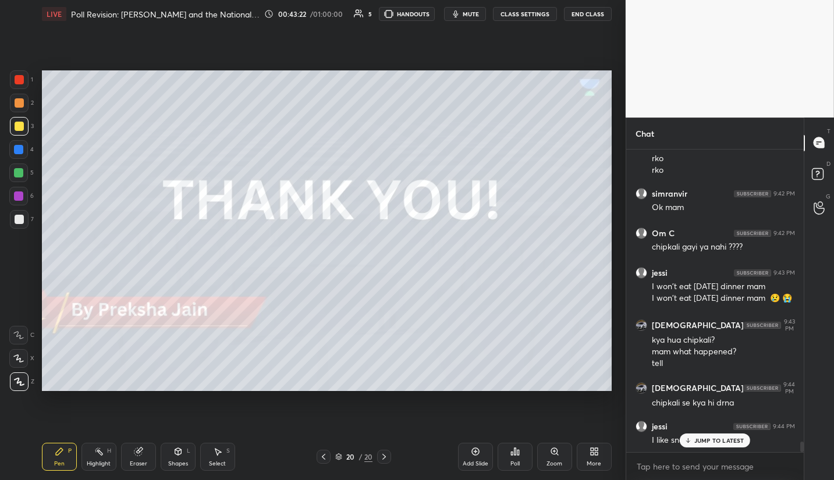
click at [723, 444] on p "JUMP TO LATEST" at bounding box center [719, 440] width 50 height 7
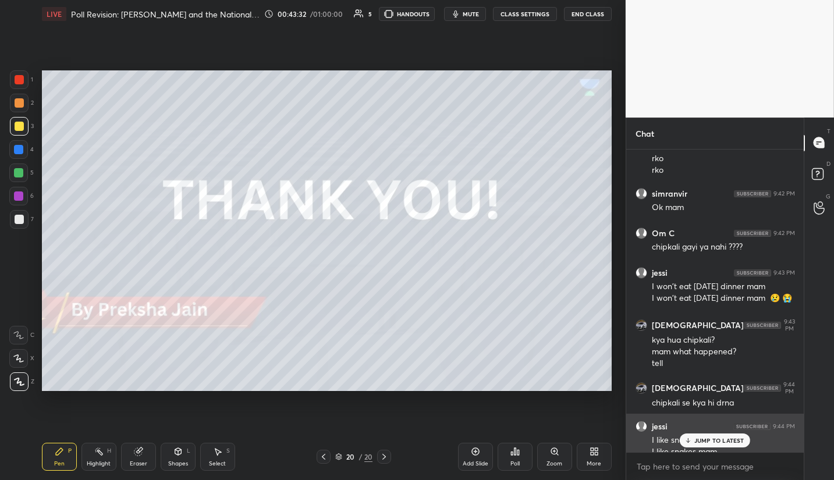
scroll to position [8302, 0]
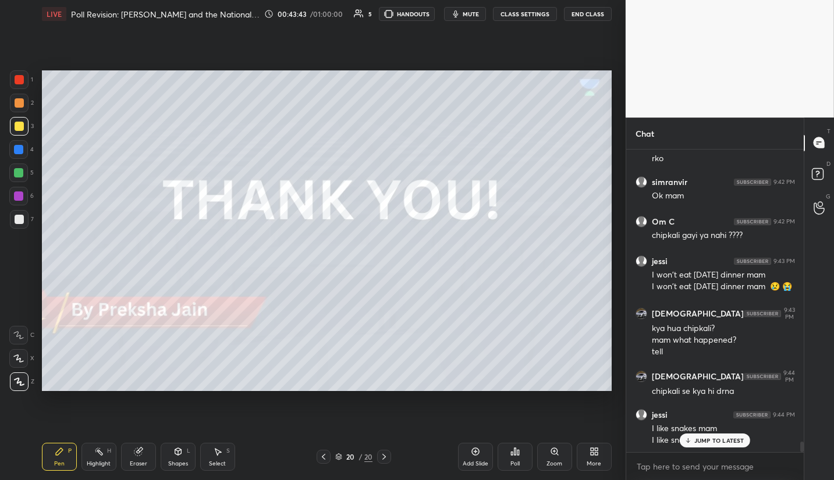
click at [730, 435] on div "JUMP TO LATEST" at bounding box center [715, 440] width 70 height 14
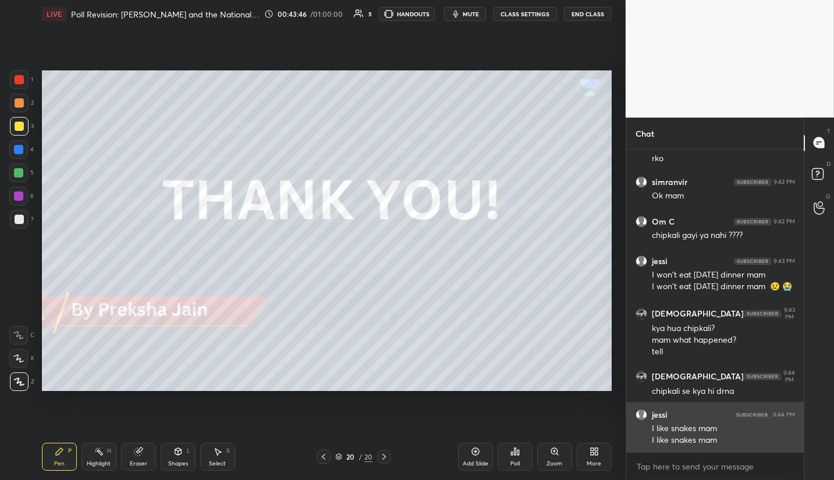
scroll to position [8313, 0]
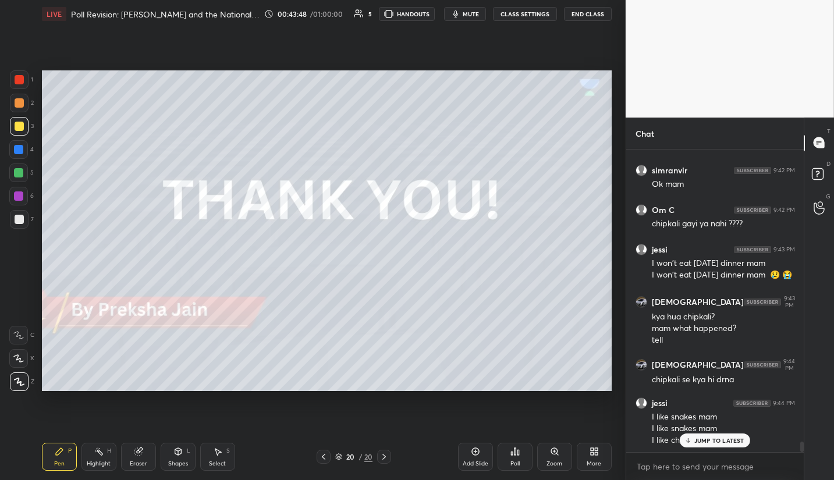
click at [713, 435] on div "JUMP TO LATEST" at bounding box center [715, 440] width 70 height 14
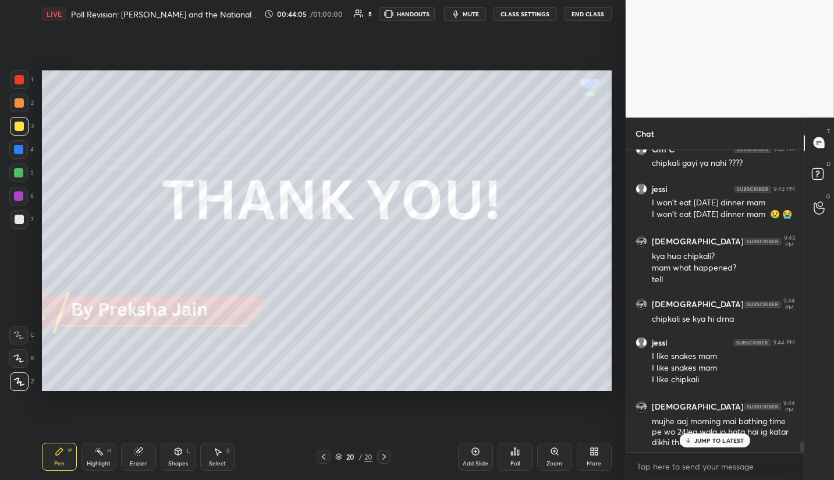
click at [720, 441] on p "JUMP TO LATEST" at bounding box center [719, 440] width 50 height 7
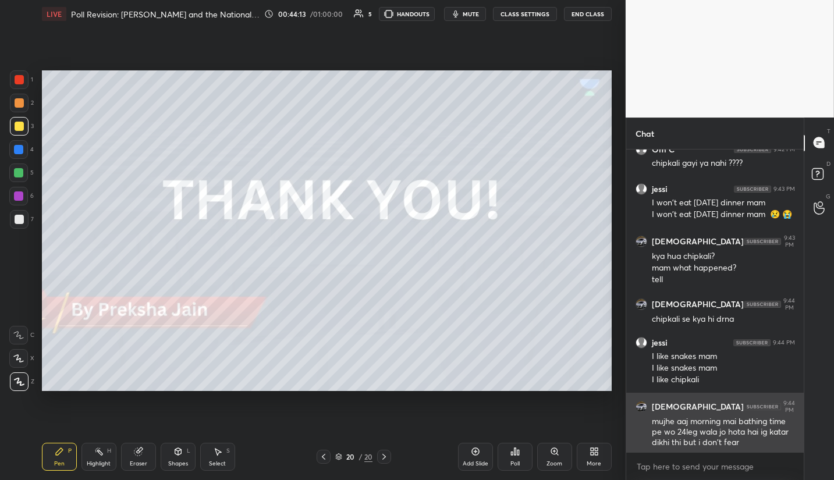
scroll to position [8414, 0]
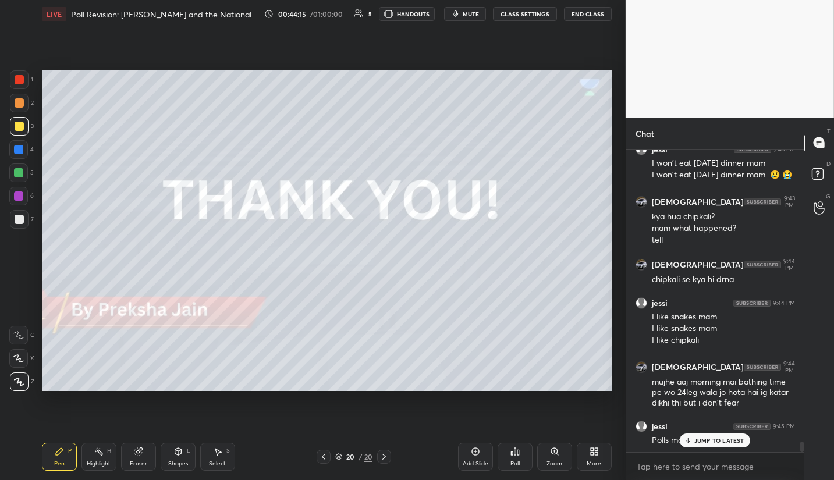
click at [708, 442] on p "JUMP TO LATEST" at bounding box center [719, 440] width 50 height 7
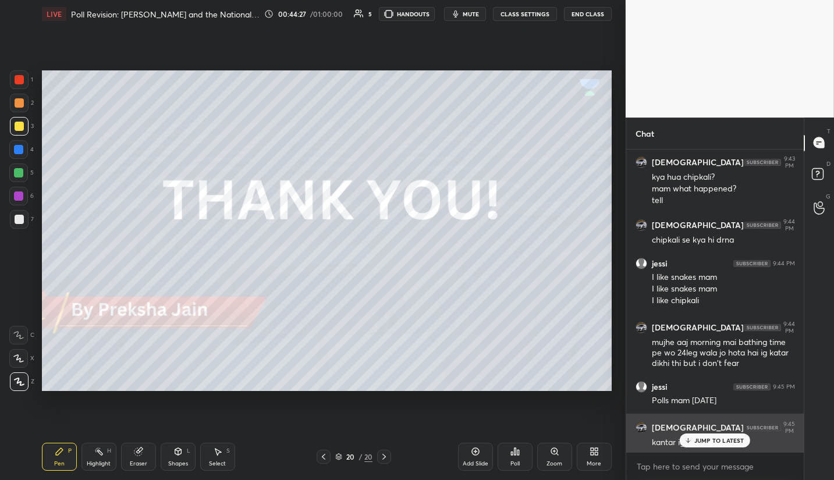
click at [714, 442] on p "JUMP TO LATEST" at bounding box center [719, 440] width 50 height 7
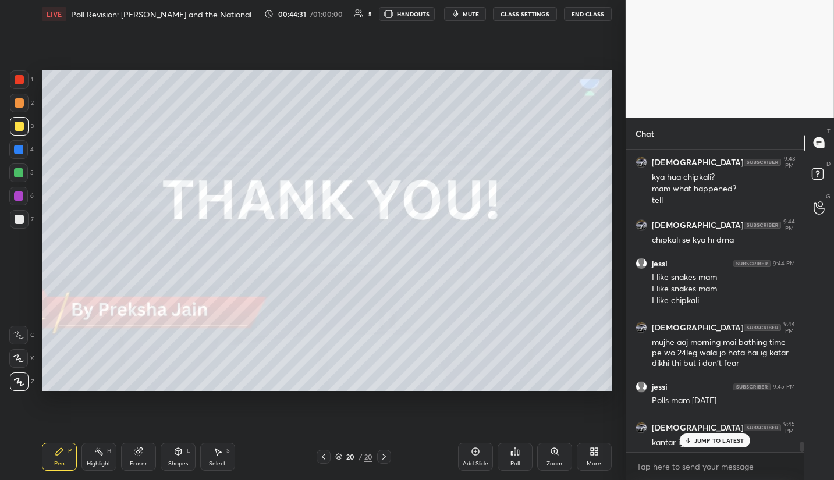
scroll to position [8493, 0]
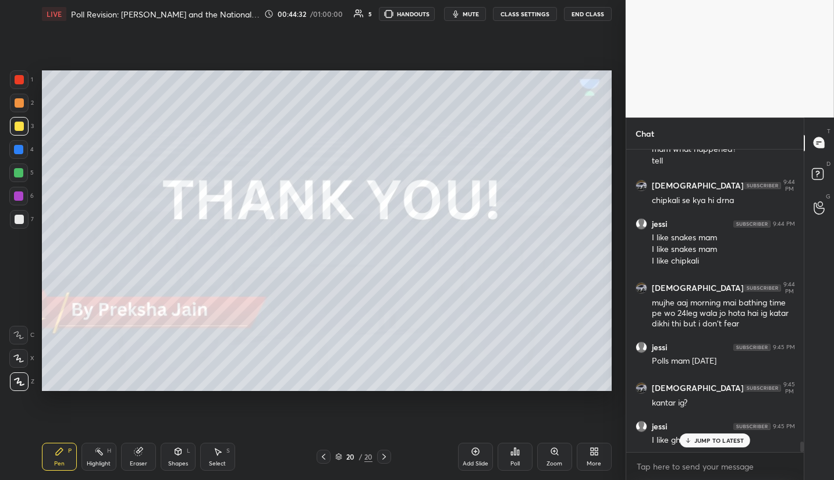
click at [723, 442] on p "JUMP TO LATEST" at bounding box center [719, 440] width 50 height 7
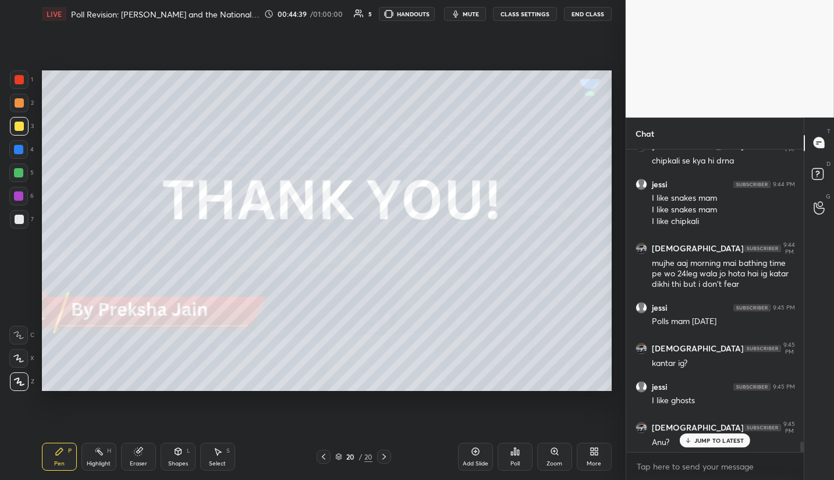
click at [709, 439] on p "JUMP TO LATEST" at bounding box center [719, 440] width 50 height 7
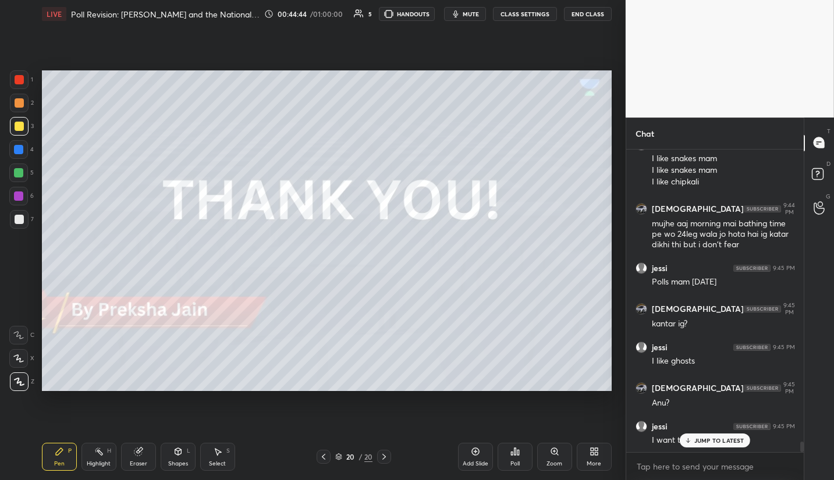
click at [596, 19] on button "End Class" at bounding box center [588, 14] width 48 height 14
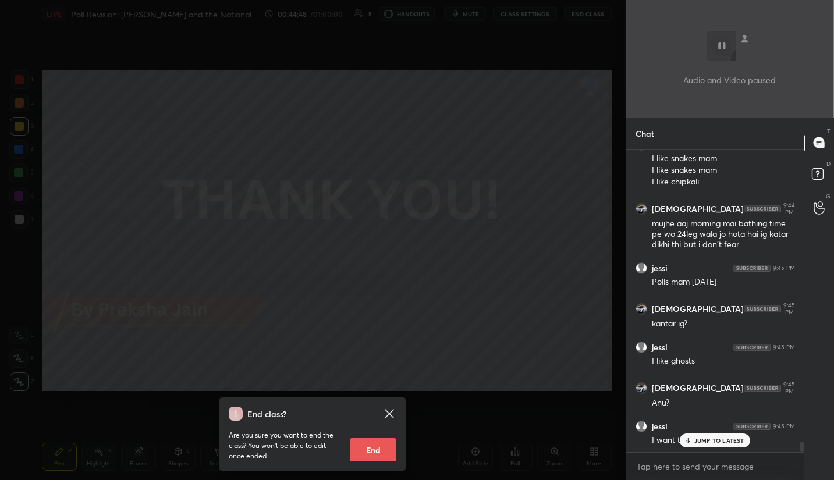
click at [371, 454] on button "End" at bounding box center [373, 449] width 47 height 23
type textarea "x"
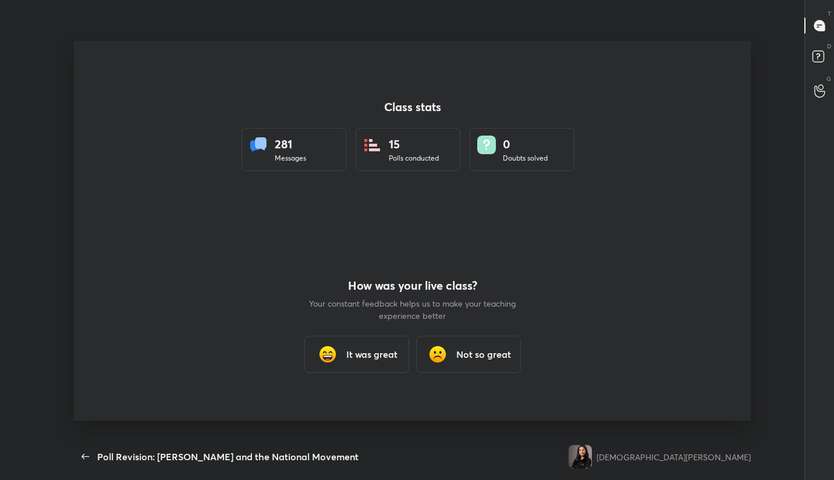
scroll to position [0, 0]
